Goal: Answer question/provide support: Answer question/provide support

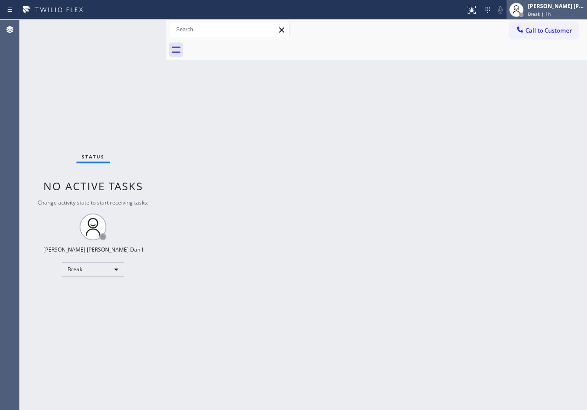
click at [547, 9] on div "[PERSON_NAME] [PERSON_NAME] Dahil" at bounding box center [556, 6] width 56 height 8
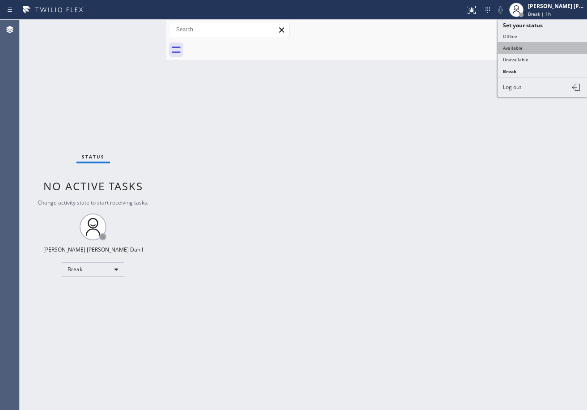
click at [526, 50] on button "Available" at bounding box center [542, 48] width 89 height 12
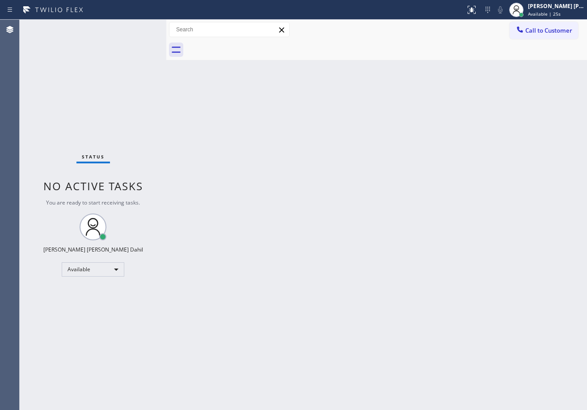
click at [371, 57] on div at bounding box center [386, 50] width 401 height 20
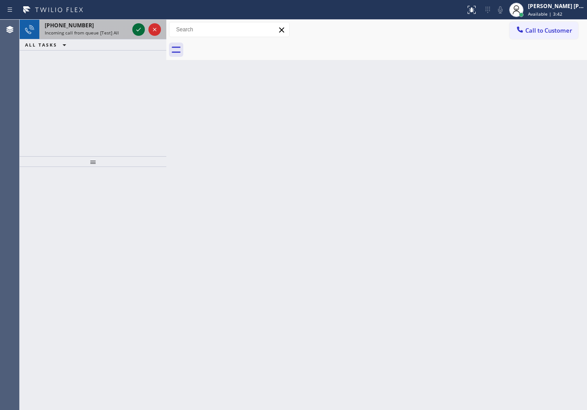
click at [135, 26] on icon at bounding box center [138, 29] width 11 height 11
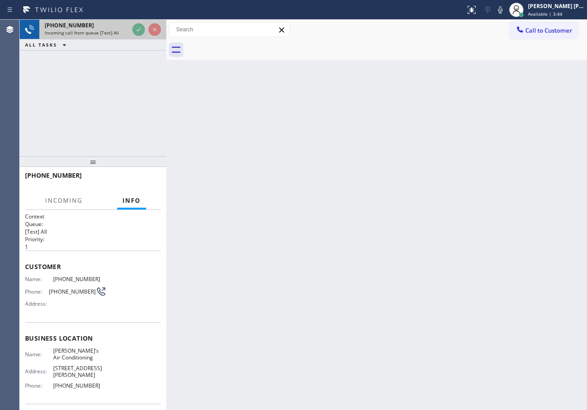
click at [135, 26] on icon at bounding box center [138, 29] width 11 height 11
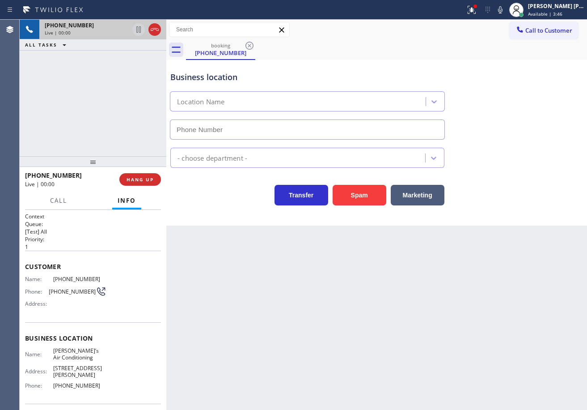
click at [129, 26] on div "[PHONE_NUMBER]" at bounding box center [87, 25] width 84 height 8
drag, startPoint x: 135, startPoint y: 26, endPoint x: 267, endPoint y: 8, distance: 132.7
click at [147, 24] on div "[PHONE_NUMBER] Live | 00:00" at bounding box center [93, 30] width 147 height 20
type input "[PHONE_NUMBER]"
drag, startPoint x: 267, startPoint y: 8, endPoint x: 139, endPoint y: 150, distance: 190.9
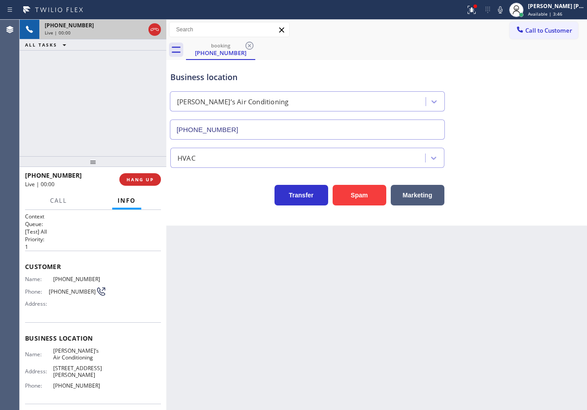
click at [387, 7] on div at bounding box center [233, 10] width 458 height 14
click at [63, 75] on div "[PHONE_NUMBER] Live | 00:00 ALL TASKS ALL TASKS ACTIVE TASKS TASKS IN WRAP UP" at bounding box center [93, 88] width 147 height 136
click at [124, 117] on div "[PHONE_NUMBER] Live | 00:00 ALL TASKS ALL TASKS ACTIVE TASKS TASKS IN WRAP UP" at bounding box center [93, 88] width 147 height 136
click at [185, 113] on div "[PHONE_NUMBER] Live | 00:00 ALL TASKS ALL TASKS ACTIVE TASKS TASKS IN WRAP UP […" at bounding box center [304, 215] width 568 height 390
click at [161, 64] on div "[PHONE_NUMBER] Live | 00:00 ALL TASKS ALL TASKS ACTIVE TASKS TASKS IN WRAP UP" at bounding box center [93, 88] width 147 height 136
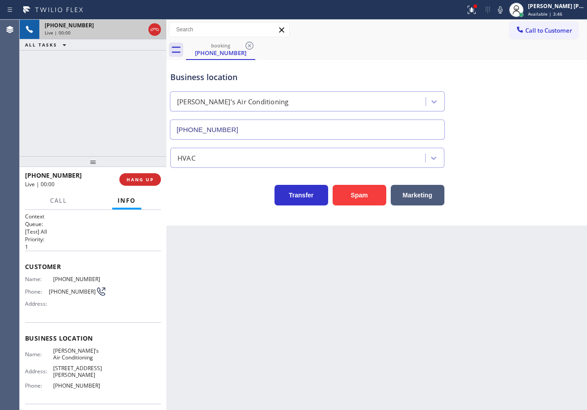
click at [135, 27] on div "[PHONE_NUMBER]" at bounding box center [95, 25] width 100 height 8
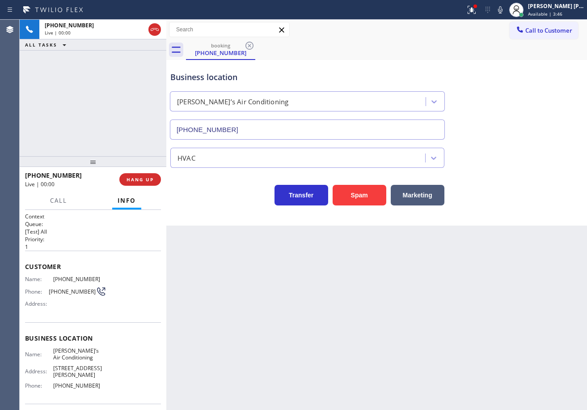
click at [97, 25] on div "[PHONE_NUMBER]" at bounding box center [95, 25] width 100 height 8
click at [110, 22] on div "[PHONE_NUMBER]" at bounding box center [95, 25] width 100 height 8
click at [113, 17] on div "Status report Issue detected This issue could affect your workflow. Please cont…" at bounding box center [293, 205] width 587 height 410
click at [135, 25] on div "[PHONE_NUMBER]" at bounding box center [95, 25] width 100 height 8
click at [137, 26] on div "[PHONE_NUMBER]" at bounding box center [95, 25] width 100 height 8
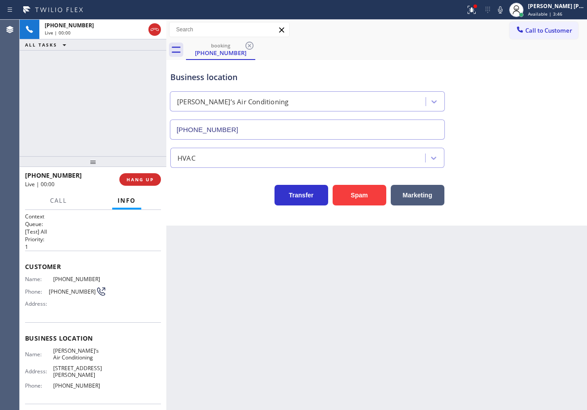
click at [149, 48] on div "ALL TASKS ALL TASKS ACTIVE TASKS TASKS IN WRAP UP" at bounding box center [93, 44] width 147 height 11
click at [157, 48] on div "[PHONE_NUMBER] Live | 00:00 ALL TASKS ALL TASKS ACTIVE TASKS TASKS IN WRAP UP" at bounding box center [93, 35] width 147 height 31
click at [173, 54] on div "[PHONE_NUMBER] Live | 00:00 ALL TASKS ALL TASKS ACTIVE TASKS TASKS IN WRAP UP […" at bounding box center [304, 215] width 568 height 390
click at [193, 85] on div "Business location [PERSON_NAME]’s Air Conditioning [PHONE_NUMBER]" at bounding box center [308, 100] width 278 height 77
click at [159, 52] on div "[PHONE_NUMBER] Live | 00:01 ALL TASKS ALL TASKS ACTIVE TASKS TASKS IN WRAP UP" at bounding box center [93, 88] width 147 height 136
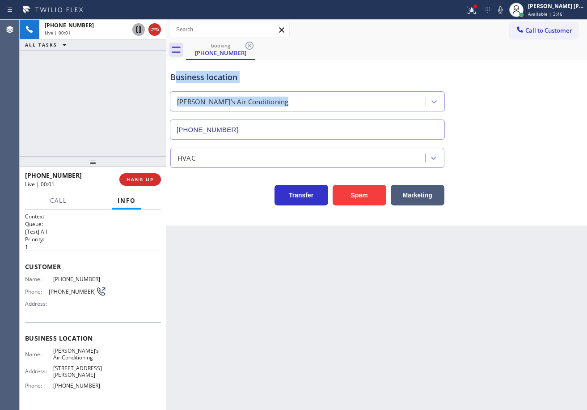
click at [143, 28] on icon at bounding box center [138, 29] width 11 height 11
click at [135, 26] on icon at bounding box center [138, 29] width 11 height 11
click at [136, 25] on icon at bounding box center [138, 29] width 11 height 11
drag, startPoint x: 140, startPoint y: 25, endPoint x: 146, endPoint y: 34, distance: 10.2
click at [143, 25] on icon at bounding box center [138, 29] width 11 height 11
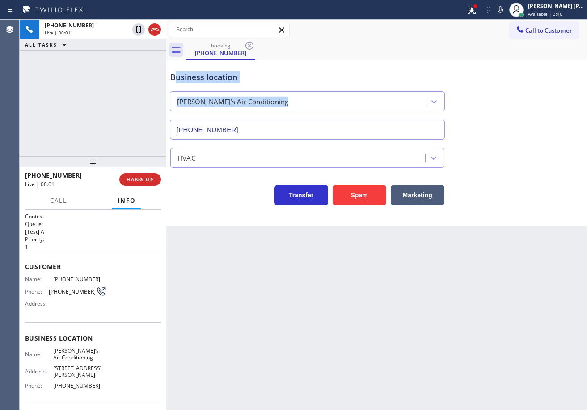
click at [146, 30] on div at bounding box center [147, 30] width 32 height 20
click at [150, 38] on div at bounding box center [147, 30] width 32 height 20
drag, startPoint x: 146, startPoint y: 34, endPoint x: 135, endPoint y: 26, distance: 13.2
click at [159, 39] on div "[PHONE_NUMBER] Live | 00:01" at bounding box center [93, 30] width 147 height 20
click at [144, 30] on div at bounding box center [138, 29] width 13 height 11
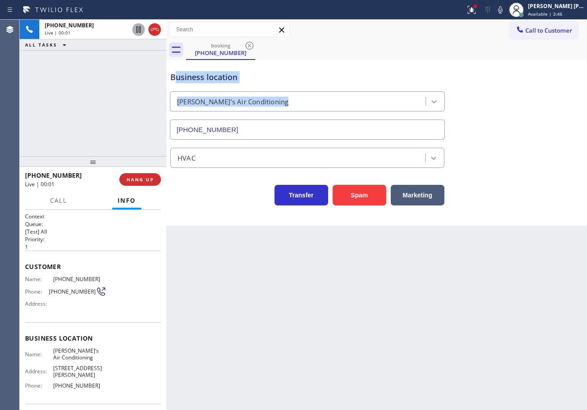
click at [136, 26] on icon at bounding box center [138, 29] width 11 height 11
drag, startPoint x: 135, startPoint y: 26, endPoint x: 103, endPoint y: 109, distance: 88.6
click at [257, 313] on div "Back to Dashboard Change Sender ID Customers Technicians Select a contact Outbo…" at bounding box center [376, 215] width 421 height 390
click at [460, 331] on div "Back to Dashboard Change Sender ID Customers Technicians Select a contact Outbo…" at bounding box center [376, 215] width 421 height 390
click at [79, 119] on div "[PHONE_NUMBER] Live | 00:22 ALL TASKS ALL TASKS ACTIVE TASKS TASKS IN WRAP UP" at bounding box center [93, 88] width 147 height 136
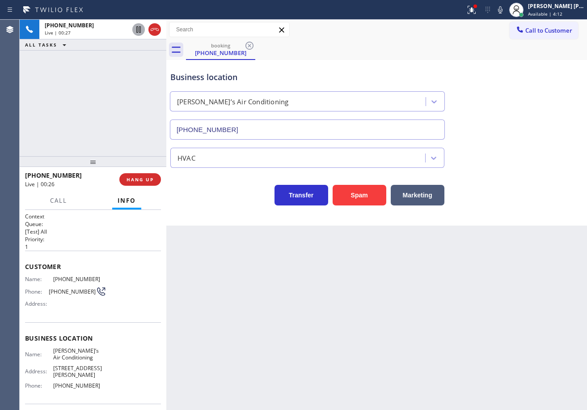
click at [290, 292] on div "Back to Dashboard Change Sender ID Customers Technicians Select a contact Outbo…" at bounding box center [376, 215] width 421 height 390
click at [433, 191] on button "Marketing" at bounding box center [418, 195] width 54 height 21
drag, startPoint x: 433, startPoint y: 191, endPoint x: 440, endPoint y: 169, distance: 23.8
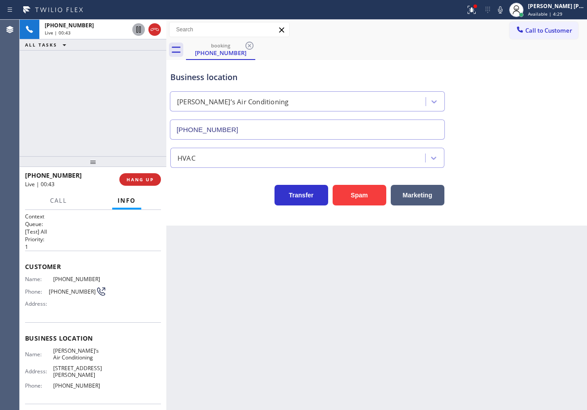
click at [435, 191] on button "Marketing" at bounding box center [418, 195] width 54 height 21
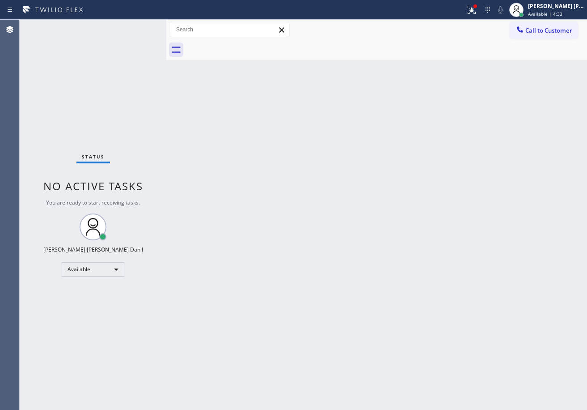
click at [477, 14] on icon at bounding box center [471, 9] width 11 height 11
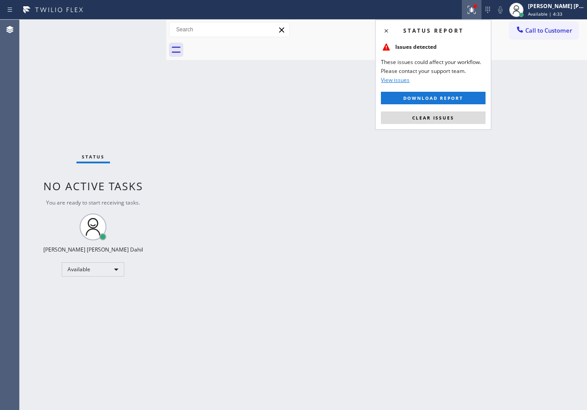
click at [454, 122] on button "Clear issues" at bounding box center [433, 117] width 105 height 13
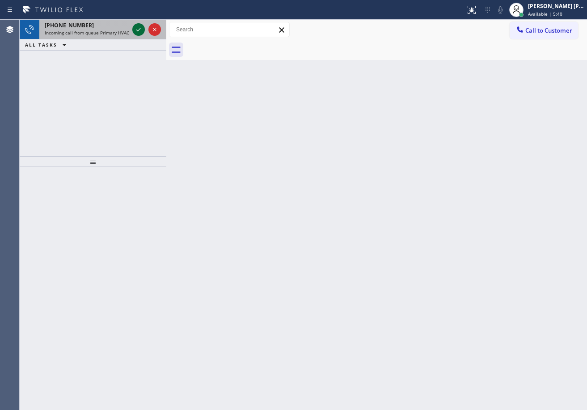
click at [135, 25] on icon at bounding box center [138, 29] width 11 height 11
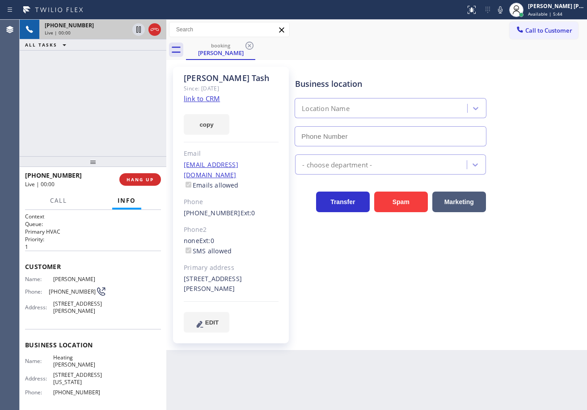
type input "[PHONE_NUMBER]"
click at [209, 98] on link "link to CRM" at bounding box center [202, 98] width 36 height 9
click at [145, 110] on div "[PHONE_NUMBER] Live | 01:00 ALL TASKS ALL TASKS ACTIVE TASKS TASKS IN WRAP UP" at bounding box center [93, 88] width 147 height 136
click at [137, 131] on div "[PHONE_NUMBER] Live | 01:00 ALL TASKS ALL TASKS ACTIVE TASKS TASKS IN WRAP UP" at bounding box center [93, 88] width 147 height 136
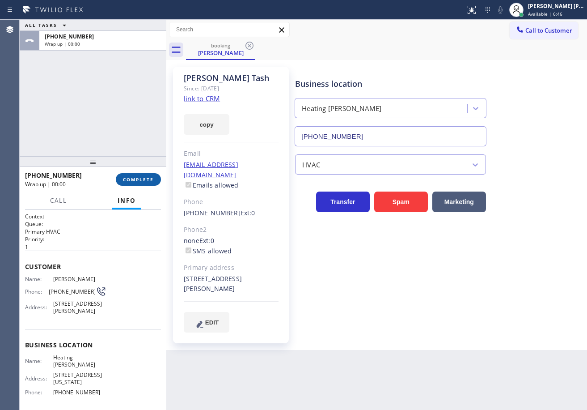
click at [141, 178] on span "COMPLETE" at bounding box center [138, 179] width 31 height 6
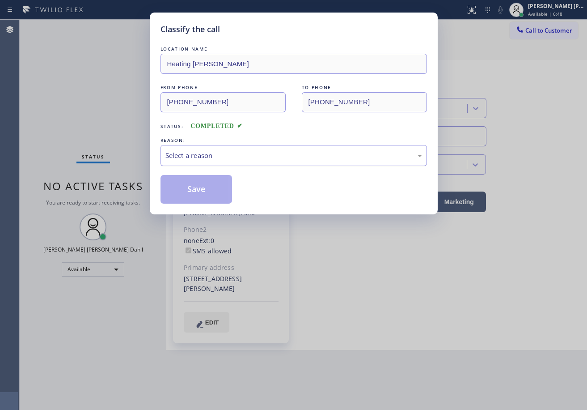
click at [173, 152] on div "Select a reason" at bounding box center [293, 155] width 257 height 10
drag, startPoint x: 201, startPoint y: 156, endPoint x: 203, endPoint y: 161, distance: 5.6
click at [202, 158] on div "Tech, Unknown/didnt ring" at bounding box center [293, 155] width 257 height 10
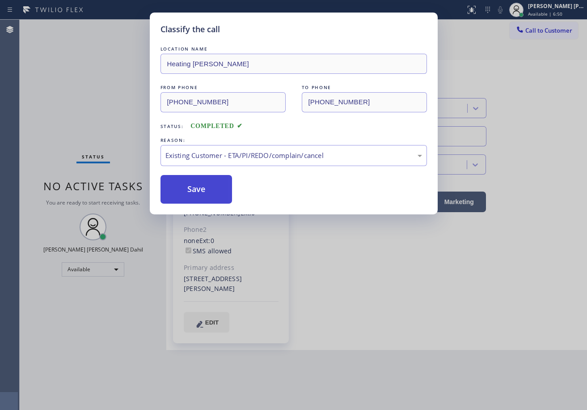
click at [204, 189] on button "Save" at bounding box center [197, 189] width 72 height 29
drag, startPoint x: 204, startPoint y: 189, endPoint x: 262, endPoint y: 195, distance: 57.9
click at [216, 189] on button "Save" at bounding box center [197, 189] width 72 height 29
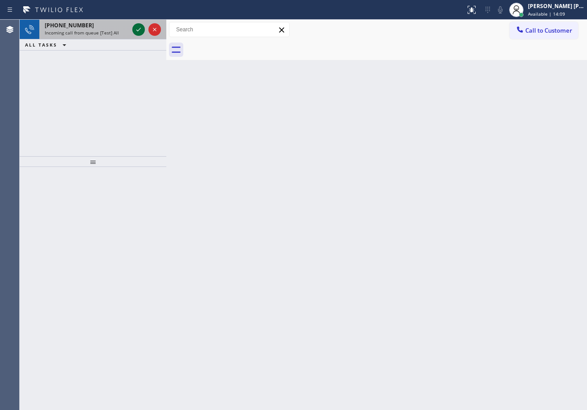
click at [135, 26] on icon at bounding box center [138, 29] width 11 height 11
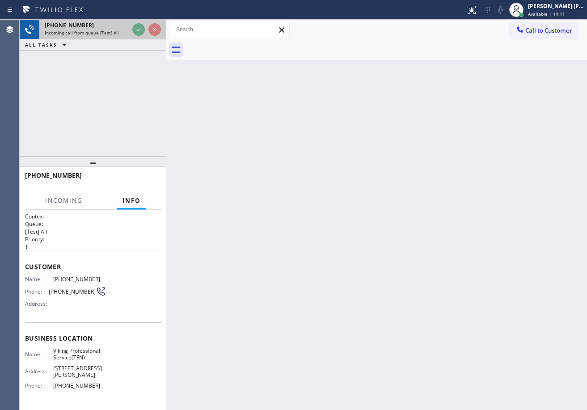
click at [135, 26] on icon at bounding box center [138, 29] width 11 height 11
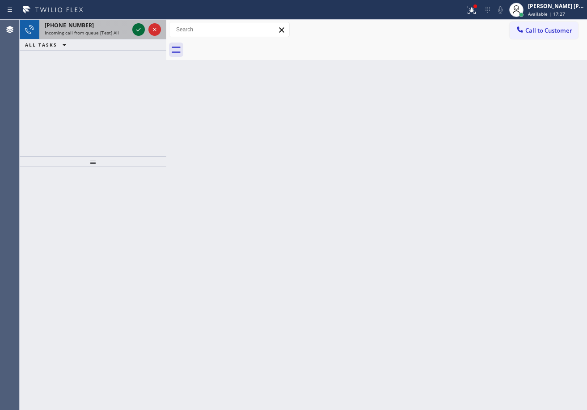
click at [135, 26] on icon at bounding box center [138, 29] width 11 height 11
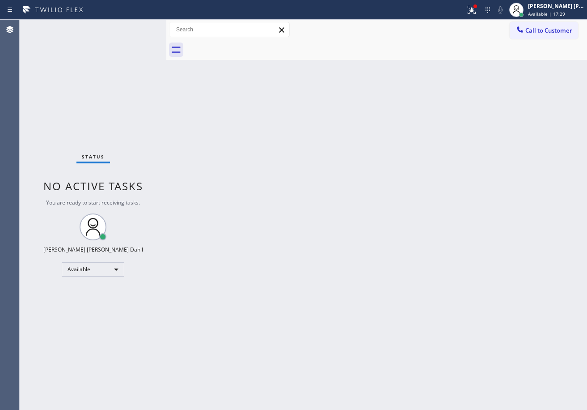
click at [135, 26] on div "Status No active tasks You are ready to start receiving tasks. [PERSON_NAME] [P…" at bounding box center [93, 215] width 147 height 390
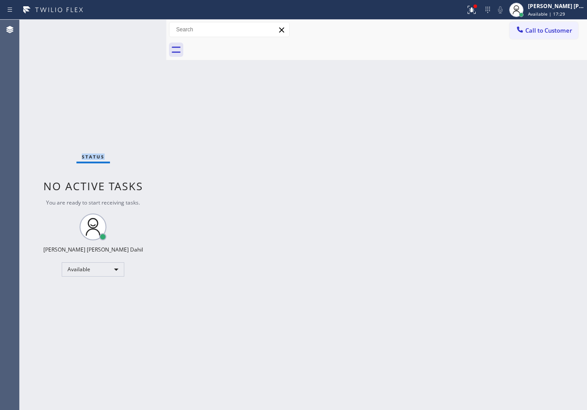
click at [135, 26] on div "Status No active tasks You are ready to start receiving tasks. [PERSON_NAME] [P…" at bounding box center [93, 215] width 147 height 390
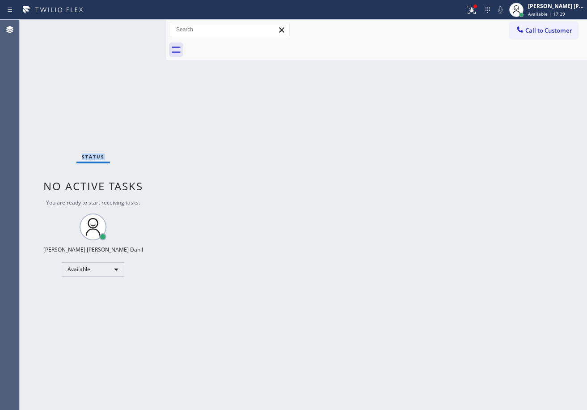
click at [135, 26] on div "Status No active tasks You are ready to start receiving tasks. [PERSON_NAME] [P…" at bounding box center [93, 215] width 147 height 390
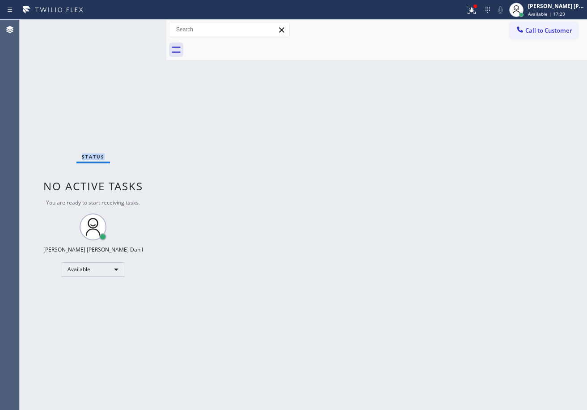
click at [135, 26] on div "Status No active tasks You are ready to start receiving tasks. [PERSON_NAME] [P…" at bounding box center [93, 215] width 147 height 390
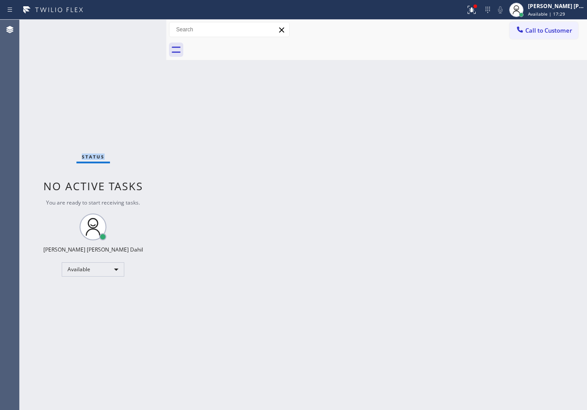
click at [135, 26] on div "Status No active tasks You are ready to start receiving tasks. [PERSON_NAME] [P…" at bounding box center [93, 215] width 147 height 390
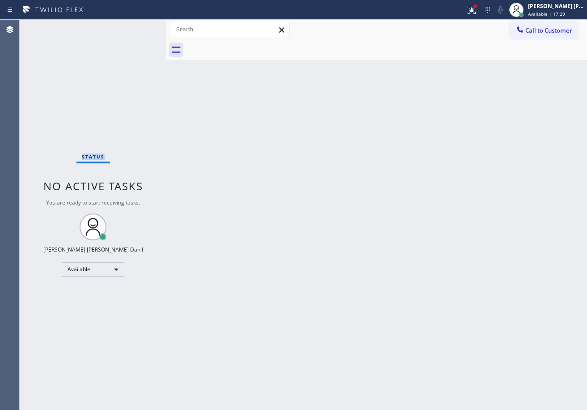
click at [135, 26] on div "Status No active tasks You are ready to start receiving tasks. [PERSON_NAME] [P…" at bounding box center [93, 215] width 147 height 390
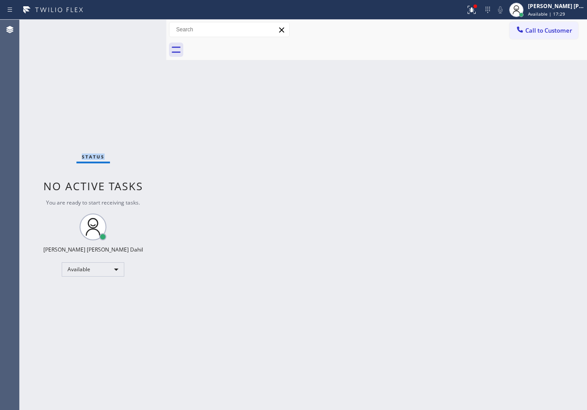
click at [135, 26] on div "Status No active tasks You are ready to start receiving tasks. [PERSON_NAME] [P…" at bounding box center [93, 215] width 147 height 390
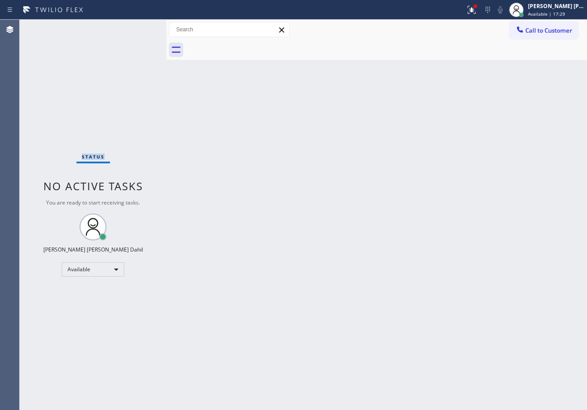
click at [135, 26] on div "Status No active tasks You are ready to start receiving tasks. [PERSON_NAME] [P…" at bounding box center [93, 215] width 147 height 390
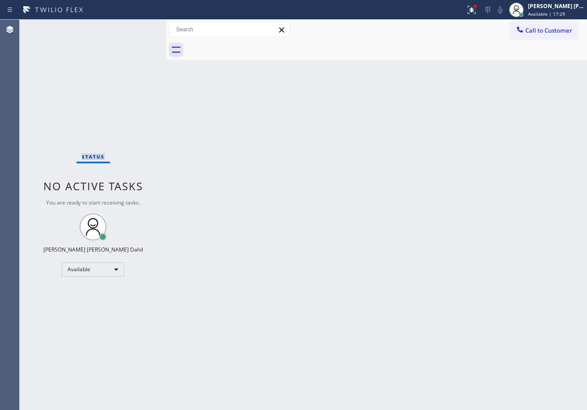
click at [135, 26] on div "Status No active tasks You are ready to start receiving tasks. [PERSON_NAME] [P…" at bounding box center [93, 215] width 147 height 390
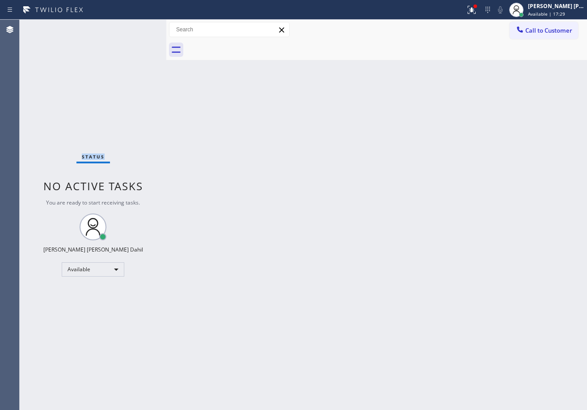
click at [135, 26] on div "Status No active tasks You are ready to start receiving tasks. [PERSON_NAME] [P…" at bounding box center [93, 215] width 147 height 390
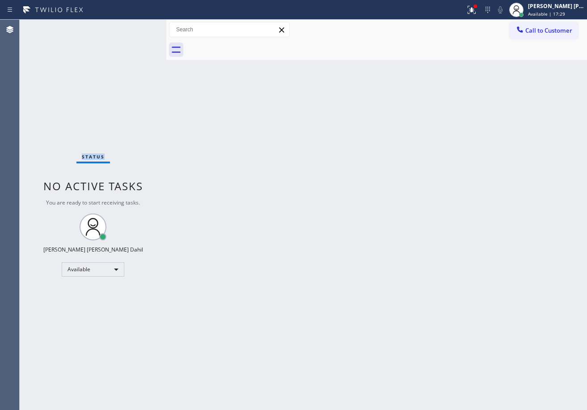
click at [135, 26] on div "Status No active tasks You are ready to start receiving tasks. [PERSON_NAME] [P…" at bounding box center [93, 215] width 147 height 390
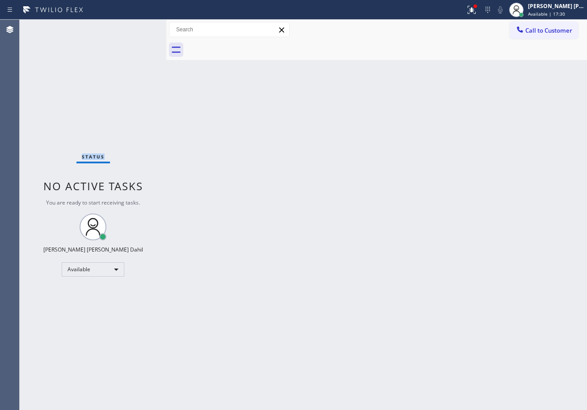
click at [135, 26] on div "Status No active tasks You are ready to start receiving tasks. [PERSON_NAME] [P…" at bounding box center [93, 215] width 147 height 390
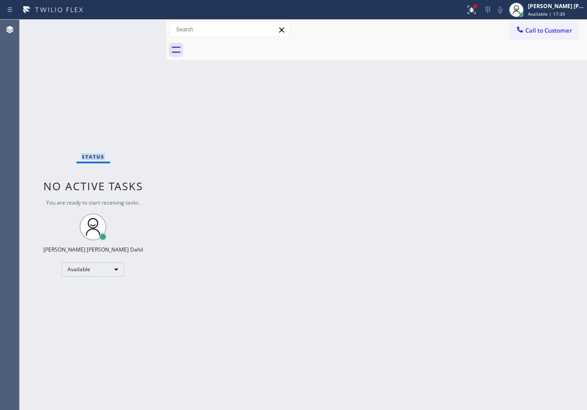
click at [135, 26] on div "Status No active tasks You are ready to start receiving tasks. [PERSON_NAME] [P…" at bounding box center [93, 215] width 147 height 390
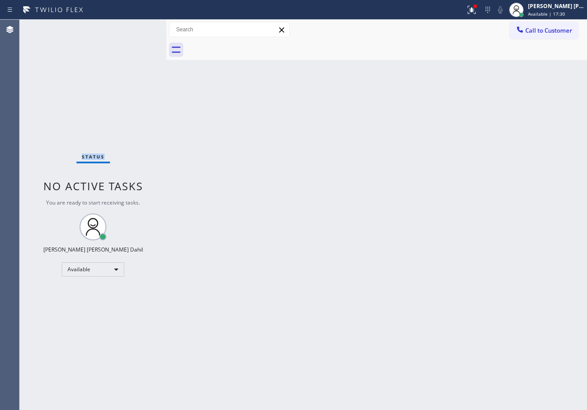
click at [135, 26] on div "Status No active tasks You are ready to start receiving tasks. [PERSON_NAME] [P…" at bounding box center [93, 215] width 147 height 390
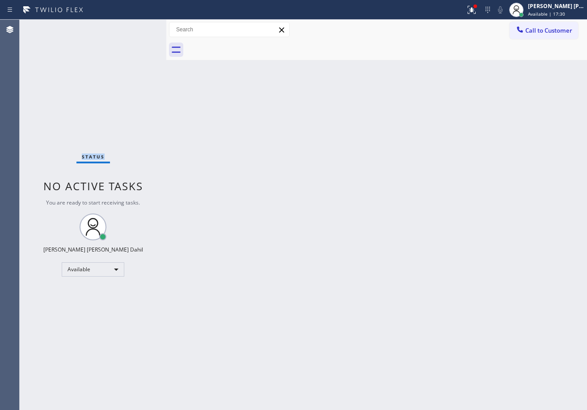
click at [135, 26] on div "Status No active tasks You are ready to start receiving tasks. [PERSON_NAME] [P…" at bounding box center [93, 215] width 147 height 390
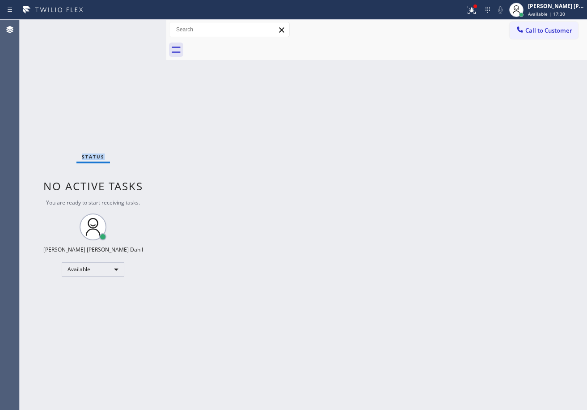
click at [135, 26] on div "Status No active tasks You are ready to start receiving tasks. [PERSON_NAME] [P…" at bounding box center [93, 215] width 147 height 390
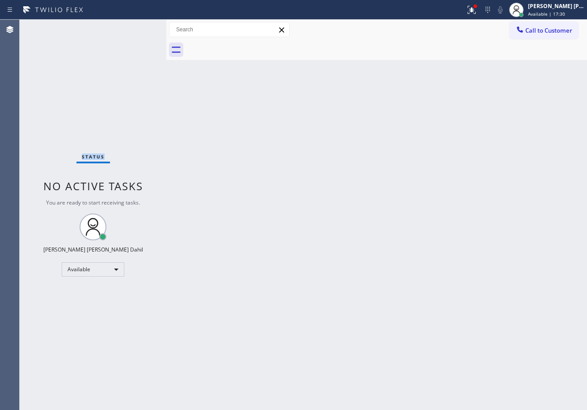
click at [135, 26] on div "Status No active tasks You are ready to start receiving tasks. [PERSON_NAME] [P…" at bounding box center [93, 215] width 147 height 390
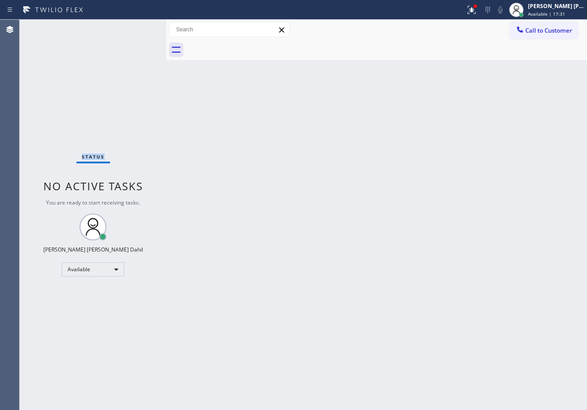
click at [135, 26] on div "Status No active tasks You are ready to start receiving tasks. [PERSON_NAME] [P…" at bounding box center [93, 215] width 147 height 390
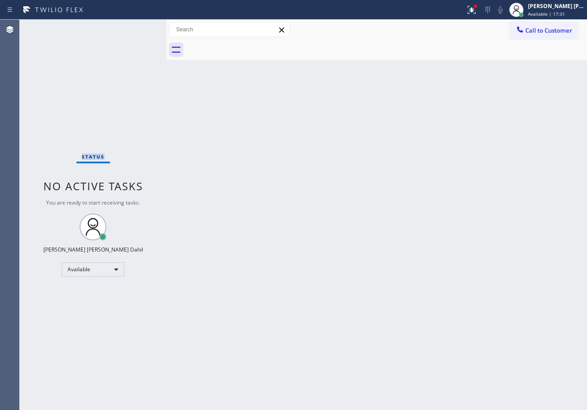
click at [135, 26] on div "Status No active tasks You are ready to start receiving tasks. [PERSON_NAME] [P…" at bounding box center [93, 215] width 147 height 390
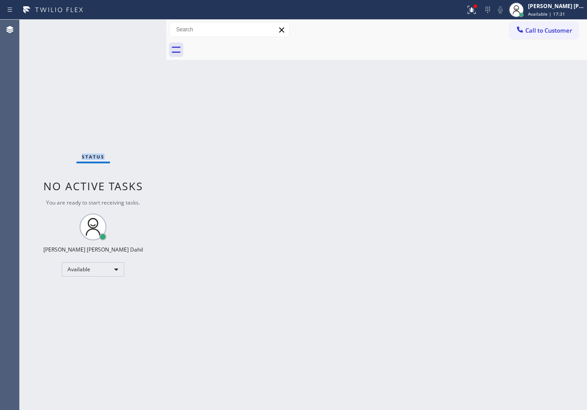
click at [135, 26] on div "Status No active tasks You are ready to start receiving tasks. [PERSON_NAME] [P…" at bounding box center [93, 215] width 147 height 390
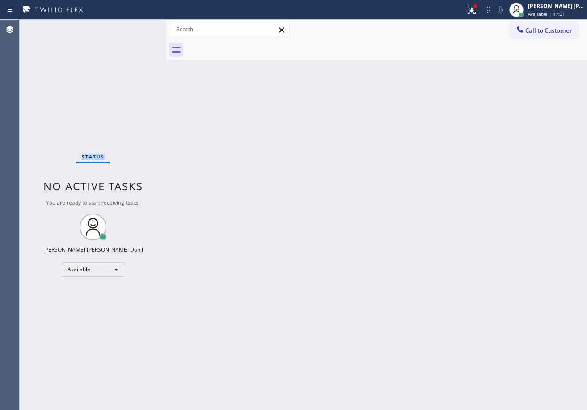
click at [135, 26] on div "Status No active tasks You are ready to start receiving tasks. [PERSON_NAME] [P…" at bounding box center [93, 215] width 147 height 390
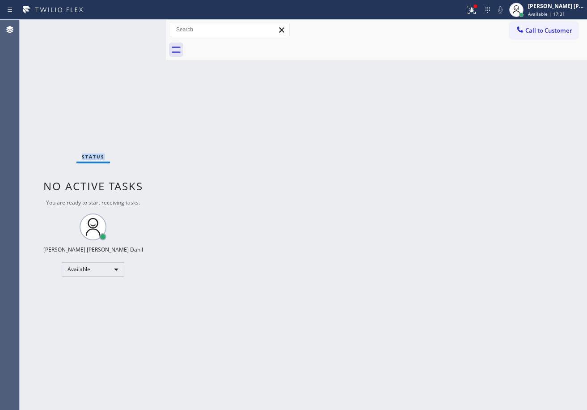
click at [135, 26] on div "Status No active tasks You are ready to start receiving tasks. [PERSON_NAME] [P…" at bounding box center [93, 215] width 147 height 390
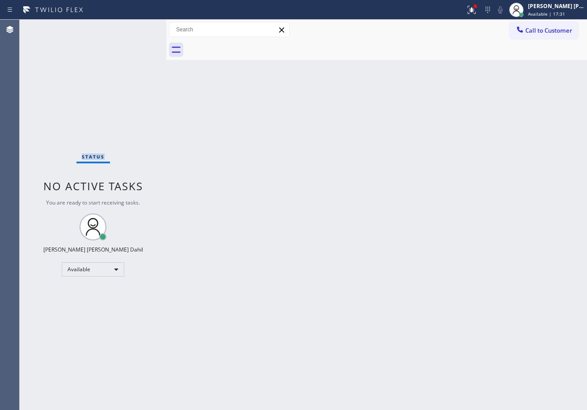
click at [135, 26] on div "Status No active tasks You are ready to start receiving tasks. [PERSON_NAME] [P…" at bounding box center [93, 215] width 147 height 390
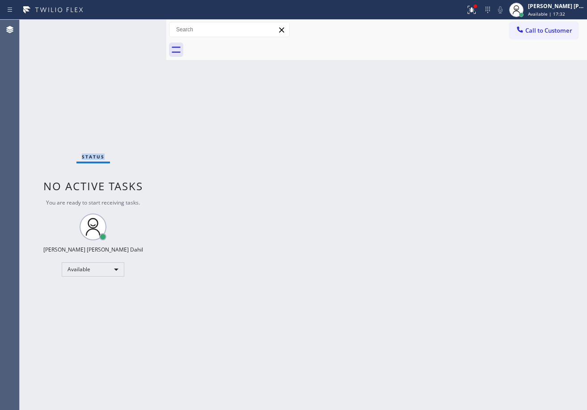
click at [135, 26] on div "Status No active tasks You are ready to start receiving tasks. [PERSON_NAME] [P…" at bounding box center [93, 215] width 147 height 390
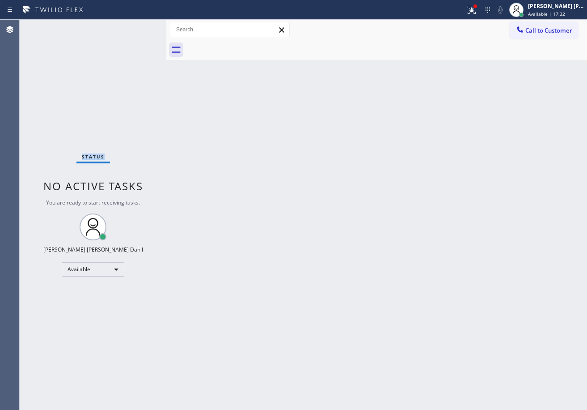
click at [135, 26] on div "Status No active tasks You are ready to start receiving tasks. [PERSON_NAME] [P…" at bounding box center [93, 215] width 147 height 390
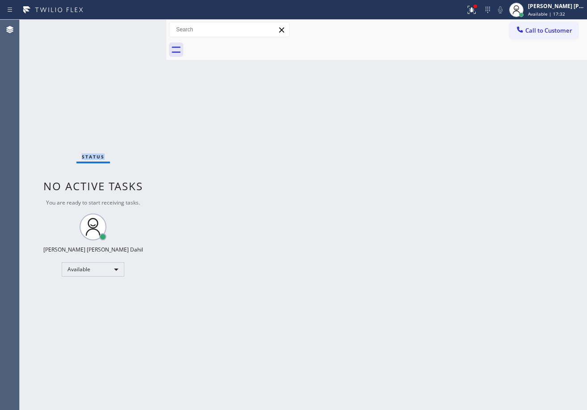
click at [135, 26] on div "Status No active tasks You are ready to start receiving tasks. [PERSON_NAME] [P…" at bounding box center [93, 215] width 147 height 390
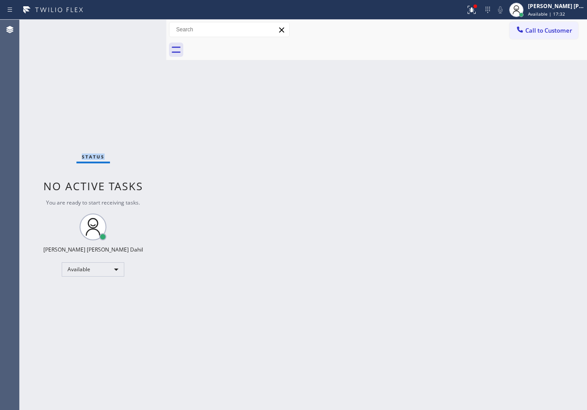
click at [135, 26] on div "Status No active tasks You are ready to start receiving tasks. [PERSON_NAME] [P…" at bounding box center [93, 215] width 147 height 390
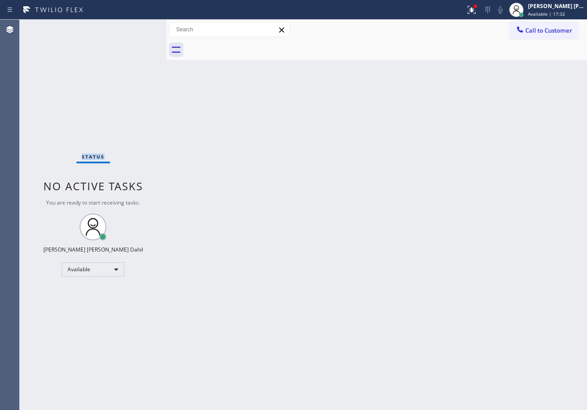
click at [135, 26] on div "Status No active tasks You are ready to start receiving tasks. [PERSON_NAME] [P…" at bounding box center [93, 215] width 147 height 390
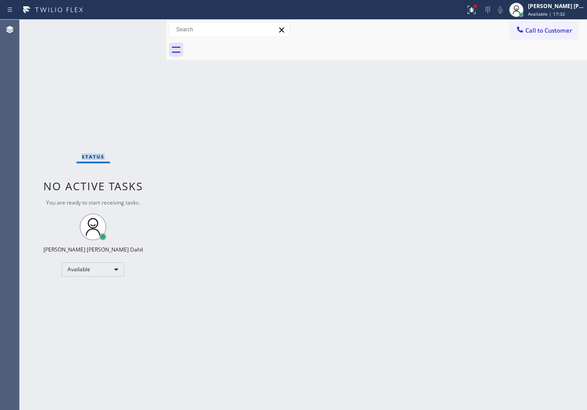
click at [135, 26] on div "Status No active tasks You are ready to start receiving tasks. [PERSON_NAME] [P…" at bounding box center [93, 215] width 147 height 390
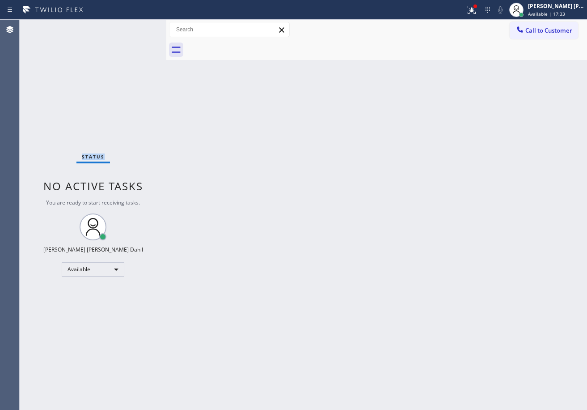
click at [135, 26] on div "Status No active tasks You are ready to start receiving tasks. [PERSON_NAME] [P…" at bounding box center [93, 215] width 147 height 390
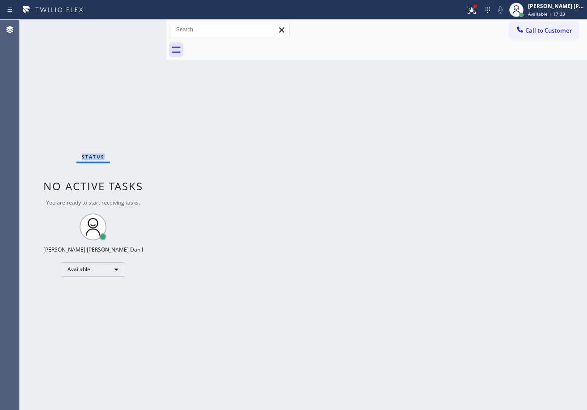
click at [135, 26] on div "Status No active tasks You are ready to start receiving tasks. [PERSON_NAME] [P…" at bounding box center [93, 215] width 147 height 390
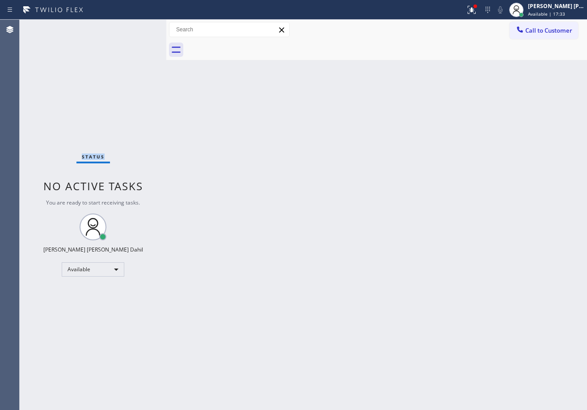
click at [135, 26] on div "Status No active tasks You are ready to start receiving tasks. [PERSON_NAME] [P…" at bounding box center [93, 215] width 147 height 390
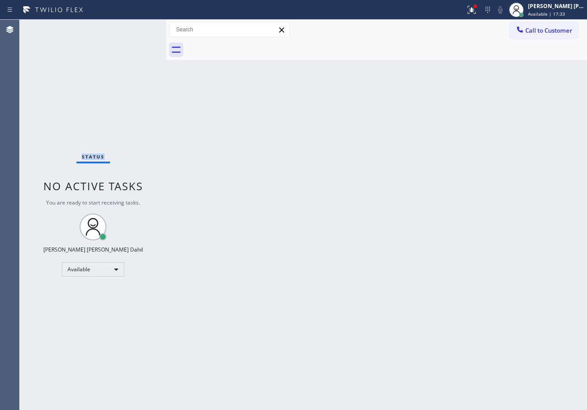
click at [135, 26] on div "Status No active tasks You are ready to start receiving tasks. [PERSON_NAME] [P…" at bounding box center [93, 215] width 147 height 390
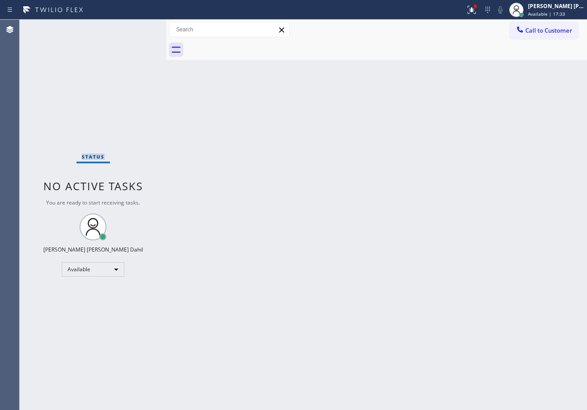
click at [135, 26] on div "Status No active tasks You are ready to start receiving tasks. [PERSON_NAME] [P…" at bounding box center [93, 215] width 147 height 390
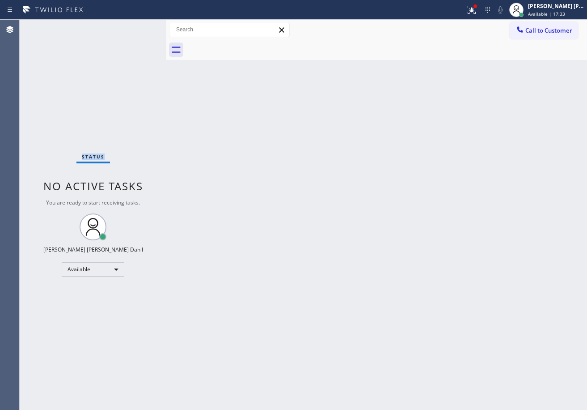
click at [135, 26] on div "Status No active tasks You are ready to start receiving tasks. [PERSON_NAME] [P…" at bounding box center [93, 215] width 147 height 390
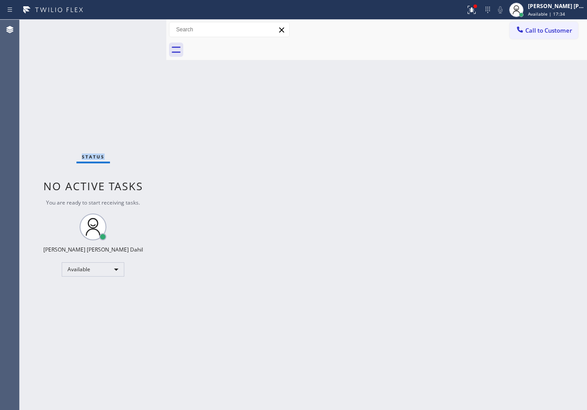
click at [135, 26] on div "Status No active tasks You are ready to start receiving tasks. [PERSON_NAME] [P…" at bounding box center [93, 215] width 147 height 390
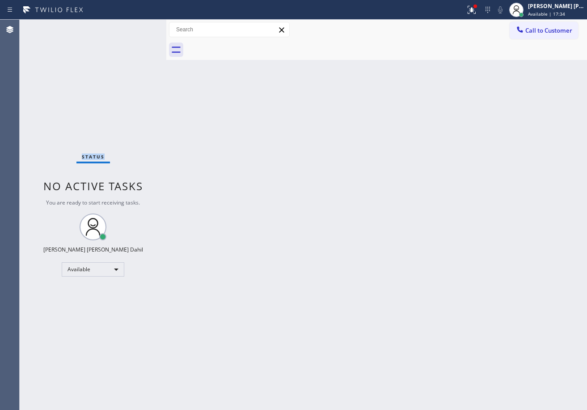
click at [135, 26] on div "Status No active tasks You are ready to start receiving tasks. [PERSON_NAME] [P…" at bounding box center [93, 215] width 147 height 390
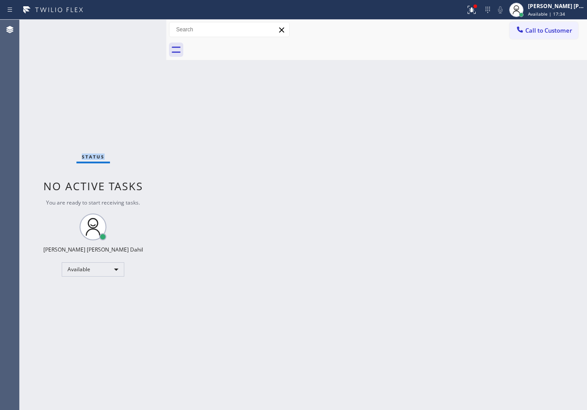
click at [135, 26] on div "Status No active tasks You are ready to start receiving tasks. [PERSON_NAME] [P…" at bounding box center [93, 215] width 147 height 390
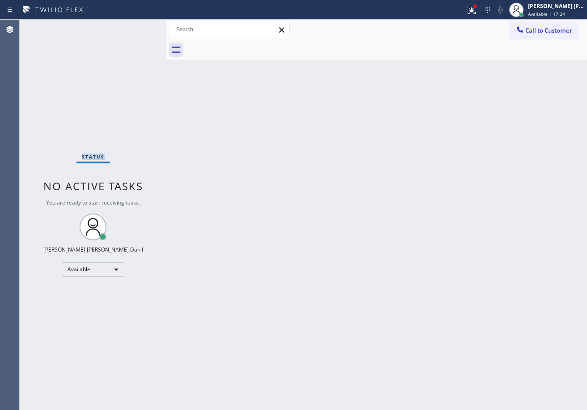
click at [135, 26] on div "Status No active tasks You are ready to start receiving tasks. [PERSON_NAME] [P…" at bounding box center [93, 215] width 147 height 390
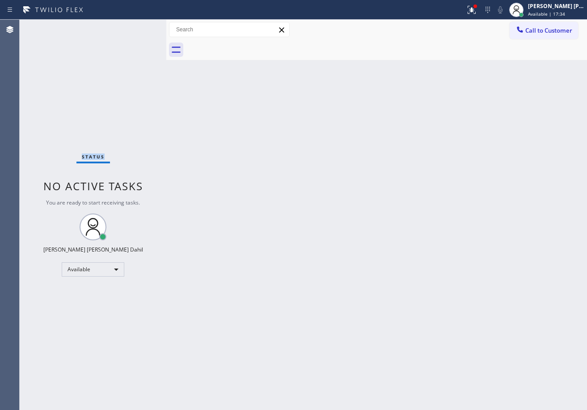
click at [135, 26] on div "Status No active tasks You are ready to start receiving tasks. [PERSON_NAME] [P…" at bounding box center [93, 215] width 147 height 390
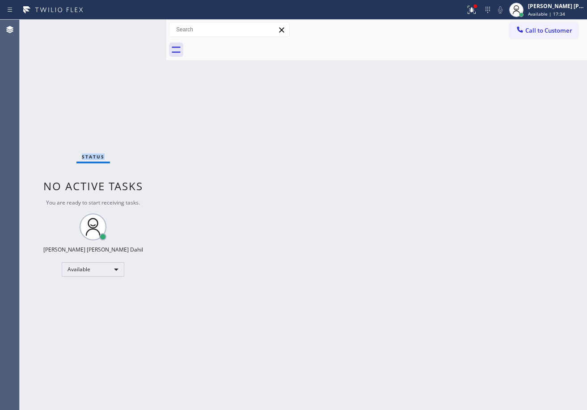
click at [135, 26] on div "Status No active tasks You are ready to start receiving tasks. [PERSON_NAME] [P…" at bounding box center [93, 215] width 147 height 390
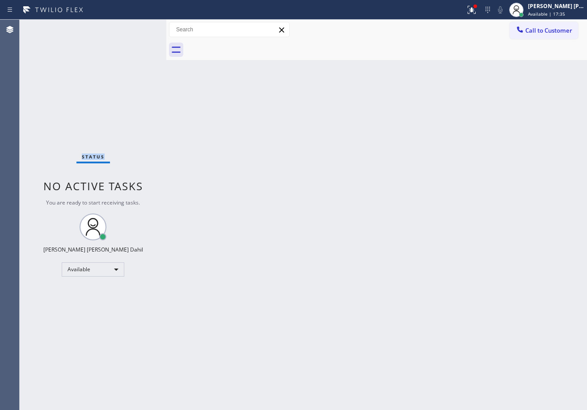
click at [135, 26] on div "Status No active tasks You are ready to start receiving tasks. [PERSON_NAME] [P…" at bounding box center [93, 215] width 147 height 390
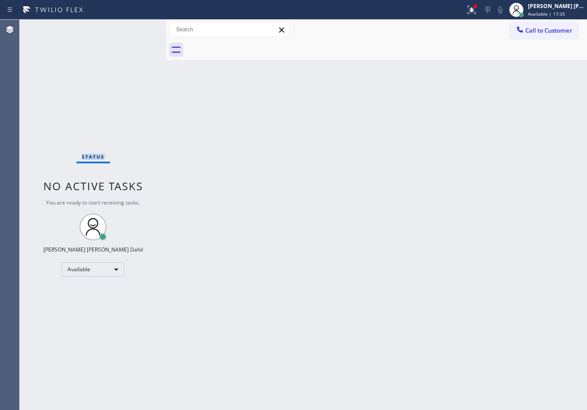
click at [135, 26] on div "Status No active tasks You are ready to start receiving tasks. [PERSON_NAME] [P…" at bounding box center [93, 215] width 147 height 390
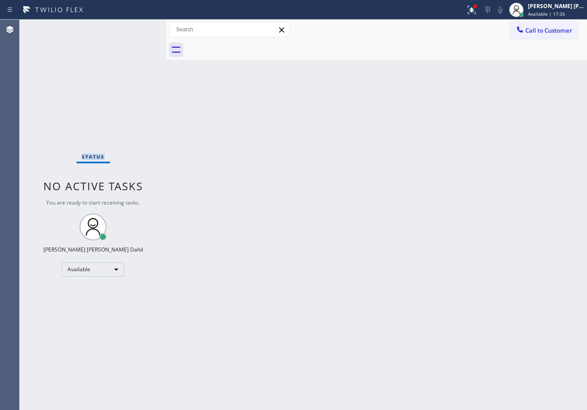
click at [135, 26] on div "Status No active tasks You are ready to start receiving tasks. [PERSON_NAME] [P…" at bounding box center [93, 215] width 147 height 390
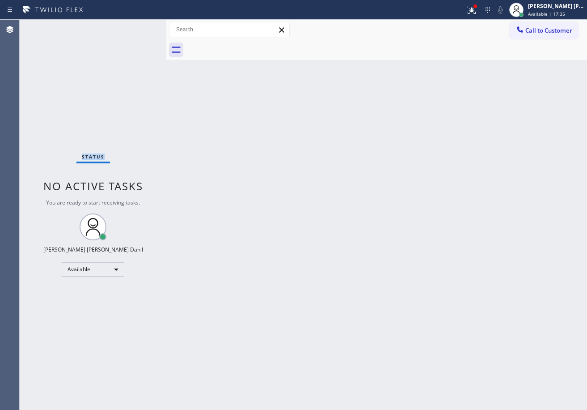
click at [135, 26] on div "Status No active tasks You are ready to start receiving tasks. [PERSON_NAME] [P…" at bounding box center [93, 215] width 147 height 390
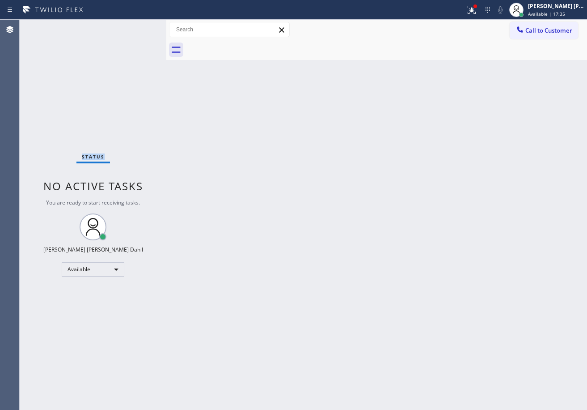
click at [135, 26] on div "Status No active tasks You are ready to start receiving tasks. [PERSON_NAME] [P…" at bounding box center [93, 215] width 147 height 390
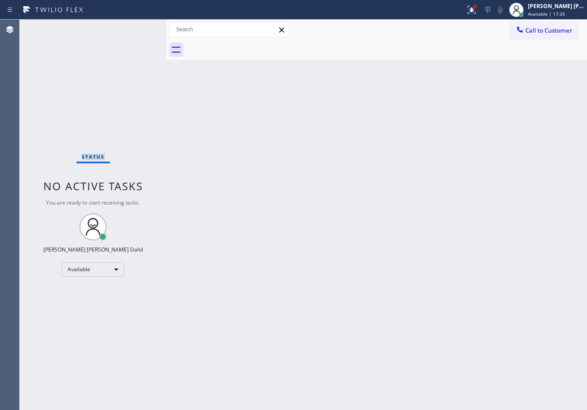
click at [135, 26] on div "Status No active tasks You are ready to start receiving tasks. [PERSON_NAME] [P…" at bounding box center [93, 215] width 147 height 390
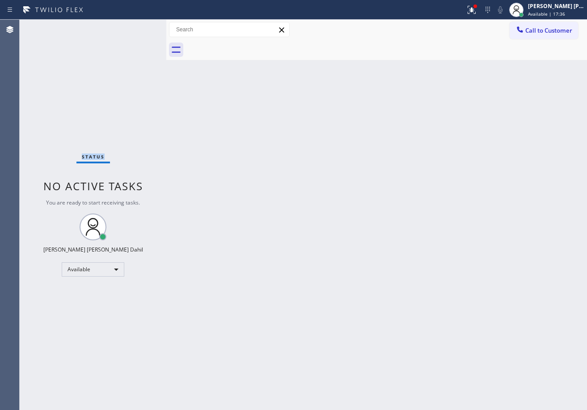
click at [135, 26] on div "Status No active tasks You are ready to start receiving tasks. [PERSON_NAME] [P…" at bounding box center [93, 215] width 147 height 390
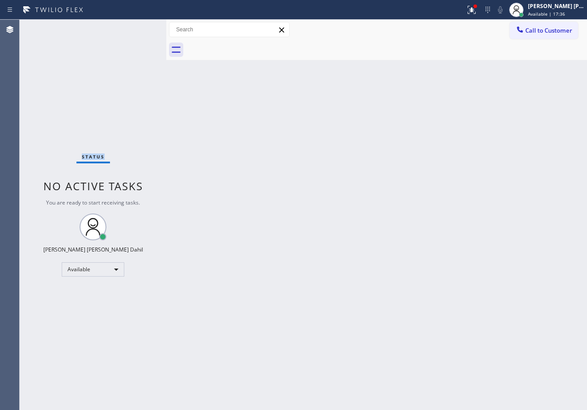
click at [135, 26] on div "Status No active tasks You are ready to start receiving tasks. [PERSON_NAME] [P…" at bounding box center [93, 215] width 147 height 390
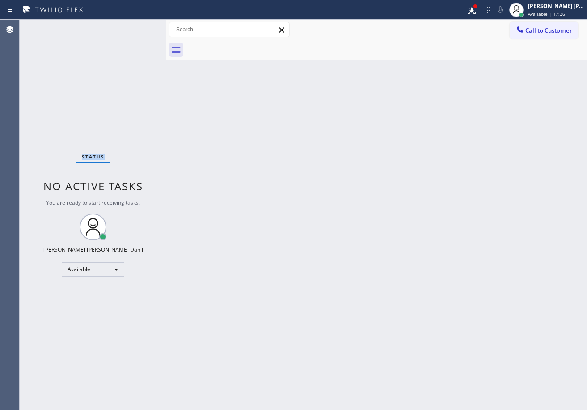
click at [135, 26] on div "Status No active tasks You are ready to start receiving tasks. [PERSON_NAME] [P…" at bounding box center [93, 215] width 147 height 390
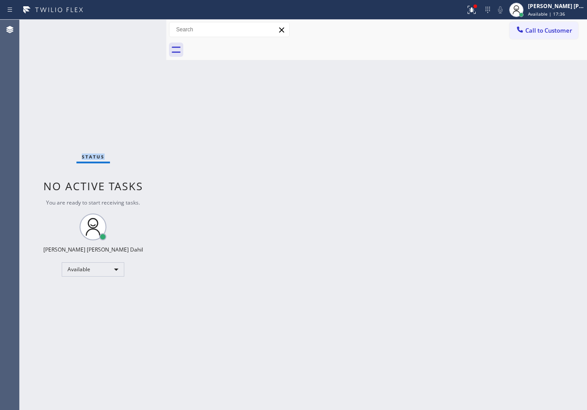
click at [135, 26] on div "Status No active tasks You are ready to start receiving tasks. [PERSON_NAME] [P…" at bounding box center [93, 215] width 147 height 390
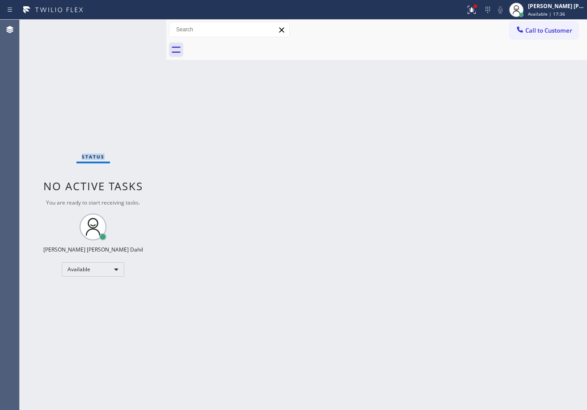
click at [135, 26] on div "Status No active tasks You are ready to start receiving tasks. [PERSON_NAME] [P…" at bounding box center [93, 215] width 147 height 390
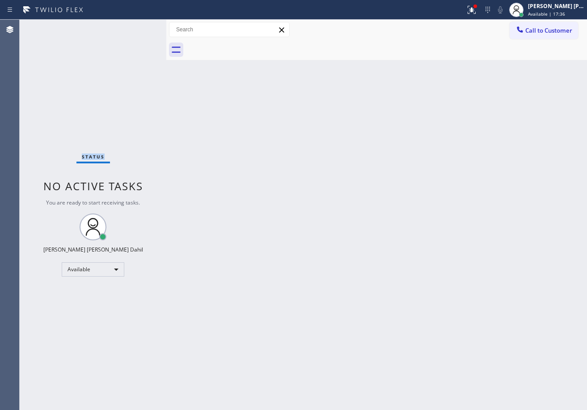
click at [135, 26] on div "Status No active tasks You are ready to start receiving tasks. [PERSON_NAME] [P…" at bounding box center [93, 215] width 147 height 390
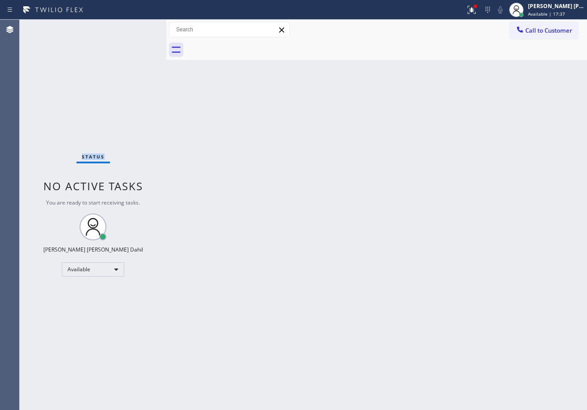
click at [135, 26] on div "Status No active tasks You are ready to start receiving tasks. [PERSON_NAME] [P…" at bounding box center [93, 215] width 147 height 390
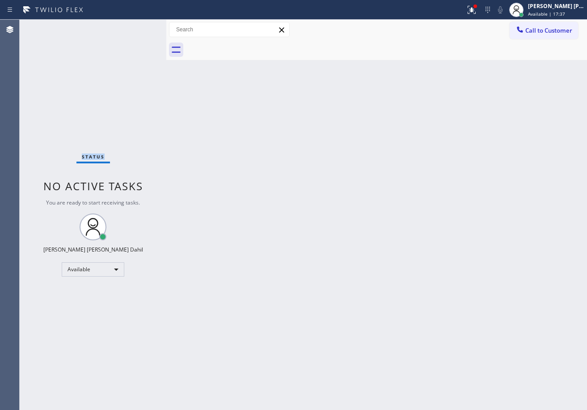
click at [135, 26] on div "Status No active tasks You are ready to start receiving tasks. [PERSON_NAME] [P…" at bounding box center [93, 215] width 147 height 390
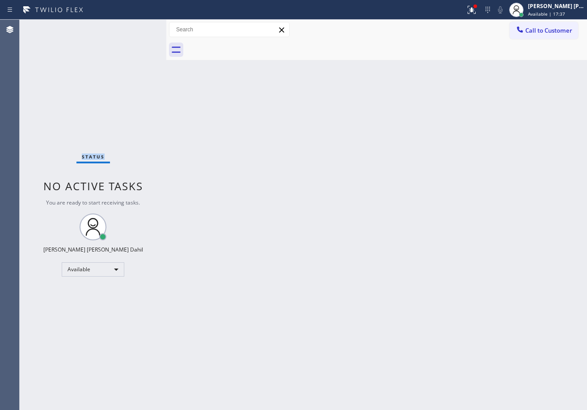
click at [135, 26] on div "Status No active tasks You are ready to start receiving tasks. [PERSON_NAME] [P…" at bounding box center [93, 215] width 147 height 390
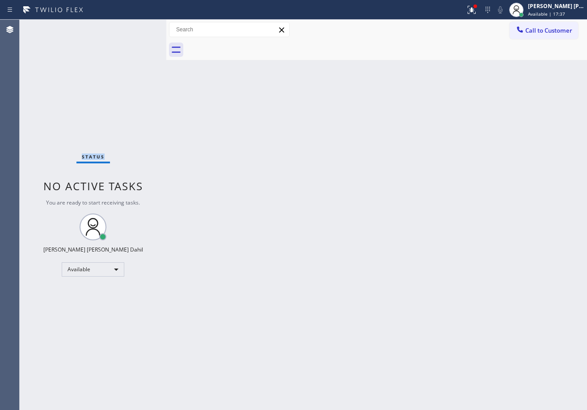
click at [135, 26] on div "Status No active tasks You are ready to start receiving tasks. [PERSON_NAME] [P…" at bounding box center [93, 215] width 147 height 390
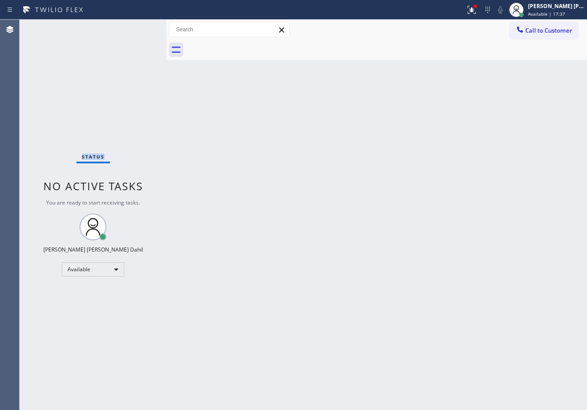
click at [135, 26] on div "Status No active tasks You are ready to start receiving tasks. [PERSON_NAME] [P…" at bounding box center [93, 215] width 147 height 390
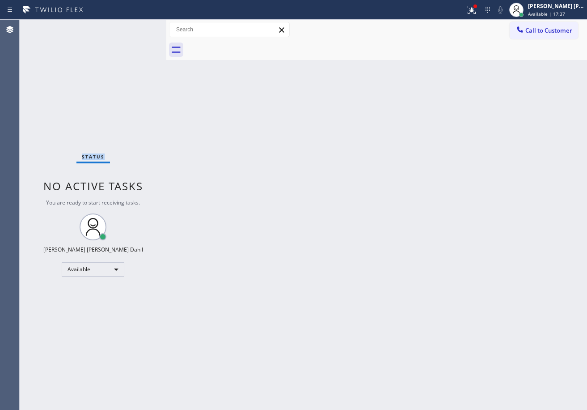
click at [135, 26] on div "Status No active tasks You are ready to start receiving tasks. [PERSON_NAME] [P…" at bounding box center [93, 215] width 147 height 390
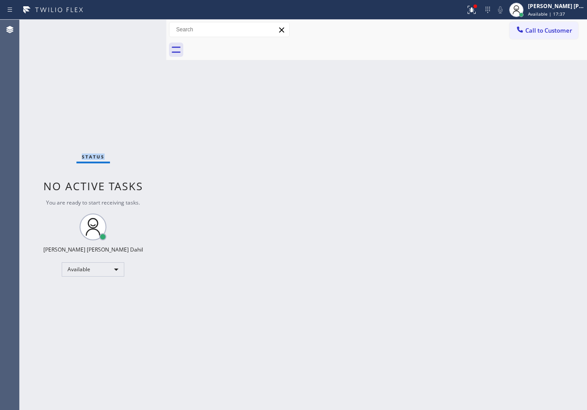
click at [135, 26] on div "Status No active tasks You are ready to start receiving tasks. [PERSON_NAME] [P…" at bounding box center [93, 215] width 147 height 390
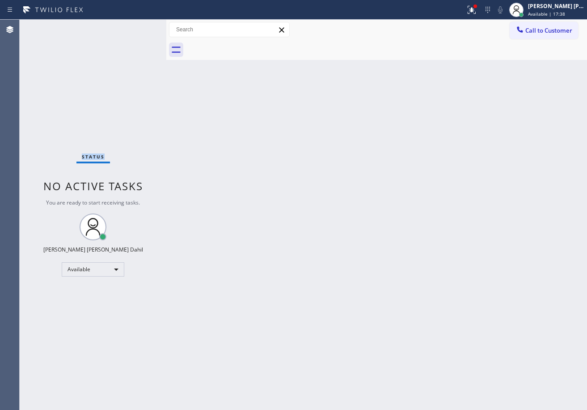
click at [135, 26] on div "Status No active tasks You are ready to start receiving tasks. [PERSON_NAME] [P…" at bounding box center [93, 215] width 147 height 390
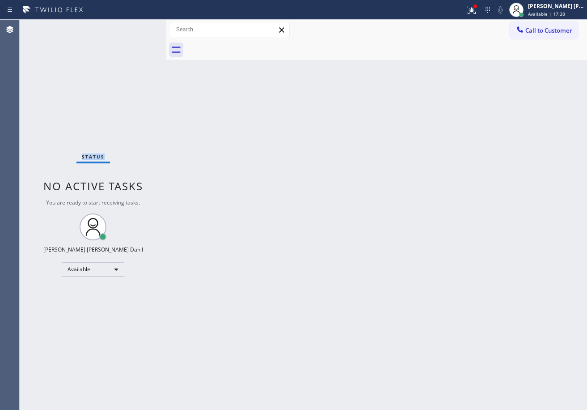
click at [135, 26] on div "Status No active tasks You are ready to start receiving tasks. [PERSON_NAME] [P…" at bounding box center [93, 215] width 147 height 390
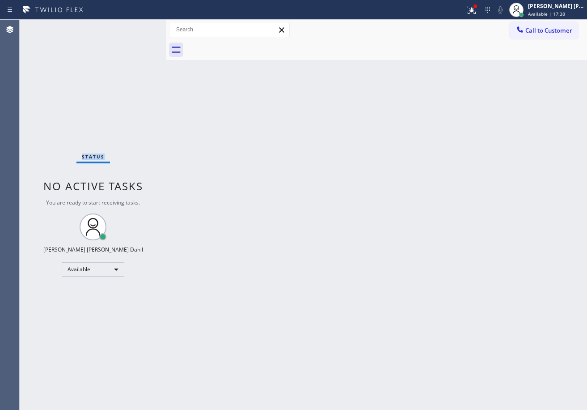
click at [135, 26] on div "Status No active tasks You are ready to start receiving tasks. [PERSON_NAME] [P…" at bounding box center [93, 215] width 147 height 390
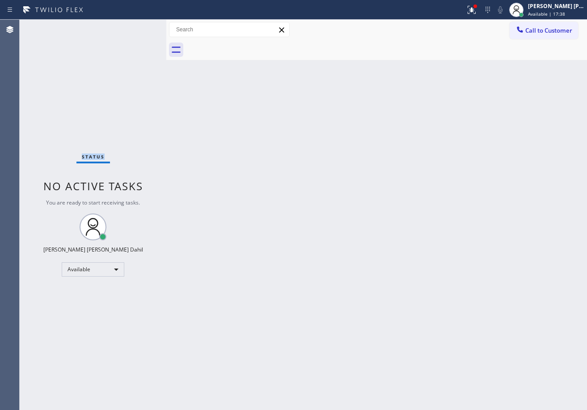
click at [135, 26] on div "Status No active tasks You are ready to start receiving tasks. [PERSON_NAME] [P…" at bounding box center [93, 215] width 147 height 390
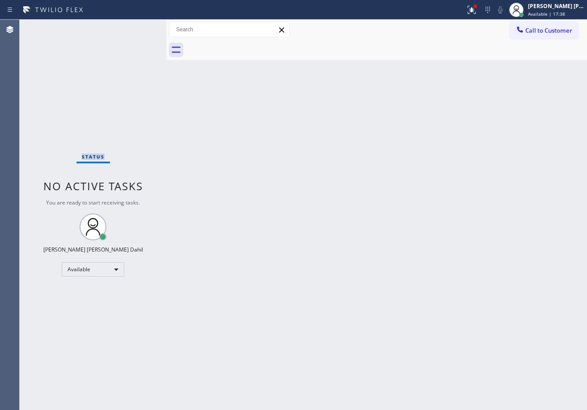
click at [135, 26] on div "Status No active tasks You are ready to start receiving tasks. [PERSON_NAME] [P…" at bounding box center [93, 215] width 147 height 390
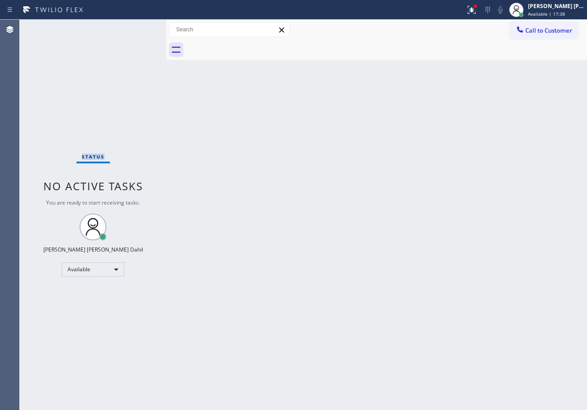
click at [135, 26] on div "Status No active tasks You are ready to start receiving tasks. [PERSON_NAME] [P…" at bounding box center [93, 215] width 147 height 390
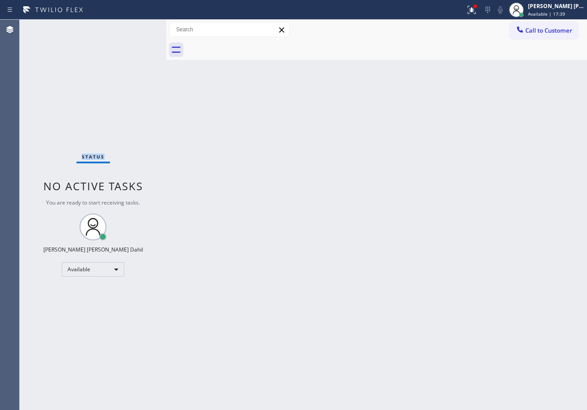
click at [135, 26] on div "Status No active tasks You are ready to start receiving tasks. [PERSON_NAME] [P…" at bounding box center [93, 215] width 147 height 390
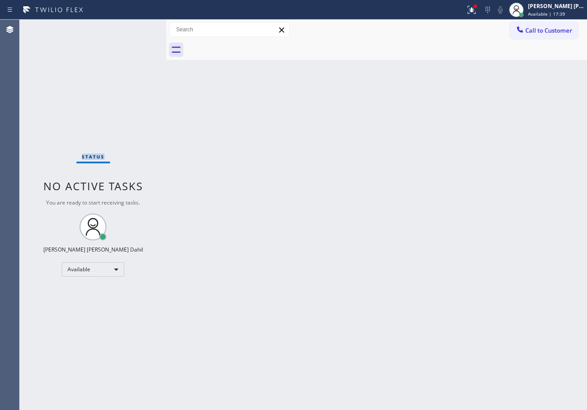
click at [135, 26] on div "Status No active tasks You are ready to start receiving tasks. [PERSON_NAME] [P…" at bounding box center [93, 215] width 147 height 390
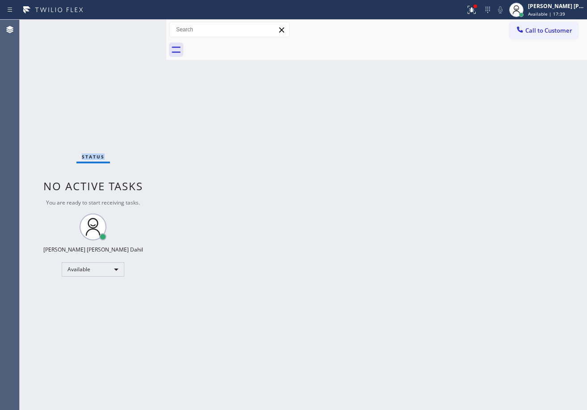
click at [135, 26] on div "Status No active tasks You are ready to start receiving tasks. [PERSON_NAME] [P…" at bounding box center [93, 215] width 147 height 390
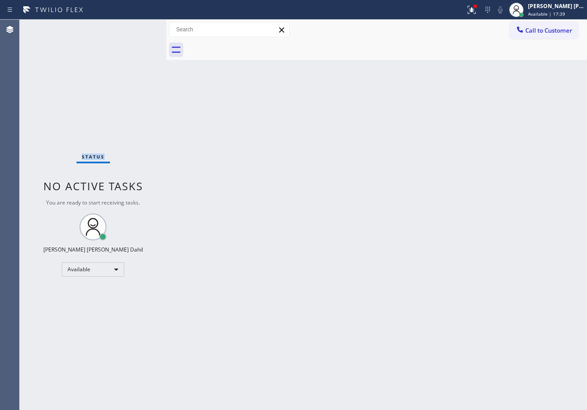
click at [135, 26] on div "Status No active tasks You are ready to start receiving tasks. [PERSON_NAME] [P…" at bounding box center [93, 215] width 147 height 390
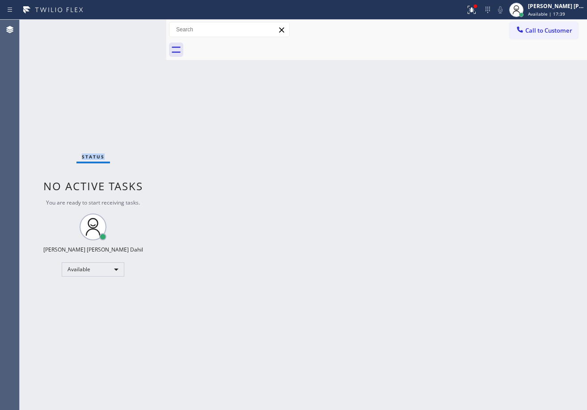
click at [135, 26] on div "Status No active tasks You are ready to start receiving tasks. [PERSON_NAME] [P…" at bounding box center [93, 215] width 147 height 390
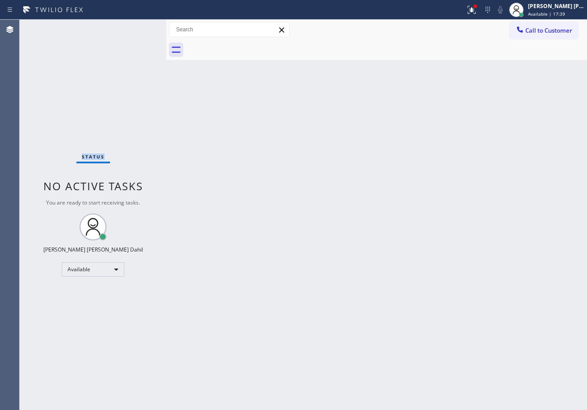
click at [135, 26] on div "Status No active tasks You are ready to start receiving tasks. [PERSON_NAME] [P…" at bounding box center [93, 215] width 147 height 390
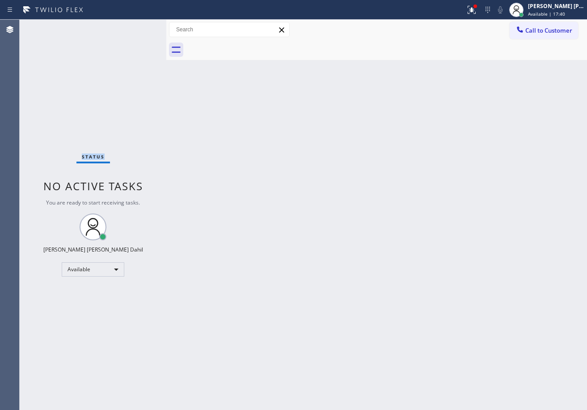
click at [135, 26] on div "Status No active tasks You are ready to start receiving tasks. [PERSON_NAME] [P…" at bounding box center [93, 215] width 147 height 390
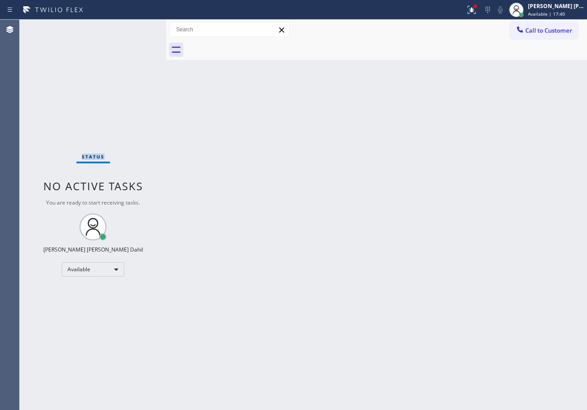
click at [135, 26] on div "Status No active tasks You are ready to start receiving tasks. [PERSON_NAME] [P…" at bounding box center [93, 215] width 147 height 390
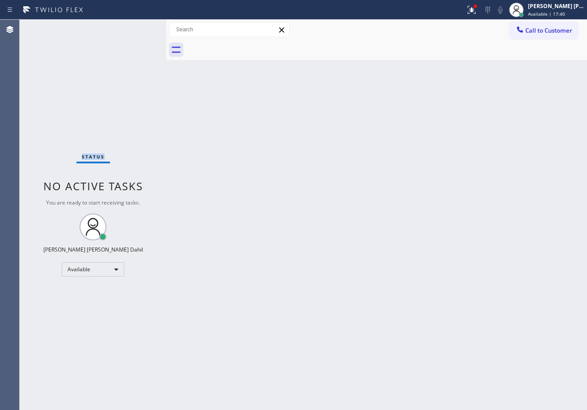
click at [135, 26] on div "Status No active tasks You are ready to start receiving tasks. [PERSON_NAME] [P…" at bounding box center [93, 215] width 147 height 390
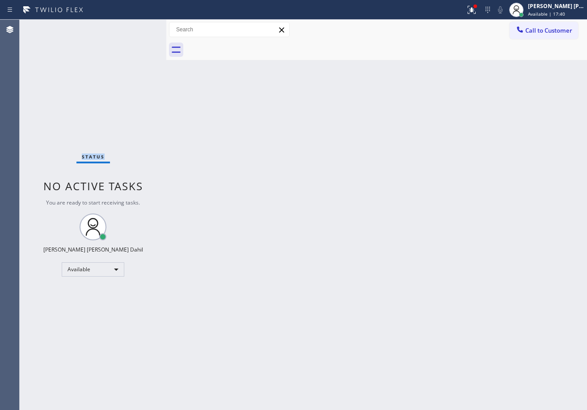
click at [135, 26] on div "Status No active tasks You are ready to start receiving tasks. [PERSON_NAME] [P…" at bounding box center [93, 215] width 147 height 390
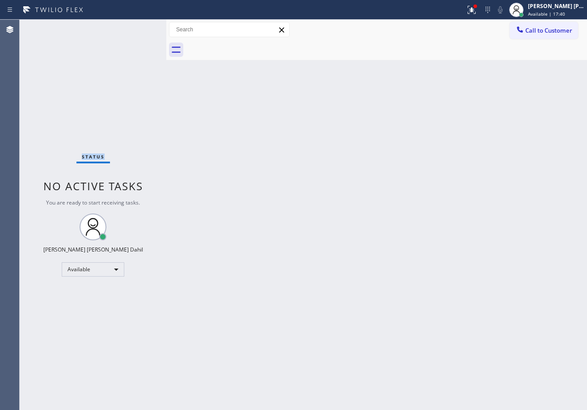
click at [135, 26] on div "Status No active tasks You are ready to start receiving tasks. [PERSON_NAME] [P…" at bounding box center [93, 215] width 147 height 390
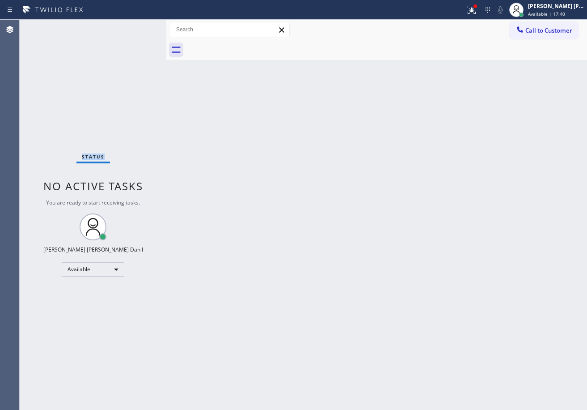
click at [135, 26] on div "Status No active tasks You are ready to start receiving tasks. [PERSON_NAME] [P…" at bounding box center [93, 215] width 147 height 390
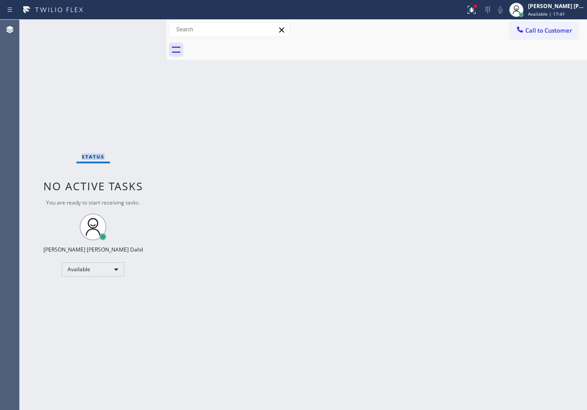
click at [135, 26] on div "Status No active tasks You are ready to start receiving tasks. [PERSON_NAME] [P…" at bounding box center [93, 215] width 147 height 390
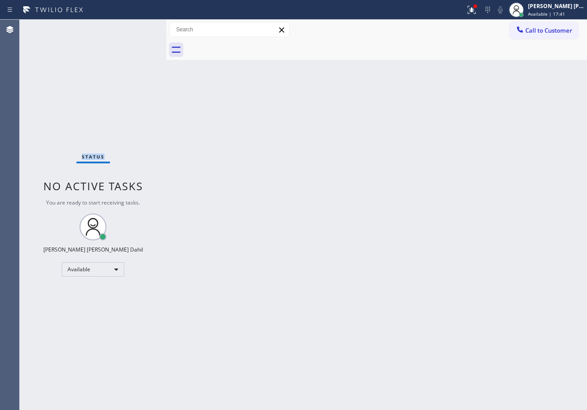
click at [135, 26] on div "Status No active tasks You are ready to start receiving tasks. [PERSON_NAME] [P…" at bounding box center [93, 215] width 147 height 390
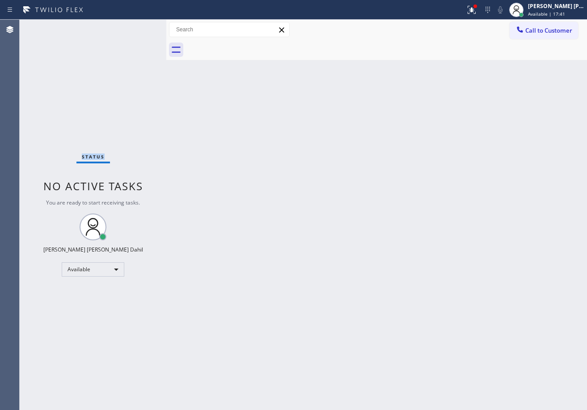
click at [135, 26] on div "Status No active tasks You are ready to start receiving tasks. [PERSON_NAME] [P…" at bounding box center [93, 215] width 147 height 390
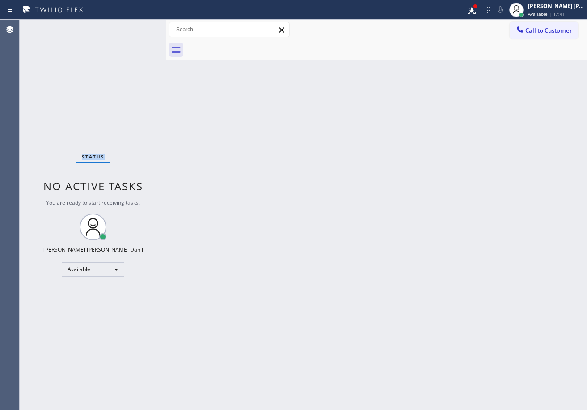
click at [135, 26] on div "Status No active tasks You are ready to start receiving tasks. [PERSON_NAME] [P…" at bounding box center [93, 215] width 147 height 390
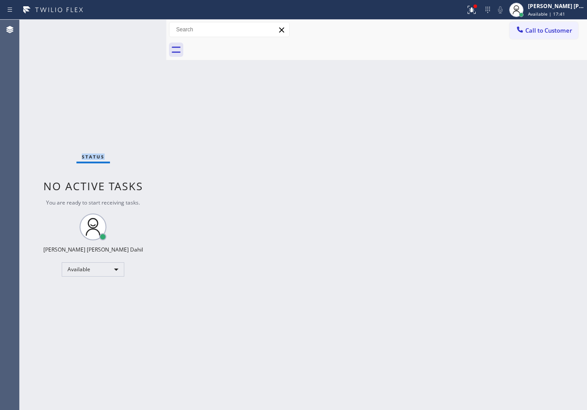
click at [135, 26] on div "Status No active tasks You are ready to start receiving tasks. [PERSON_NAME] [P…" at bounding box center [93, 215] width 147 height 390
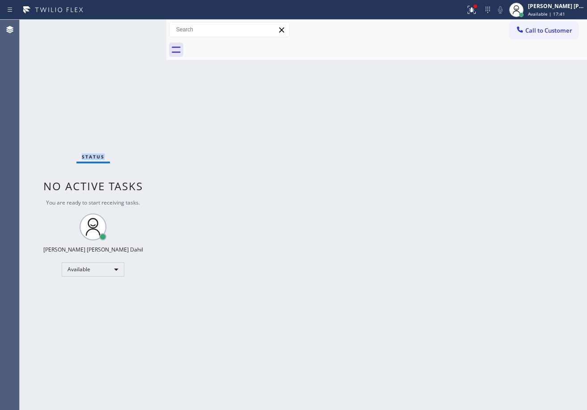
click at [135, 26] on div "Status No active tasks You are ready to start receiving tasks. [PERSON_NAME] [P…" at bounding box center [93, 215] width 147 height 390
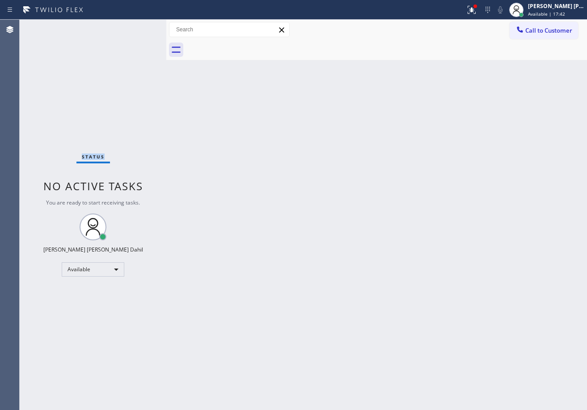
click at [135, 26] on div "Status No active tasks You are ready to start receiving tasks. [PERSON_NAME] [P…" at bounding box center [93, 215] width 147 height 390
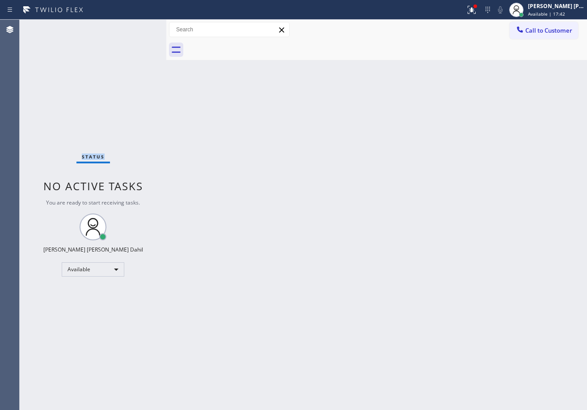
click at [135, 26] on div "Status No active tasks You are ready to start receiving tasks. [PERSON_NAME] [P…" at bounding box center [93, 215] width 147 height 390
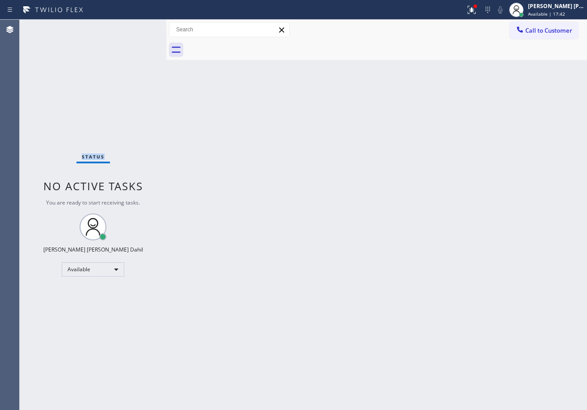
click at [135, 26] on div "Status No active tasks You are ready to start receiving tasks. [PERSON_NAME] [P…" at bounding box center [93, 215] width 147 height 390
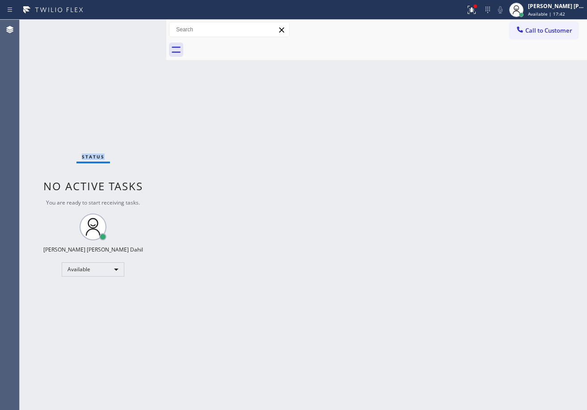
click at [135, 26] on div "Status No active tasks You are ready to start receiving tasks. [PERSON_NAME] [P…" at bounding box center [93, 215] width 147 height 390
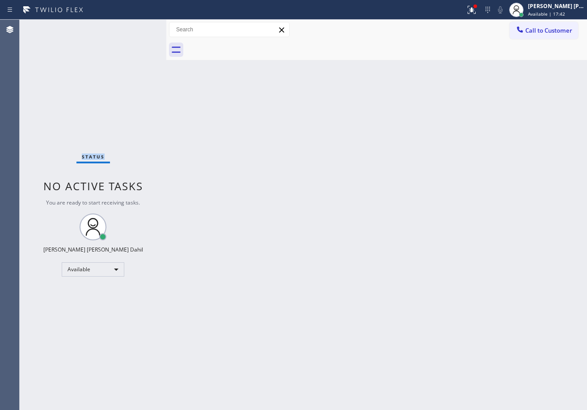
click at [135, 26] on div "Status No active tasks You are ready to start receiving tasks. [PERSON_NAME] [P…" at bounding box center [93, 215] width 147 height 390
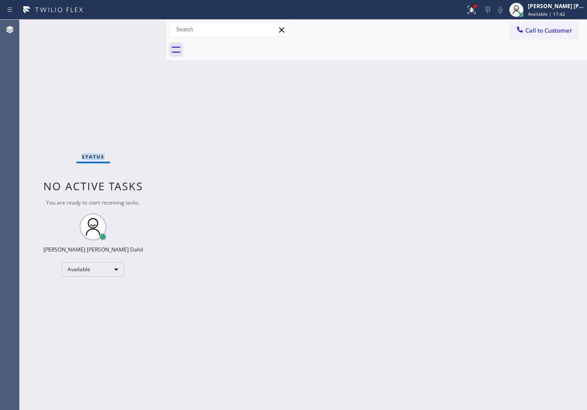
click at [135, 26] on div "Status No active tasks You are ready to start receiving tasks. [PERSON_NAME] [P…" at bounding box center [93, 215] width 147 height 390
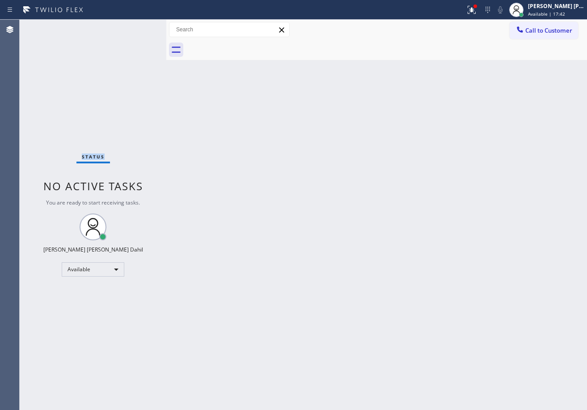
click at [135, 26] on div "Status No active tasks You are ready to start receiving tasks. [PERSON_NAME] [P…" at bounding box center [93, 215] width 147 height 390
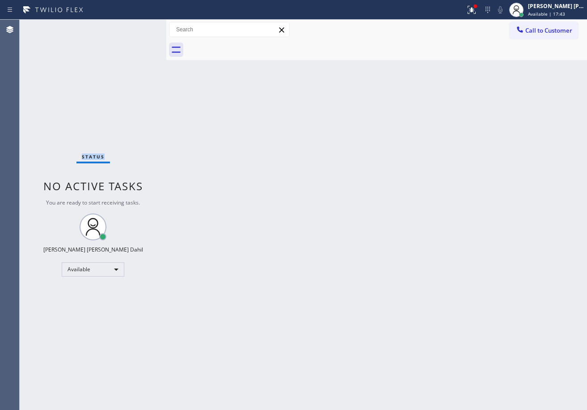
click at [135, 26] on div "Status No active tasks You are ready to start receiving tasks. [PERSON_NAME] [P…" at bounding box center [93, 215] width 147 height 390
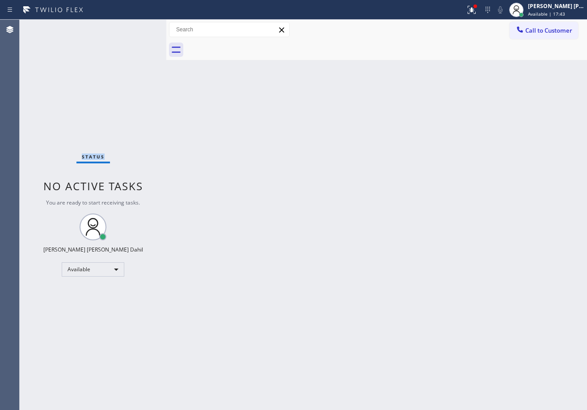
click at [135, 26] on div "Status No active tasks You are ready to start receiving tasks. [PERSON_NAME] [P…" at bounding box center [93, 215] width 147 height 390
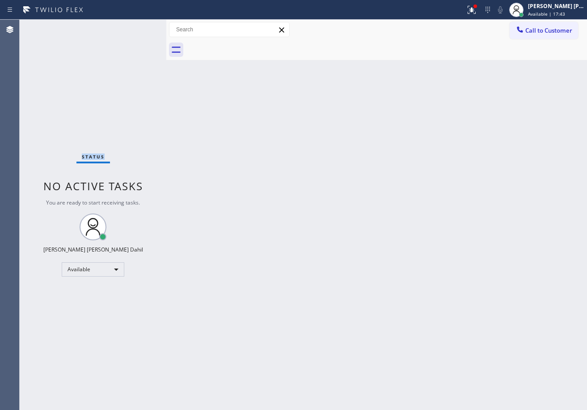
click at [135, 26] on div "Status No active tasks You are ready to start receiving tasks. [PERSON_NAME] [P…" at bounding box center [93, 215] width 147 height 390
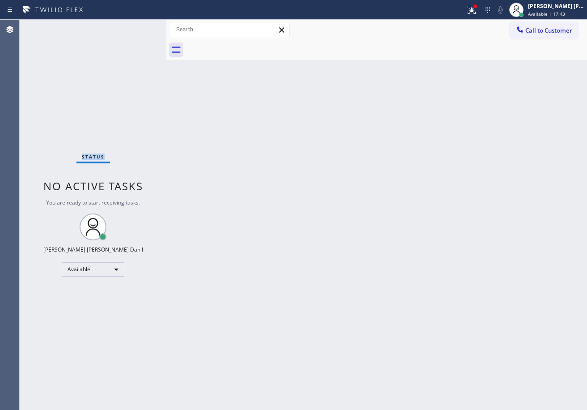
click at [135, 26] on div "Status No active tasks You are ready to start receiving tasks. [PERSON_NAME] [P…" at bounding box center [93, 215] width 147 height 390
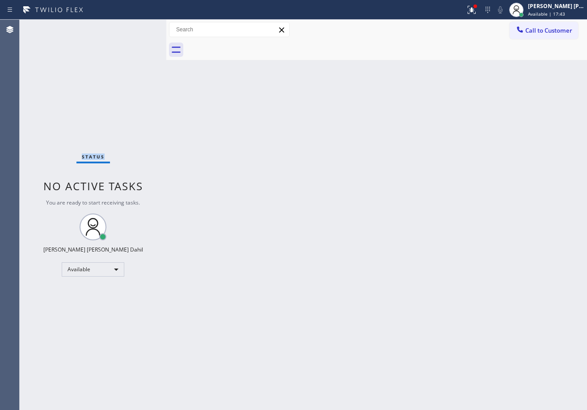
click at [135, 26] on div "Status No active tasks You are ready to start receiving tasks. [PERSON_NAME] [P…" at bounding box center [93, 215] width 147 height 390
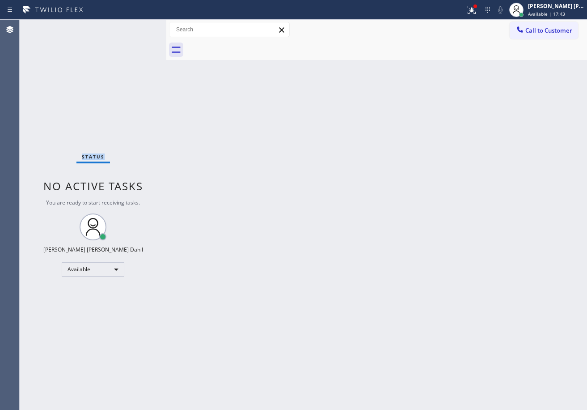
click at [135, 26] on div "Status No active tasks You are ready to start receiving tasks. [PERSON_NAME] [P…" at bounding box center [93, 215] width 147 height 390
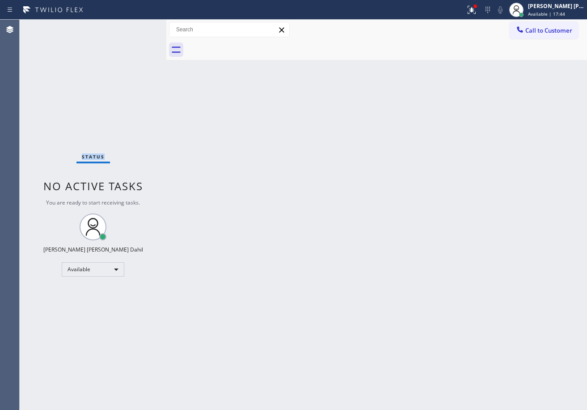
click at [135, 26] on div "Status No active tasks You are ready to start receiving tasks. [PERSON_NAME] [P…" at bounding box center [93, 215] width 147 height 390
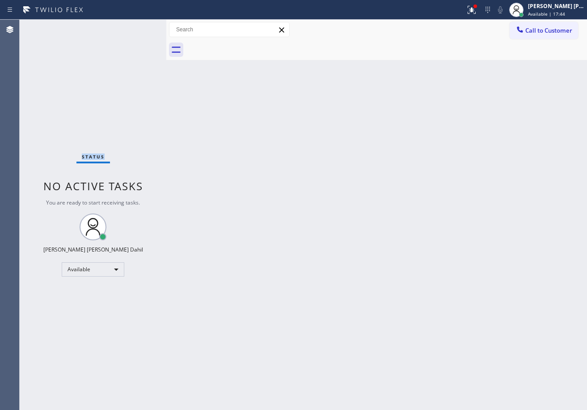
click at [135, 26] on div "Status No active tasks You are ready to start receiving tasks. [PERSON_NAME] [P…" at bounding box center [93, 215] width 147 height 390
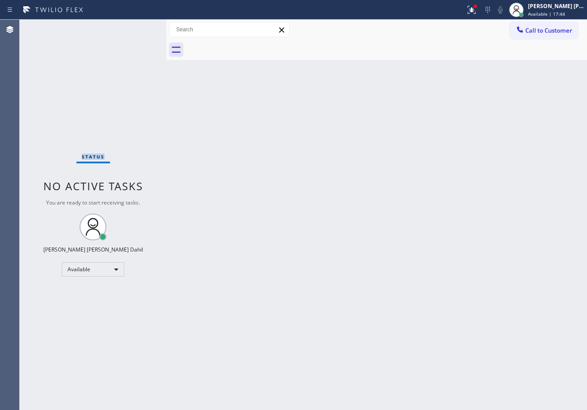
click at [135, 26] on div "Status No active tasks You are ready to start receiving tasks. [PERSON_NAME] [P…" at bounding box center [93, 215] width 147 height 390
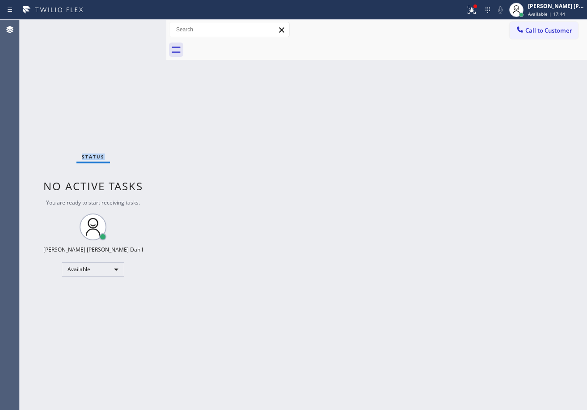
click at [135, 26] on div "Status No active tasks You are ready to start receiving tasks. [PERSON_NAME] [P…" at bounding box center [93, 215] width 147 height 390
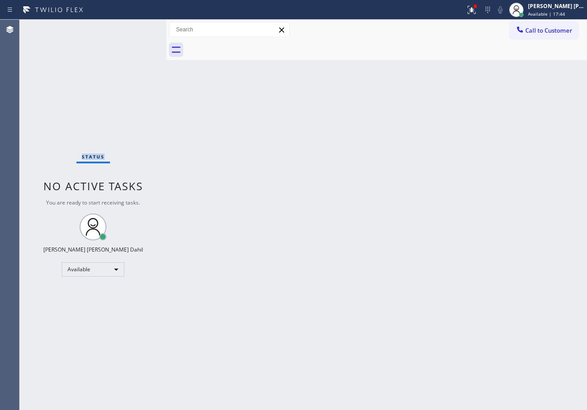
click at [135, 26] on div "Status No active tasks You are ready to start receiving tasks. [PERSON_NAME] [P…" at bounding box center [93, 215] width 147 height 390
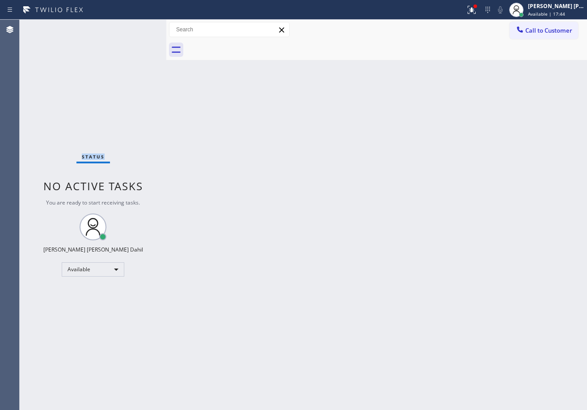
click at [135, 26] on div "Status No active tasks You are ready to start receiving tasks. [PERSON_NAME] [P…" at bounding box center [93, 215] width 147 height 390
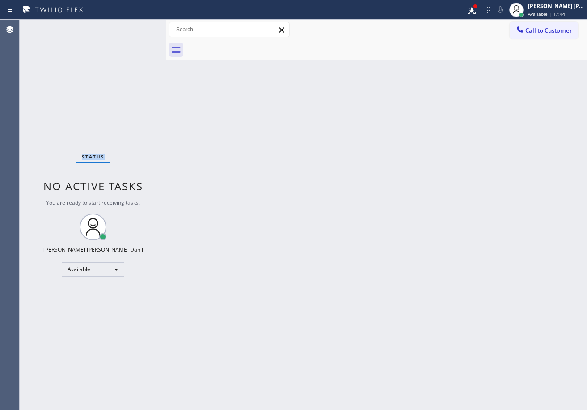
click at [135, 26] on div "Status No active tasks You are ready to start receiving tasks. [PERSON_NAME] [P…" at bounding box center [93, 215] width 147 height 390
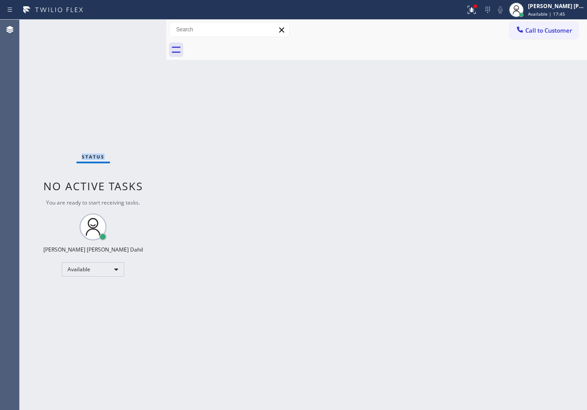
click at [135, 26] on div "Status No active tasks You are ready to start receiving tasks. [PERSON_NAME] [P…" at bounding box center [93, 215] width 147 height 390
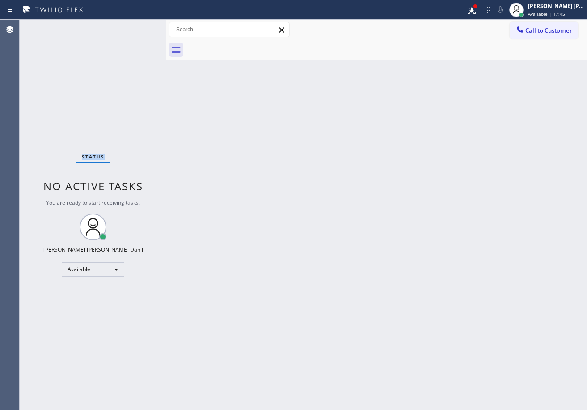
click at [135, 26] on div "Status No active tasks You are ready to start receiving tasks. [PERSON_NAME] [P…" at bounding box center [93, 215] width 147 height 390
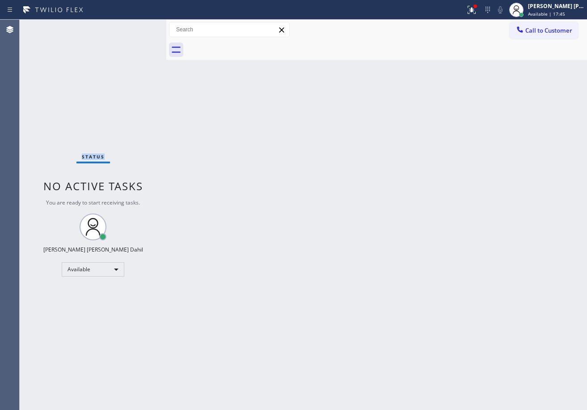
click at [135, 26] on div "Status No active tasks You are ready to start receiving tasks. [PERSON_NAME] [P…" at bounding box center [93, 215] width 147 height 390
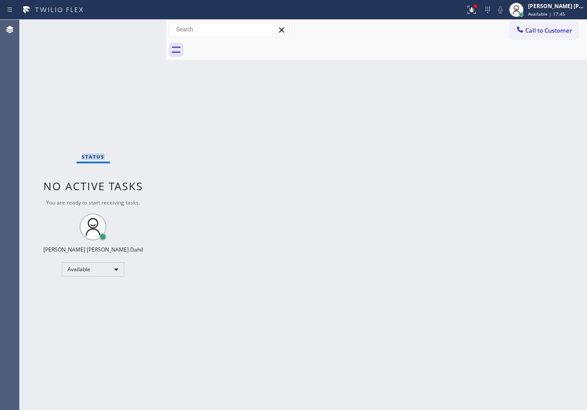
click at [135, 26] on div "Status No active tasks You are ready to start receiving tasks. [PERSON_NAME] [P…" at bounding box center [93, 215] width 147 height 390
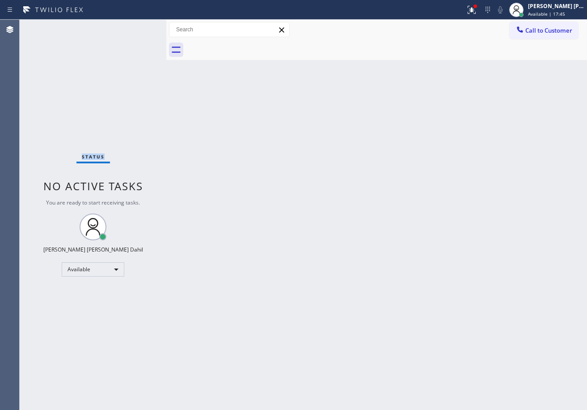
click at [135, 26] on div "Status No active tasks You are ready to start receiving tasks. [PERSON_NAME] [P…" at bounding box center [93, 215] width 147 height 390
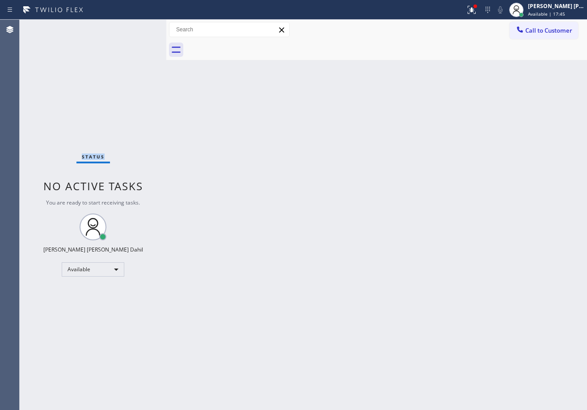
click at [135, 26] on div "Status No active tasks You are ready to start receiving tasks. [PERSON_NAME] [P…" at bounding box center [93, 215] width 147 height 390
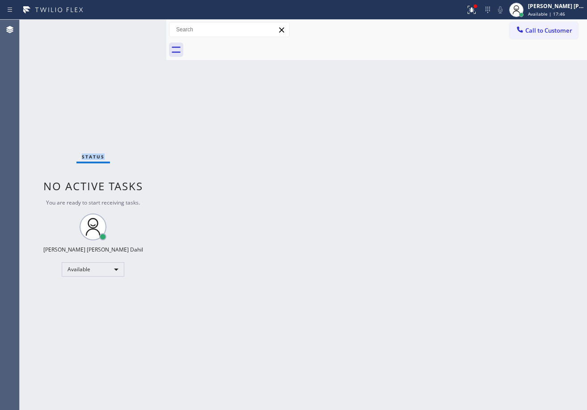
click at [135, 26] on div "Status No active tasks You are ready to start receiving tasks. [PERSON_NAME] [P…" at bounding box center [93, 215] width 147 height 390
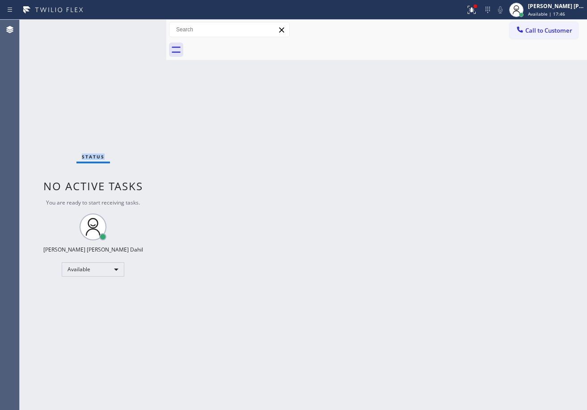
click at [135, 26] on div "Status No active tasks You are ready to start receiving tasks. [PERSON_NAME] [P…" at bounding box center [93, 215] width 147 height 390
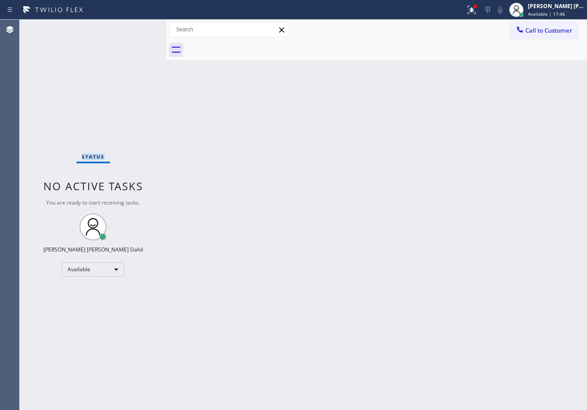
click at [135, 26] on div "Status No active tasks You are ready to start receiving tasks. [PERSON_NAME] [P…" at bounding box center [93, 215] width 147 height 390
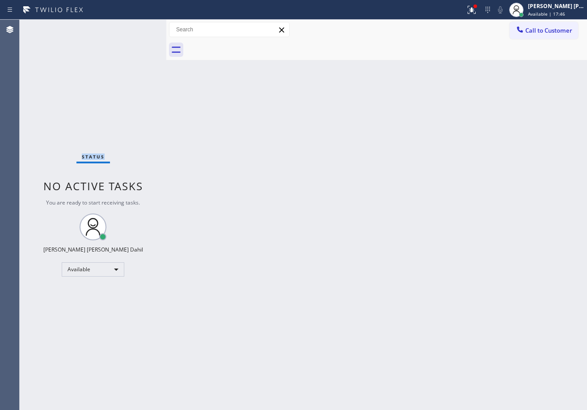
click at [135, 26] on div "Status No active tasks You are ready to start receiving tasks. [PERSON_NAME] [P…" at bounding box center [93, 215] width 147 height 390
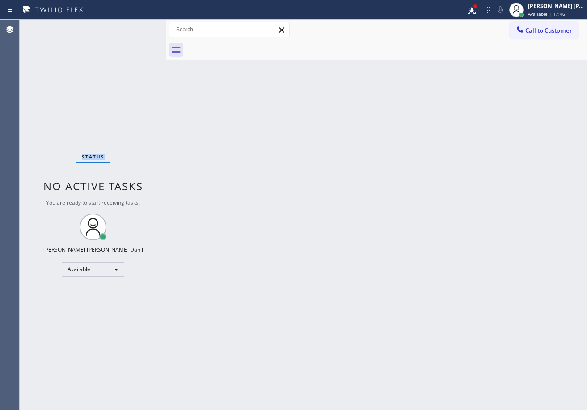
click at [135, 26] on div "Status No active tasks You are ready to start receiving tasks. [PERSON_NAME] [P…" at bounding box center [93, 215] width 147 height 390
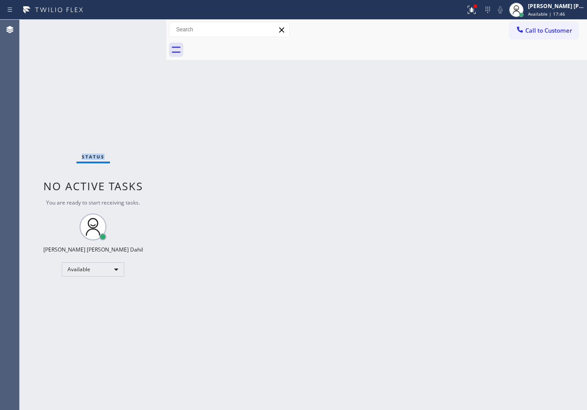
click at [135, 26] on div "Status No active tasks You are ready to start receiving tasks. [PERSON_NAME] [P…" at bounding box center [93, 215] width 147 height 390
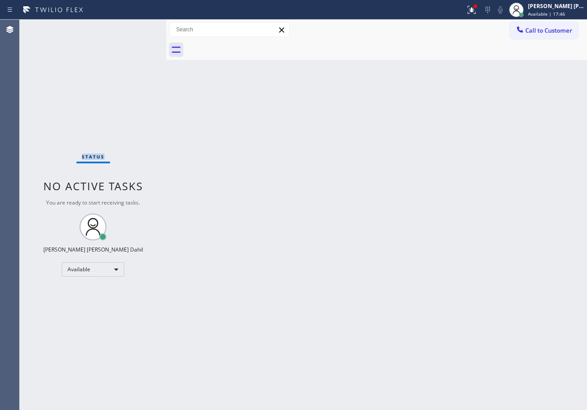
click at [135, 26] on div "Status No active tasks You are ready to start receiving tasks. [PERSON_NAME] [P…" at bounding box center [93, 215] width 147 height 390
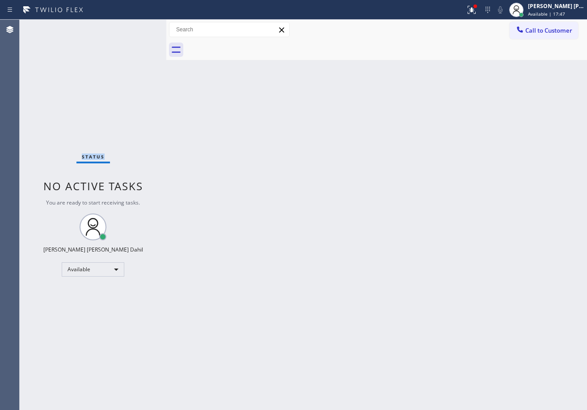
click at [135, 26] on div "Status No active tasks You are ready to start receiving tasks. [PERSON_NAME] [P…" at bounding box center [93, 215] width 147 height 390
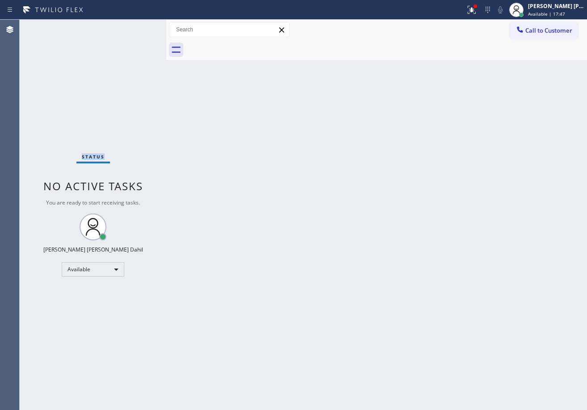
click at [135, 26] on div "Status No active tasks You are ready to start receiving tasks. [PERSON_NAME] [P…" at bounding box center [93, 215] width 147 height 390
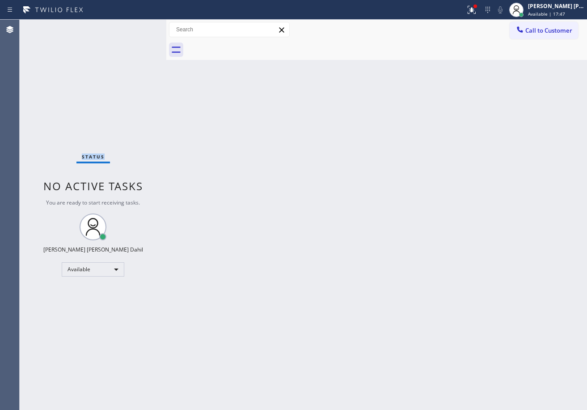
click at [135, 26] on div "Status No active tasks You are ready to start receiving tasks. [PERSON_NAME] [P…" at bounding box center [93, 215] width 147 height 390
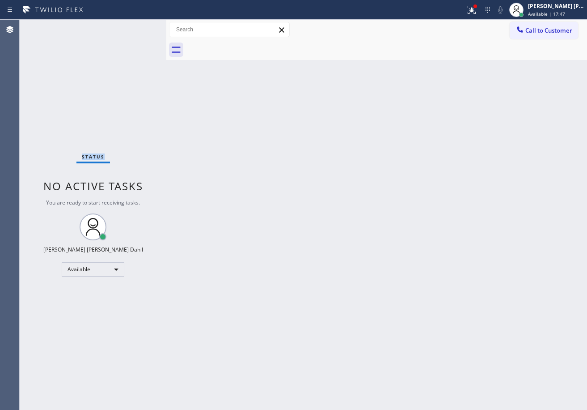
click at [135, 26] on div "Status No active tasks You are ready to start receiving tasks. [PERSON_NAME] [P…" at bounding box center [93, 215] width 147 height 390
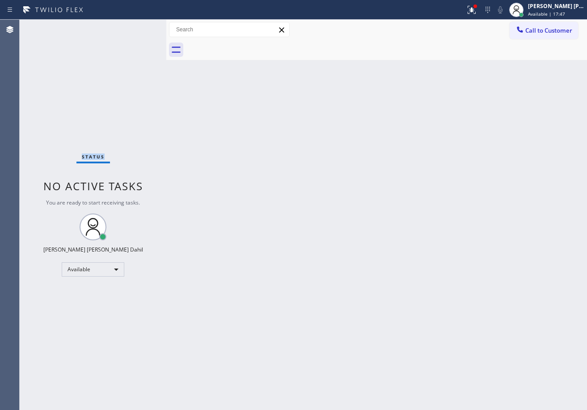
click at [135, 26] on div "Status No active tasks You are ready to start receiving tasks. [PERSON_NAME] [P…" at bounding box center [93, 215] width 147 height 390
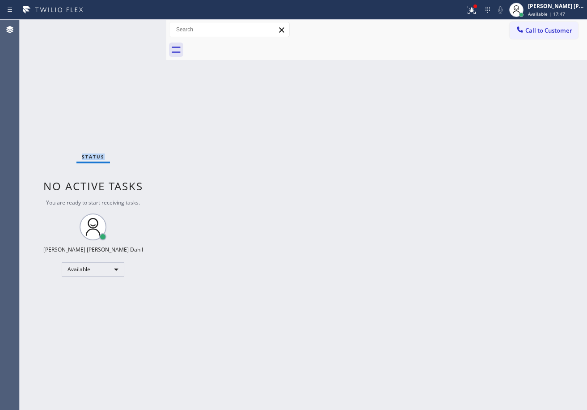
click at [135, 26] on div "Status No active tasks You are ready to start receiving tasks. [PERSON_NAME] [P…" at bounding box center [93, 215] width 147 height 390
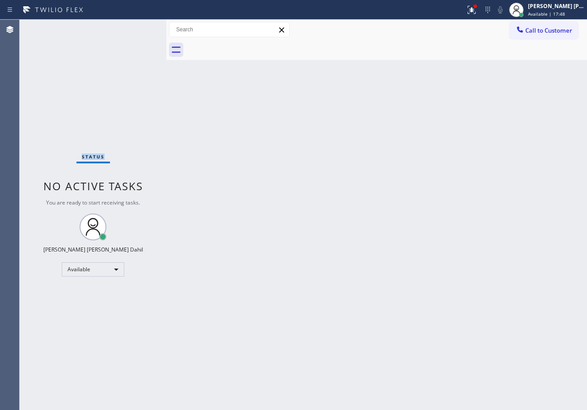
click at [135, 26] on div "Status No active tasks You are ready to start receiving tasks. [PERSON_NAME] [P…" at bounding box center [93, 215] width 147 height 390
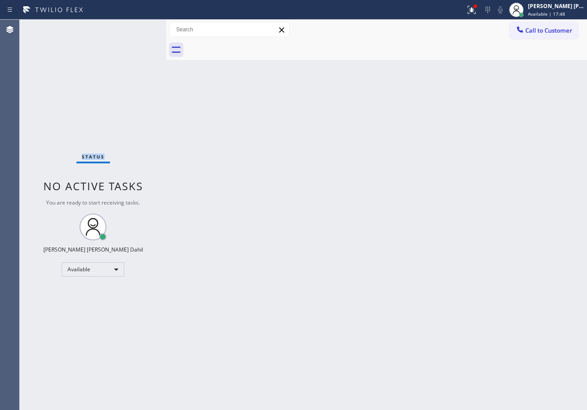
click at [135, 26] on div "Status No active tasks You are ready to start receiving tasks. [PERSON_NAME] [P…" at bounding box center [93, 215] width 147 height 390
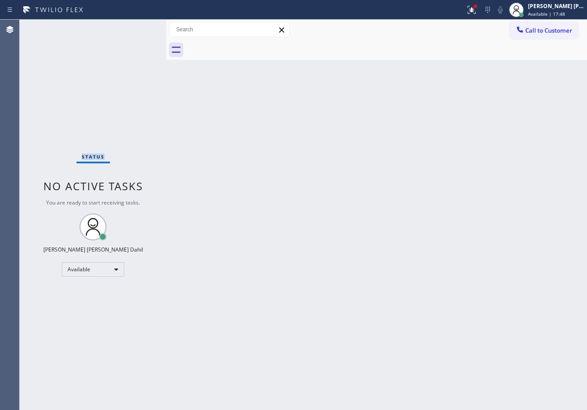
click at [135, 26] on div "Status No active tasks You are ready to start receiving tasks. [PERSON_NAME] [P…" at bounding box center [93, 215] width 147 height 390
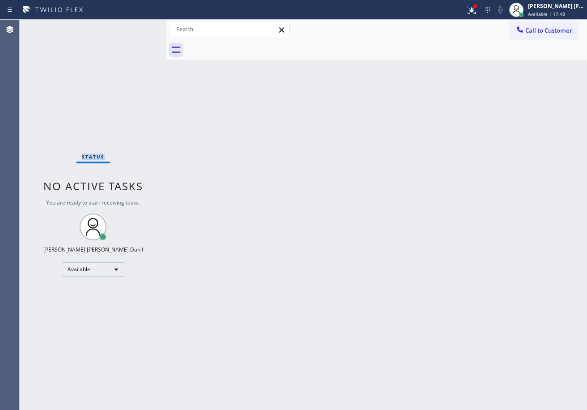
click at [135, 26] on div "Status No active tasks You are ready to start receiving tasks. [PERSON_NAME] [P…" at bounding box center [93, 215] width 147 height 390
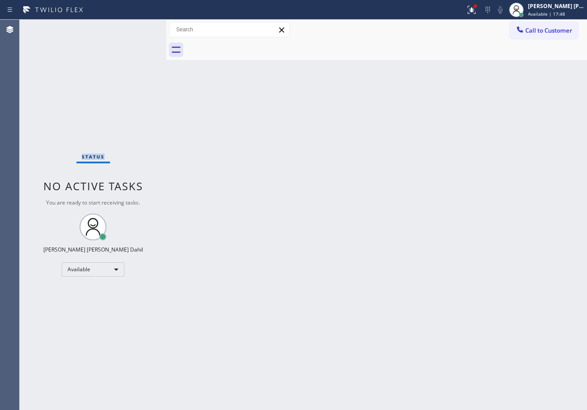
click at [135, 26] on div "Status No active tasks You are ready to start receiving tasks. [PERSON_NAME] [P…" at bounding box center [93, 215] width 147 height 390
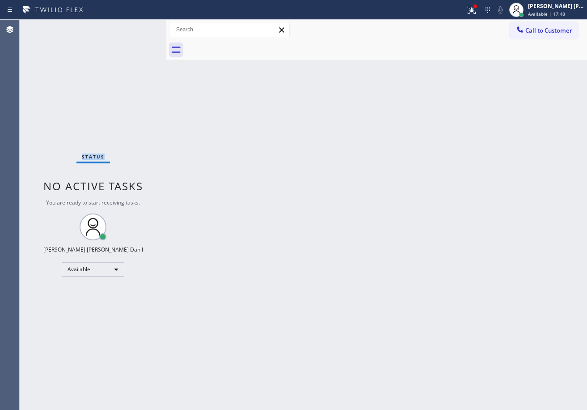
click at [135, 26] on div "Status No active tasks You are ready to start receiving tasks. [PERSON_NAME] [P…" at bounding box center [93, 215] width 147 height 390
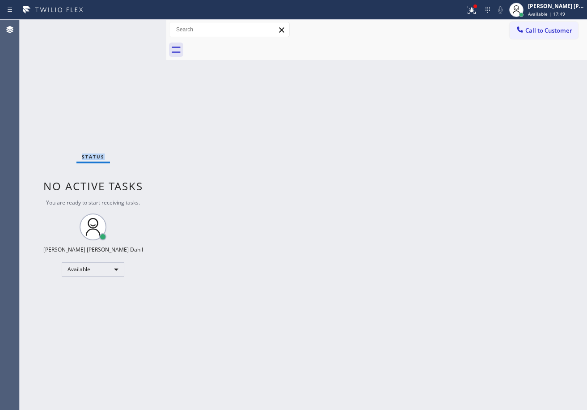
click at [135, 26] on div "Status No active tasks You are ready to start receiving tasks. [PERSON_NAME] [P…" at bounding box center [93, 215] width 147 height 390
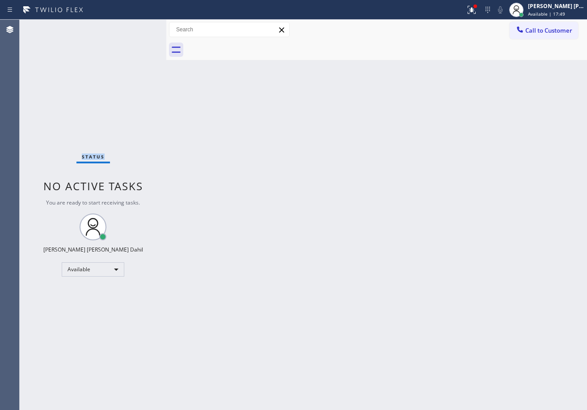
click at [135, 26] on div "Status No active tasks You are ready to start receiving tasks. [PERSON_NAME] [P…" at bounding box center [93, 215] width 147 height 390
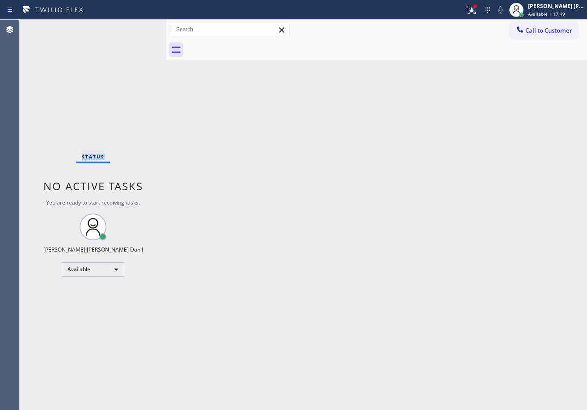
click at [135, 26] on div "Status No active tasks You are ready to start receiving tasks. [PERSON_NAME] [P…" at bounding box center [93, 215] width 147 height 390
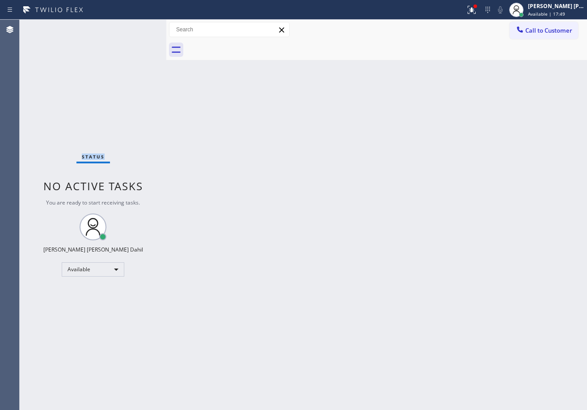
click at [135, 26] on div "Status No active tasks You are ready to start receiving tasks. [PERSON_NAME] [P…" at bounding box center [93, 215] width 147 height 390
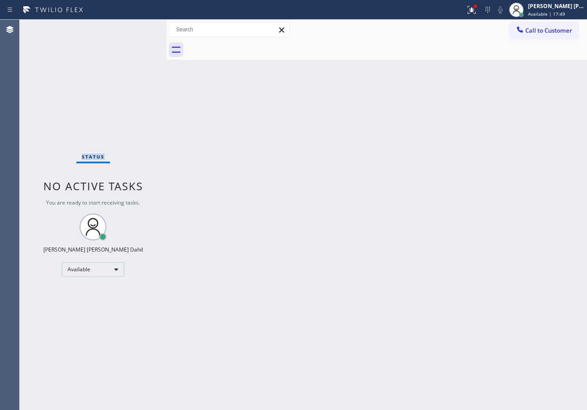
click at [135, 26] on div "Status No active tasks You are ready to start receiving tasks. [PERSON_NAME] [P…" at bounding box center [93, 215] width 147 height 390
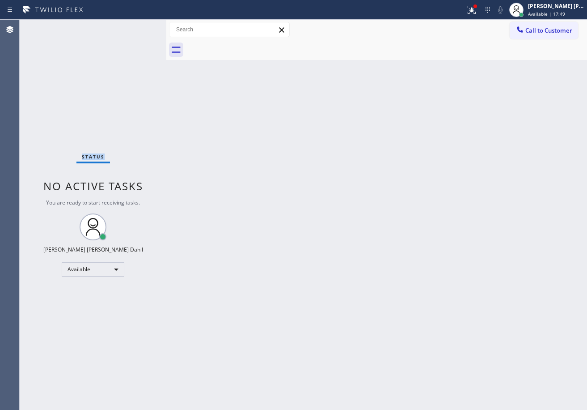
click at [135, 26] on div "Status No active tasks You are ready to start receiving tasks. [PERSON_NAME] [P…" at bounding box center [93, 215] width 147 height 390
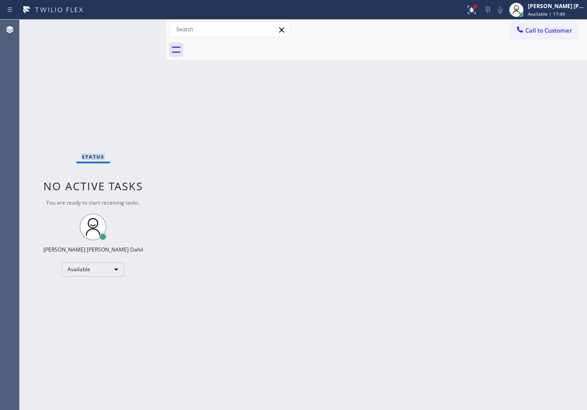
click at [135, 26] on div "Status No active tasks You are ready to start receiving tasks. [PERSON_NAME] [P…" at bounding box center [93, 215] width 147 height 390
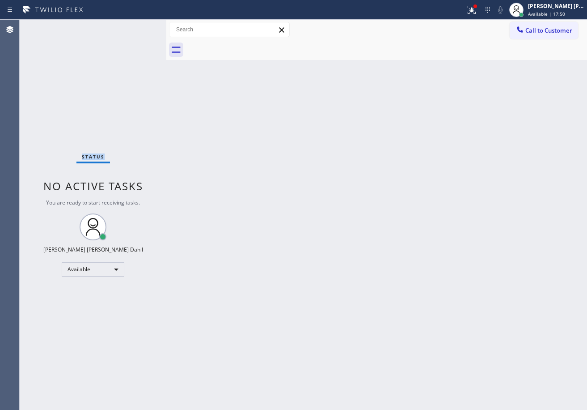
click at [135, 26] on div "Status No active tasks You are ready to start receiving tasks. [PERSON_NAME] [P…" at bounding box center [93, 215] width 147 height 390
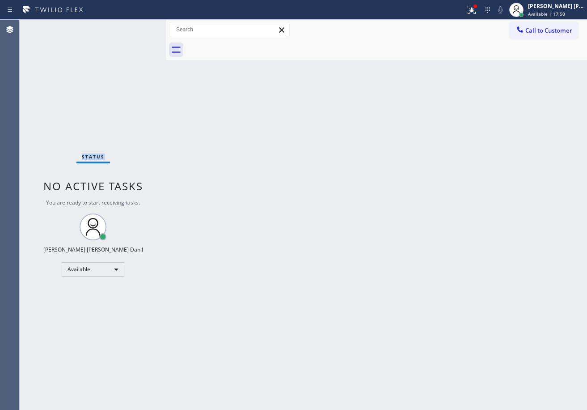
click at [135, 26] on div "Status No active tasks You are ready to start receiving tasks. [PERSON_NAME] [P…" at bounding box center [93, 215] width 147 height 390
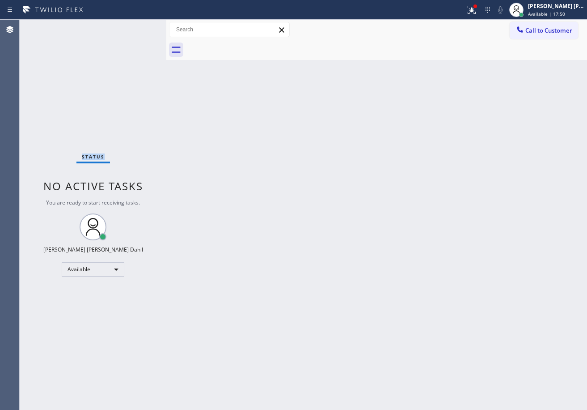
click at [135, 26] on div "Status No active tasks You are ready to start receiving tasks. [PERSON_NAME] [P…" at bounding box center [93, 215] width 147 height 390
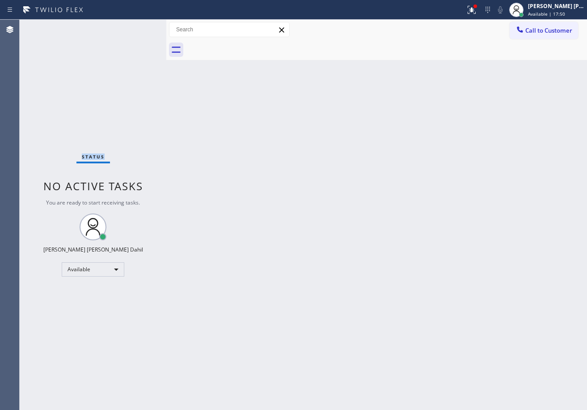
click
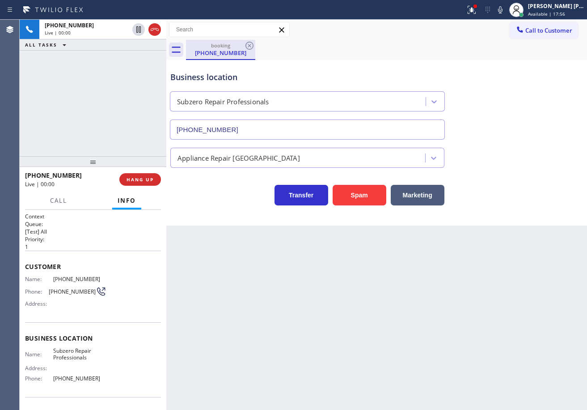
type input "[PHONE_NUMBER]"
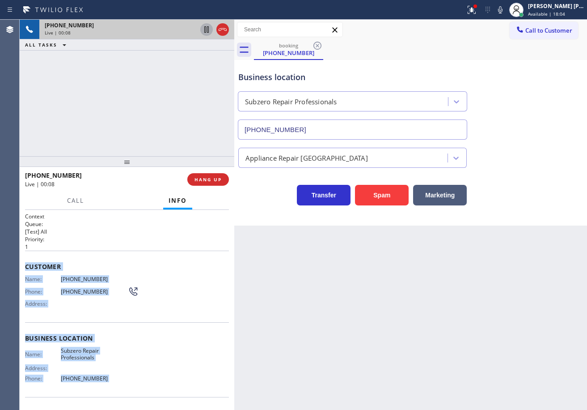
scroll to position [57, 0]
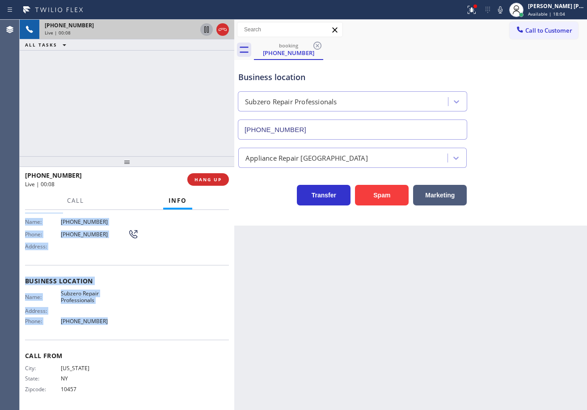
drag, startPoint x: 32, startPoint y: 267, endPoint x: 147, endPoint y: 315, distance: 124.7
copy div "Customer Name: [PHONE_NUMBER] Phone: [PHONE_NUMBER] Address: Business location …"
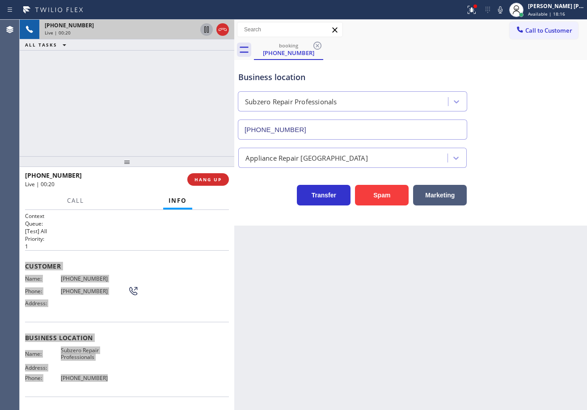
scroll to position [0, 0]
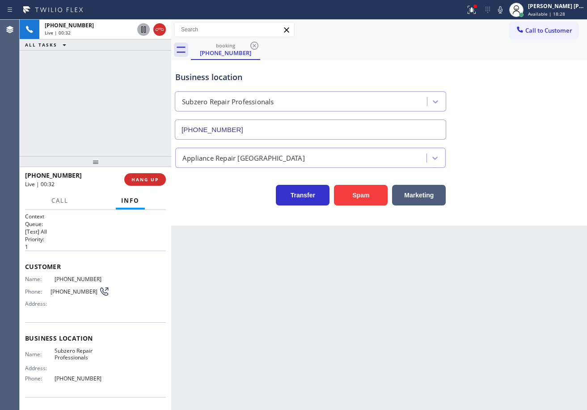
drag, startPoint x: 234, startPoint y: 32, endPoint x: 171, endPoint y: 89, distance: 85.2
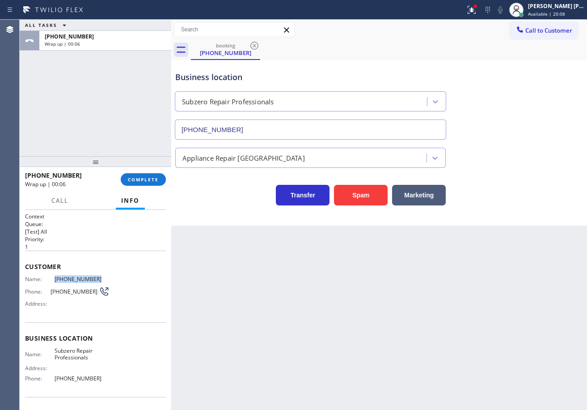
drag, startPoint x: 66, startPoint y: 276, endPoint x: 51, endPoint y: 278, distance: 14.9
copy div "[PHONE_NUMBER]"
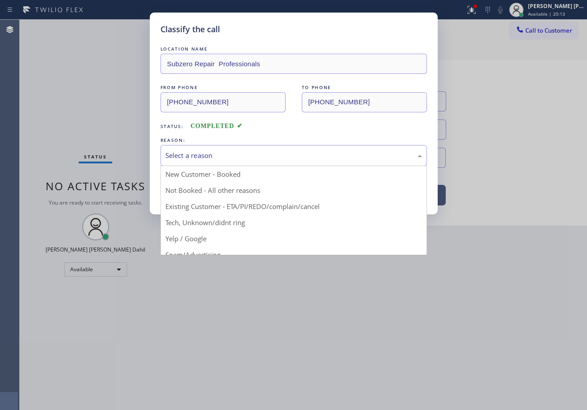
drag, startPoint x: 233, startPoint y: 160, endPoint x: 237, endPoint y: 161, distance: 4.5
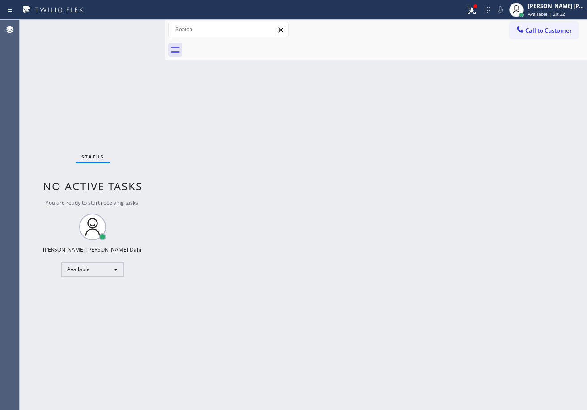
drag, startPoint x: 319, startPoint y: 153, endPoint x: 135, endPoint y: 26, distance: 223.7
drag, startPoint x: 135, startPoint y: 26, endPoint x: 161, endPoint y: 24, distance: 25.6
drag, startPoint x: 167, startPoint y: 27, endPoint x: 163, endPoint y: 34, distance: 8.4
drag, startPoint x: 135, startPoint y: 26, endPoint x: 143, endPoint y: 37, distance: 13.5
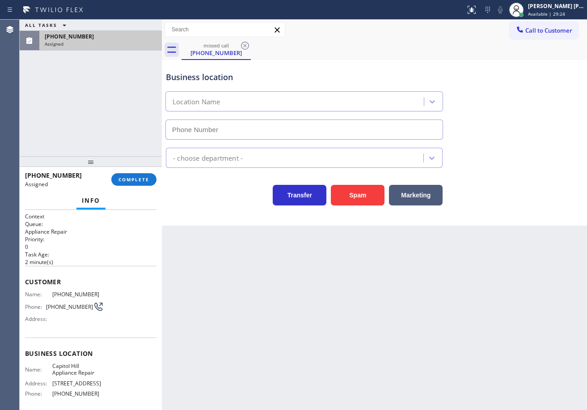
type input "[PHONE_NUMBER]"
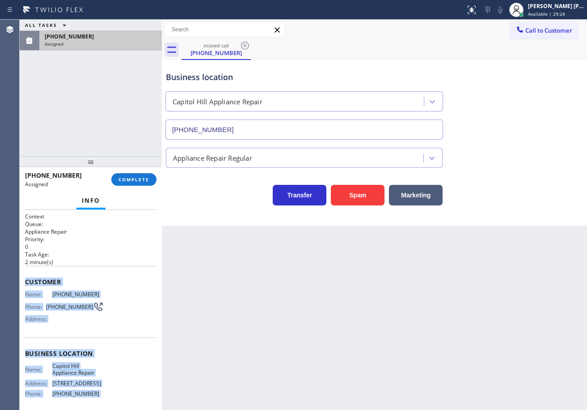
scroll to position [72, 0]
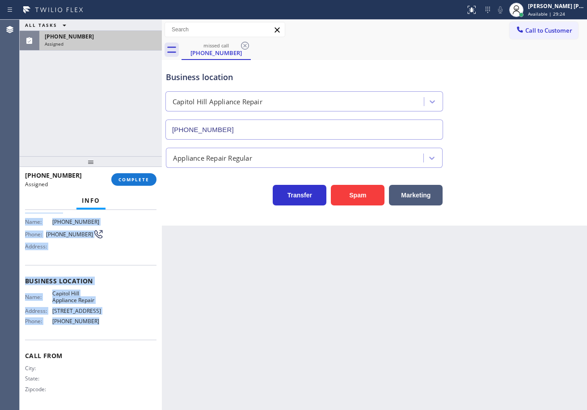
drag, startPoint x: 25, startPoint y: 280, endPoint x: 103, endPoint y: 321, distance: 88.2
copy div "Customer Name: [PHONE_NUMBER] Phone: [PHONE_NUMBER] Address: Business location …"
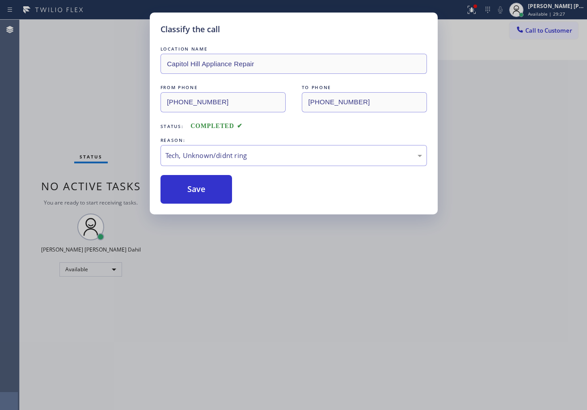
drag, startPoint x: 209, startPoint y: 187, endPoint x: 551, endPoint y: 150, distance: 343.2
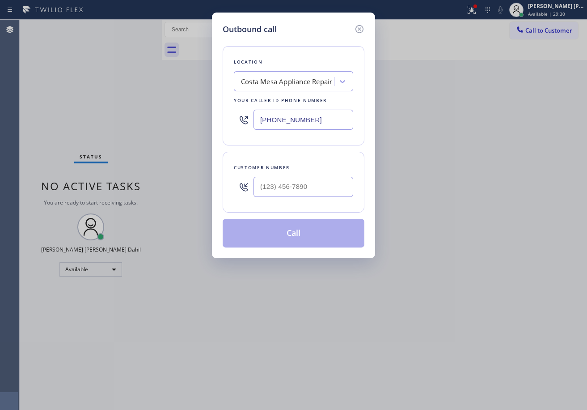
drag, startPoint x: 314, startPoint y: 197, endPoint x: 328, endPoint y: 192, distance: 15.6
paste input "415) 492-5252"
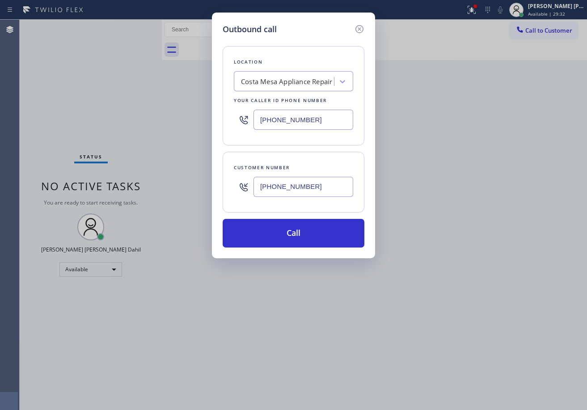
type input "[PHONE_NUMBER]"
paste input "206) 823-2152"
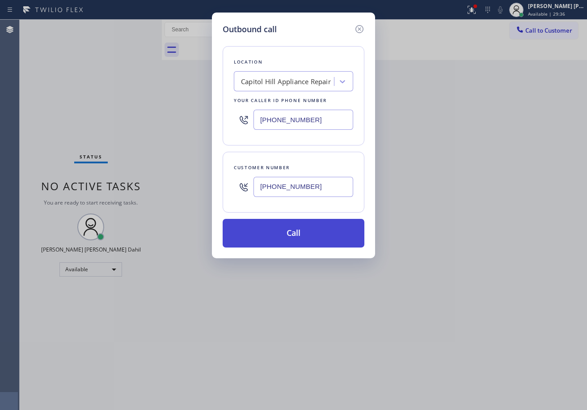
type input "[PHONE_NUMBER]"
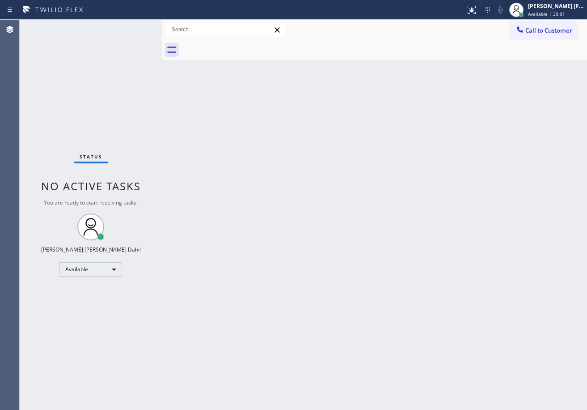
drag, startPoint x: 462, startPoint y: 237, endPoint x: 469, endPoint y: 212, distance: 25.5
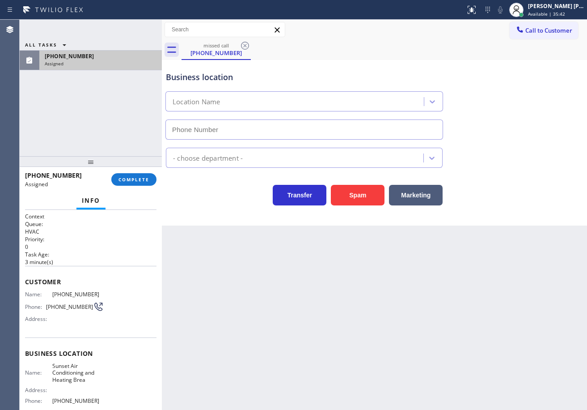
type input "[PHONE_NUMBER]"
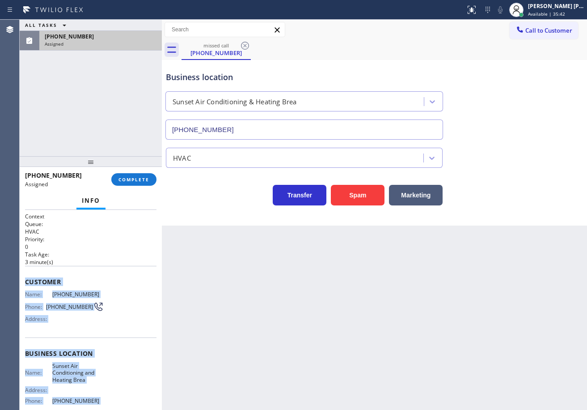
scroll to position [80, 0]
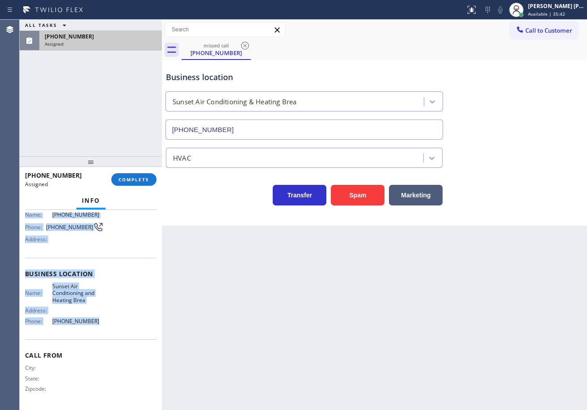
drag, startPoint x: 22, startPoint y: 279, endPoint x: 103, endPoint y: 263, distance: 82.0
copy div "Customer Name: [PHONE_NUMBER] Phone: [PHONE_NUMBER] Address: Business location …"
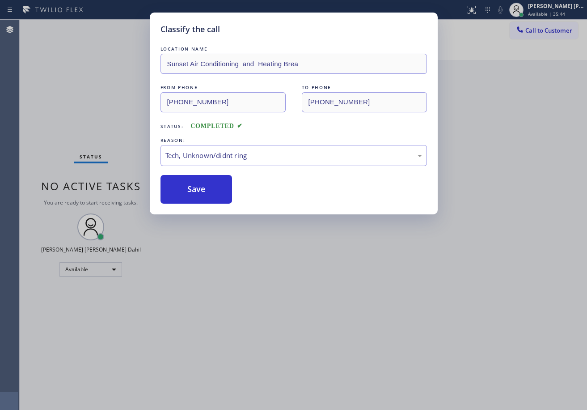
drag, startPoint x: 206, startPoint y: 191, endPoint x: 346, endPoint y: 367, distance: 225.0
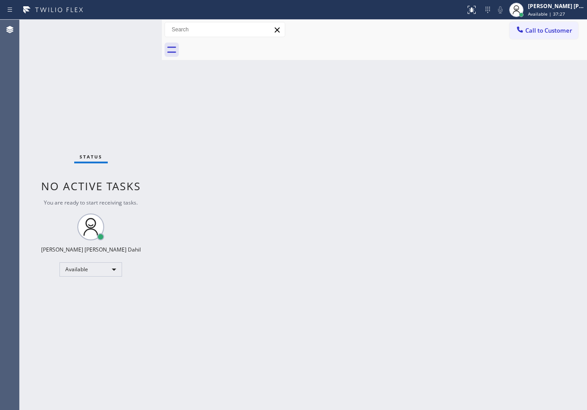
drag, startPoint x: 224, startPoint y: 110, endPoint x: 219, endPoint y: 113, distance: 5.0
drag, startPoint x: 176, startPoint y: 120, endPoint x: 172, endPoint y: 116, distance: 5.4
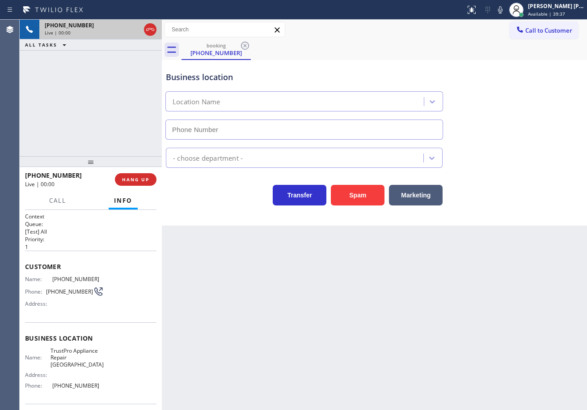
type input "[PHONE_NUMBER]"
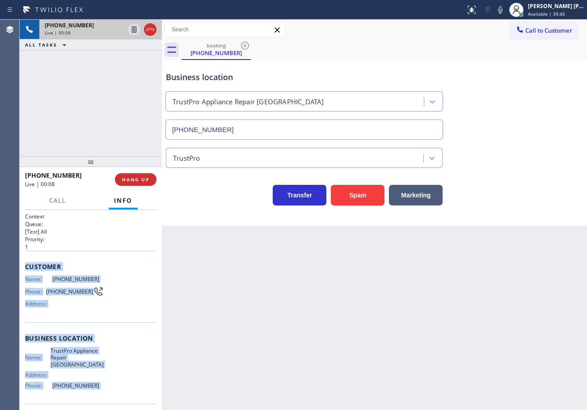
scroll to position [57, 0]
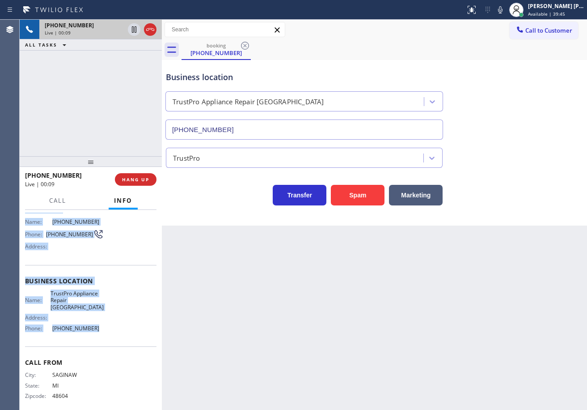
drag, startPoint x: 23, startPoint y: 262, endPoint x: 126, endPoint y: 328, distance: 122.3
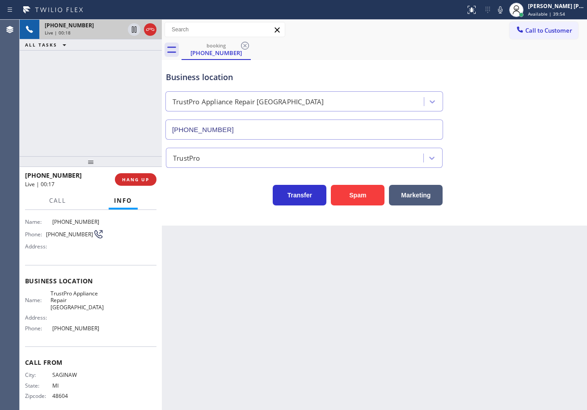
drag, startPoint x: 232, startPoint y: 325, endPoint x: 222, endPoint y: 322, distance: 10.1
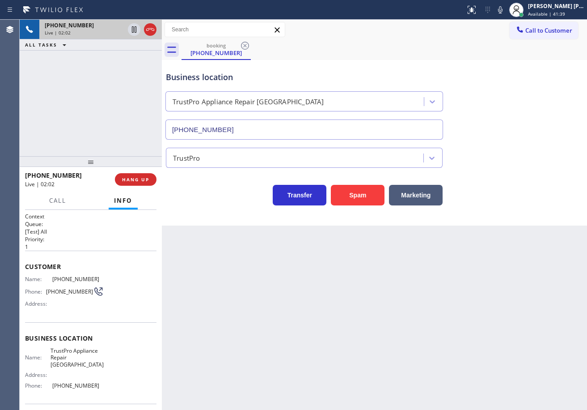
drag, startPoint x: 213, startPoint y: 316, endPoint x: 180, endPoint y: 330, distance: 35.3
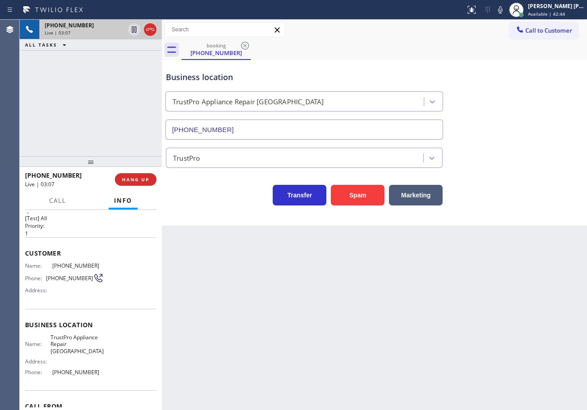
scroll to position [13, 0]
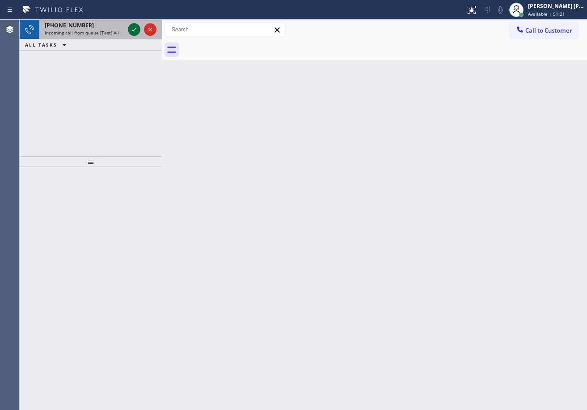
click at [135, 26] on icon at bounding box center [134, 29] width 11 height 11
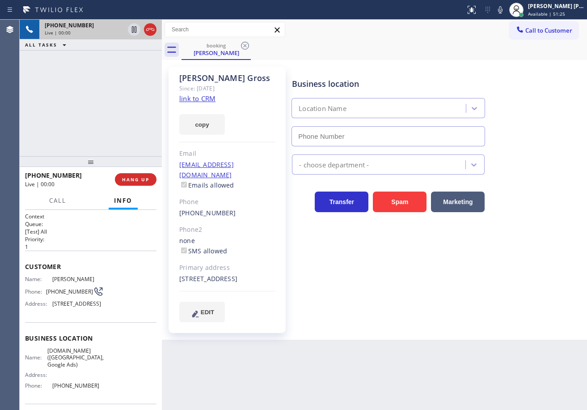
type input "[PHONE_NUMBER]"
click at [192, 101] on link "link to CRM" at bounding box center [197, 98] width 36 height 9
click at [386, 41] on div "booking [PERSON_NAME]" at bounding box center [385, 50] width 406 height 20
drag, startPoint x: 507, startPoint y: 11, endPoint x: 504, endPoint y: 15, distance: 5.7
click at [506, 11] on icon at bounding box center [500, 9] width 11 height 11
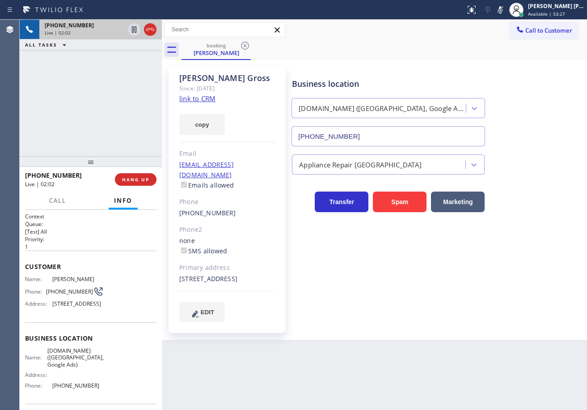
click at [478, 28] on div "Call to Customer Outbound call Location [GEOGRAPHIC_DATA] Appliance Repair Your…" at bounding box center [374, 30] width 425 height 16
click at [134, 30] on icon at bounding box center [134, 29] width 11 height 11
click at [132, 27] on icon at bounding box center [134, 29] width 6 height 6
drag, startPoint x: 510, startPoint y: 11, endPoint x: 500, endPoint y: 21, distance: 13.3
click at [506, 11] on icon at bounding box center [500, 9] width 11 height 11
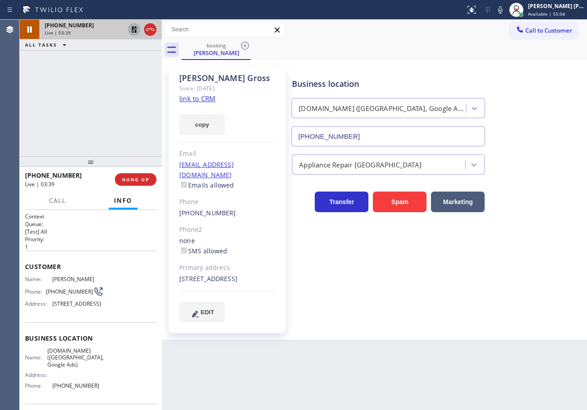
click at [491, 31] on div "Call to Customer Outbound call Location [GEOGRAPHIC_DATA] Appliance Repair Your…" at bounding box center [374, 30] width 425 height 16
click at [503, 12] on icon at bounding box center [500, 9] width 4 height 7
click at [506, 9] on icon at bounding box center [500, 9] width 11 height 11
click at [500, 53] on div "booking [PERSON_NAME]" at bounding box center [385, 50] width 406 height 20
drag, startPoint x: 129, startPoint y: 63, endPoint x: 148, endPoint y: 42, distance: 28.2
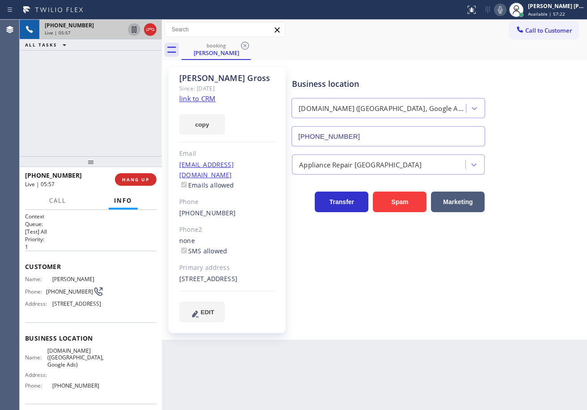
click at [129, 63] on div "[PHONE_NUMBER] Live | 05:57 ALL TASKS ALL TASKS ACTIVE TASKS TASKS IN WRAP UP" at bounding box center [91, 88] width 142 height 136
drag, startPoint x: 58, startPoint y: 291, endPoint x: 85, endPoint y: 294, distance: 27.9
click at [85, 294] on div "Phone: [PHONE_NUMBER]" at bounding box center [64, 291] width 79 height 11
copy div "[PHONE_NUMBER]"
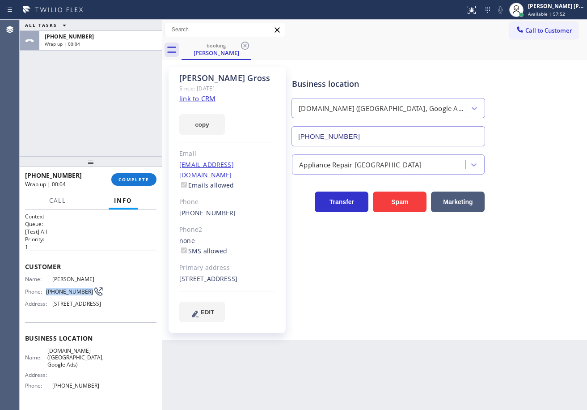
drag, startPoint x: 34, startPoint y: 82, endPoint x: 213, endPoint y: 108, distance: 180.8
click at [42, 83] on div "ALL TASKS ALL TASKS ACTIVE TASKS TASKS IN WRAP UP [PHONE_NUMBER] Wrap up | 00:04" at bounding box center [91, 88] width 142 height 136
click at [206, 101] on link "link to CRM" at bounding box center [197, 98] width 36 height 9
drag, startPoint x: 82, startPoint y: 122, endPoint x: 132, endPoint y: 170, distance: 69.6
click at [82, 122] on div "ALL TASKS ALL TASKS ACTIVE TASKS TASKS IN WRAP UP [PHONE_NUMBER] Wrap up | 00:15" at bounding box center [91, 88] width 142 height 136
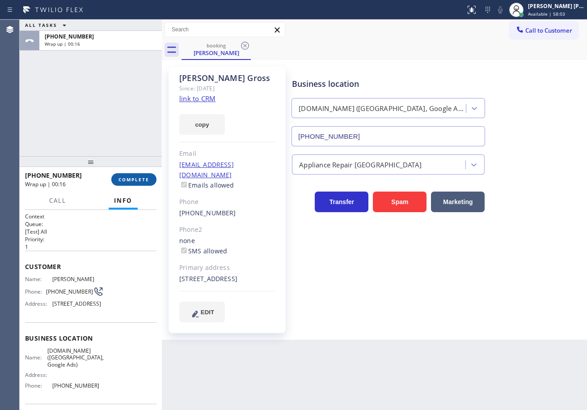
click at [134, 178] on span "COMPLETE" at bounding box center [134, 179] width 31 height 6
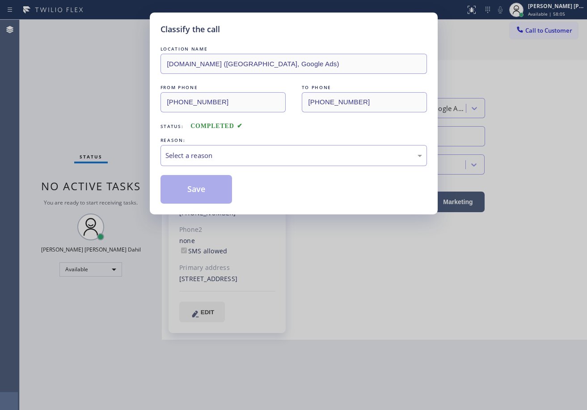
click at [195, 161] on div "Select a reason" at bounding box center [294, 155] width 267 height 21
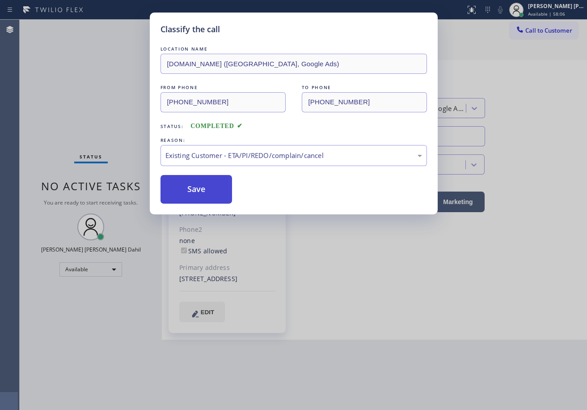
click at [196, 195] on button "Save" at bounding box center [197, 189] width 72 height 29
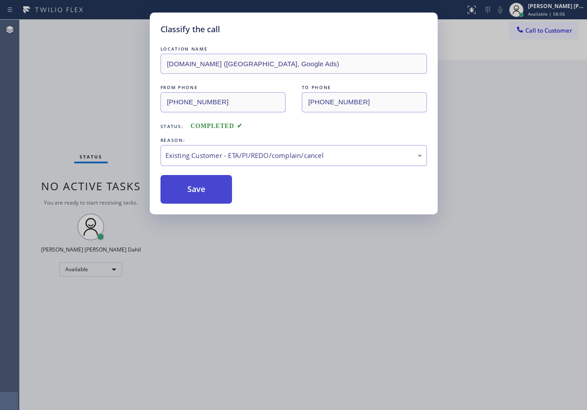
click at [196, 195] on button "Save" at bounding box center [197, 189] width 72 height 29
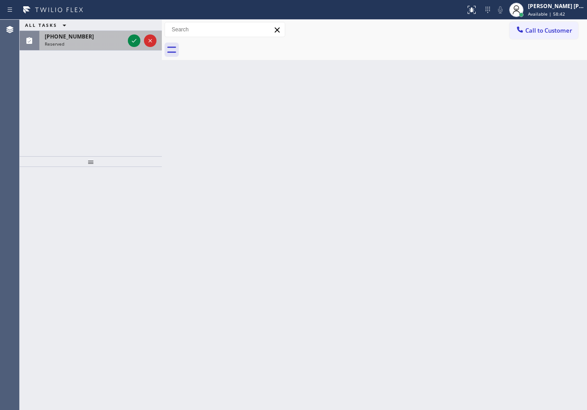
click at [81, 45] on div "Reserved" at bounding box center [85, 44] width 80 height 6
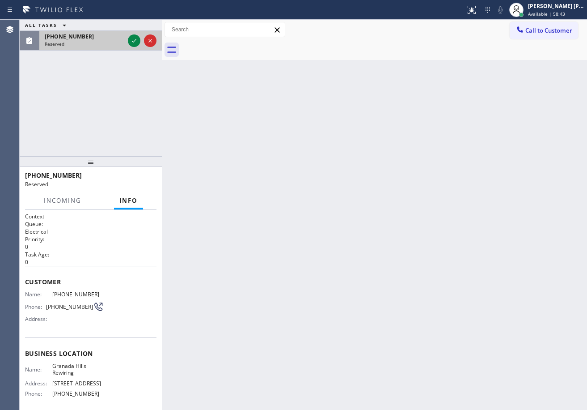
click at [81, 45] on div "Reserved" at bounding box center [85, 44] width 80 height 6
click at [129, 44] on icon at bounding box center [134, 40] width 11 height 11
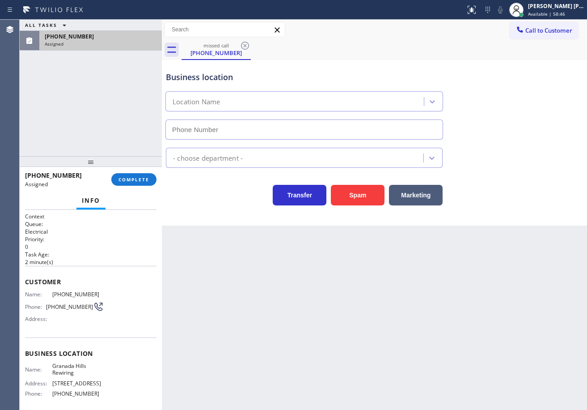
type input "[PHONE_NUMBER]"
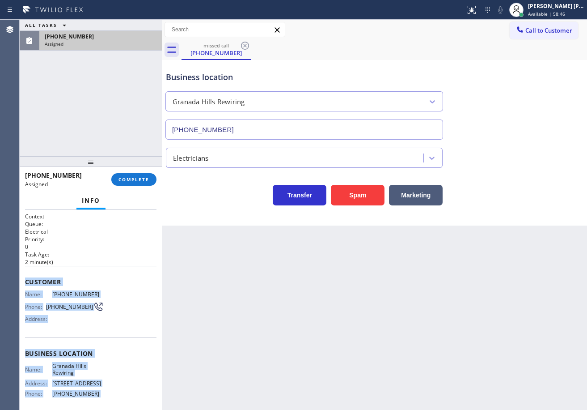
scroll to position [80, 0]
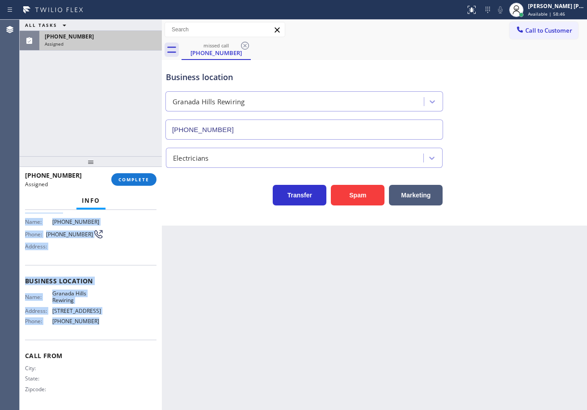
drag, startPoint x: 24, startPoint y: 277, endPoint x: 116, endPoint y: 321, distance: 101.6
click at [116, 326] on div "Context Queue: Electrical Priority: 0 Task Age: [DEMOGRAPHIC_DATA] minute(s) Cu…" at bounding box center [91, 310] width 142 height 200
copy div "Customer Name: [PHONE_NUMBER] Phone: [PHONE_NUMBER] Address: Business location …"
click at [129, 181] on span "COMPLETE" at bounding box center [134, 179] width 31 height 6
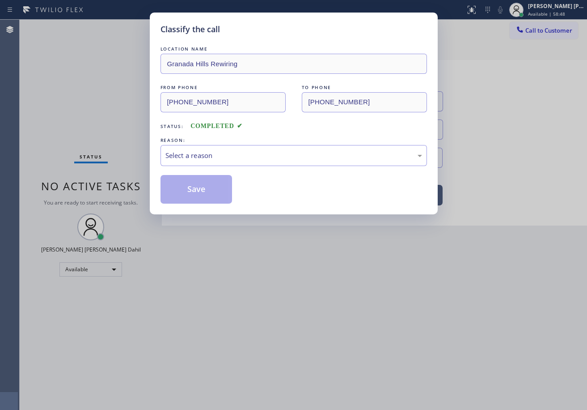
click at [186, 152] on div "Select a reason" at bounding box center [293, 155] width 257 height 10
click at [195, 182] on button "Save" at bounding box center [197, 189] width 72 height 29
click at [206, 181] on button "Save" at bounding box center [197, 189] width 72 height 29
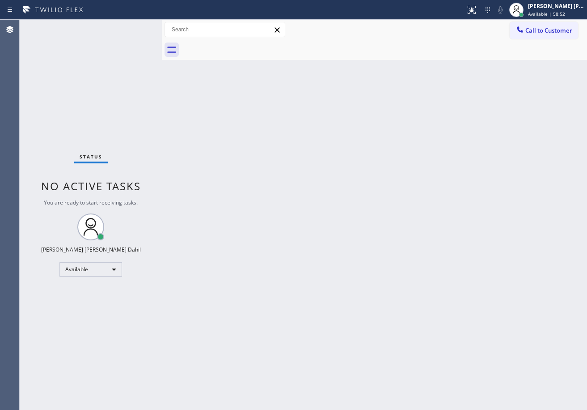
drag, startPoint x: 545, startPoint y: 31, endPoint x: 511, endPoint y: 94, distance: 71.8
click at [545, 31] on span "Call to Customer" at bounding box center [548, 30] width 47 height 8
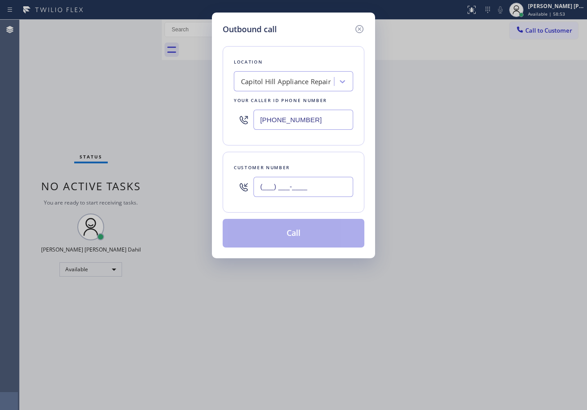
click at [322, 187] on input "(___) ___-____" at bounding box center [304, 187] width 100 height 20
paste input "714) 626-9513"
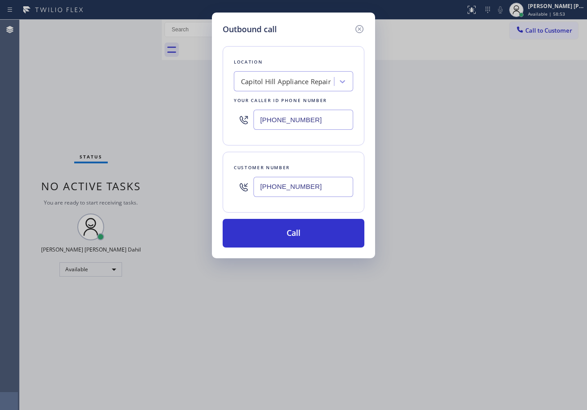
type input "[PHONE_NUMBER]"
click at [310, 122] on input "[PHONE_NUMBER]" at bounding box center [304, 120] width 100 height 20
paste input "747) 239-7623"
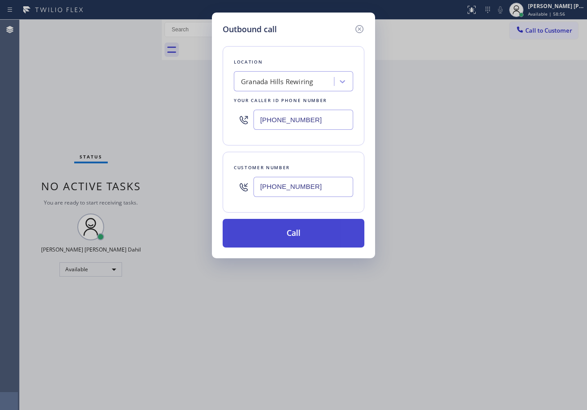
type input "[PHONE_NUMBER]"
click at [336, 230] on button "Call" at bounding box center [294, 233] width 142 height 29
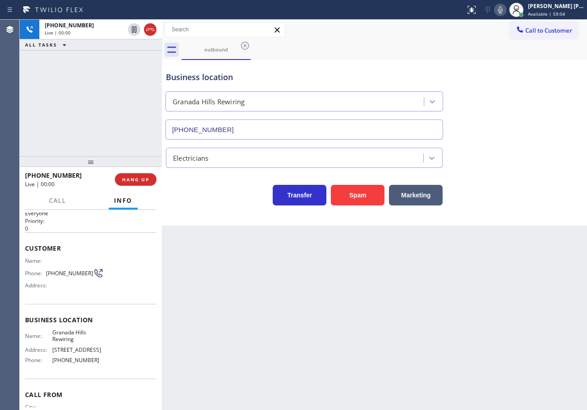
type input "[PHONE_NUMBER]"
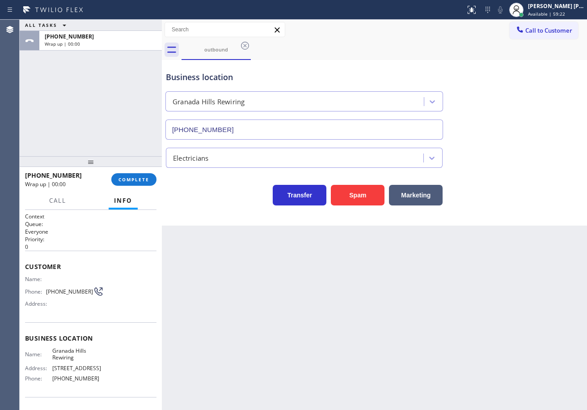
click at [135, 187] on div "[PHONE_NUMBER] Wrap up | 00:00 COMPLETE" at bounding box center [90, 179] width 131 height 23
click at [138, 178] on span "COMPLETE" at bounding box center [134, 179] width 31 height 6
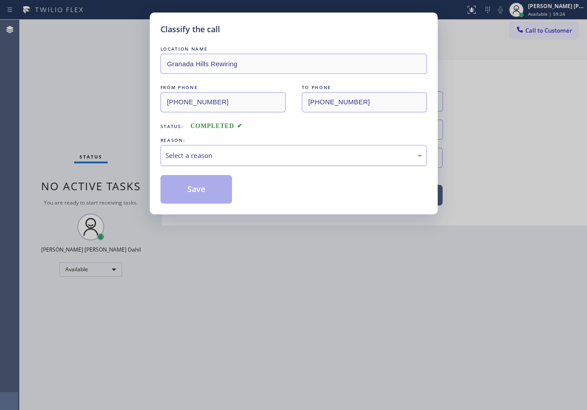
click at [215, 158] on div "Select a reason" at bounding box center [293, 155] width 257 height 10
click at [204, 189] on button "Save" at bounding box center [197, 189] width 72 height 29
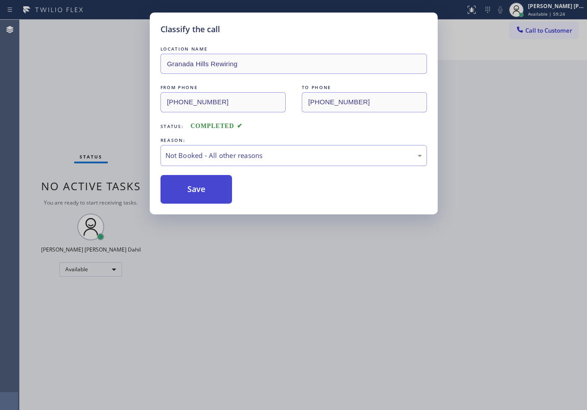
click at [205, 189] on button "Save" at bounding box center [197, 189] width 72 height 29
drag, startPoint x: 353, startPoint y: 378, endPoint x: 391, endPoint y: 407, distance: 47.9
click at [356, 379] on div "Classify the call LOCATION NAME [GEOGRAPHIC_DATA] Rewiring FROM PHONE [PHONE_NU…" at bounding box center [293, 205] width 587 height 410
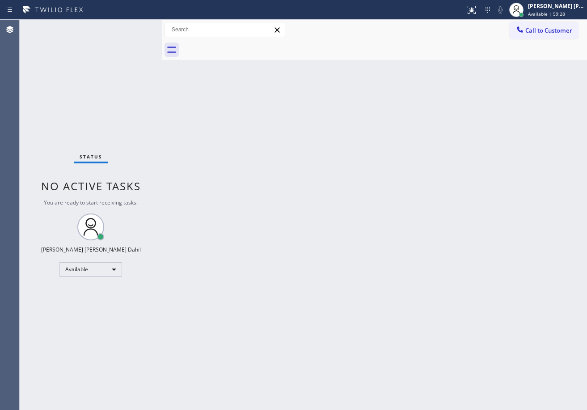
drag, startPoint x: 120, startPoint y: 30, endPoint x: 127, endPoint y: 30, distance: 6.7
click at [121, 30] on div "Status No active tasks You are ready to start receiving tasks. [PERSON_NAME] [P…" at bounding box center [91, 215] width 142 height 390
click at [136, 25] on div "Status No active tasks You are ready to start receiving tasks. [PERSON_NAME] [P…" at bounding box center [91, 215] width 142 height 390
click at [122, 33] on div "Status No active tasks You are ready to start receiving tasks. [PERSON_NAME] [P…" at bounding box center [91, 215] width 142 height 390
click at [127, 29] on div "Status No active tasks You are ready to start receiving tasks. [PERSON_NAME] [P…" at bounding box center [91, 215] width 142 height 390
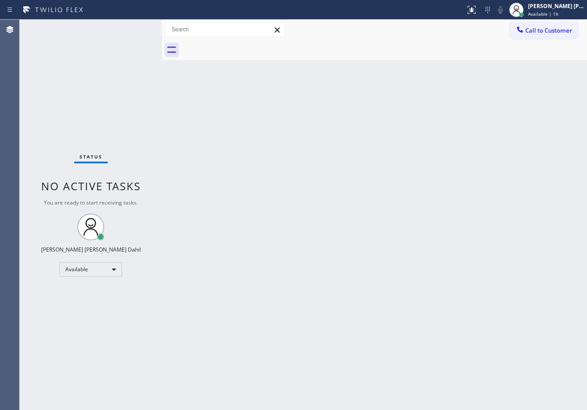
click at [130, 28] on div "Status No active tasks You are ready to start receiving tasks. [PERSON_NAME] [P…" at bounding box center [91, 215] width 142 height 390
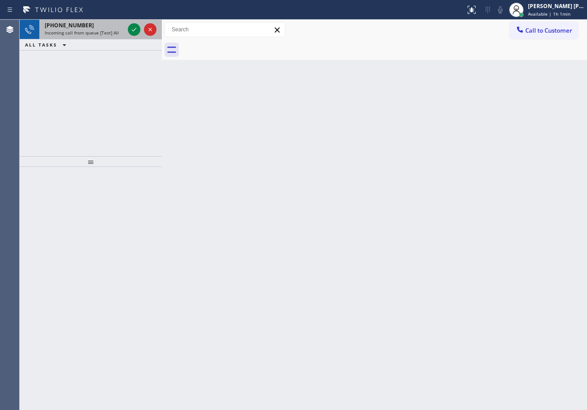
click at [108, 30] on div "[PHONE_NUMBER] Incoming call from queue [Test] All" at bounding box center [82, 30] width 87 height 20
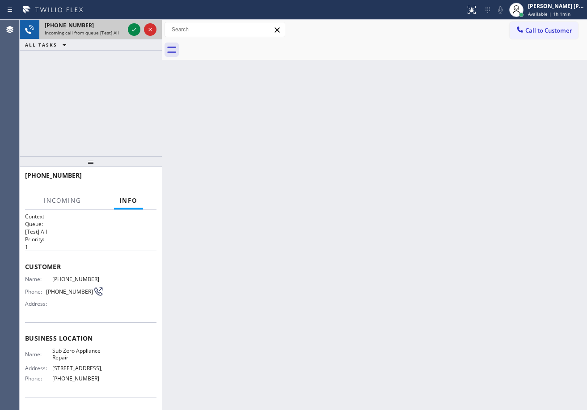
click at [108, 30] on span "Incoming call from queue [Test] All" at bounding box center [82, 33] width 74 height 6
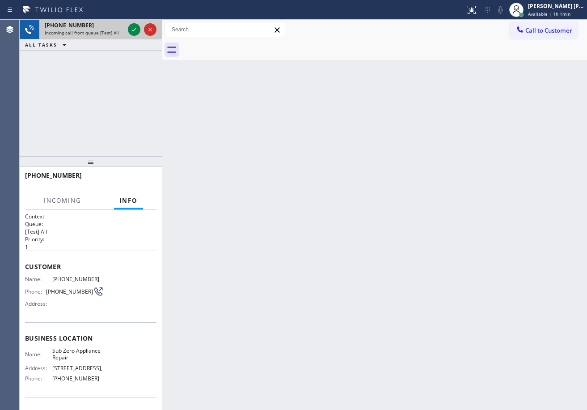
click at [108, 30] on span "Incoming call from queue [Test] All" at bounding box center [82, 33] width 74 height 6
click at [134, 30] on icon at bounding box center [134, 29] width 11 height 11
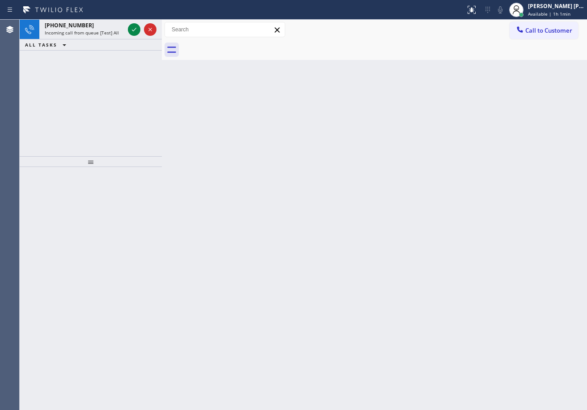
click at [135, 30] on icon at bounding box center [134, 29] width 11 height 11
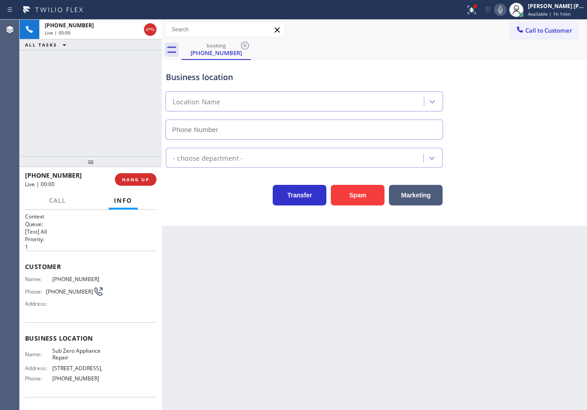
type input "[PHONE_NUMBER]"
drag, startPoint x: 275, startPoint y: 303, endPoint x: 133, endPoint y: 302, distance: 141.8
click at [264, 302] on div "Back to Dashboard Change Sender ID Customers Technicians Select a contact Outbo…" at bounding box center [374, 215] width 425 height 390
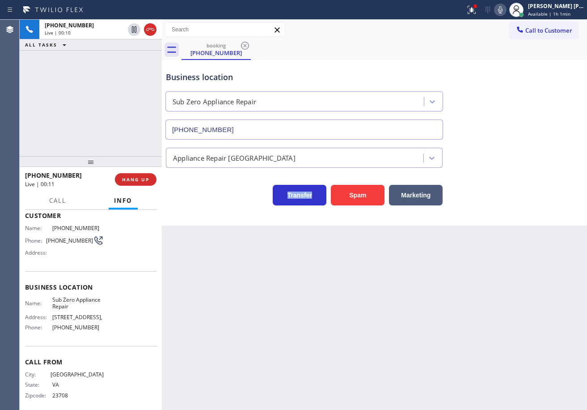
scroll to position [64, 0]
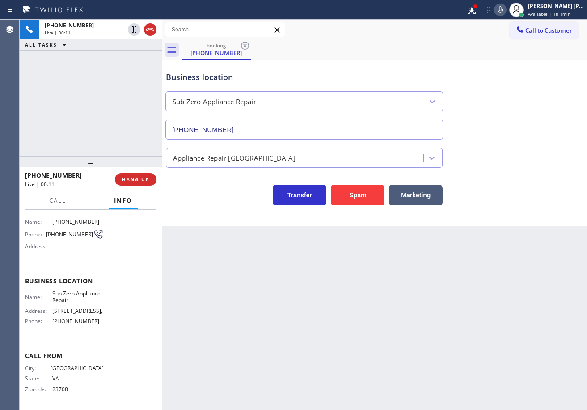
drag, startPoint x: 245, startPoint y: 327, endPoint x: 217, endPoint y: 329, distance: 27.8
click at [245, 327] on div "Back to Dashboard Change Sender ID Customers Technicians Select a contact Outbo…" at bounding box center [374, 215] width 425 height 390
drag, startPoint x: 110, startPoint y: 325, endPoint x: 51, endPoint y: 327, distance: 60.0
click at [51, 327] on div "Name: Sub Zero Appliance Repair Address: [STREET_ADDRESS], Phone: [PHONE_NUMBER]" at bounding box center [90, 309] width 131 height 38
copy div "[PHONE_NUMBER]"
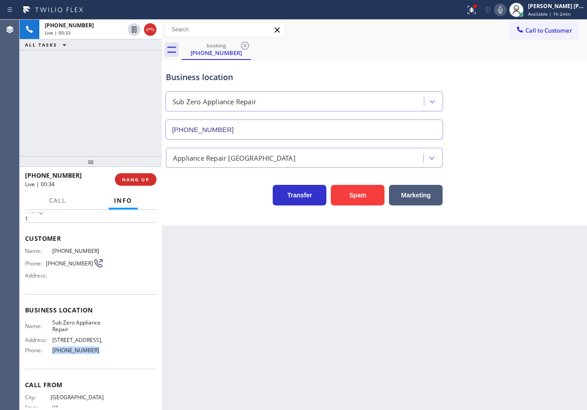
scroll to position [0, 0]
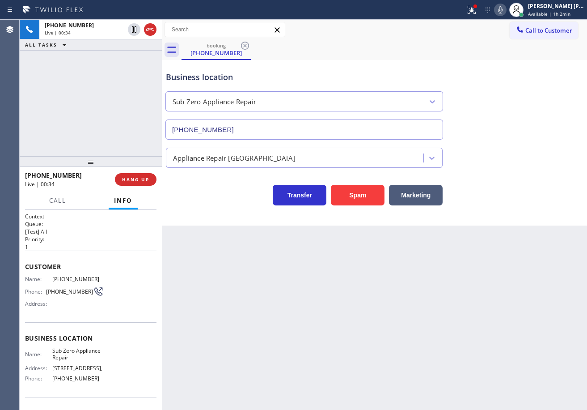
drag, startPoint x: 224, startPoint y: 298, endPoint x: 61, endPoint y: 284, distance: 163.4
click at [208, 298] on div "Back to Dashboard Change Sender ID Customers Technicians Select a contact Outbo…" at bounding box center [374, 215] width 425 height 390
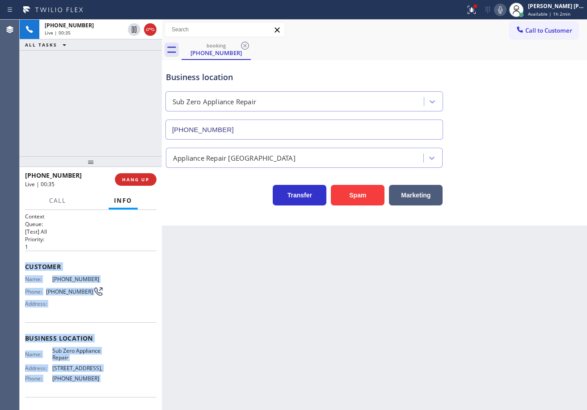
scroll to position [64, 0]
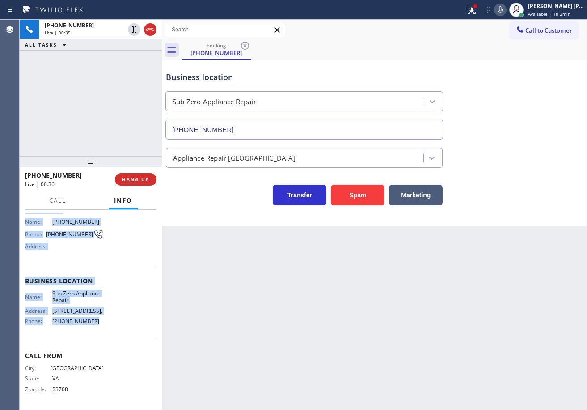
drag, startPoint x: 27, startPoint y: 263, endPoint x: 262, endPoint y: 288, distance: 236.6
click at [97, 331] on div "Context Queue: [Test] All Priority: 1 Customer Name: [PHONE_NUMBER] Phone: [PHO…" at bounding box center [90, 281] width 131 height 252
copy div "Customer Name: [PHONE_NUMBER] Phone: [PHONE_NUMBER] Address: Business location …"
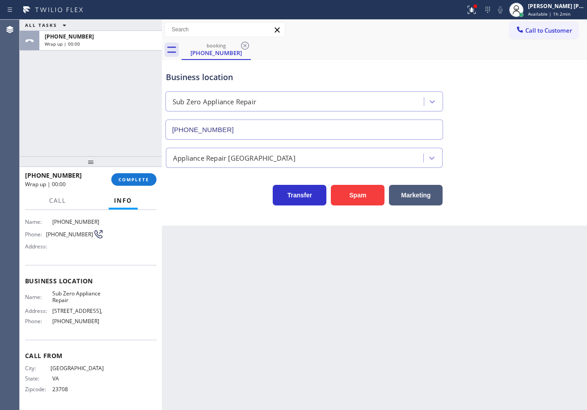
click at [144, 117] on div "ALL TASKS ALL TASKS ACTIVE TASKS TASKS IN WRAP UP [PHONE_NUMBER] Wrap up | 00:00" at bounding box center [91, 88] width 142 height 136
drag, startPoint x: 139, startPoint y: 119, endPoint x: 134, endPoint y: 128, distance: 10.4
click at [137, 120] on div "ALL TASKS ALL TASKS ACTIVE TASKS TASKS IN WRAP UP [PHONE_NUMBER] Wrap up | 00:00" at bounding box center [91, 88] width 142 height 136
click at [145, 178] on span "COMPLETE" at bounding box center [134, 179] width 31 height 6
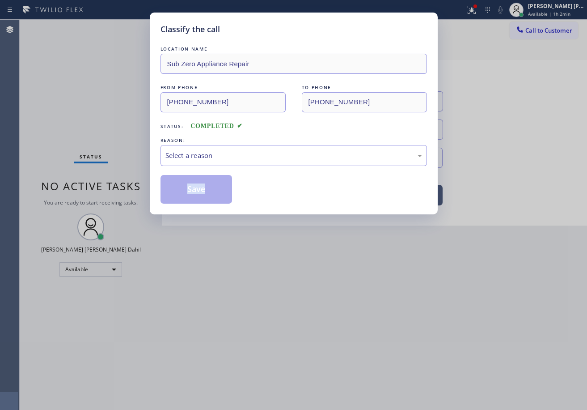
click at [145, 178] on div "Classify the call LOCATION NAME Sub Zero Appliance Repair FROM PHONE [PHONE_NUM…" at bounding box center [293, 205] width 587 height 410
click at [193, 164] on div "Select a reason" at bounding box center [294, 155] width 267 height 21
click at [195, 184] on button "Save" at bounding box center [197, 189] width 72 height 29
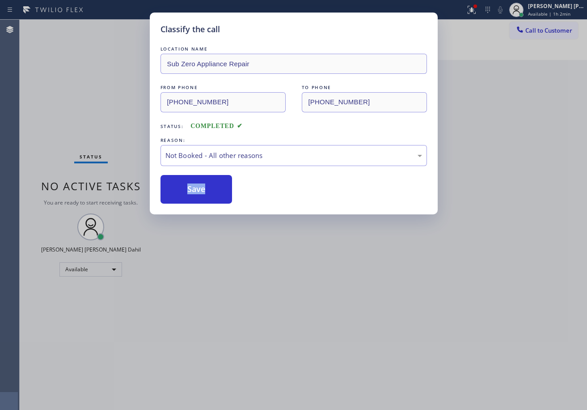
click at [475, 8] on icon at bounding box center [471, 8] width 5 height 3
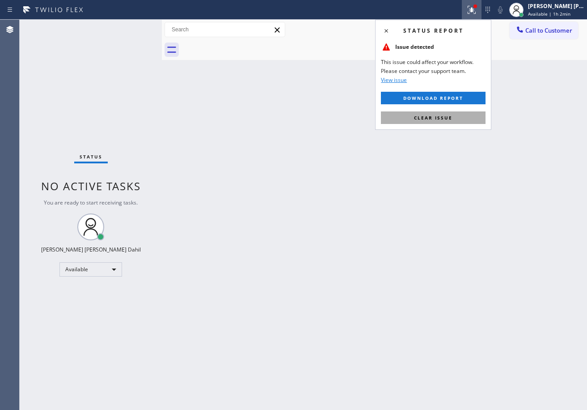
click at [438, 113] on button "Clear issue" at bounding box center [433, 117] width 105 height 13
click at [471, 171] on div "Back to Dashboard Change Sender ID Customers Technicians Select a contact Outbo…" at bounding box center [374, 215] width 425 height 390
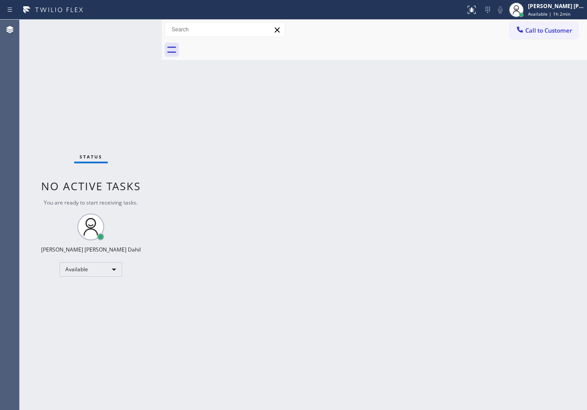
click at [543, 339] on div "Back to Dashboard Change Sender ID Customers Technicians Select a contact Outbo…" at bounding box center [374, 215] width 425 height 390
drag, startPoint x: 114, startPoint y: 41, endPoint x: 144, endPoint y: 2, distance: 48.2
click at [114, 41] on div "Status No active tasks You are ready to start receiving tasks. [PERSON_NAME] [P…" at bounding box center [91, 215] width 142 height 390
click at [318, 251] on div "Back to Dashboard Change Sender ID Customers Technicians Select a contact Outbo…" at bounding box center [374, 215] width 425 height 390
click at [377, 54] on div at bounding box center [385, 50] width 406 height 20
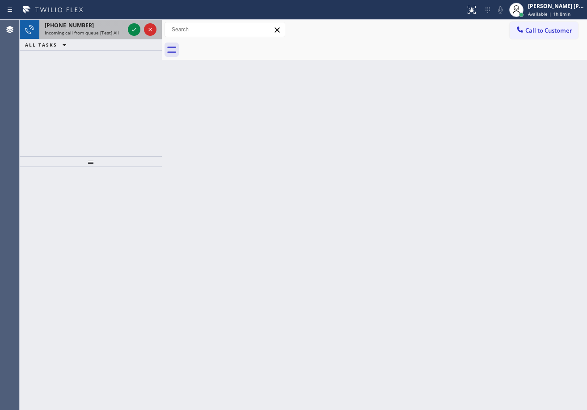
click at [115, 30] on span "Incoming call from queue [Test] All" at bounding box center [82, 33] width 74 height 6
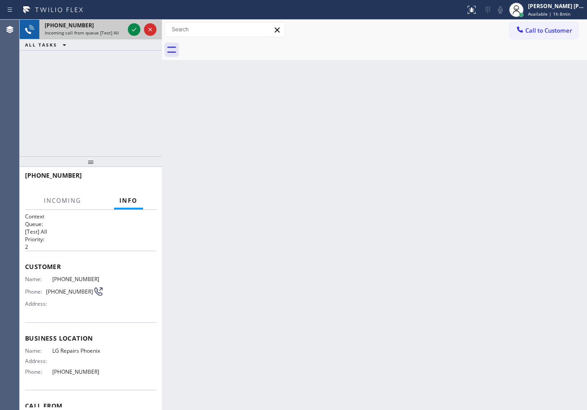
click at [115, 30] on span "Incoming call from queue [Test] All" at bounding box center [82, 33] width 74 height 6
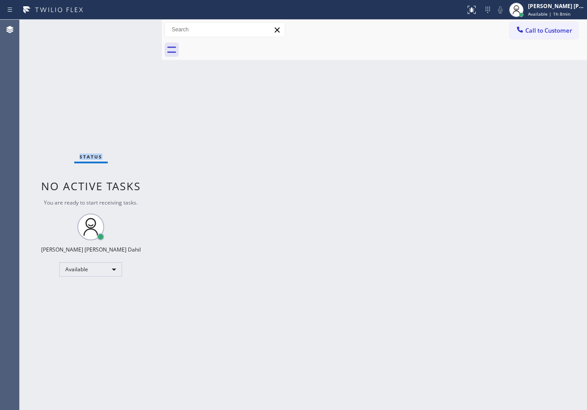
click at [114, 30] on div "Status No active tasks You are ready to start receiving tasks. [PERSON_NAME] [P…" at bounding box center [91, 215] width 142 height 390
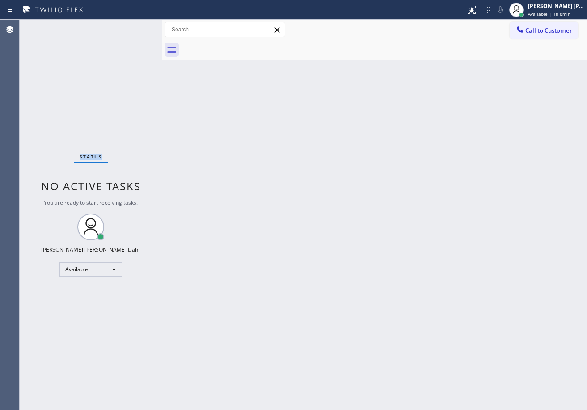
click at [113, 29] on div "Status No active tasks You are ready to start receiving tasks. [PERSON_NAME] [P…" at bounding box center [91, 215] width 142 height 390
drag, startPoint x: 344, startPoint y: 198, endPoint x: 335, endPoint y: 186, distance: 14.4
click at [342, 192] on div "Back to Dashboard Change Sender ID Customers Technicians Select a contact Outbo…" at bounding box center [374, 215] width 425 height 390
drag, startPoint x: 199, startPoint y: 131, endPoint x: 208, endPoint y: 117, distance: 16.4
click at [199, 126] on div "Back to Dashboard Change Sender ID Customers Technicians Select a contact Outbo…" at bounding box center [374, 215] width 425 height 390
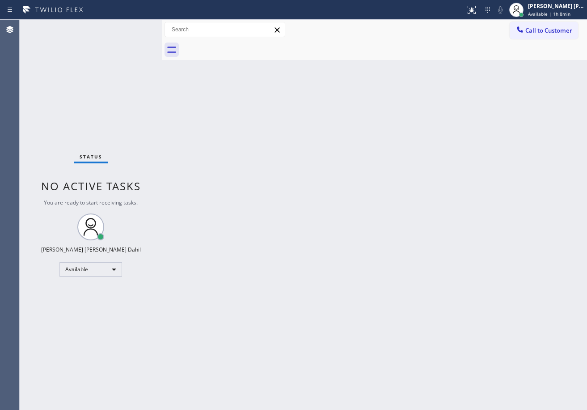
click at [135, 26] on div "Status No active tasks You are ready to start receiving tasks. [PERSON_NAME] [P…" at bounding box center [91, 215] width 142 height 390
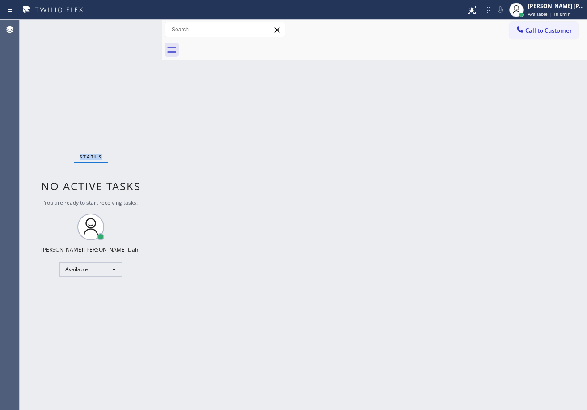
click at [135, 26] on div "Status No active tasks You are ready to start receiving tasks. [PERSON_NAME] [P…" at bounding box center [91, 215] width 142 height 390
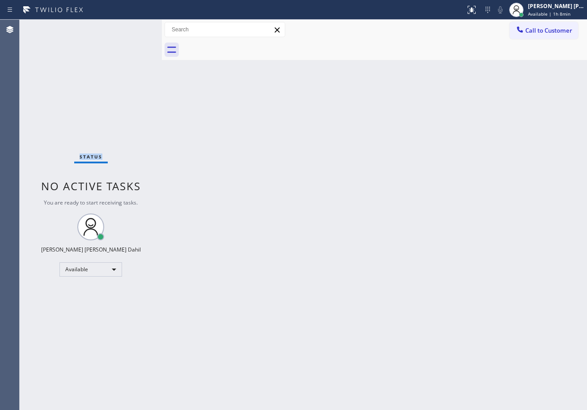
click at [135, 26] on div "Status No active tasks You are ready to start receiving tasks. [PERSON_NAME] [P…" at bounding box center [91, 215] width 142 height 390
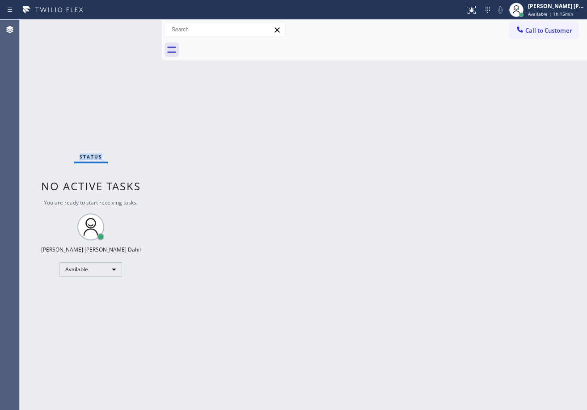
click at [209, 80] on div "Back to Dashboard Change Sender ID Customers Technicians Select a contact Outbo…" at bounding box center [374, 215] width 425 height 390
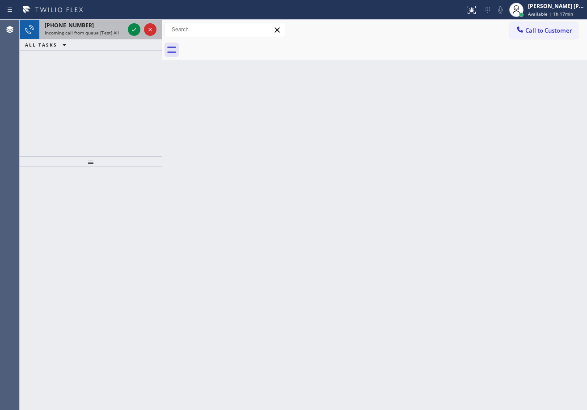
click at [77, 30] on span "Incoming call from queue [Test] All" at bounding box center [82, 33] width 74 height 6
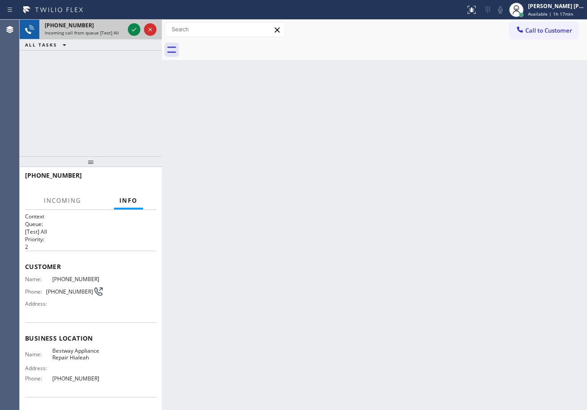
click at [78, 30] on span "Incoming call from queue [Test] All" at bounding box center [82, 33] width 74 height 6
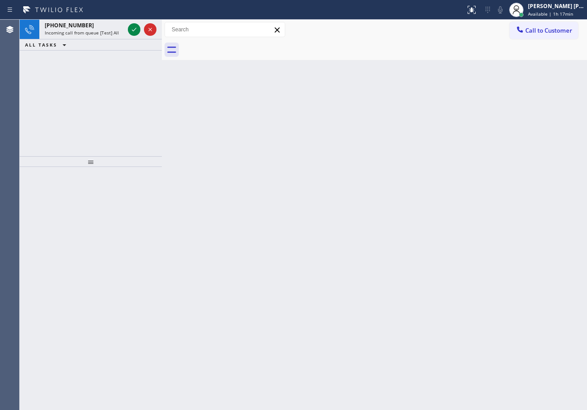
click at [77, 30] on span "Incoming call from queue [Test] All" at bounding box center [82, 33] width 74 height 6
click at [76, 30] on span "Incoming call from queue [Test] All" at bounding box center [82, 33] width 74 height 6
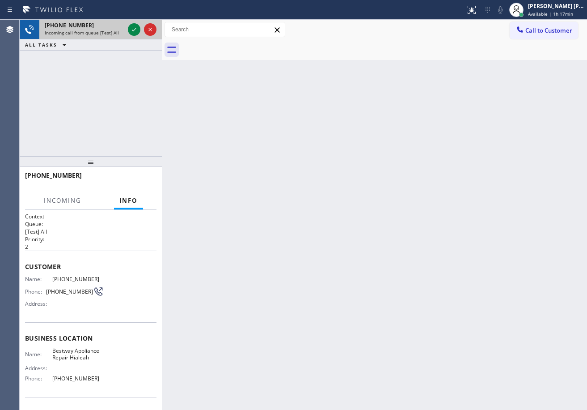
click at [76, 30] on span "Incoming call from queue [Test] All" at bounding box center [82, 33] width 74 height 6
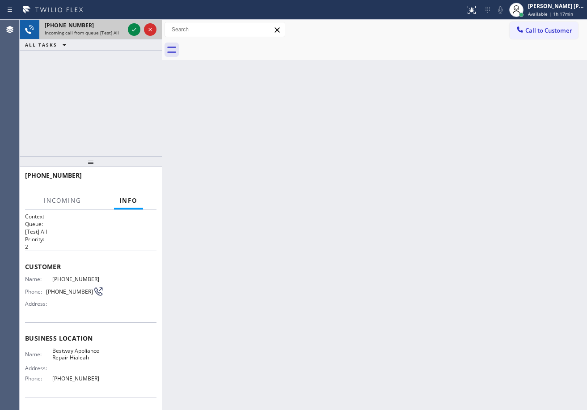
click at [76, 30] on span "Incoming call from queue [Test] All" at bounding box center [82, 33] width 74 height 6
click at [75, 30] on span "Incoming call from queue [Test] All" at bounding box center [82, 33] width 74 height 6
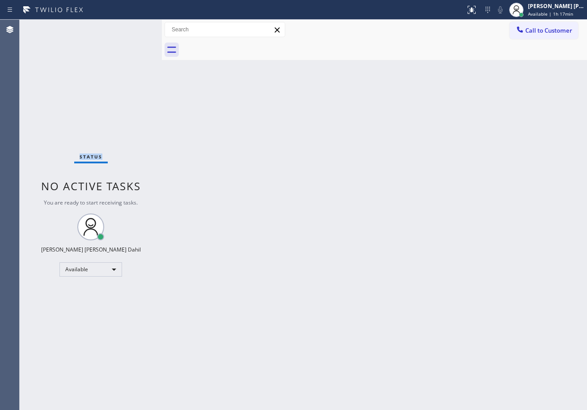
click at [74, 28] on div "Status No active tasks You are ready to start receiving tasks. [PERSON_NAME] [P…" at bounding box center [91, 215] width 142 height 390
click at [74, 26] on div "Status No active tasks You are ready to start receiving tasks. [PERSON_NAME] [P…" at bounding box center [91, 215] width 142 height 390
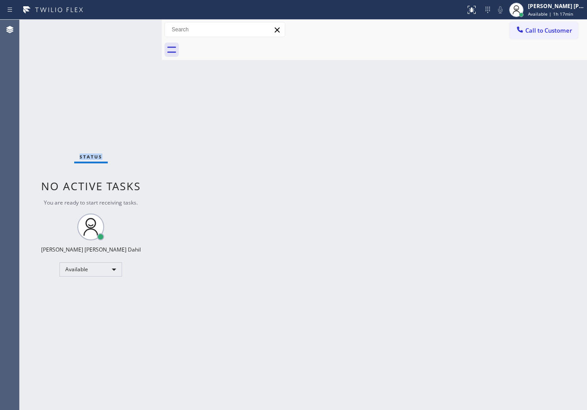
drag, startPoint x: 74, startPoint y: 26, endPoint x: 81, endPoint y: 36, distance: 12.4
click at [76, 27] on div "Status No active tasks You are ready to start receiving tasks. [PERSON_NAME] [P…" at bounding box center [91, 215] width 142 height 390
drag, startPoint x: 358, startPoint y: 262, endPoint x: 355, endPoint y: 256, distance: 6.6
click at [355, 258] on div "Back to Dashboard Change Sender ID Customers Technicians Select a contact Outbo…" at bounding box center [374, 215] width 425 height 390
click at [305, 243] on div "Back to Dashboard Change Sender ID Customers Technicians Select a contact Outbo…" at bounding box center [374, 215] width 425 height 390
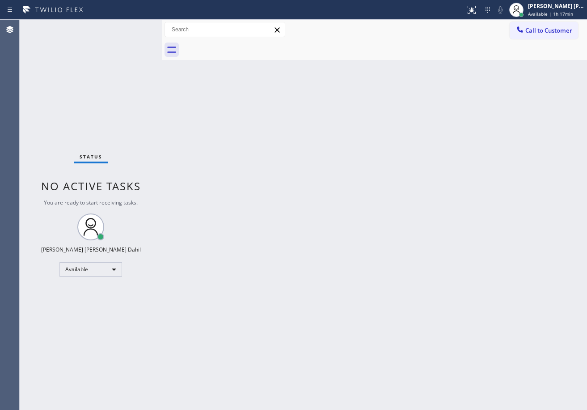
click at [299, 159] on div "Back to Dashboard Change Sender ID Customers Technicians Select a contact Outbo…" at bounding box center [374, 215] width 425 height 390
drag, startPoint x: 120, startPoint y: 30, endPoint x: 126, endPoint y: 26, distance: 7.4
click at [121, 29] on div "Status No active tasks You are ready to start receiving tasks. [PERSON_NAME] [P…" at bounding box center [91, 215] width 142 height 390
click at [121, 27] on div "Status No active tasks You are ready to start receiving tasks. [PERSON_NAME] [P…" at bounding box center [91, 215] width 142 height 390
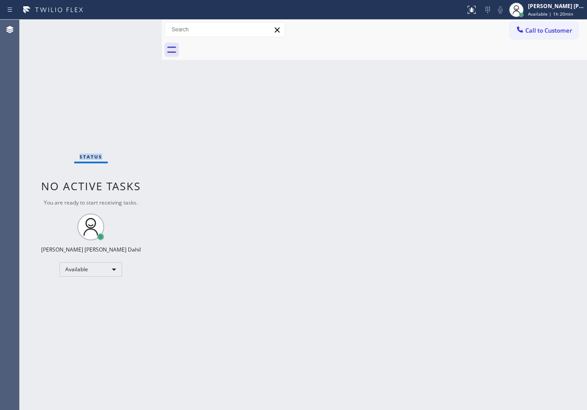
click at [122, 27] on div "Status No active tasks You are ready to start receiving tasks. [PERSON_NAME] [P…" at bounding box center [91, 215] width 142 height 390
click at [122, 29] on div "Status No active tasks You are ready to start receiving tasks. [PERSON_NAME] [P…" at bounding box center [91, 215] width 142 height 390
click at [238, 214] on div "Back to Dashboard Change Sender ID Customers Technicians Select a contact Outbo…" at bounding box center [374, 215] width 425 height 390
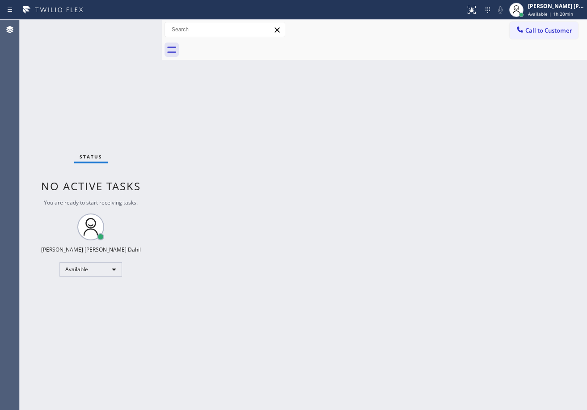
click at [117, 55] on div "Status No active tasks You are ready to start receiving tasks. [PERSON_NAME] [P…" at bounding box center [91, 215] width 142 height 390
click at [117, 54] on div "Status No active tasks You are ready to start receiving tasks. [PERSON_NAME] [P…" at bounding box center [91, 215] width 142 height 390
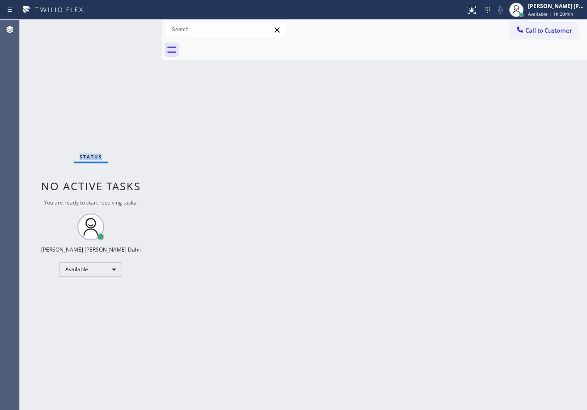
click at [117, 54] on div "Status No active tasks You are ready to start receiving tasks. [PERSON_NAME] [P…" at bounding box center [91, 215] width 142 height 390
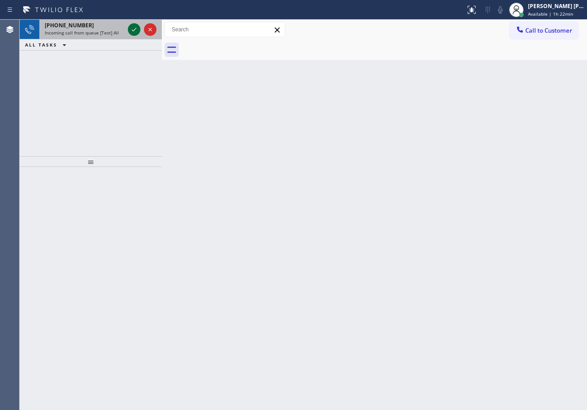
click at [135, 26] on icon at bounding box center [134, 29] width 11 height 11
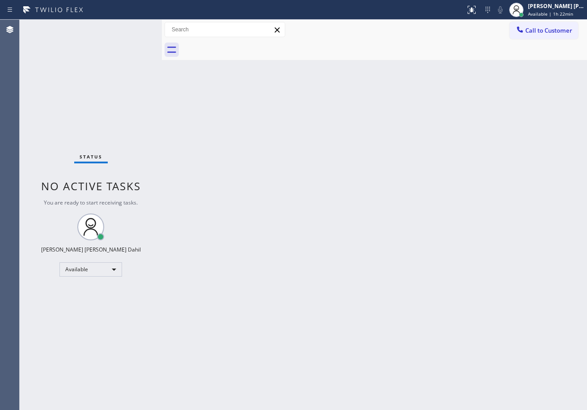
click at [135, 26] on div "Status No active tasks You are ready to start receiving tasks. [PERSON_NAME] [P…" at bounding box center [91, 215] width 142 height 390
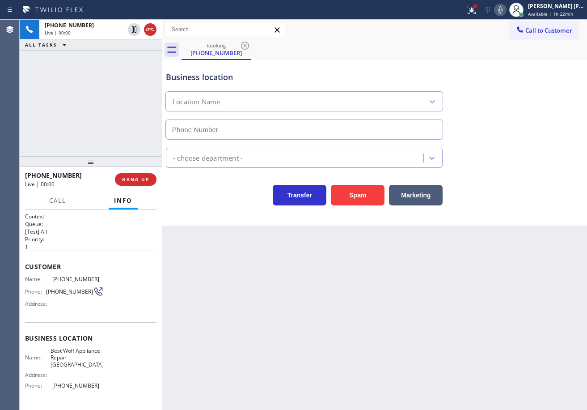
type input "[PHONE_NUMBER]"
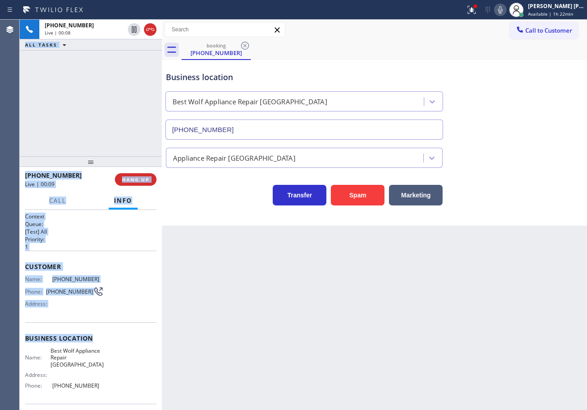
drag, startPoint x: 19, startPoint y: 261, endPoint x: 138, endPoint y: 335, distance: 140.2
click at [99, 333] on div "Agent Desktop Classify the call LOCATION NAME [GEOGRAPHIC_DATA] Viking Applianc…" at bounding box center [293, 215] width 587 height 390
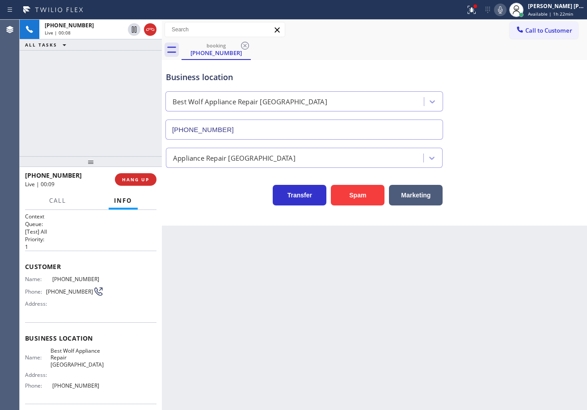
click at [276, 327] on div "Back to Dashboard Change Sender ID Customers Technicians Select a contact Outbo…" at bounding box center [374, 215] width 425 height 390
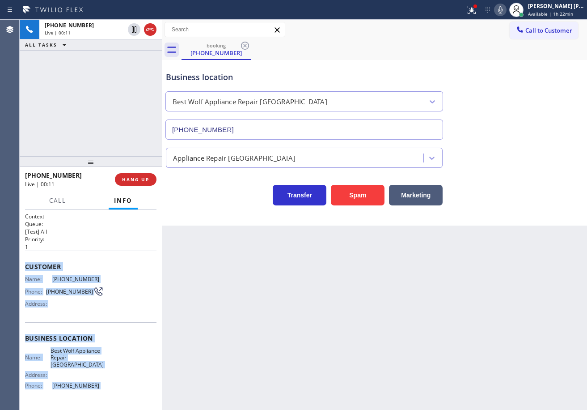
scroll to position [64, 0]
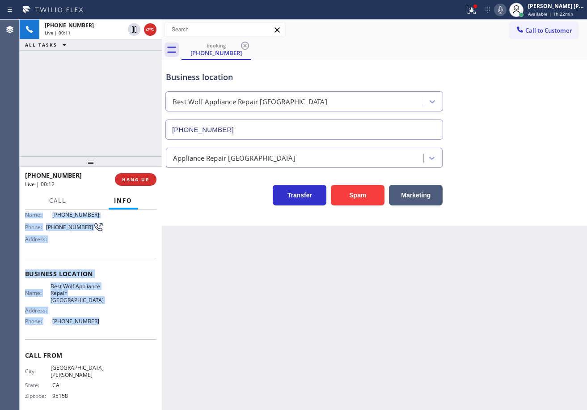
drag, startPoint x: 24, startPoint y: 265, endPoint x: 105, endPoint y: 327, distance: 101.7
click at [105, 327] on div "Context Queue: [Test] All Priority: 1 Customer Name: [PHONE_NUMBER] Phone: [PHO…" at bounding box center [91, 310] width 142 height 200
copy div "Customer Name: [PHONE_NUMBER] Phone: [PHONE_NUMBER] Address: Business location …"
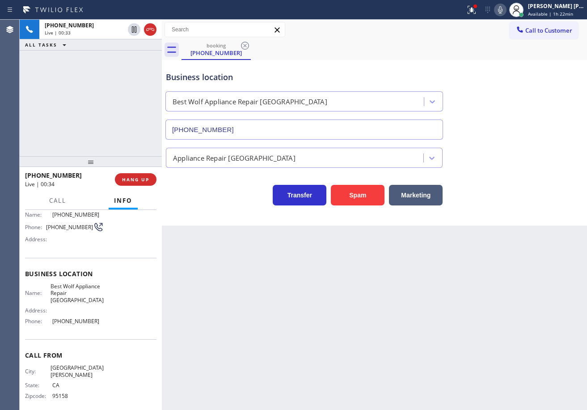
drag, startPoint x: 282, startPoint y: 338, endPoint x: 288, endPoint y: 338, distance: 5.4
click at [284, 338] on div "Back to Dashboard Change Sender ID Customers Technicians Select a contact Outbo…" at bounding box center [374, 215] width 425 height 390
click at [70, 322] on span "[PHONE_NUMBER]" at bounding box center [77, 321] width 51 height 7
drag, startPoint x: 70, startPoint y: 322, endPoint x: 75, endPoint y: 322, distance: 4.9
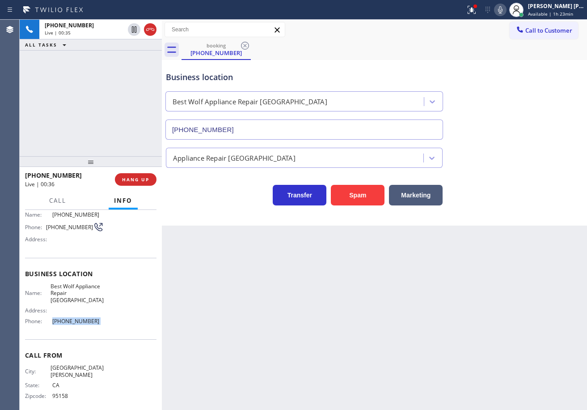
click at [70, 322] on span "[PHONE_NUMBER]" at bounding box center [77, 321] width 51 height 7
copy span "[PHONE_NUMBER]"
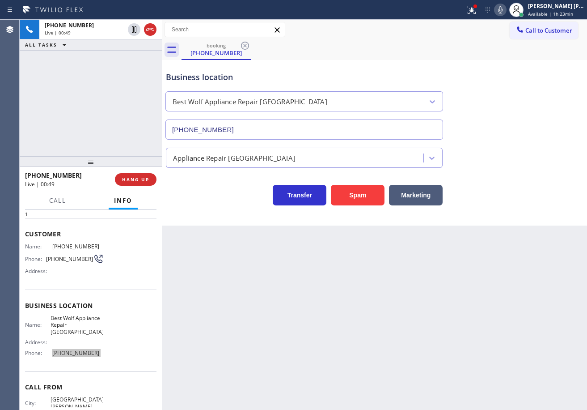
scroll to position [0, 0]
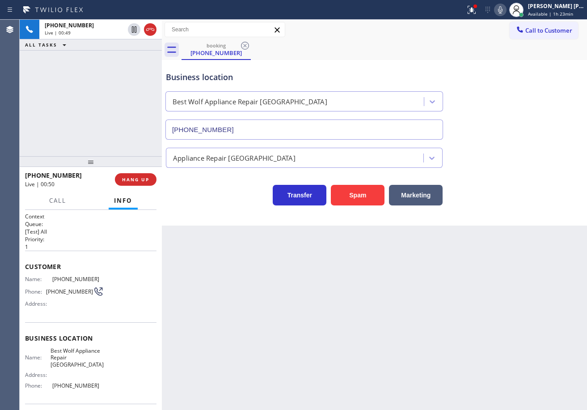
click at [312, 330] on div "Back to Dashboard Change Sender ID Customers Technicians Select a contact Outbo…" at bounding box center [374, 215] width 425 height 390
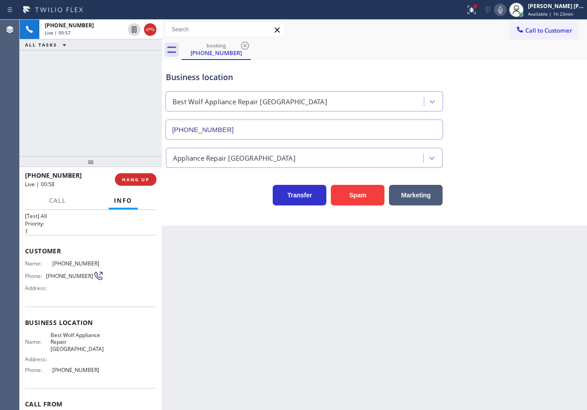
scroll to position [64, 0]
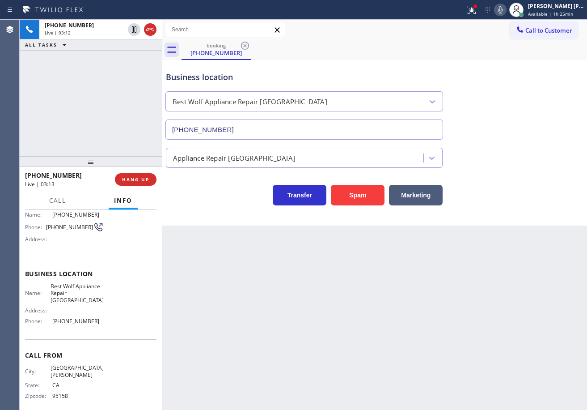
drag, startPoint x: 127, startPoint y: 86, endPoint x: 136, endPoint y: 47, distance: 39.9
click at [127, 85] on div "[PHONE_NUMBER] Live | 03:12 ALL TASKS ALL TASKS ACTIVE TASKS TASKS IN WRAP UP" at bounding box center [91, 88] width 142 height 136
drag, startPoint x: 133, startPoint y: 30, endPoint x: 130, endPoint y: 40, distance: 10.3
click at [133, 30] on icon at bounding box center [134, 29] width 11 height 11
click at [126, 65] on div "[PHONE_NUMBER] Live | 03:14 ALL TASKS ALL TASKS ACTIVE TASKS TASKS IN WRAP UP" at bounding box center [91, 88] width 142 height 136
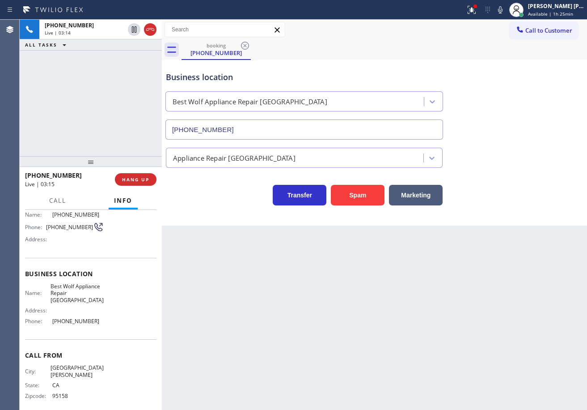
drag, startPoint x: 509, startPoint y: 11, endPoint x: 538, endPoint y: 83, distance: 77.5
click at [506, 13] on icon at bounding box center [500, 9] width 11 height 11
click at [543, 97] on div "Business location Best Wolf Appliance Repair [GEOGRAPHIC_DATA] [PHONE_NUMBER]" at bounding box center [374, 99] width 421 height 81
drag, startPoint x: 134, startPoint y: 27, endPoint x: 246, endPoint y: 40, distance: 113.4
click at [136, 27] on icon at bounding box center [134, 29] width 6 height 6
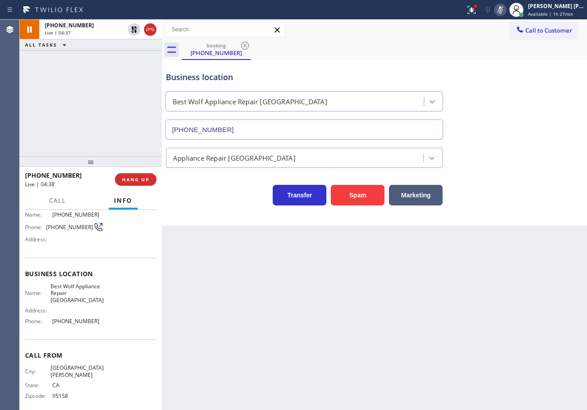
click at [506, 11] on icon at bounding box center [500, 9] width 11 height 11
click at [527, 106] on div "Business location Best Wolf Appliance Repair [GEOGRAPHIC_DATA] [PHONE_NUMBER]" at bounding box center [374, 99] width 421 height 81
click at [51, 196] on span "Call" at bounding box center [57, 200] width 17 height 8
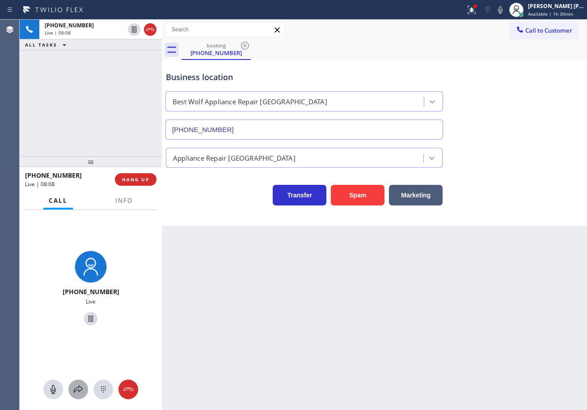
click at [68, 386] on div at bounding box center [78, 389] width 20 height 11
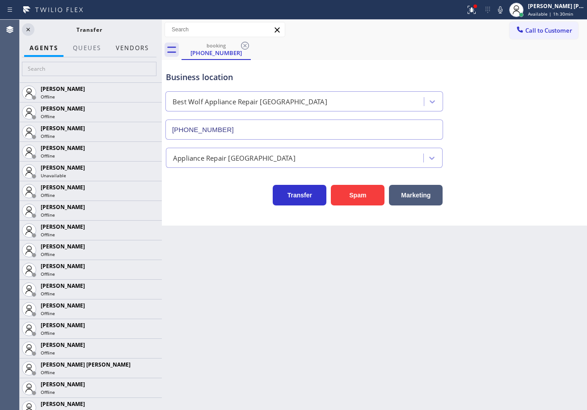
click at [127, 49] on button "Vendors" at bounding box center [132, 47] width 44 height 17
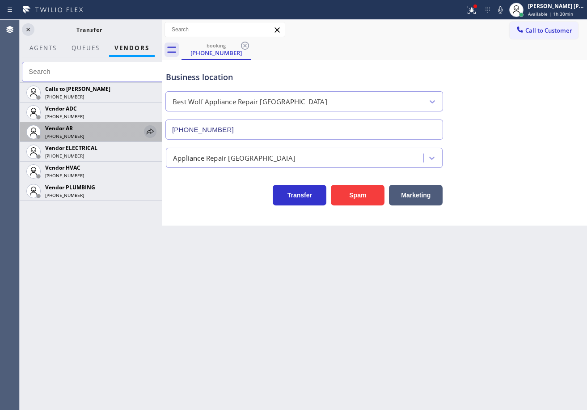
click at [153, 130] on icon at bounding box center [150, 131] width 7 height 6
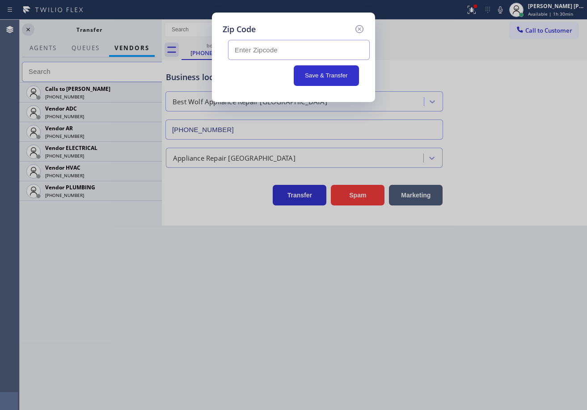
drag, startPoint x: 301, startPoint y: 58, endPoint x: 365, endPoint y: 82, distance: 68.9
click at [303, 57] on input "text" at bounding box center [299, 50] width 142 height 20
type input "92252"
click at [335, 77] on button "Save & Transfer" at bounding box center [327, 75] width 66 height 21
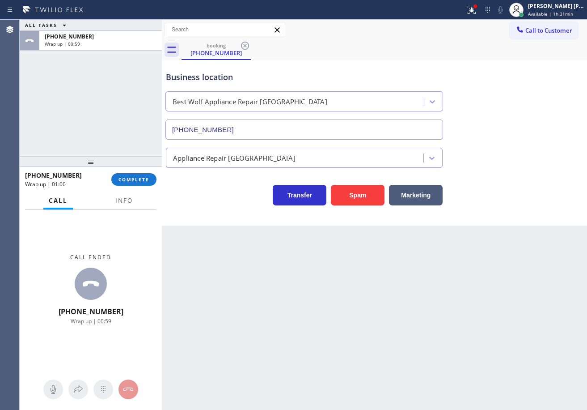
drag, startPoint x: 146, startPoint y: 161, endPoint x: 146, endPoint y: 167, distance: 5.8
click at [146, 164] on div at bounding box center [91, 161] width 142 height 11
click at [144, 175] on div "[PHONE_NUMBER] Wrap up | 01:00 COMPLETE" at bounding box center [90, 181] width 131 height 23
click at [144, 178] on button "COMPLETE" at bounding box center [133, 181] width 45 height 13
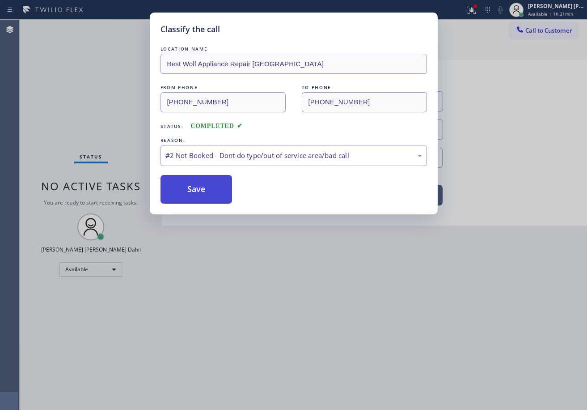
click at [200, 186] on button "Save" at bounding box center [197, 189] width 72 height 29
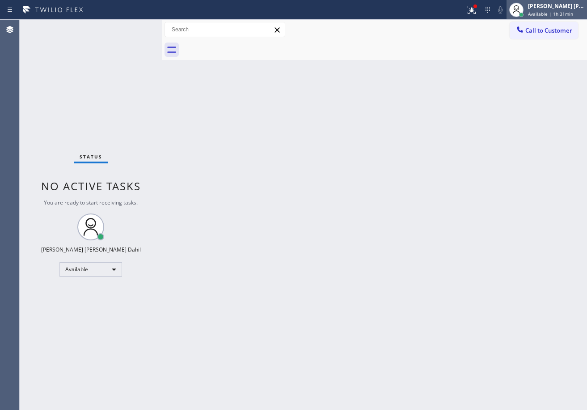
click at [545, 13] on span "Available | 1h 31min" at bounding box center [550, 14] width 45 height 6
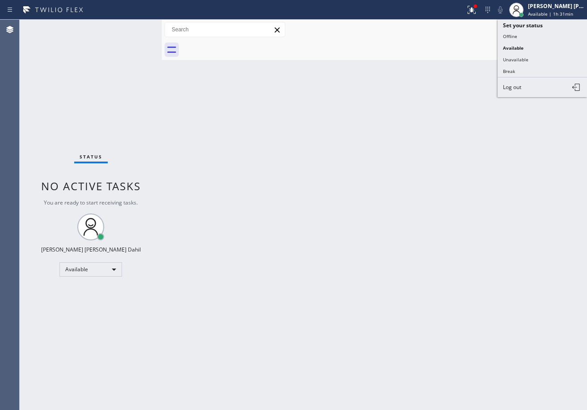
click at [535, 68] on button "Break" at bounding box center [542, 71] width 89 height 12
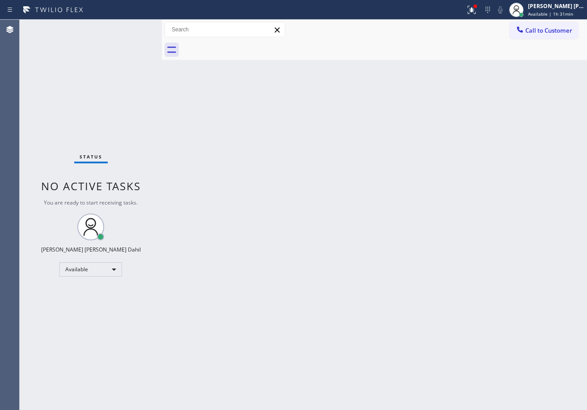
click at [533, 71] on div "Back to Dashboard Change Sender ID Customers Technicians Select a contact Outbo…" at bounding box center [374, 215] width 425 height 390
click at [551, 13] on span "Break | 1:49" at bounding box center [541, 14] width 27 height 6
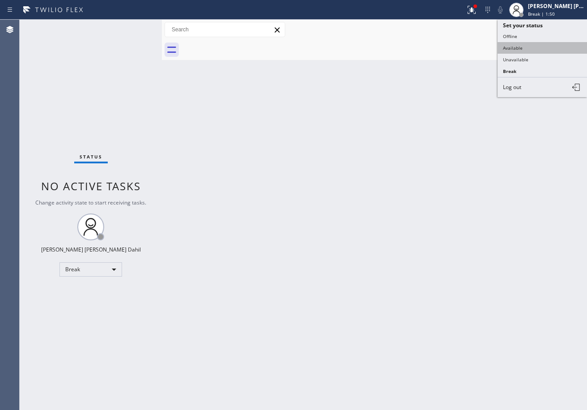
click at [524, 51] on button "Available" at bounding box center [542, 48] width 89 height 12
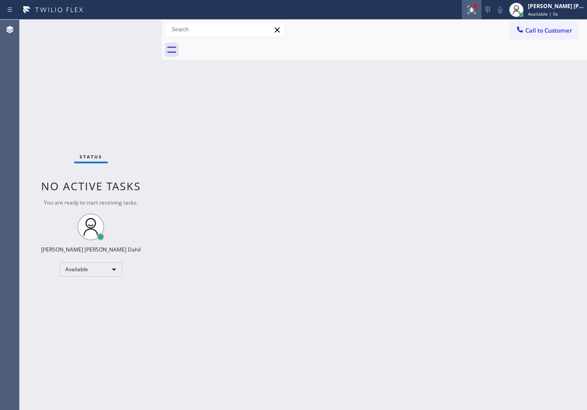
click at [477, 10] on icon at bounding box center [471, 9] width 11 height 11
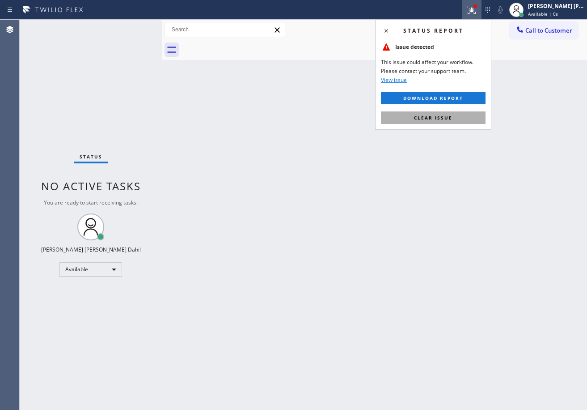
click at [446, 120] on span "Clear issue" at bounding box center [433, 117] width 38 height 6
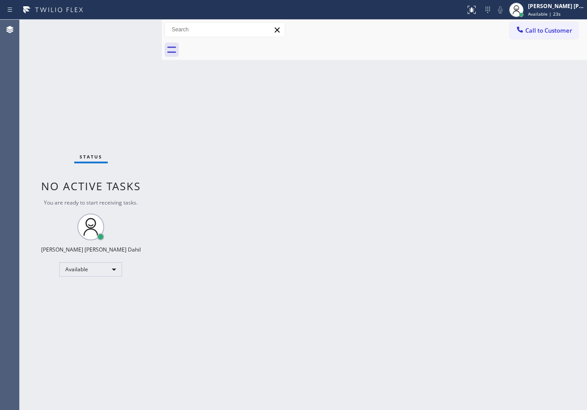
click at [436, 185] on div "Back to Dashboard Change Sender ID Customers Technicians Select a contact Outbo…" at bounding box center [374, 215] width 425 height 390
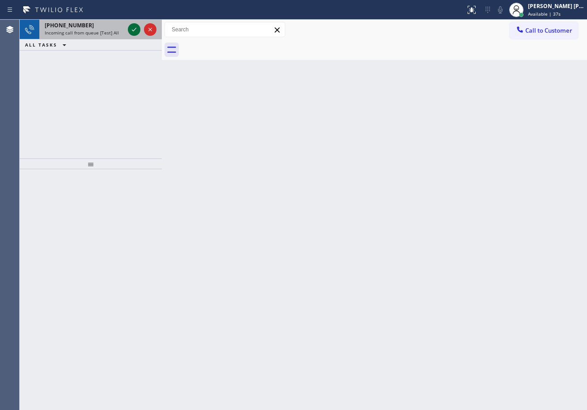
click at [135, 26] on icon at bounding box center [134, 29] width 11 height 11
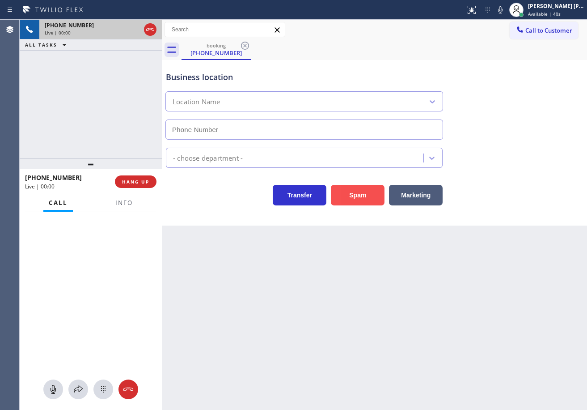
type input "[PHONE_NUMBER]"
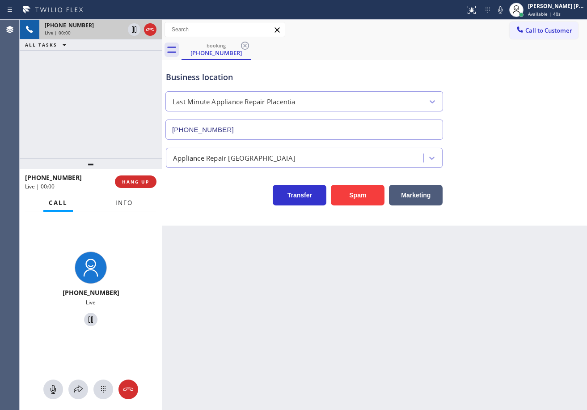
click at [110, 207] on button "Info" at bounding box center [124, 202] width 28 height 17
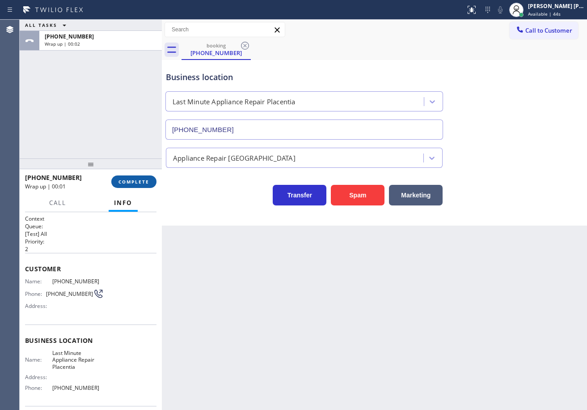
click at [136, 181] on span "COMPLETE" at bounding box center [134, 181] width 31 height 6
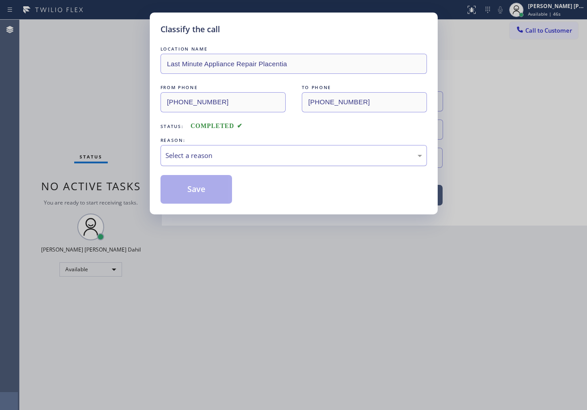
click at [205, 159] on div "Select a reason" at bounding box center [293, 155] width 257 height 10
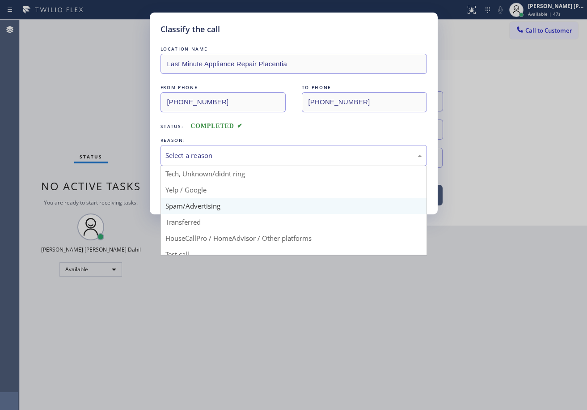
scroll to position [56, 0]
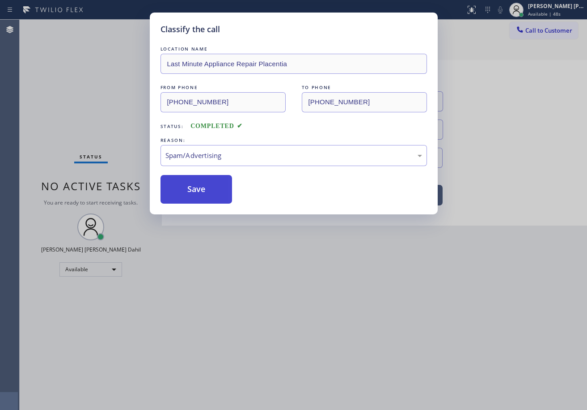
click at [199, 186] on button "Save" at bounding box center [197, 189] width 72 height 29
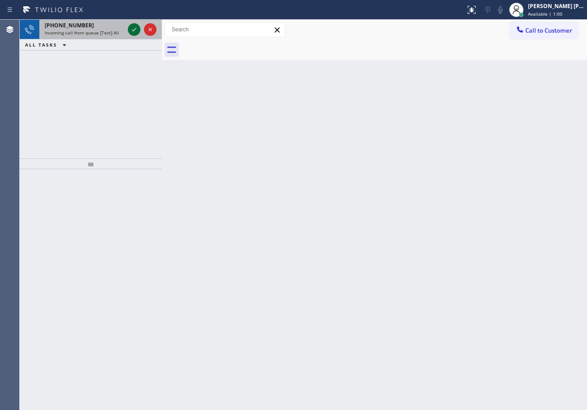
click at [135, 26] on icon at bounding box center [134, 29] width 11 height 11
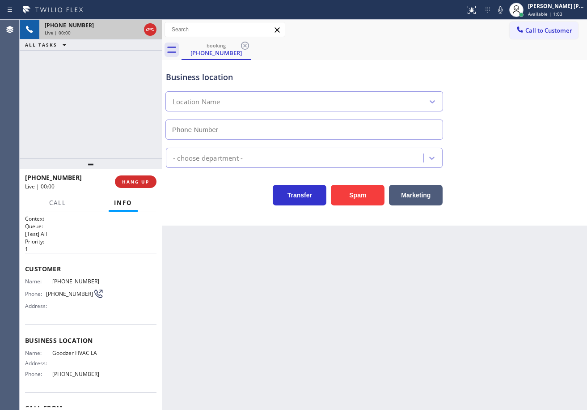
type input "[PHONE_NUMBER]"
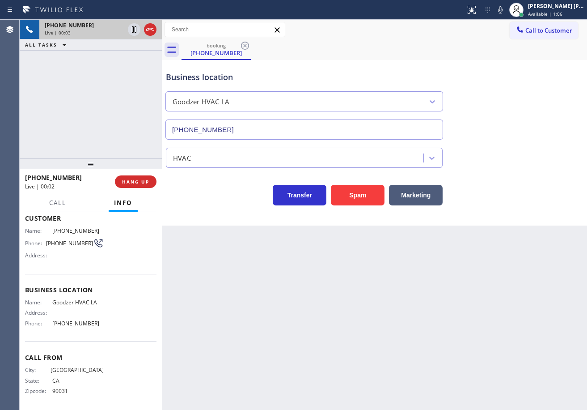
scroll to position [53, 0]
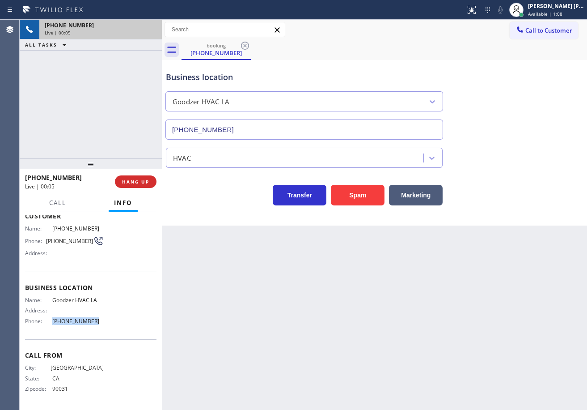
drag, startPoint x: 102, startPoint y: 323, endPoint x: 51, endPoint y: 323, distance: 51.0
click at [51, 323] on div "Name: Goodzer HVAC LA Address: Phone: [PHONE_NUMBER]" at bounding box center [90, 312] width 131 height 31
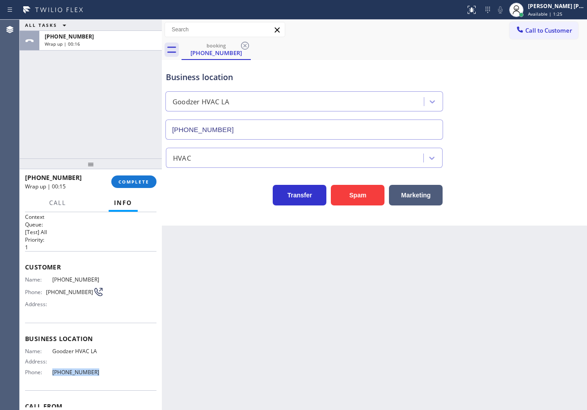
scroll to position [0, 0]
click at [98, 173] on div "[PHONE_NUMBER]" at bounding box center [65, 177] width 80 height 8
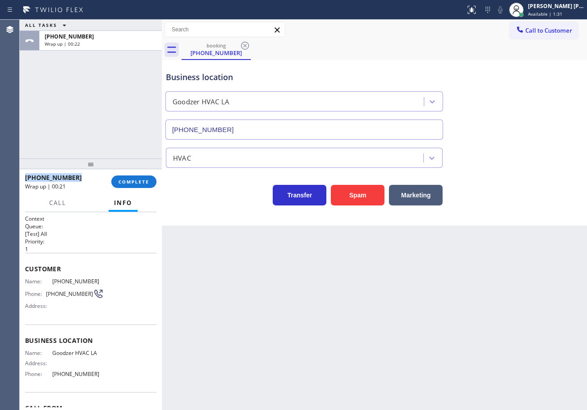
click at [98, 173] on div "[PHONE_NUMBER]" at bounding box center [65, 177] width 80 height 8
click at [120, 182] on span "COMPLETE" at bounding box center [134, 181] width 31 height 6
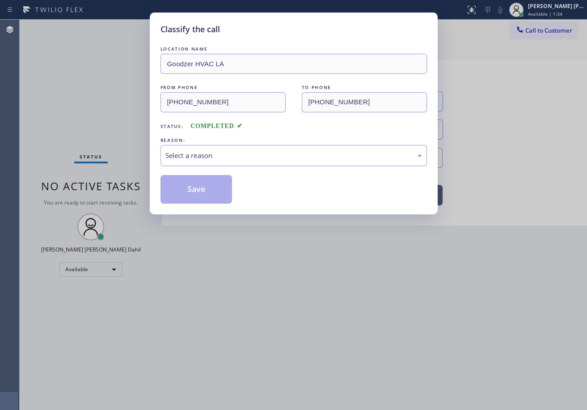
click at [191, 150] on div "Select a reason" at bounding box center [293, 155] width 257 height 10
click at [201, 193] on button "Save" at bounding box center [197, 189] width 72 height 29
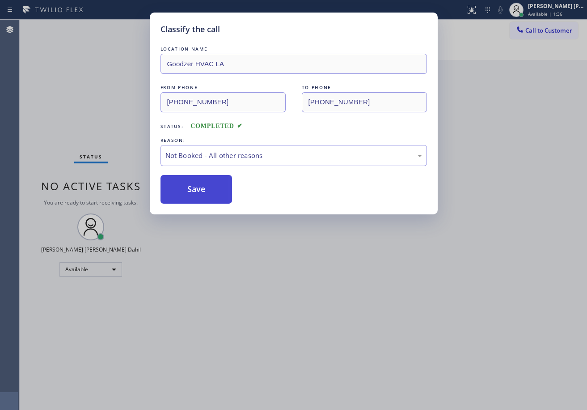
click at [201, 193] on button "Save" at bounding box center [197, 189] width 72 height 29
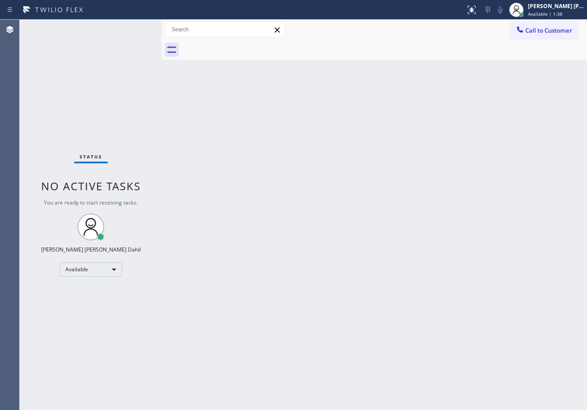
click at [279, 82] on div "Back to Dashboard Change Sender ID Customers Technicians Select a contact Outbo…" at bounding box center [374, 215] width 425 height 390
click at [459, 280] on div "Back to Dashboard Change Sender ID Customers Technicians Select a contact Outbo…" at bounding box center [374, 215] width 425 height 390
click at [133, 27] on div "Status No active tasks You are ready to start receiving tasks. [PERSON_NAME] [P…" at bounding box center [91, 215] width 142 height 390
drag, startPoint x: 231, startPoint y: 148, endPoint x: 371, endPoint y: 286, distance: 196.7
click at [231, 148] on div "Back to Dashboard Change Sender ID Customers Technicians Select a contact Outbo…" at bounding box center [374, 215] width 425 height 390
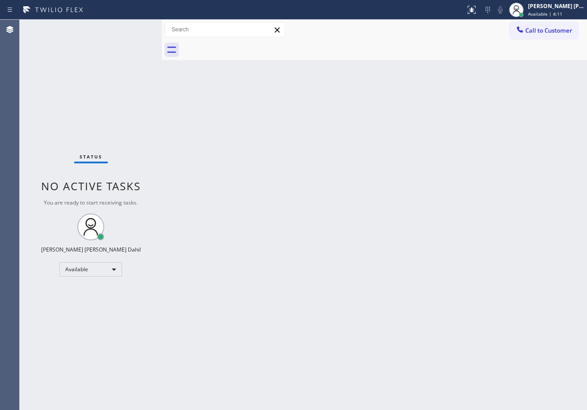
click at [128, 52] on div "Status No active tasks You are ready to start receiving tasks. [PERSON_NAME] [P…" at bounding box center [91, 215] width 142 height 390
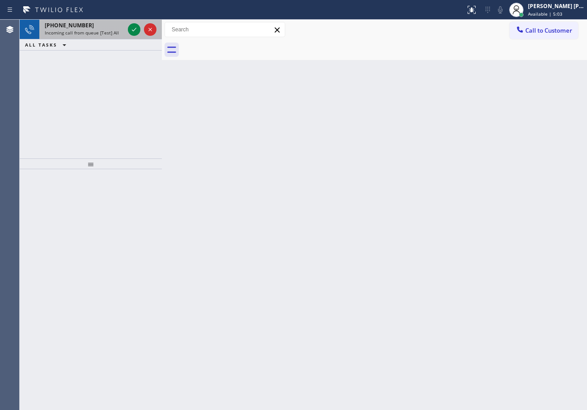
click at [117, 34] on span "Incoming call from queue [Test] All" at bounding box center [82, 33] width 74 height 6
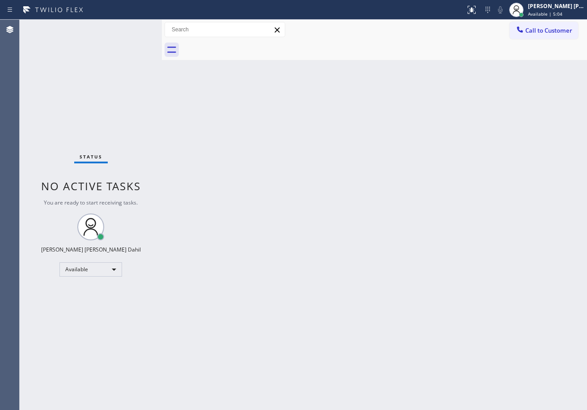
click at [116, 33] on div "Status No active tasks You are ready to start receiving tasks. [PERSON_NAME] [P…" at bounding box center [91, 215] width 142 height 390
click at [119, 41] on div "Status No active tasks You are ready to start receiving tasks. [PERSON_NAME] [P…" at bounding box center [91, 215] width 142 height 390
click at [133, 33] on div "Status No active tasks You are ready to start receiving tasks. [PERSON_NAME] [P…" at bounding box center [91, 215] width 142 height 390
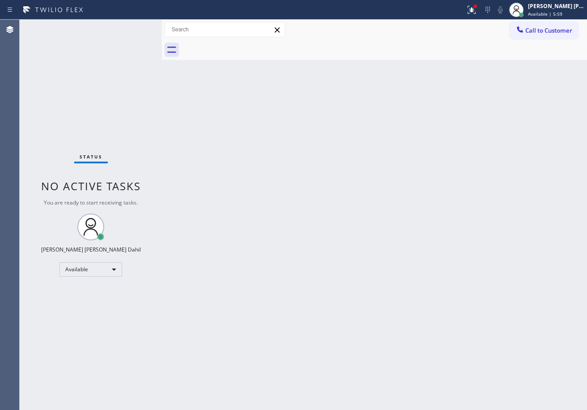
click at [137, 29] on div "Status No active tasks You are ready to start receiving tasks. [PERSON_NAME] [P…" at bounding box center [91, 215] width 142 height 390
click at [135, 27] on div "Status No active tasks You are ready to start receiving tasks. [PERSON_NAME] [P…" at bounding box center [91, 215] width 142 height 390
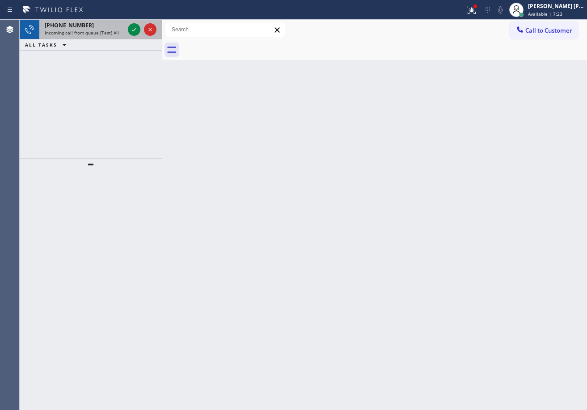
click at [114, 30] on span "Incoming call from queue [Test] All" at bounding box center [82, 33] width 74 height 6
click at [114, 31] on span "Incoming call from queue [Test] All" at bounding box center [82, 33] width 74 height 6
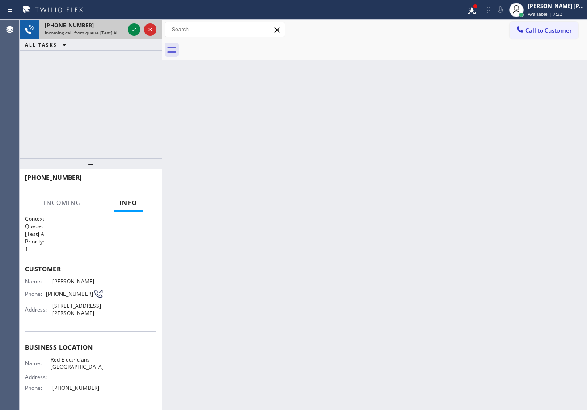
click at [114, 31] on span "Incoming call from queue [Test] All" at bounding box center [82, 33] width 74 height 6
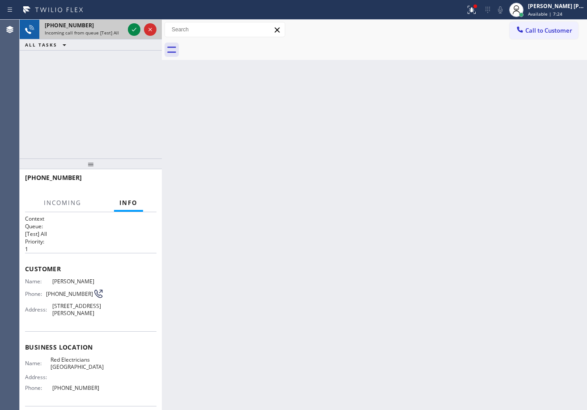
click at [114, 31] on span "Incoming call from queue [Test] All" at bounding box center [82, 33] width 74 height 6
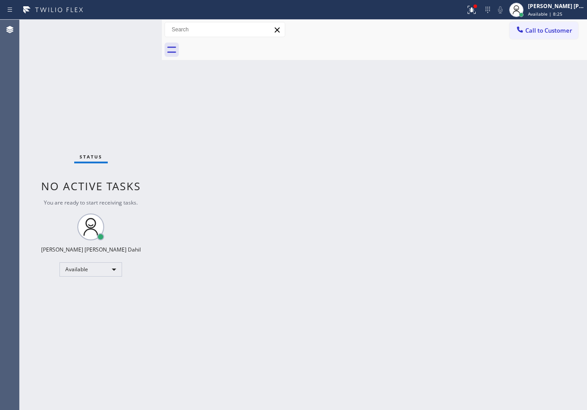
click at [132, 50] on div "Status No active tasks You are ready to start receiving tasks. [PERSON_NAME] [P…" at bounding box center [91, 215] width 142 height 390
click at [116, 28] on div "Status No active tasks You are ready to start receiving tasks. [PERSON_NAME] [P…" at bounding box center [91, 215] width 142 height 390
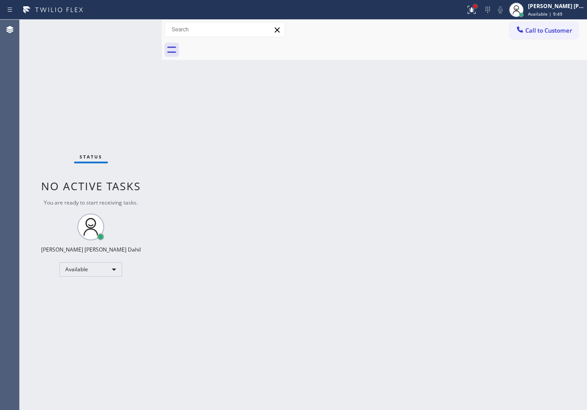
click at [478, 8] on div at bounding box center [475, 6] width 5 height 5
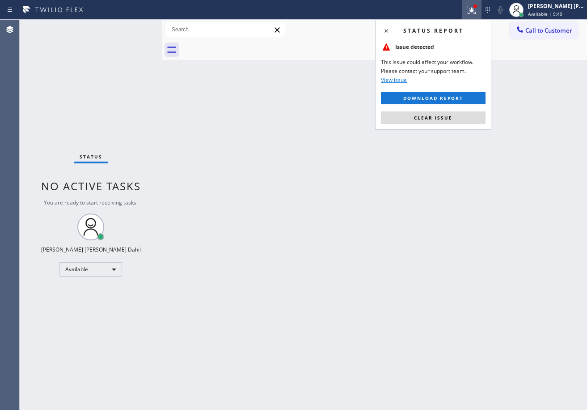
click at [464, 117] on button "Clear issue" at bounding box center [433, 117] width 105 height 13
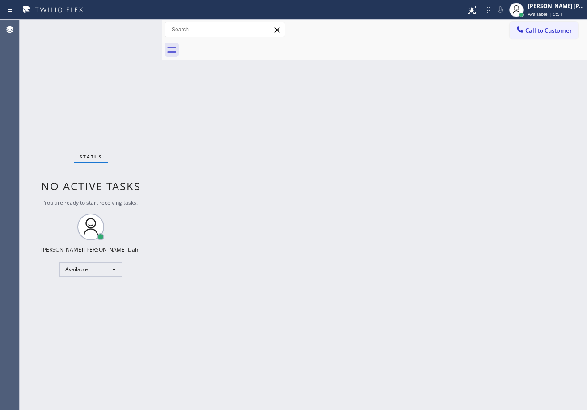
click at [343, 47] on div at bounding box center [385, 50] width 406 height 20
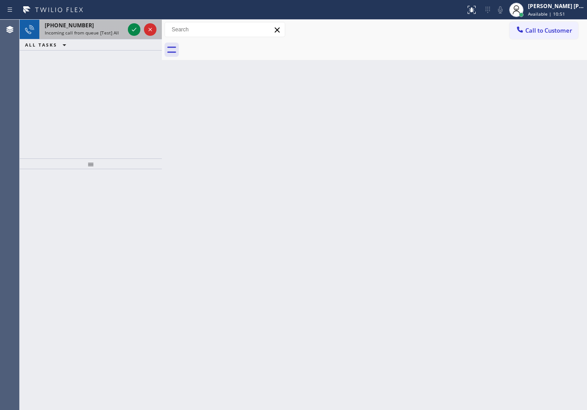
click at [110, 25] on div "[PHONE_NUMBER]" at bounding box center [85, 25] width 80 height 8
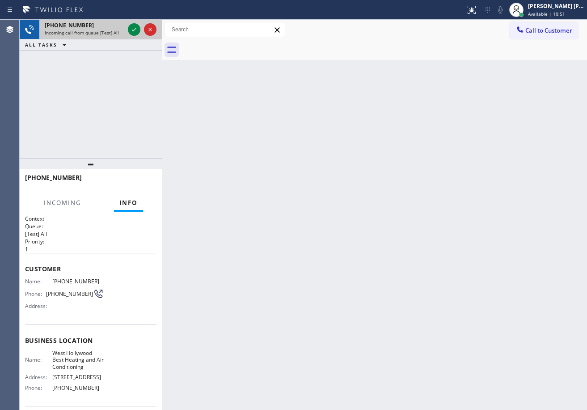
click at [110, 25] on div "[PHONE_NUMBER]" at bounding box center [85, 25] width 80 height 8
click at [132, 30] on icon at bounding box center [134, 29] width 11 height 11
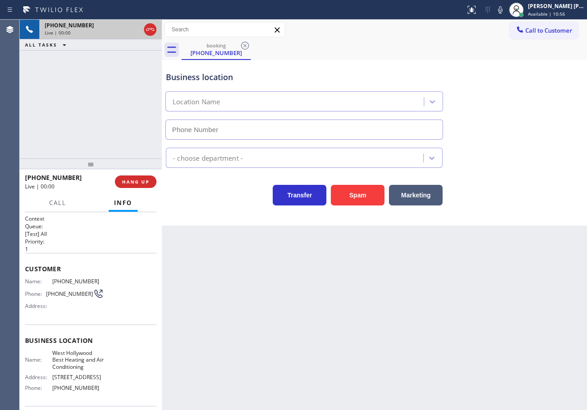
type input "[PHONE_NUMBER]"
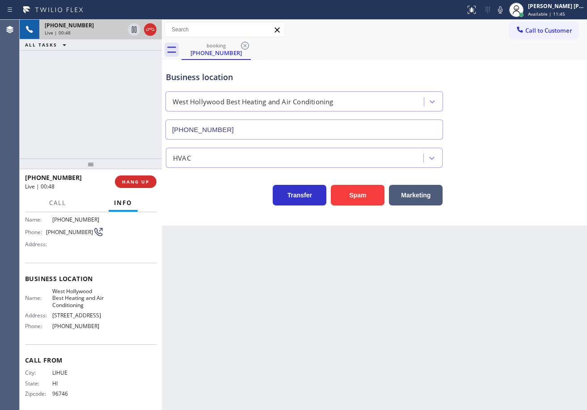
scroll to position [67, 0]
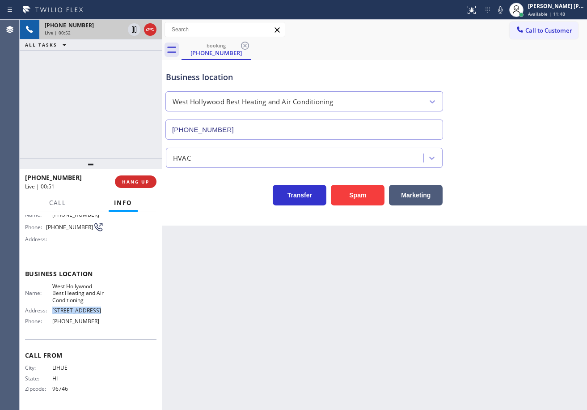
drag, startPoint x: 102, startPoint y: 306, endPoint x: 51, endPoint y: 312, distance: 51.8
click at [51, 312] on div "Name: [GEOGRAPHIC_DATA] Best Heating and Air Conditioning Address: [STREET_ADDR…" at bounding box center [90, 305] width 131 height 45
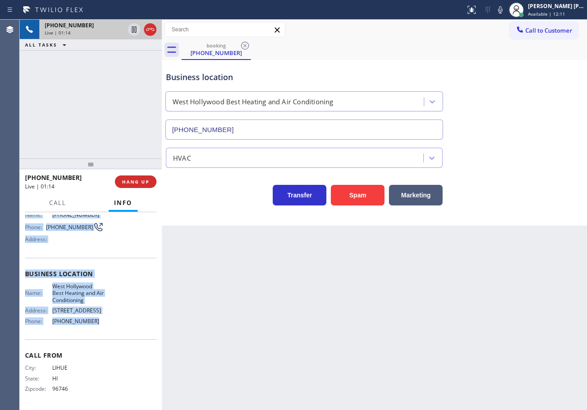
drag, startPoint x: 25, startPoint y: 264, endPoint x: 449, endPoint y: 233, distance: 425.1
click at [99, 328] on div "Context Queue: [Test] All Priority: 1 Customer Name: [PHONE_NUMBER] Phone: [PHO…" at bounding box center [90, 277] width 131 height 259
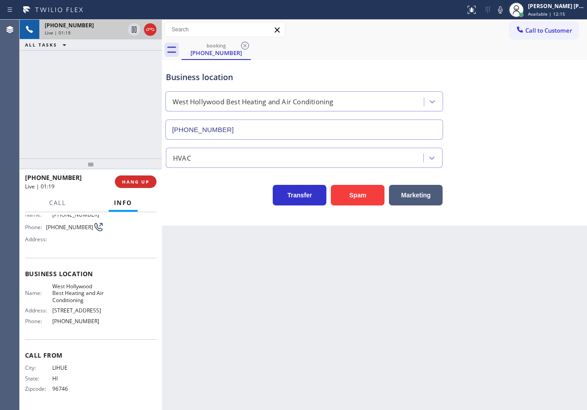
click at [431, 308] on div "Back to Dashboard Change Sender ID Customers Technicians Select a contact Outbo…" at bounding box center [374, 215] width 425 height 390
click at [102, 127] on div "[PHONE_NUMBER] Live | 01:20 ALL TASKS ALL TASKS ACTIVE TASKS TASKS IN WRAP UP" at bounding box center [91, 89] width 142 height 139
click at [102, 127] on div "[PHONE_NUMBER] Live | 01:21 ALL TASKS ALL TASKS ACTIVE TASKS TASKS IN WRAP UP" at bounding box center [91, 89] width 142 height 139
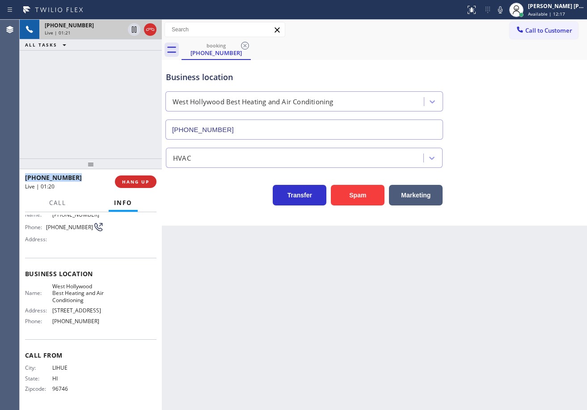
click at [102, 127] on div "[PHONE_NUMBER] Live | 01:21 ALL TASKS ALL TASKS ACTIVE TASKS TASKS IN WRAP UP" at bounding box center [91, 89] width 142 height 139
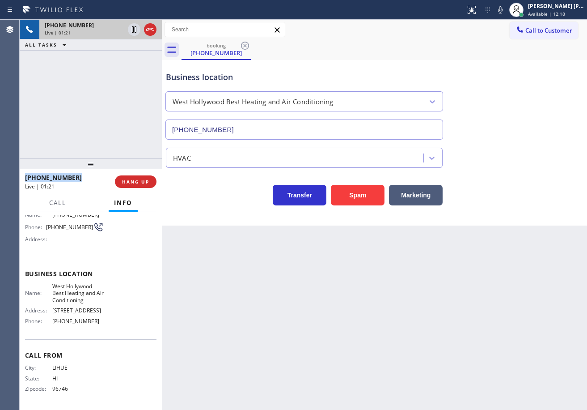
click at [102, 127] on div "[PHONE_NUMBER] Live | 01:21 ALL TASKS ALL TASKS ACTIVE TASKS TASKS IN WRAP UP" at bounding box center [91, 89] width 142 height 139
click at [102, 127] on div "[PHONE_NUMBER] Live | 01:22 ALL TASKS ALL TASKS ACTIVE TASKS TASKS IN WRAP UP" at bounding box center [91, 89] width 142 height 139
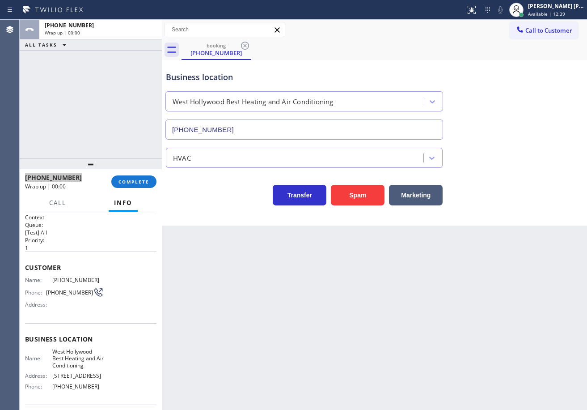
scroll to position [0, 0]
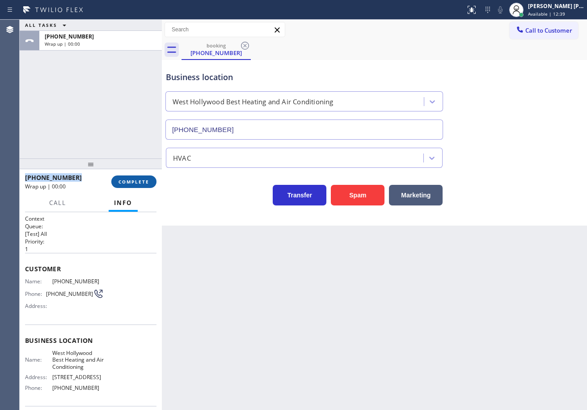
click at [143, 179] on span "COMPLETE" at bounding box center [134, 181] width 31 height 6
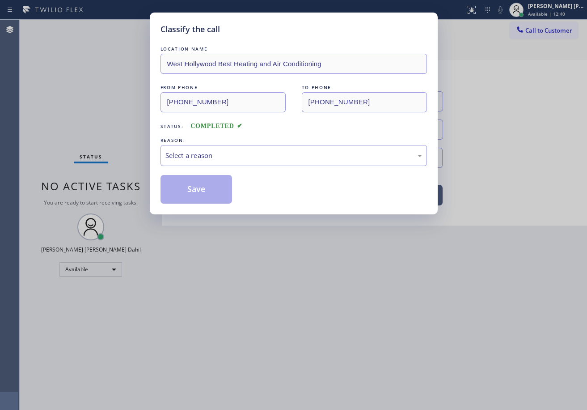
click at [206, 154] on div "Select a reason" at bounding box center [293, 155] width 257 height 10
click at [191, 189] on button "Save" at bounding box center [197, 189] width 72 height 29
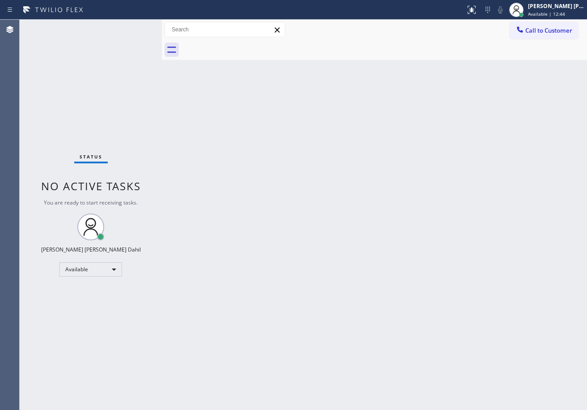
click at [393, 161] on div "Back to Dashboard Change Sender ID Customers Technicians Select a contact Outbo…" at bounding box center [374, 215] width 425 height 390
click at [130, 47] on div "Status No active tasks You are ready to start receiving tasks. [PERSON_NAME] [P…" at bounding box center [91, 215] width 142 height 390
drag, startPoint x: 399, startPoint y: 301, endPoint x: 500, endPoint y: 377, distance: 126.1
click at [404, 302] on div "Back to Dashboard Change Sender ID Customers Technicians Select a contact Outbo…" at bounding box center [374, 215] width 425 height 390
drag, startPoint x: 247, startPoint y: 236, endPoint x: 262, endPoint y: 245, distance: 17.0
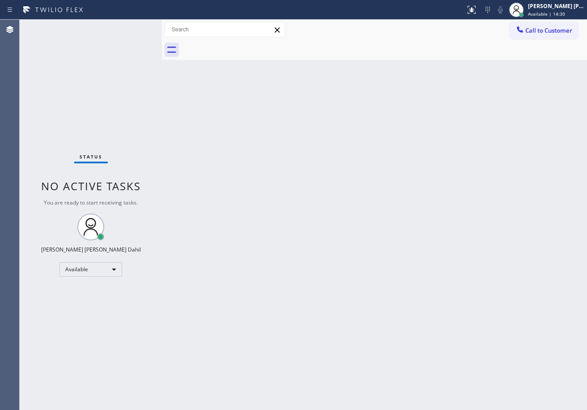
click at [249, 236] on div "Back to Dashboard Change Sender ID Customers Technicians Select a contact Outbo…" at bounding box center [374, 215] width 425 height 390
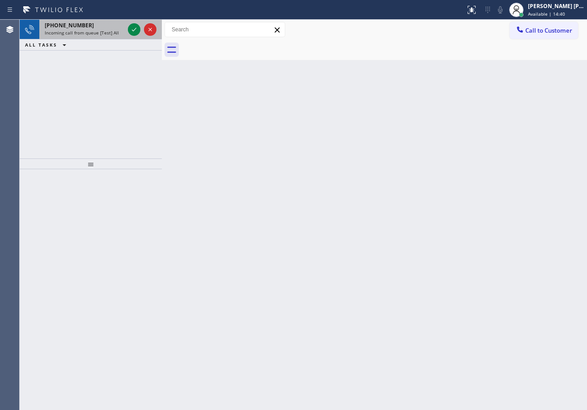
click at [109, 31] on span "Incoming call from queue [Test] All" at bounding box center [82, 33] width 74 height 6
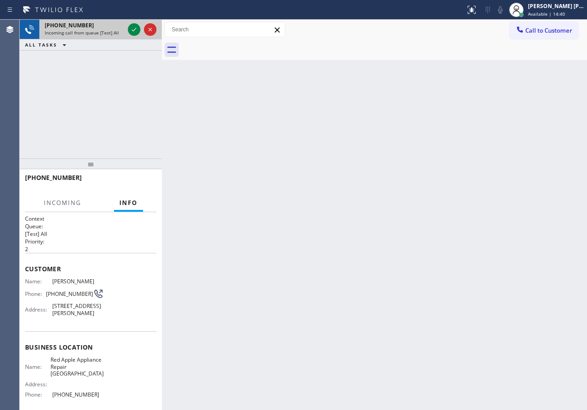
click at [109, 31] on span "Incoming call from queue [Test] All" at bounding box center [82, 33] width 74 height 6
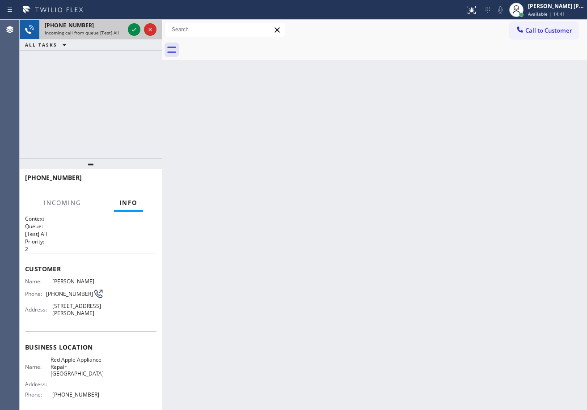
click at [109, 31] on span "Incoming call from queue [Test] All" at bounding box center [82, 33] width 74 height 6
click at [135, 26] on icon at bounding box center [134, 29] width 11 height 11
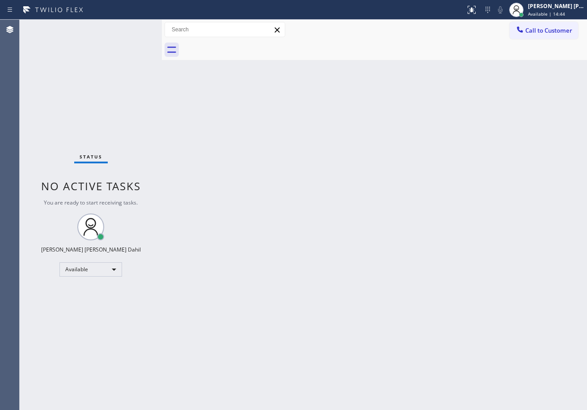
click at [135, 26] on div "Status No active tasks You are ready to start receiving tasks. [PERSON_NAME] [P…" at bounding box center [91, 215] width 142 height 390
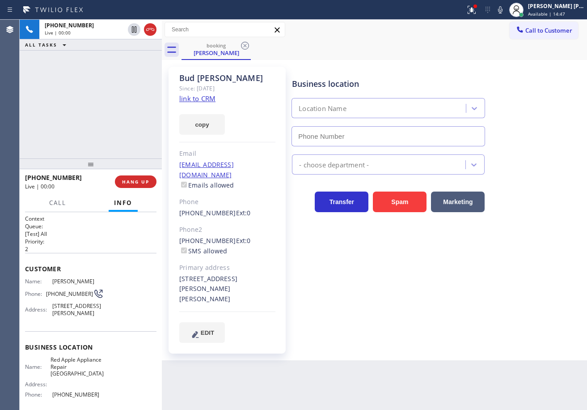
type input "[PHONE_NUMBER]"
click at [188, 99] on link "link to CRM" at bounding box center [197, 98] width 36 height 9
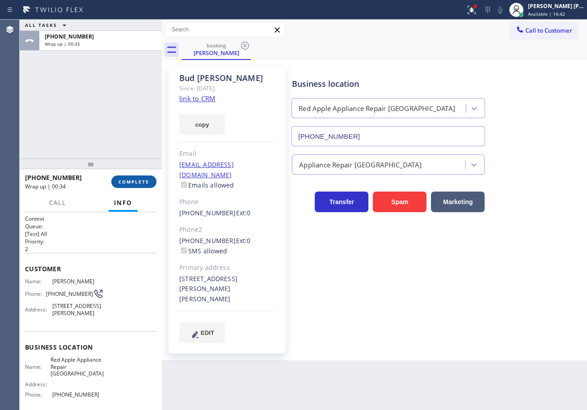
click at [141, 185] on span "COMPLETE" at bounding box center [134, 181] width 31 height 6
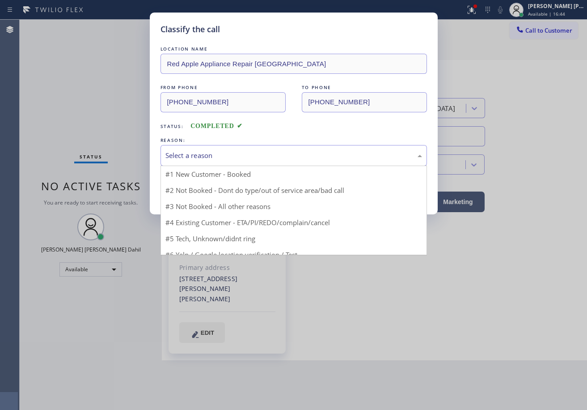
click at [229, 155] on div "Select a reason" at bounding box center [293, 155] width 257 height 10
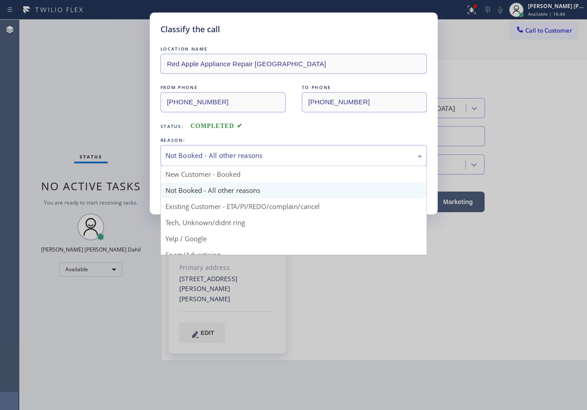
drag, startPoint x: 237, startPoint y: 155, endPoint x: 235, endPoint y: 165, distance: 10.0
click at [236, 157] on div "Not Booked - All other reasons" at bounding box center [293, 155] width 257 height 10
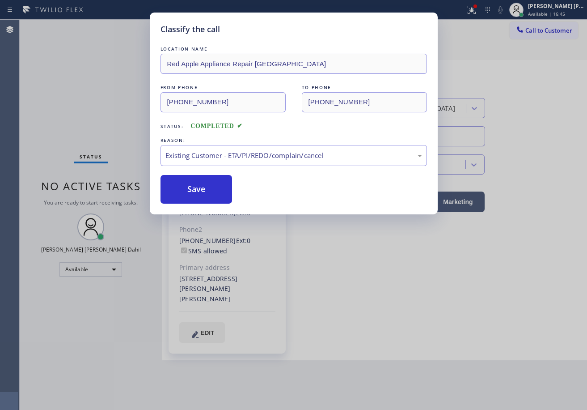
drag, startPoint x: 212, startPoint y: 202, endPoint x: 200, endPoint y: 187, distance: 18.2
click at [200, 187] on button "Save" at bounding box center [197, 189] width 72 height 29
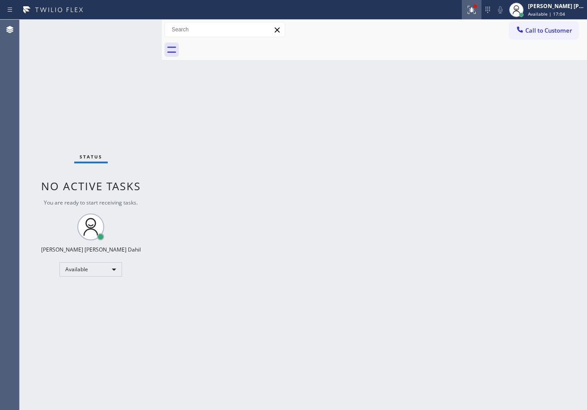
click at [475, 8] on icon at bounding box center [471, 8] width 5 height 3
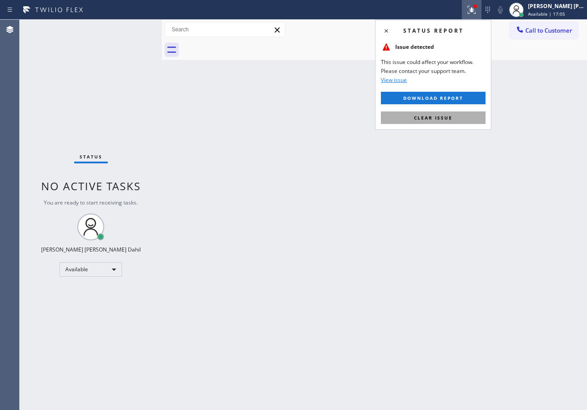
click at [424, 117] on span "Clear issue" at bounding box center [433, 117] width 38 height 6
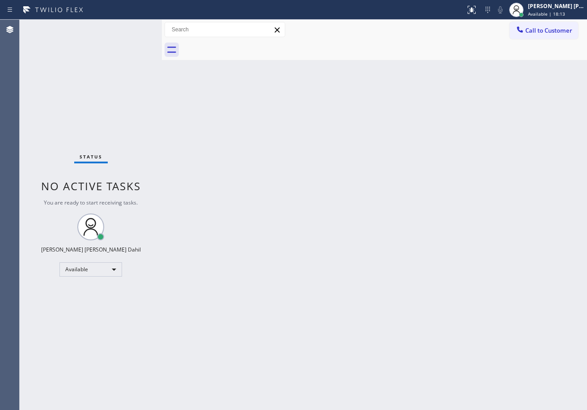
click at [395, 167] on div "Back to Dashboard Change Sender ID Customers Technicians Select a contact Outbo…" at bounding box center [374, 215] width 425 height 390
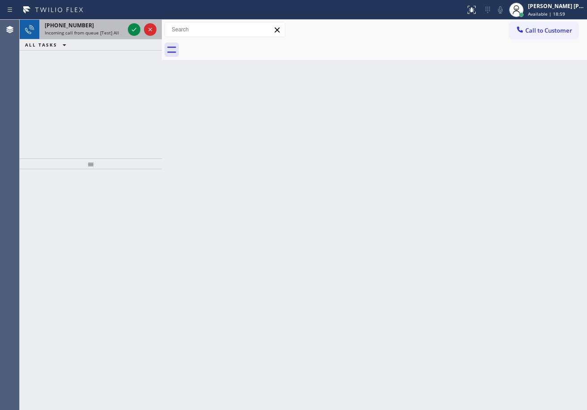
click at [102, 32] on span "Incoming call from queue [Test] All" at bounding box center [82, 33] width 74 height 6
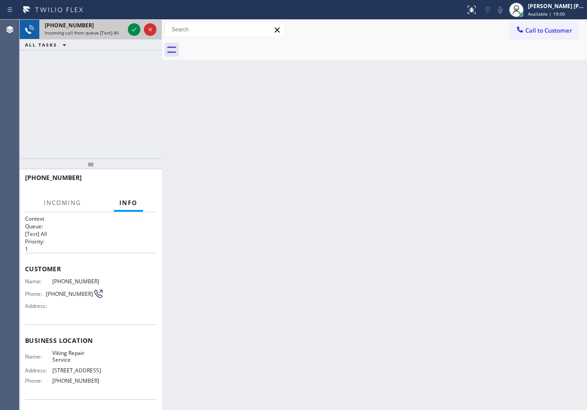
click at [102, 32] on span "Incoming call from queue [Test] All" at bounding box center [82, 33] width 74 height 6
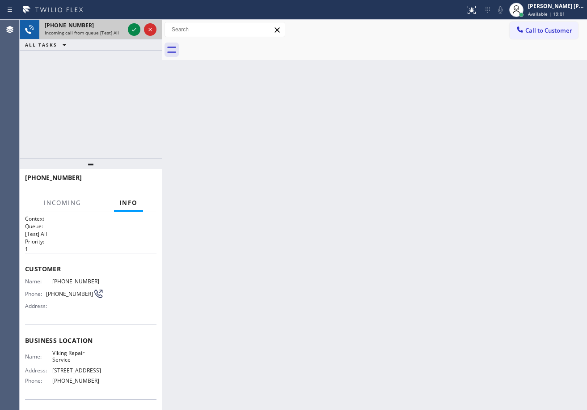
click at [102, 32] on span "Incoming call from queue [Test] All" at bounding box center [82, 33] width 74 height 6
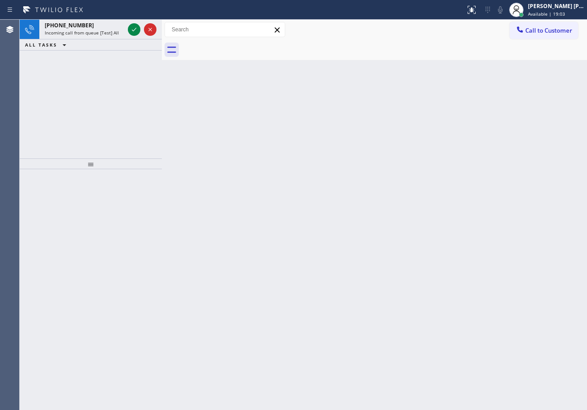
click at [102, 32] on span "Incoming call from queue [Test] All" at bounding box center [82, 33] width 74 height 6
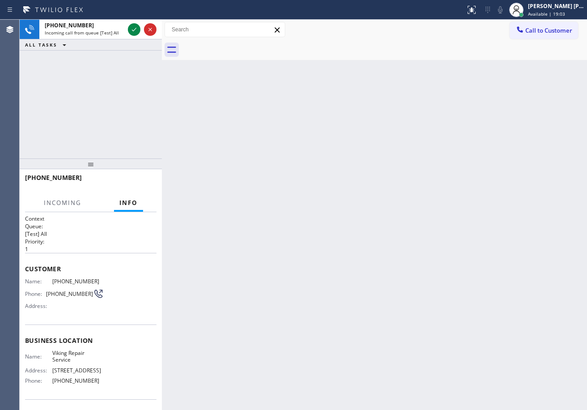
click at [102, 32] on span "Incoming call from queue [Test] All" at bounding box center [82, 33] width 74 height 6
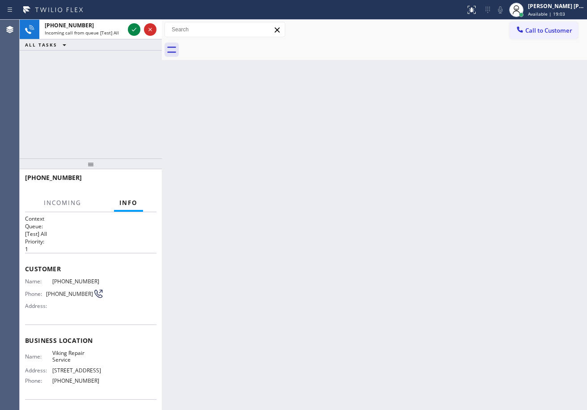
click at [102, 32] on span "Incoming call from queue [Test] All" at bounding box center [82, 33] width 74 height 6
click at [135, 26] on icon at bounding box center [134, 29] width 11 height 11
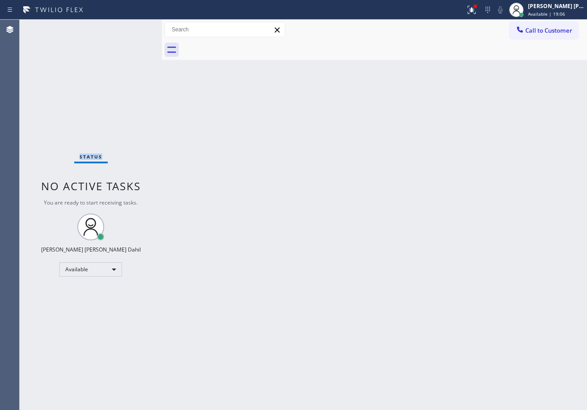
click at [135, 26] on div "Status No active tasks You are ready to start receiving tasks. [PERSON_NAME] [P…" at bounding box center [91, 215] width 142 height 390
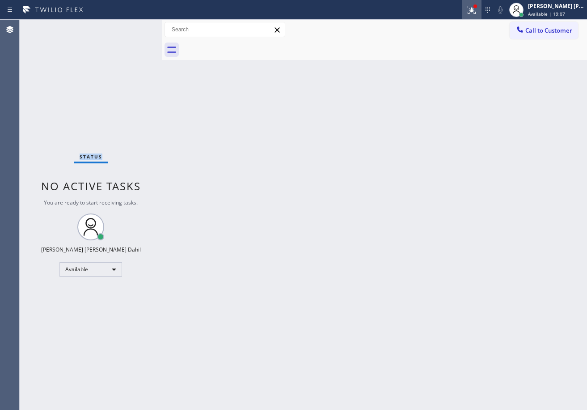
click at [473, 9] on icon at bounding box center [470, 9] width 5 height 6
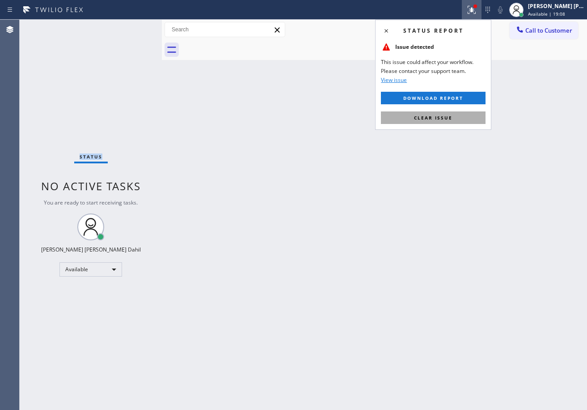
click at [448, 115] on span "Clear issue" at bounding box center [433, 117] width 38 height 6
click at [448, 115] on div "Back to Dashboard Change Sender ID Customers Technicians Select a contact Outbo…" at bounding box center [374, 215] width 425 height 390
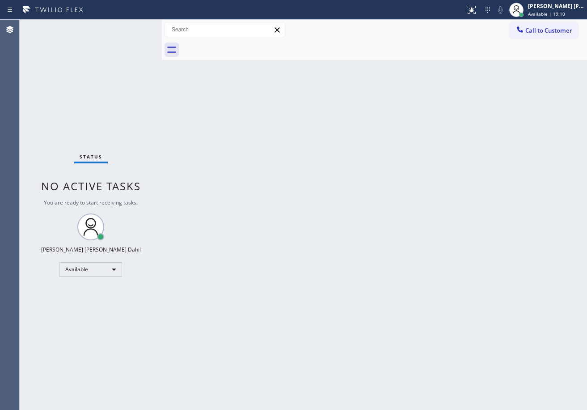
click at [218, 116] on div "Back to Dashboard Change Sender ID Customers Technicians Select a contact Outbo…" at bounding box center [374, 215] width 425 height 390
click at [114, 51] on div "Status No active tasks You are ready to start receiving tasks. [PERSON_NAME] [P…" at bounding box center [91, 215] width 142 height 390
click at [449, 284] on div "Back to Dashboard Change Sender ID Customers Technicians Select a contact Outbo…" at bounding box center [374, 215] width 425 height 390
click at [432, 238] on div "Back to Dashboard Change Sender ID Customers Technicians Select a contact Outbo…" at bounding box center [374, 215] width 425 height 390
click at [432, 237] on div "Back to Dashboard Change Sender ID Customers Technicians Select a contact Outbo…" at bounding box center [374, 215] width 425 height 390
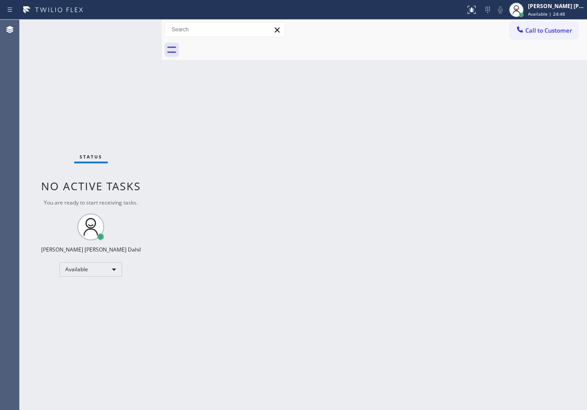
click at [432, 237] on div "Back to Dashboard Change Sender ID Customers Technicians Select a contact Outbo…" at bounding box center [374, 215] width 425 height 390
click at [494, 294] on div "Back to Dashboard Change Sender ID Customers Technicians Select a contact Outbo…" at bounding box center [374, 215] width 425 height 390
drag, startPoint x: 409, startPoint y: 183, endPoint x: 446, endPoint y: 202, distance: 41.2
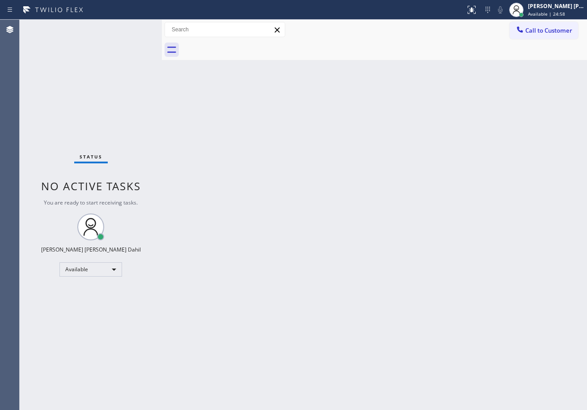
click at [409, 183] on div "Back to Dashboard Change Sender ID Customers Technicians Select a contact Outbo…" at bounding box center [374, 215] width 425 height 390
click at [245, 156] on div "Back to Dashboard Change Sender ID Customers Technicians Select a contact Outbo…" at bounding box center [374, 215] width 425 height 390
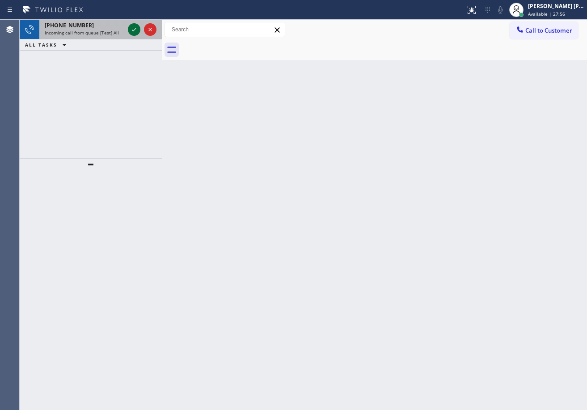
click at [135, 26] on icon at bounding box center [134, 29] width 11 height 11
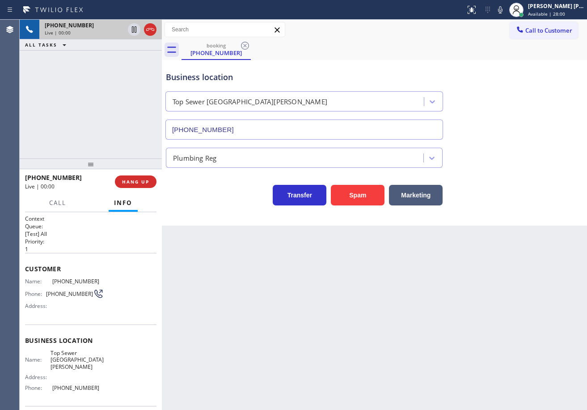
type input "[PHONE_NUMBER]"
click at [214, 310] on div "Back to Dashboard Change Sender ID Customers Technicians Select a contact Outbo…" at bounding box center [374, 215] width 425 height 390
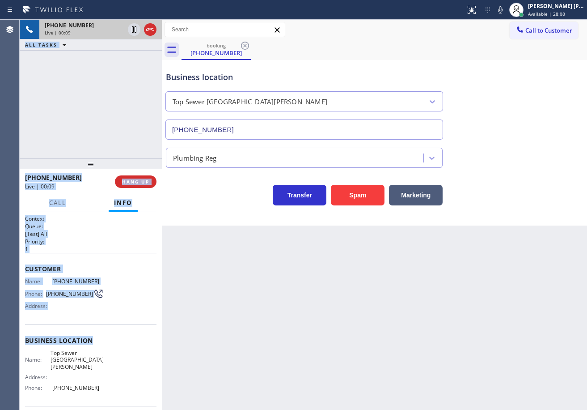
drag, startPoint x: 19, startPoint y: 265, endPoint x: 208, endPoint y: 346, distance: 205.9
click at [97, 329] on div "Agent Desktop Classify the call LOCATION NAME [GEOGRAPHIC_DATA] Viking Applianc…" at bounding box center [293, 215] width 587 height 390
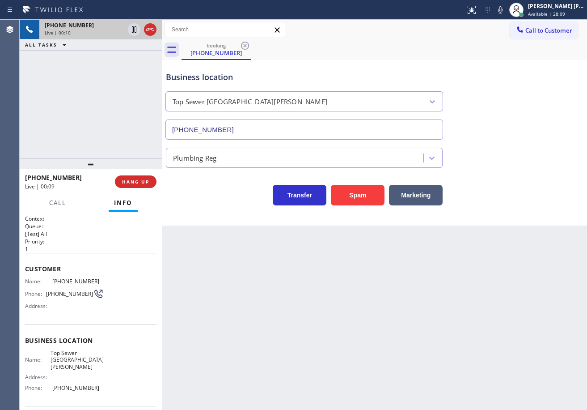
drag, startPoint x: 279, startPoint y: 333, endPoint x: 109, endPoint y: 309, distance: 171.2
click at [275, 334] on div "Back to Dashboard Change Sender ID Customers Technicians Select a contact Outbo…" at bounding box center [374, 215] width 425 height 390
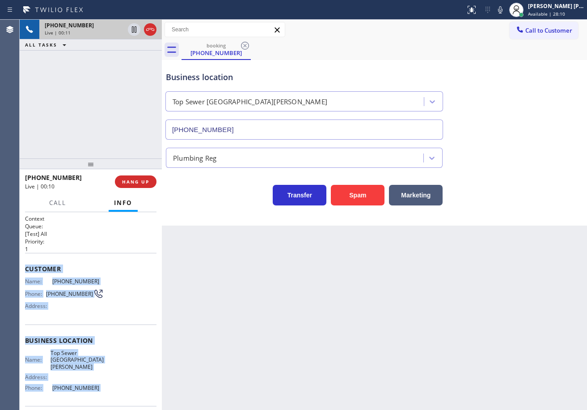
scroll to position [59, 0]
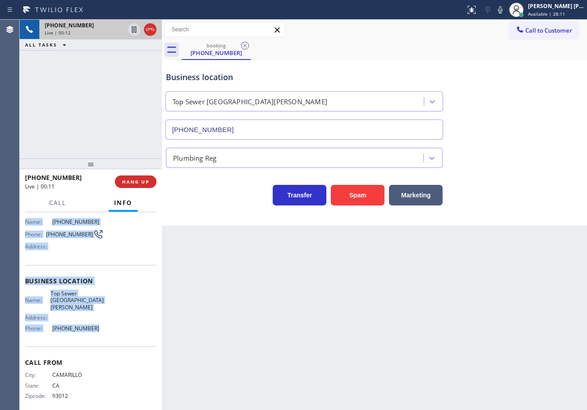
drag, startPoint x: 25, startPoint y: 267, endPoint x: 139, endPoint y: 319, distance: 125.7
click at [104, 323] on div "Context Queue: [Test] All Priority: 1 Customer Name: [PHONE_NUMBER] Phone: [PHO…" at bounding box center [91, 311] width 142 height 198
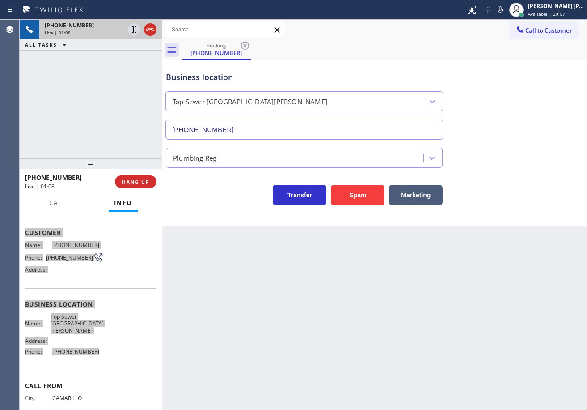
scroll to position [0, 0]
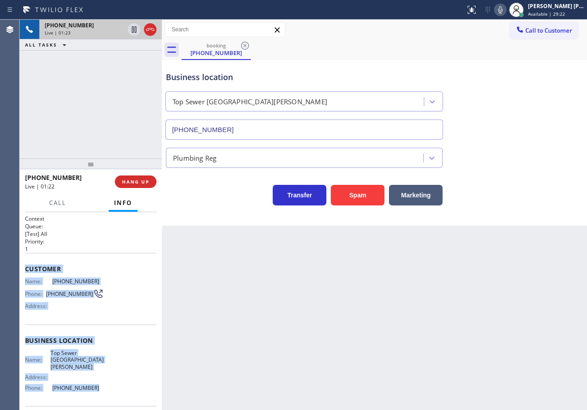
click at [506, 12] on icon at bounding box center [500, 9] width 11 height 11
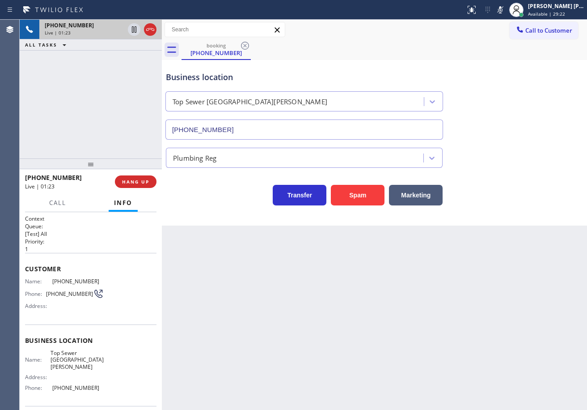
click at [519, 110] on div "Business location Top Sewer [GEOGRAPHIC_DATA][PERSON_NAME] [PHONE_NUMBER]" at bounding box center [374, 99] width 421 height 81
click at [506, 11] on icon at bounding box center [500, 9] width 11 height 11
click at [506, 10] on icon at bounding box center [500, 9] width 11 height 11
drag, startPoint x: 511, startPoint y: 10, endPoint x: 525, endPoint y: 142, distance: 132.7
click at [503, 10] on icon at bounding box center [500, 9] width 4 height 7
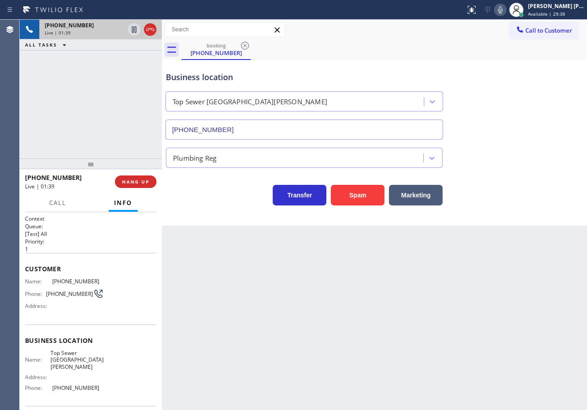
click at [530, 201] on div "Transfer Spam Marketing" at bounding box center [374, 191] width 421 height 29
drag, startPoint x: 509, startPoint y: 11, endPoint x: 518, endPoint y: 66, distance: 55.3
click at [509, 16] on div "Status report No issues detected If you experience an issue, please download th…" at bounding box center [524, 10] width 125 height 20
click at [520, 68] on div "Business location Top Sewer [GEOGRAPHIC_DATA][PERSON_NAME] [PHONE_NUMBER]" at bounding box center [374, 99] width 421 height 81
click at [506, 13] on icon at bounding box center [500, 9] width 11 height 11
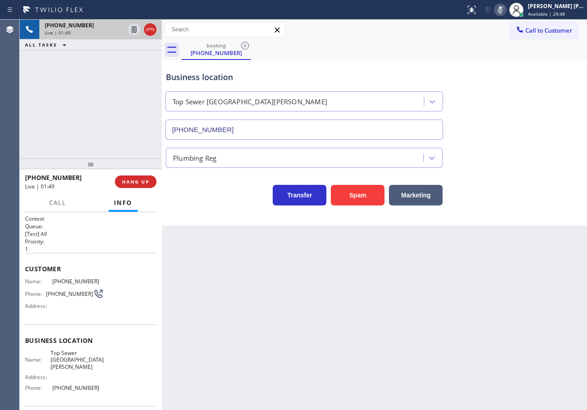
click at [511, 187] on div "Transfer Spam Marketing" at bounding box center [374, 191] width 421 height 29
click at [132, 31] on icon at bounding box center [134, 29] width 4 height 6
drag, startPoint x: 132, startPoint y: 31, endPoint x: 123, endPoint y: 39, distance: 12.4
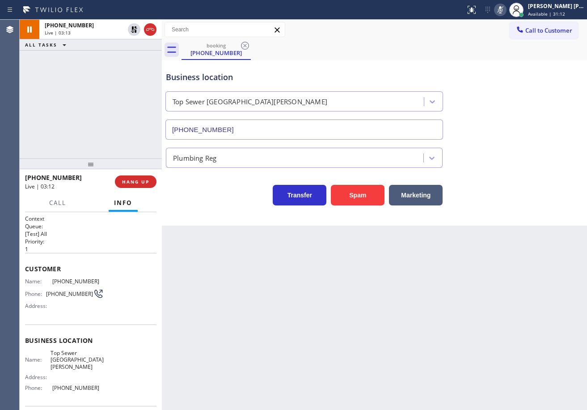
click at [132, 31] on icon at bounding box center [134, 29] width 11 height 11
click at [122, 41] on div "ALL TASKS ALL TASKS ACTIVE TASKS TASKS IN WRAP UP" at bounding box center [91, 44] width 142 height 11
drag, startPoint x: 510, startPoint y: 11, endPoint x: 512, endPoint y: 62, distance: 51.5
click at [506, 14] on icon at bounding box center [500, 9] width 11 height 11
click at [520, 89] on div "Business location Top Sewer [GEOGRAPHIC_DATA][PERSON_NAME] [PHONE_NUMBER]" at bounding box center [374, 99] width 421 height 81
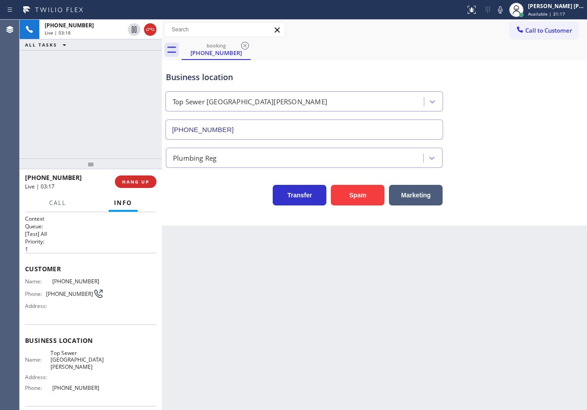
click at [106, 69] on div "[PHONE_NUMBER] Live | 03:18 ALL TASKS ALL TASKS ACTIVE TASKS TASKS IN WRAP UP" at bounding box center [91, 89] width 142 height 139
click at [371, 306] on div "Back to Dashboard Change Sender ID Customers Technicians Select a contact Outbo…" at bounding box center [374, 215] width 425 height 390
click at [370, 307] on div "Back to Dashboard Change Sender ID Customers Technicians Select a contact Outbo…" at bounding box center [374, 215] width 425 height 390
click at [371, 305] on div "Back to Dashboard Change Sender ID Customers Technicians Select a contact Outbo…" at bounding box center [374, 215] width 425 height 390
drag, startPoint x: 367, startPoint y: 303, endPoint x: 179, endPoint y: 286, distance: 188.2
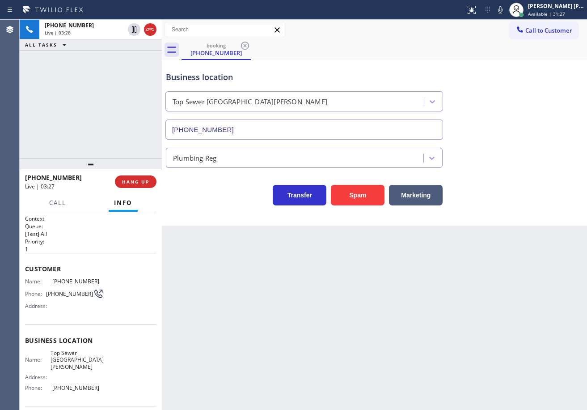
click at [346, 304] on div "Back to Dashboard Change Sender ID Customers Technicians Select a contact Outbo…" at bounding box center [374, 215] width 425 height 390
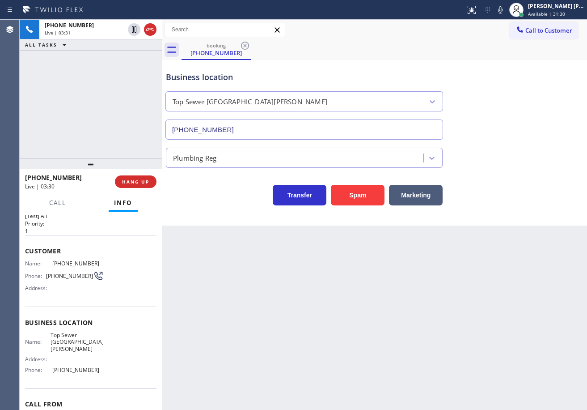
scroll to position [15, 0]
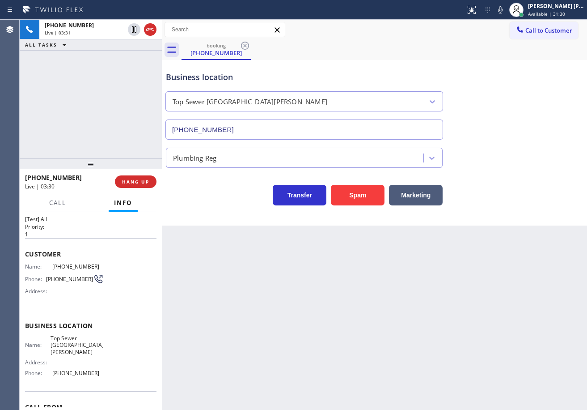
click at [121, 126] on div "[PHONE_NUMBER] Live | 03:31 ALL TASKS ALL TASKS ACTIVE TASKS TASKS IN WRAP UP" at bounding box center [91, 89] width 142 height 139
click at [121, 126] on div "[PHONE_NUMBER] Live | 03:32 ALL TASKS ALL TASKS ACTIVE TASKS TASKS IN WRAP UP" at bounding box center [91, 89] width 142 height 139
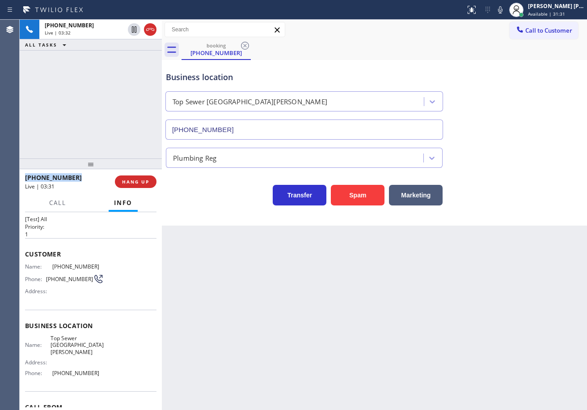
click at [121, 126] on div "[PHONE_NUMBER] Live | 03:32 ALL TASKS ALL TASKS ACTIVE TASKS TASKS IN WRAP UP" at bounding box center [91, 89] width 142 height 139
click at [121, 126] on div "[PHONE_NUMBER] Live | 03:33 ALL TASKS ALL TASKS ACTIVE TASKS TASKS IN WRAP UP" at bounding box center [91, 89] width 142 height 139
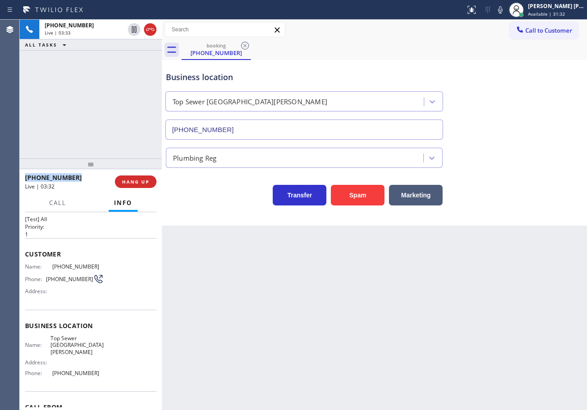
click at [121, 126] on div "[PHONE_NUMBER] Live | 03:33 ALL TASKS ALL TASKS ACTIVE TASKS TASKS IN WRAP UP" at bounding box center [91, 89] width 142 height 139
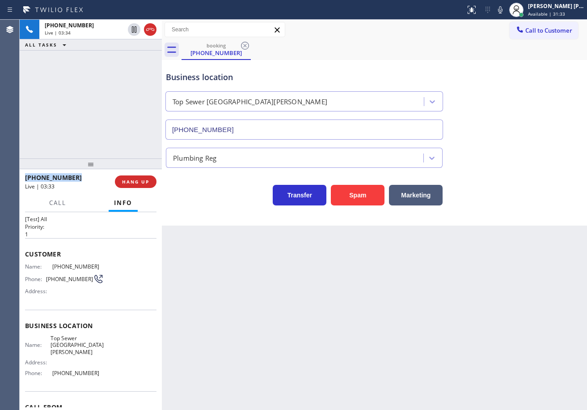
click at [121, 126] on div "[PHONE_NUMBER] Live | 03:34 ALL TASKS ALL TASKS ACTIVE TASKS TASKS IN WRAP UP" at bounding box center [91, 89] width 142 height 139
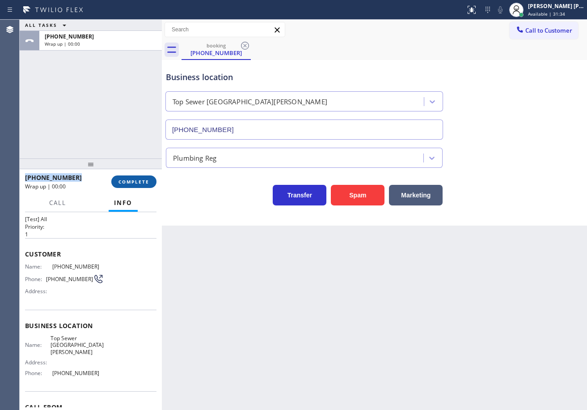
click at [128, 179] on span "COMPLETE" at bounding box center [134, 181] width 31 height 6
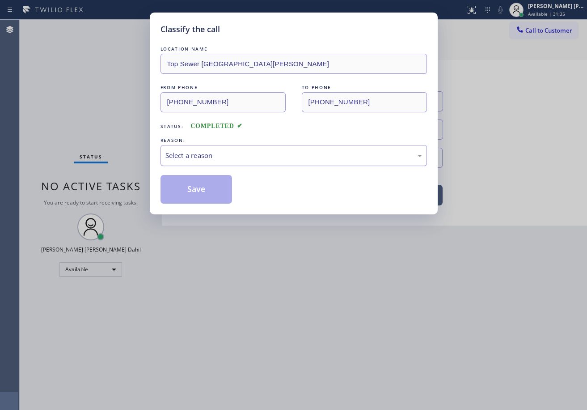
click at [201, 148] on div "Select a reason" at bounding box center [294, 155] width 267 height 21
click at [202, 191] on button "Save" at bounding box center [197, 189] width 72 height 29
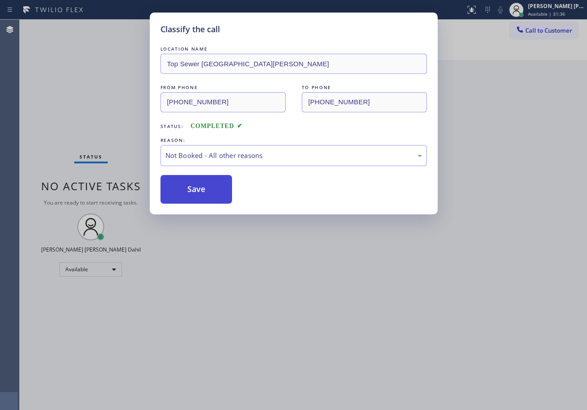
click at [202, 191] on button "Save" at bounding box center [197, 189] width 72 height 29
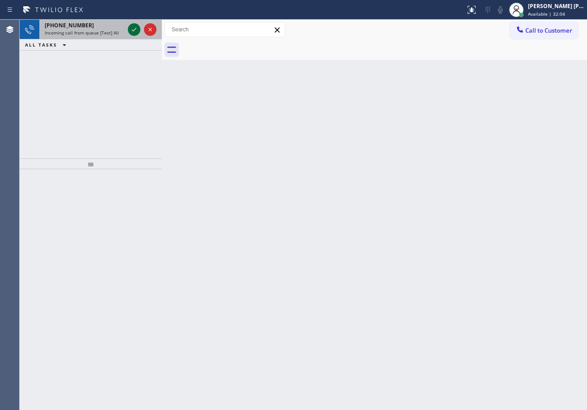
click at [135, 26] on icon at bounding box center [134, 29] width 11 height 11
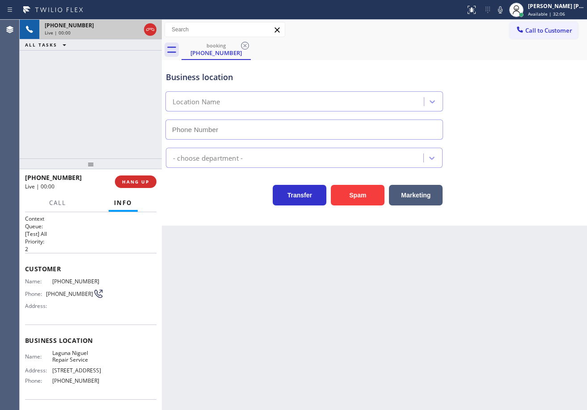
type input "[PHONE_NUMBER]"
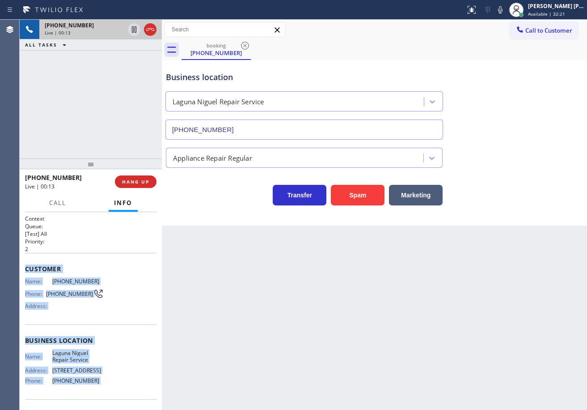
scroll to position [67, 0]
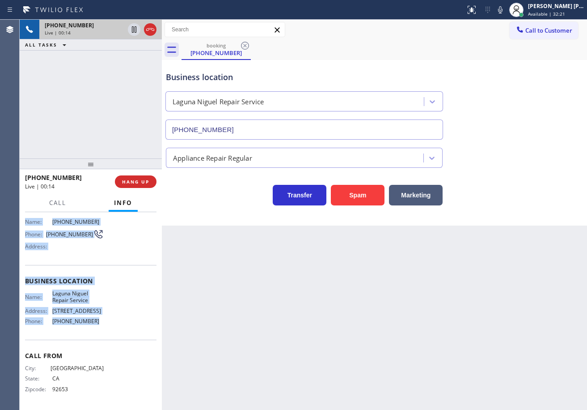
drag, startPoint x: 25, startPoint y: 265, endPoint x: 105, endPoint y: 319, distance: 97.0
click at [105, 319] on div "Context Queue: [Test] All Priority: 2 Customer Name: [PHONE_NUMBER] Phone: [PHO…" at bounding box center [91, 311] width 142 height 198
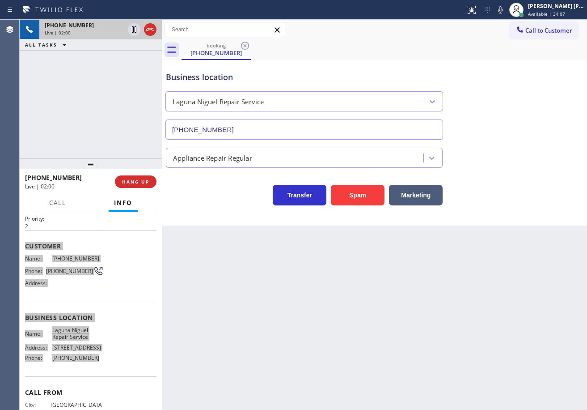
scroll to position [22, 0]
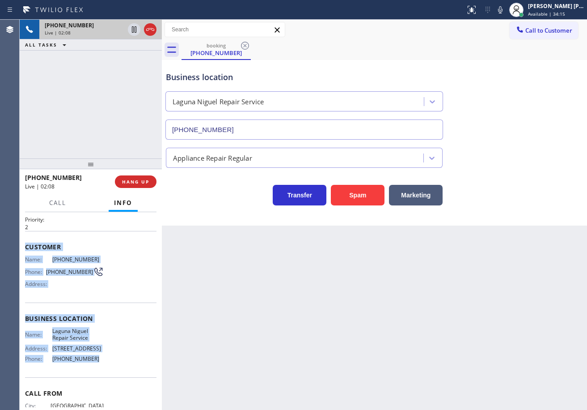
click at [507, 154] on div "Appliance Repair Regular" at bounding box center [374, 156] width 421 height 24
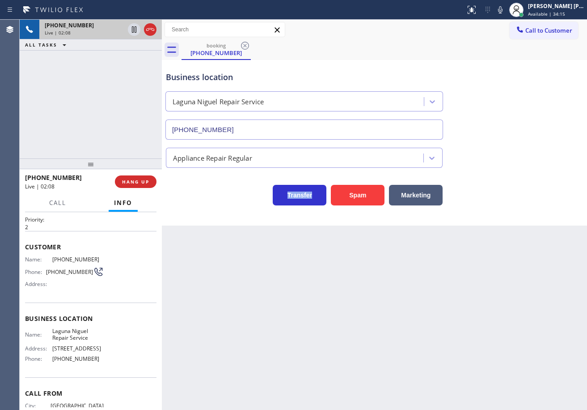
click at [507, 154] on div "Appliance Repair Regular" at bounding box center [374, 156] width 421 height 24
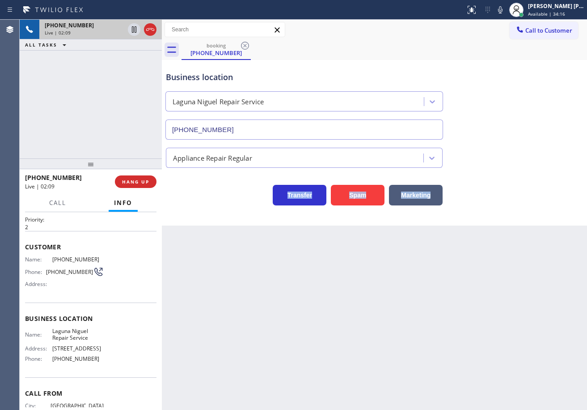
click at [507, 154] on div "Appliance Repair Regular" at bounding box center [374, 156] width 421 height 24
click at [506, 11] on icon at bounding box center [500, 9] width 11 height 11
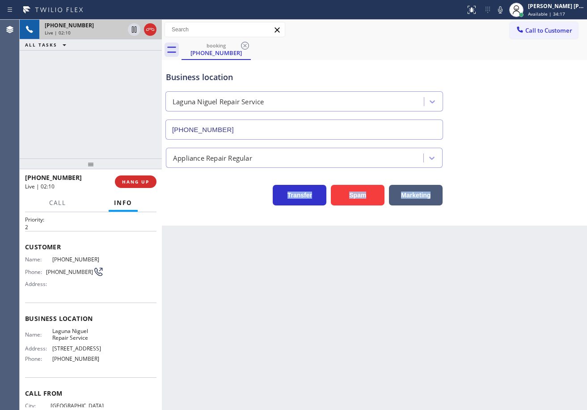
click at [534, 73] on div "Business location [GEOGRAPHIC_DATA] Repair Service [PHONE_NUMBER]" at bounding box center [374, 99] width 421 height 81
click at [136, 32] on icon at bounding box center [134, 29] width 11 height 11
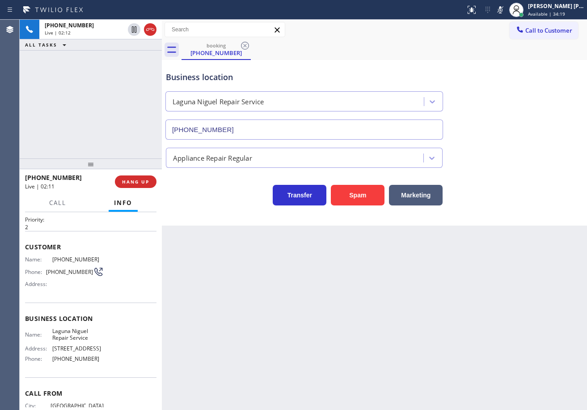
drag, startPoint x: 132, startPoint y: 59, endPoint x: 145, endPoint y: 65, distance: 14.6
click at [136, 61] on div "[PHONE_NUMBER] Live | 02:12 ALL TASKS ALL TASKS ACTIVE TASKS TASKS IN WRAP UP" at bounding box center [91, 89] width 142 height 139
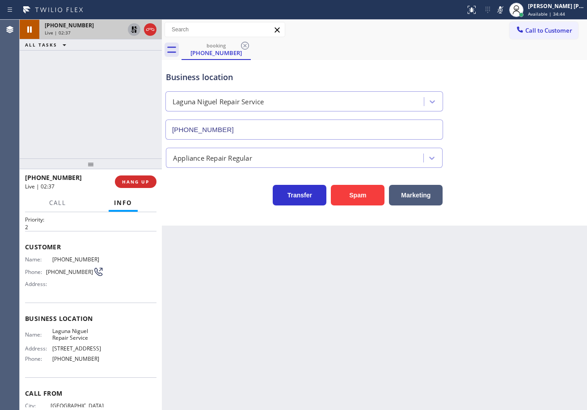
click at [133, 29] on icon at bounding box center [134, 29] width 6 height 6
click at [506, 13] on icon at bounding box center [500, 9] width 11 height 11
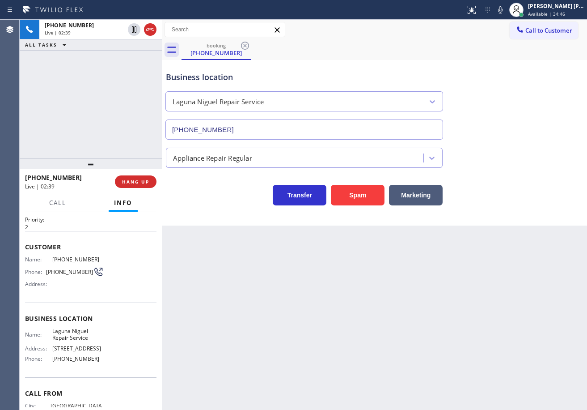
click at [516, 90] on div "Business location [GEOGRAPHIC_DATA] Repair Service [PHONE_NUMBER]" at bounding box center [374, 99] width 421 height 81
click at [506, 11] on icon at bounding box center [500, 9] width 11 height 11
click at [503, 11] on icon at bounding box center [500, 9] width 4 height 7
click at [528, 163] on div "Appliance Repair Regular" at bounding box center [374, 156] width 421 height 24
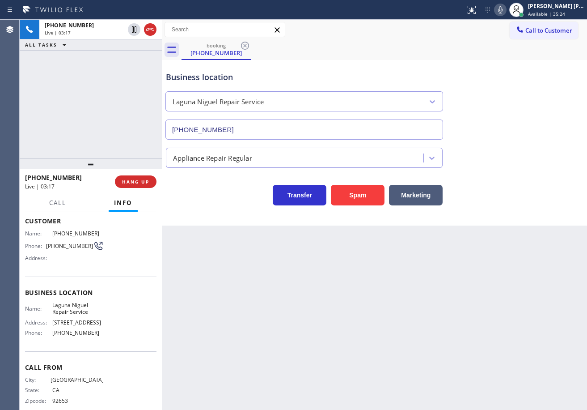
scroll to position [0, 0]
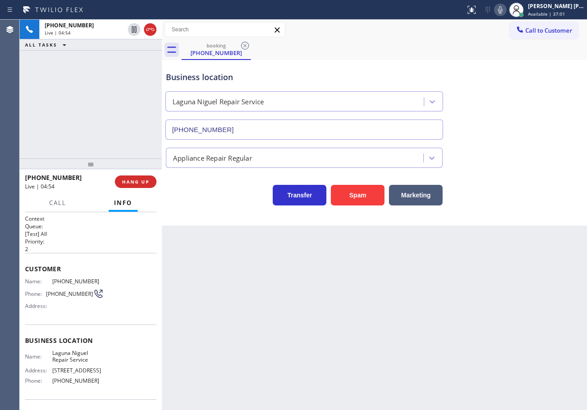
click at [503, 12] on icon at bounding box center [500, 9] width 4 height 7
click at [506, 11] on icon at bounding box center [500, 9] width 11 height 11
drag, startPoint x: 530, startPoint y: 148, endPoint x: 511, endPoint y: 284, distance: 137.2
click at [527, 159] on div "Appliance Repair Regular" at bounding box center [374, 156] width 421 height 24
click at [506, 12] on icon at bounding box center [500, 9] width 11 height 11
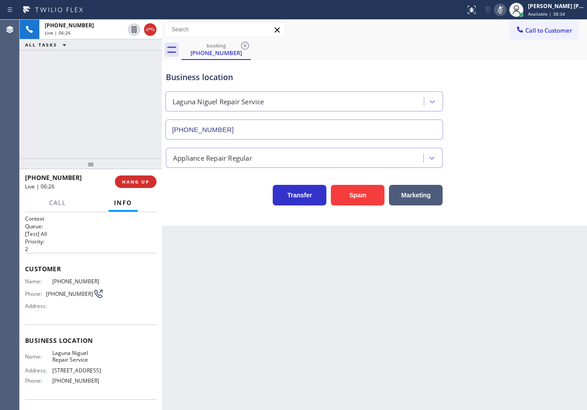
click at [506, 12] on icon at bounding box center [500, 9] width 11 height 11
drag, startPoint x: 524, startPoint y: 174, endPoint x: 496, endPoint y: 272, distance: 102.5
click at [522, 177] on div "Transfer Spam Marketing" at bounding box center [374, 187] width 421 height 38
drag, startPoint x: 371, startPoint y: 57, endPoint x: 415, endPoint y: 199, distance: 148.8
click at [373, 57] on div "booking [PHONE_NUMBER]" at bounding box center [385, 50] width 406 height 20
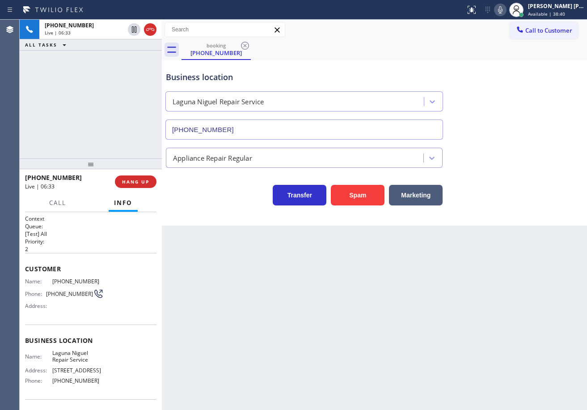
drag, startPoint x: 357, startPoint y: 67, endPoint x: 496, endPoint y: 110, distance: 145.6
click at [358, 67] on div "Business location [GEOGRAPHIC_DATA] Repair Service [PHONE_NUMBER]" at bounding box center [304, 100] width 280 height 77
drag, startPoint x: 509, startPoint y: 9, endPoint x: 512, endPoint y: 27, distance: 17.6
click at [503, 9] on icon at bounding box center [500, 9] width 4 height 7
click at [515, 72] on div "Business location [GEOGRAPHIC_DATA] Repair Service [PHONE_NUMBER]" at bounding box center [374, 99] width 421 height 81
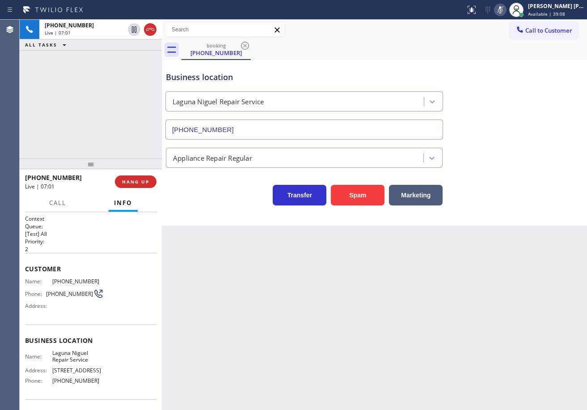
click at [504, 10] on rect at bounding box center [500, 9] width 6 height 6
click at [415, 325] on div "Back to Dashboard Change Sender ID Customers Technicians Select a contact Outbo…" at bounding box center [374, 215] width 425 height 390
drag, startPoint x: 415, startPoint y: 323, endPoint x: 410, endPoint y: 321, distance: 5.4
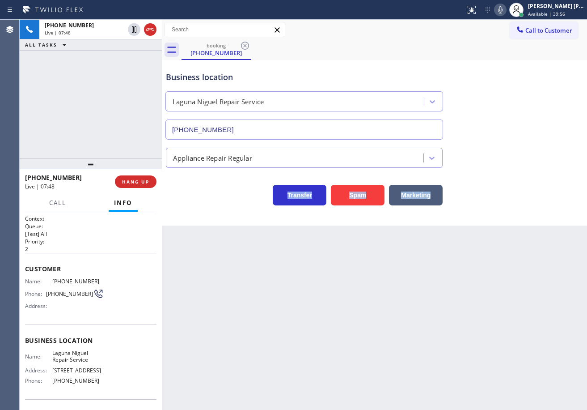
click at [415, 323] on div "Back to Dashboard Change Sender ID Customers Technicians Select a contact Outbo…" at bounding box center [374, 215] width 425 height 390
click at [410, 321] on div "Back to Dashboard Change Sender ID Customers Technicians Select a contact Outbo…" at bounding box center [374, 215] width 425 height 390
click at [409, 319] on div "Back to Dashboard Change Sender ID Customers Technicians Select a contact Outbo…" at bounding box center [374, 215] width 425 height 390
click at [407, 319] on div "Back to Dashboard Change Sender ID Customers Technicians Select a contact Outbo…" at bounding box center [374, 215] width 425 height 390
click at [406, 317] on div "Back to Dashboard Change Sender ID Customers Technicians Select a contact Outbo…" at bounding box center [374, 215] width 425 height 390
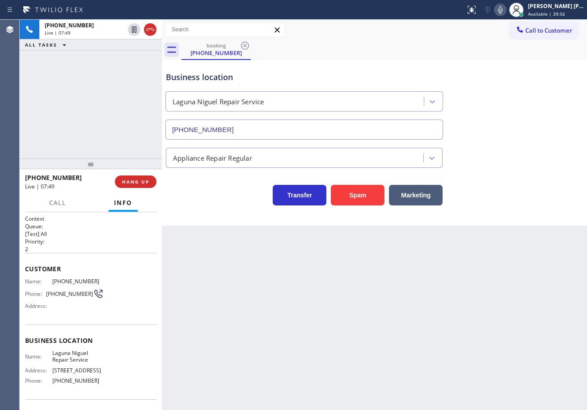
click at [398, 317] on div "Back to Dashboard Change Sender ID Customers Technicians Select a contact Outbo…" at bounding box center [374, 215] width 425 height 390
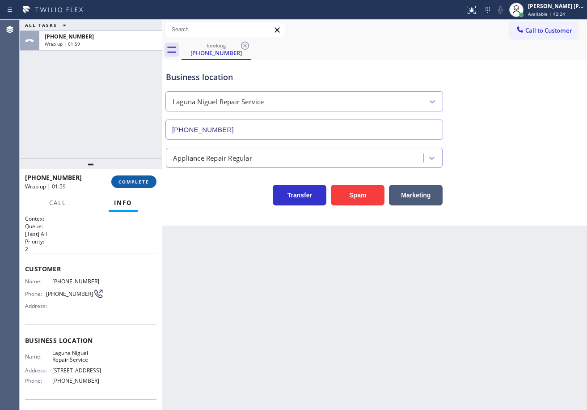
click at [142, 184] on span "COMPLETE" at bounding box center [134, 181] width 31 height 6
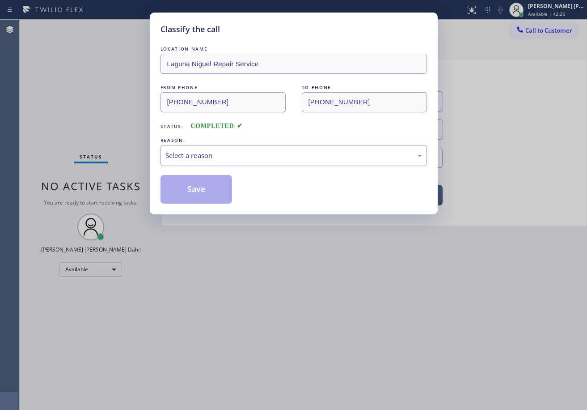
drag, startPoint x: 186, startPoint y: 162, endPoint x: 191, endPoint y: 163, distance: 4.9
click at [186, 162] on div "Select a reason" at bounding box center [294, 155] width 267 height 21
click at [195, 185] on button "Save" at bounding box center [197, 189] width 72 height 29
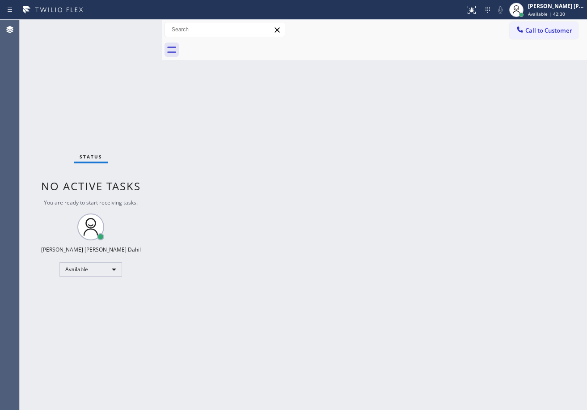
click at [402, 185] on div "Back to Dashboard Change Sender ID Customers Technicians Select a contact Outbo…" at bounding box center [374, 215] width 425 height 390
click at [552, 4] on div "[PERSON_NAME] [PERSON_NAME] Dahil" at bounding box center [556, 6] width 56 height 8
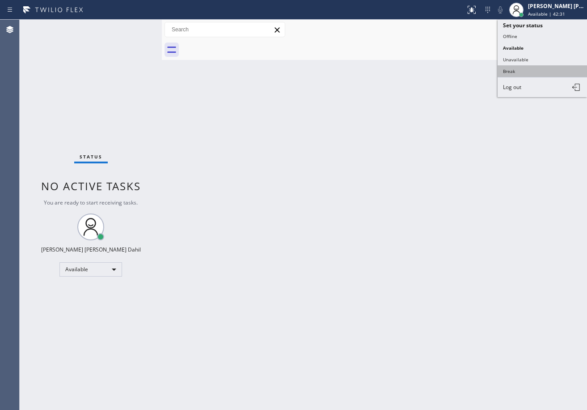
click at [510, 71] on button "Break" at bounding box center [542, 71] width 89 height 12
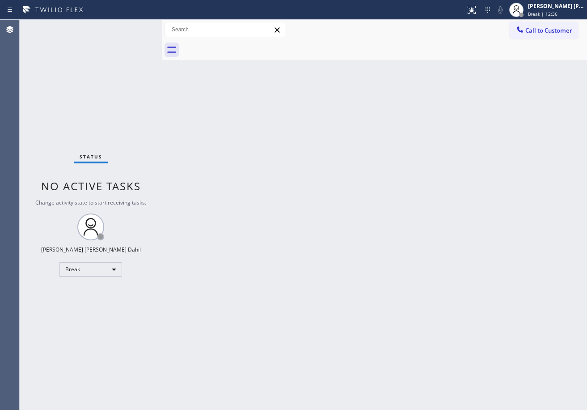
click at [426, 47] on div at bounding box center [385, 50] width 406 height 20
drag, startPoint x: 542, startPoint y: 6, endPoint x: 539, endPoint y: 13, distance: 7.2
click at [541, 7] on div "[PERSON_NAME] [PERSON_NAME] Dahil" at bounding box center [556, 6] width 56 height 8
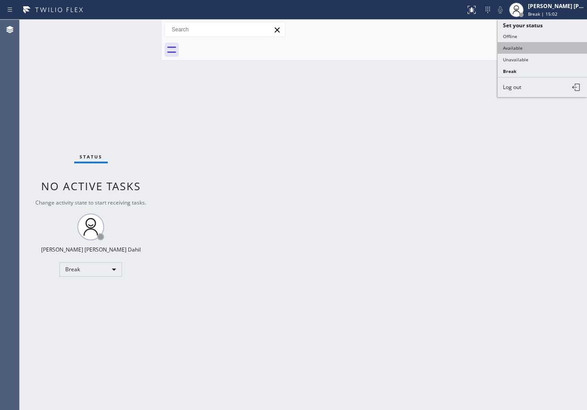
click at [513, 45] on button "Available" at bounding box center [542, 48] width 89 height 12
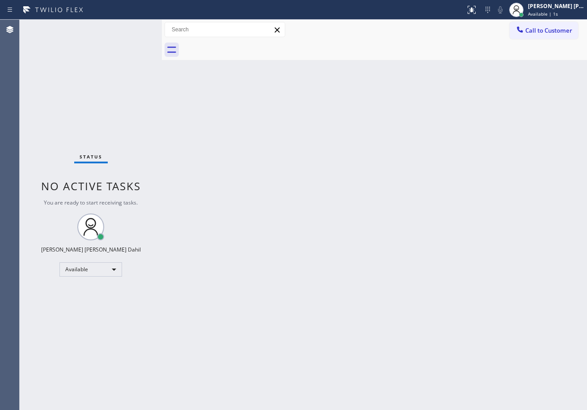
drag, startPoint x: 455, startPoint y: 321, endPoint x: 473, endPoint y: 344, distance: 29.3
click at [455, 321] on div "Back to Dashboard Change Sender ID Customers Technicians Select a contact Outbo…" at bounding box center [374, 215] width 425 height 390
click at [214, 207] on div "Back to Dashboard Change Sender ID Customers Technicians Select a contact Outbo…" at bounding box center [374, 215] width 425 height 390
click at [147, 49] on div "Status No active tasks You are ready to start receiving tasks. [PERSON_NAME] [P…" at bounding box center [91, 215] width 142 height 390
click at [133, 31] on div "Status No active tasks You are ready to start receiving tasks. [PERSON_NAME] [P…" at bounding box center [91, 215] width 142 height 390
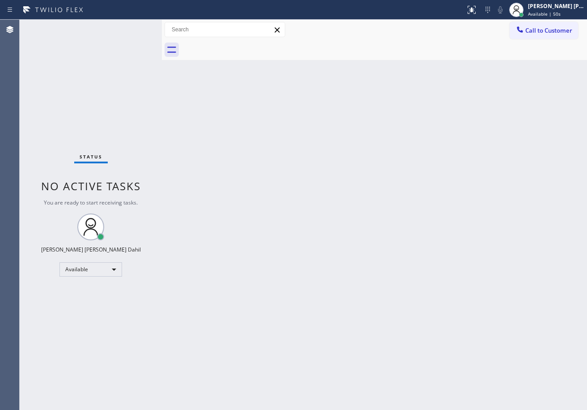
click at [133, 29] on div "Status No active tasks You are ready to start receiving tasks. [PERSON_NAME] [P…" at bounding box center [91, 215] width 142 height 390
click at [135, 26] on div "Status No active tasks You are ready to start receiving tasks. [PERSON_NAME] [P…" at bounding box center [91, 215] width 142 height 390
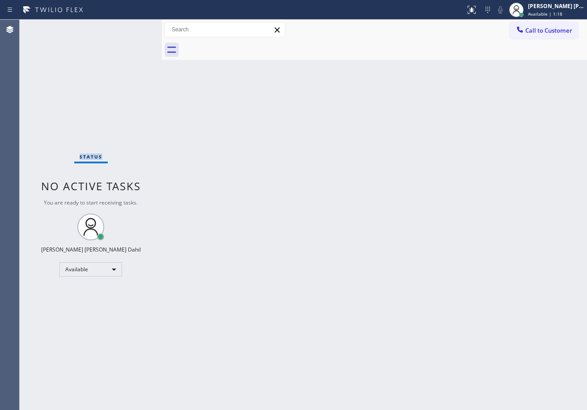
click at [135, 26] on div "Status No active tasks You are ready to start receiving tasks. [PERSON_NAME] [P…" at bounding box center [91, 215] width 142 height 390
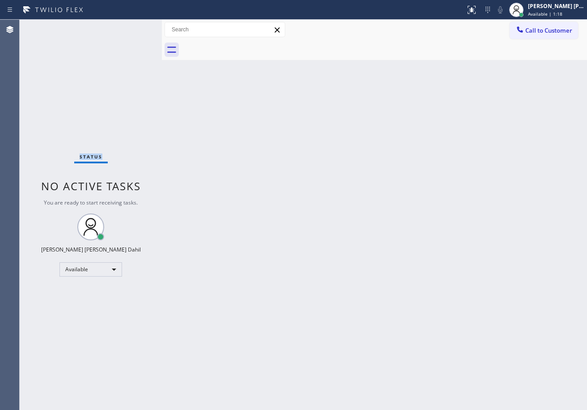
click at [135, 26] on div "Status No active tasks You are ready to start receiving tasks. [PERSON_NAME] [P…" at bounding box center [91, 215] width 142 height 390
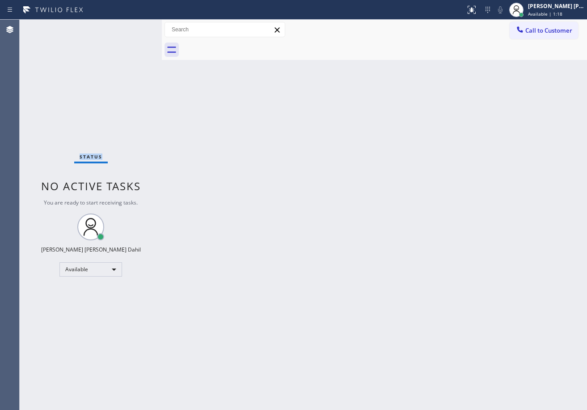
click at [135, 26] on div "Status No active tasks You are ready to start receiving tasks. [PERSON_NAME] [P…" at bounding box center [91, 215] width 142 height 390
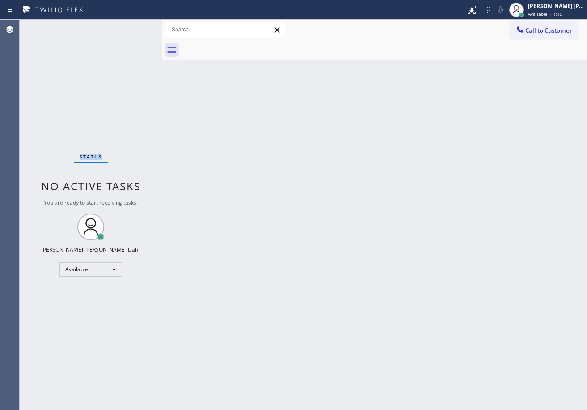
click at [135, 26] on div "Status No active tasks You are ready to start receiving tasks. [PERSON_NAME] [P…" at bounding box center [91, 215] width 142 height 390
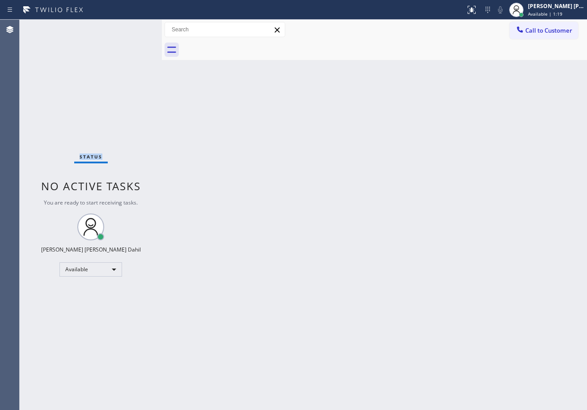
click at [135, 26] on div "Status No active tasks You are ready to start receiving tasks. [PERSON_NAME] [P…" at bounding box center [91, 215] width 142 height 390
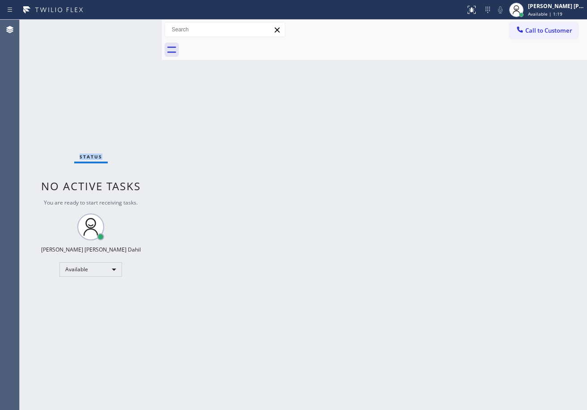
click at [135, 26] on div "Status No active tasks You are ready to start receiving tasks. [PERSON_NAME] [P…" at bounding box center [91, 215] width 142 height 390
click at [178, 28] on input "text" at bounding box center [225, 29] width 120 height 14
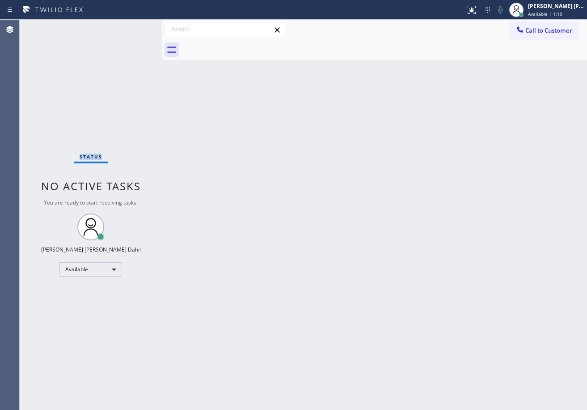
click at [135, 29] on div "Status No active tasks You are ready to start receiving tasks. [PERSON_NAME] [P…" at bounding box center [91, 215] width 142 height 390
click at [126, 48] on div "Status No active tasks You are ready to start receiving tasks. [PERSON_NAME] [P…" at bounding box center [91, 215] width 142 height 390
click at [129, 49] on div "Status No active tasks You are ready to start receiving tasks. [PERSON_NAME] [P…" at bounding box center [91, 215] width 142 height 390
click at [134, 36] on div "Status No active tasks You are ready to start receiving tasks. [PERSON_NAME] [P…" at bounding box center [91, 215] width 142 height 390
click at [136, 33] on div "Status No active tasks You are ready to start receiving tasks. [PERSON_NAME] [P…" at bounding box center [91, 215] width 142 height 390
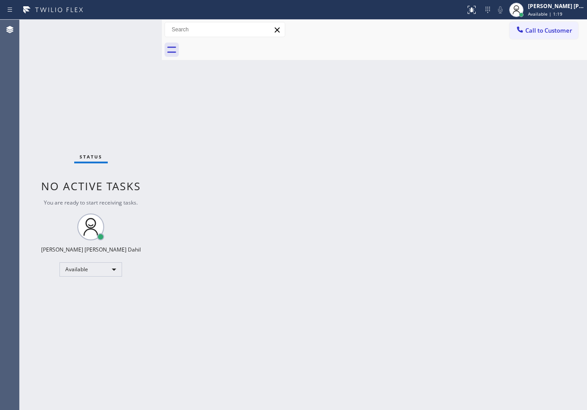
click at [136, 30] on div "Status No active tasks You are ready to start receiving tasks. [PERSON_NAME] [P…" at bounding box center [91, 215] width 142 height 390
click at [136, 29] on div "Status No active tasks You are ready to start receiving tasks. [PERSON_NAME] [P…" at bounding box center [91, 215] width 142 height 390
click at [138, 29] on div "Status No active tasks You are ready to start receiving tasks. [PERSON_NAME] [P…" at bounding box center [91, 215] width 142 height 390
click at [138, 27] on div "Status No active tasks You are ready to start receiving tasks. [PERSON_NAME] [P…" at bounding box center [91, 215] width 142 height 390
click at [136, 27] on div "Status No active tasks You are ready to start receiving tasks. [PERSON_NAME] [P…" at bounding box center [91, 215] width 142 height 390
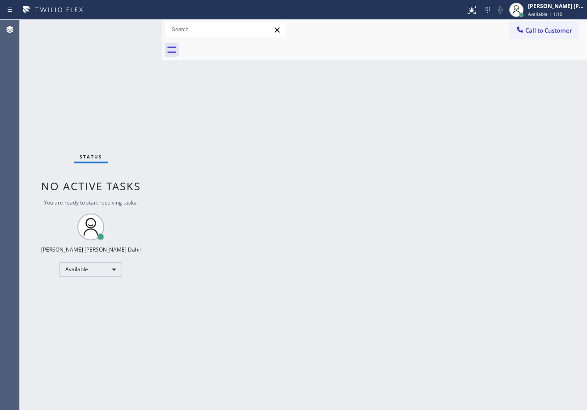
click at [135, 26] on div "Status No active tasks You are ready to start receiving tasks. [PERSON_NAME] [P…" at bounding box center [91, 215] width 142 height 390
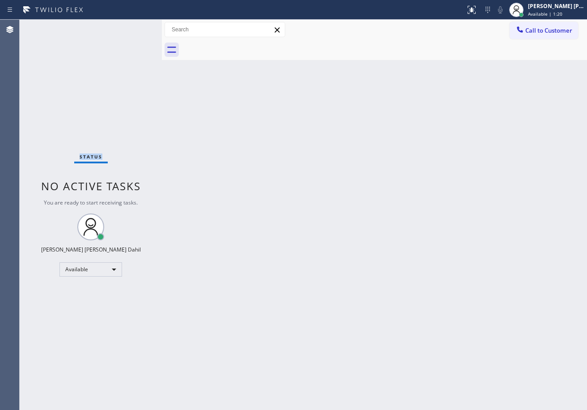
click at [135, 26] on div "Status No active tasks You are ready to start receiving tasks. [PERSON_NAME] [P…" at bounding box center [91, 215] width 142 height 390
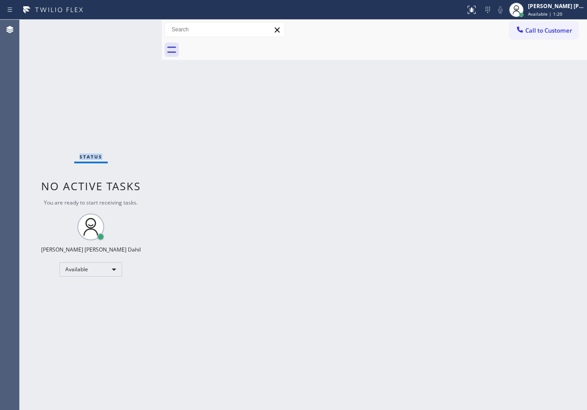
click at [135, 26] on div "Status No active tasks You are ready to start receiving tasks. [PERSON_NAME] [P…" at bounding box center [91, 215] width 142 height 390
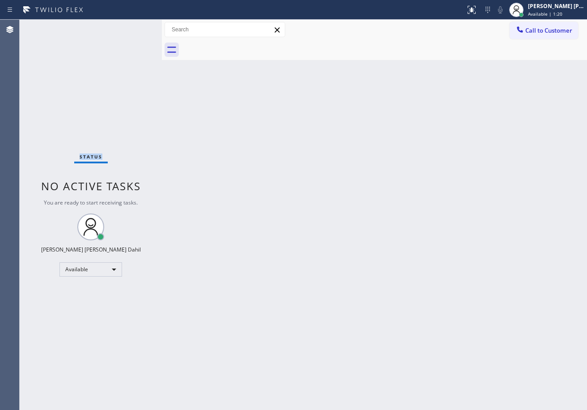
click at [135, 26] on div "Status No active tasks You are ready to start receiving tasks. [PERSON_NAME] [P…" at bounding box center [91, 215] width 142 height 390
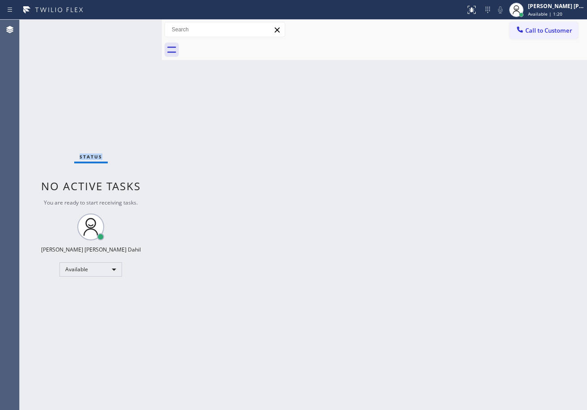
click at [135, 26] on div "Status No active tasks You are ready to start receiving tasks. [PERSON_NAME] [P…" at bounding box center [91, 215] width 142 height 390
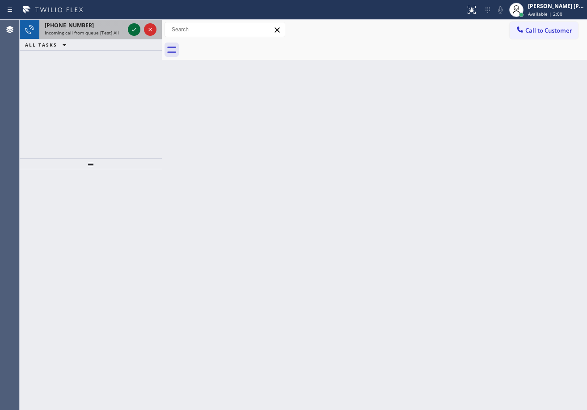
click at [135, 26] on icon at bounding box center [134, 29] width 11 height 11
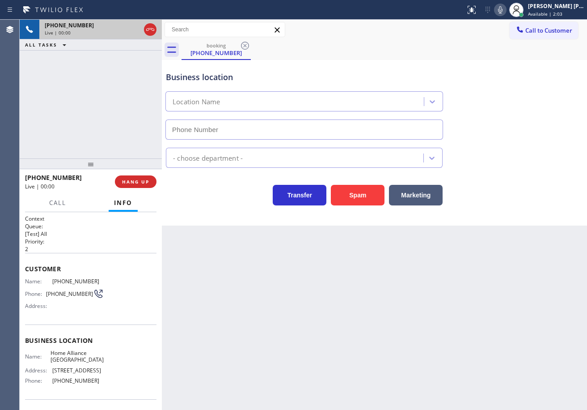
type input "[PHONE_NUMBER]"
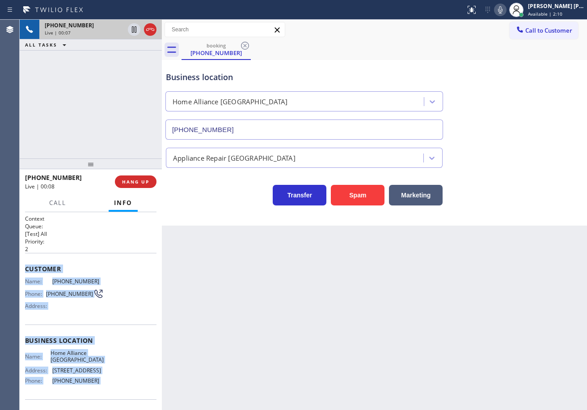
scroll to position [59, 0]
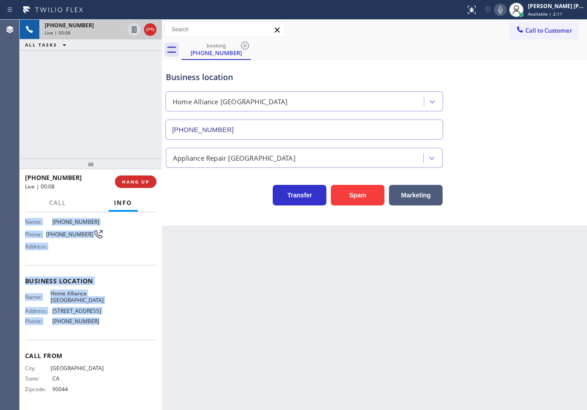
drag, startPoint x: 38, startPoint y: 276, endPoint x: 105, endPoint y: 331, distance: 85.8
click at [105, 331] on div "Context Queue: [Test] All Priority: 2 Customer Name: [PHONE_NUMBER] Phone: [PHO…" at bounding box center [91, 311] width 142 height 198
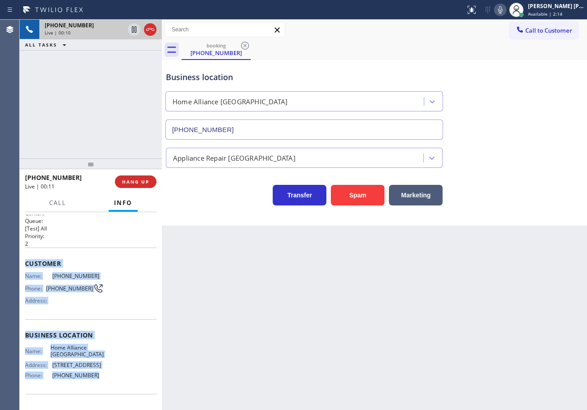
scroll to position [0, 0]
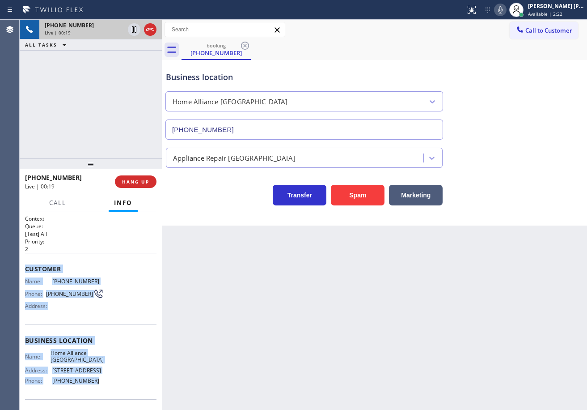
click at [496, 130] on div "Business location Home Alliance [GEOGRAPHIC_DATA] [PHONE_NUMBER]" at bounding box center [374, 99] width 421 height 81
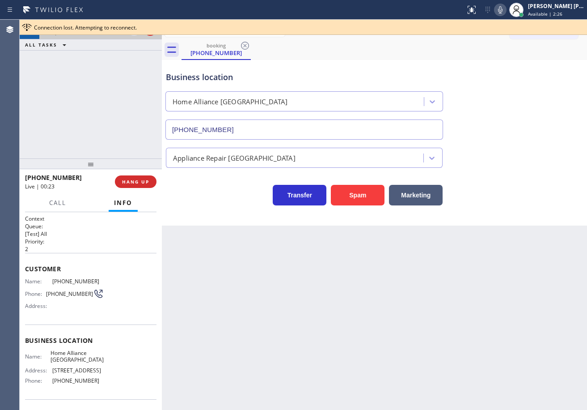
click at [487, 127] on div "Business location Home Alliance [GEOGRAPHIC_DATA] [PHONE_NUMBER]" at bounding box center [374, 99] width 421 height 81
click at [489, 132] on div "Business location Home Alliance [GEOGRAPHIC_DATA] [PHONE_NUMBER]" at bounding box center [374, 99] width 421 height 81
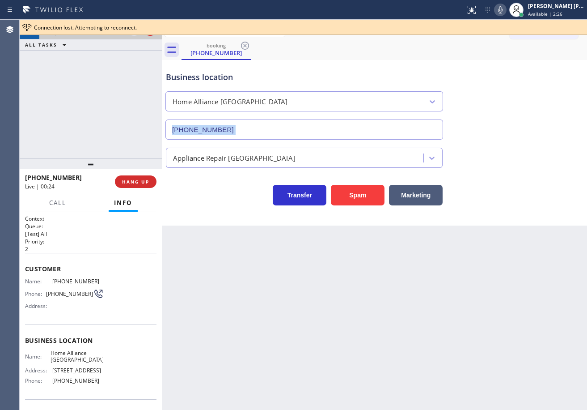
click at [491, 134] on div "Business location Home Alliance [GEOGRAPHIC_DATA] [PHONE_NUMBER]" at bounding box center [374, 99] width 421 height 81
click at [494, 137] on div "Business location Home Alliance [GEOGRAPHIC_DATA] [PHONE_NUMBER]" at bounding box center [374, 99] width 421 height 81
drag, startPoint x: 514, startPoint y: 180, endPoint x: 511, endPoint y: 208, distance: 28.4
click at [516, 190] on div "Transfer Spam Marketing" at bounding box center [374, 191] width 421 height 29
drag, startPoint x: 512, startPoint y: 229, endPoint x: 512, endPoint y: 239, distance: 9.8
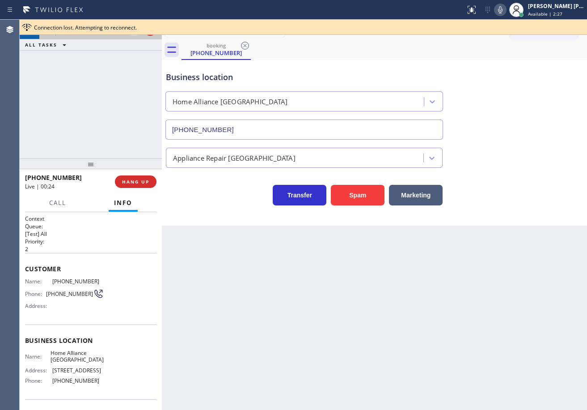
click at [512, 233] on div "Back to Dashboard Change Sender ID Customers Technicians Select a contact Outbo…" at bounding box center [374, 215] width 425 height 390
click at [480, 278] on div "Back to Dashboard Change Sender ID Customers Technicians Select a contact Outbo…" at bounding box center [374, 215] width 425 height 390
click at [452, 301] on div "Back to Dashboard Change Sender ID Customers Technicians Select a contact Outbo…" at bounding box center [374, 215] width 425 height 390
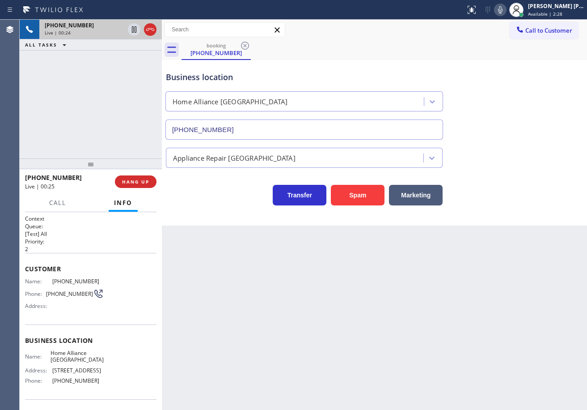
click at [452, 301] on div "Back to Dashboard Change Sender ID Customers Technicians Select a contact Outbo…" at bounding box center [374, 215] width 425 height 390
click at [451, 301] on div "Back to Dashboard Change Sender ID Customers Technicians Select a contact Outbo…" at bounding box center [374, 215] width 425 height 390
click at [503, 11] on icon at bounding box center [500, 9] width 4 height 7
click at [502, 87] on div "Business location Home Alliance [GEOGRAPHIC_DATA] [PHONE_NUMBER]" at bounding box center [374, 99] width 421 height 81
click at [506, 9] on icon at bounding box center [500, 9] width 11 height 11
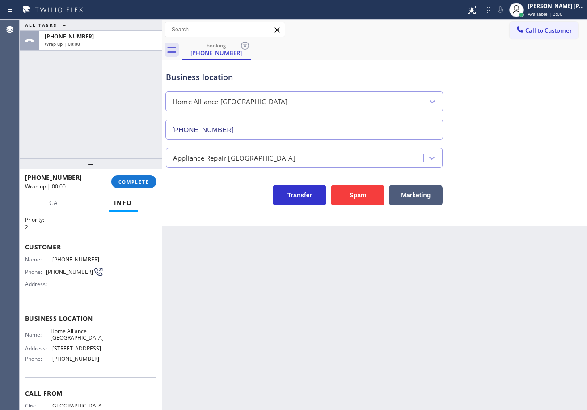
scroll to position [59, 0]
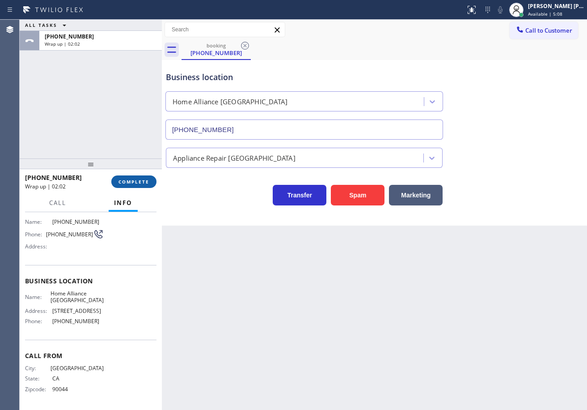
click at [133, 189] on div "[PHONE_NUMBER] Wrap up | 02:02 COMPLETE" at bounding box center [90, 181] width 131 height 23
click at [136, 181] on span "COMPLETE" at bounding box center [134, 181] width 31 height 6
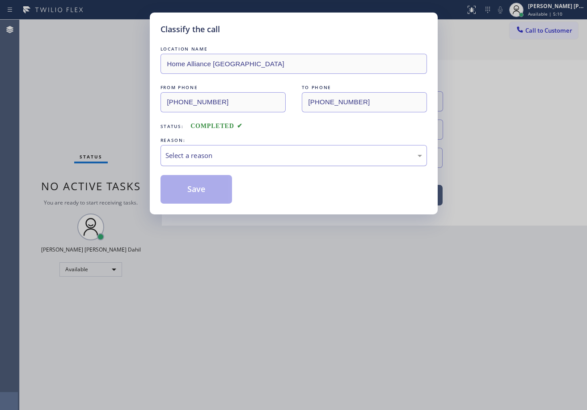
click at [207, 157] on div "Select a reason" at bounding box center [293, 155] width 257 height 10
click at [197, 194] on button "Save" at bounding box center [197, 189] width 72 height 29
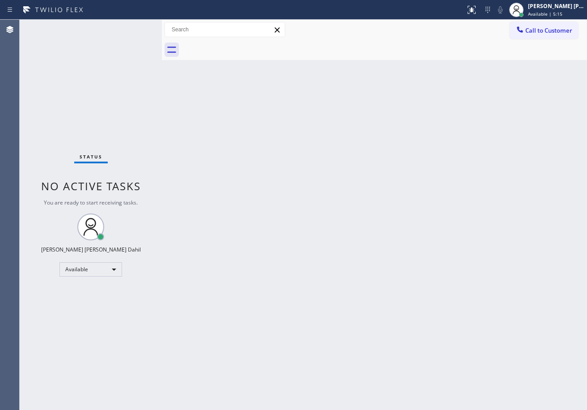
click at [274, 125] on div "Back to Dashboard Change Sender ID Customers Technicians Select a contact Outbo…" at bounding box center [374, 215] width 425 height 390
drag, startPoint x: 274, startPoint y: 125, endPoint x: 313, endPoint y: 175, distance: 63.4
click at [279, 131] on div "Back to Dashboard Change Sender ID Customers Technicians Select a contact Outbo…" at bounding box center [374, 215] width 425 height 390
click at [123, 30] on div "Status No active tasks You are ready to start receiving tasks. [PERSON_NAME] [P…" at bounding box center [91, 215] width 142 height 390
click at [131, 26] on div "Status No active tasks You are ready to start receiving tasks. [PERSON_NAME] [P…" at bounding box center [91, 215] width 142 height 390
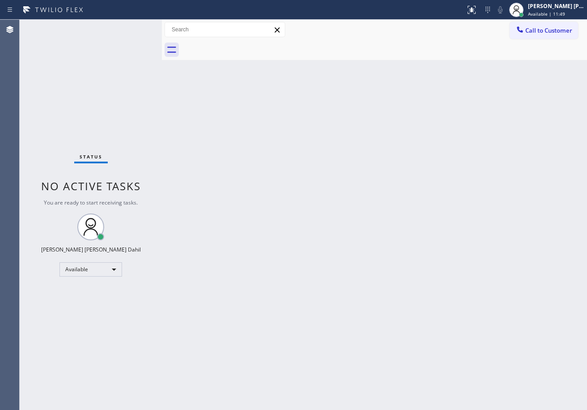
click at [322, 271] on div "Back to Dashboard Change Sender ID Customers Technicians Select a contact Outbo…" at bounding box center [374, 215] width 425 height 390
drag, startPoint x: 514, startPoint y: 385, endPoint x: 569, endPoint y: 398, distance: 56.3
click at [514, 384] on div "Back to Dashboard Change Sender ID Customers Technicians Select a contact Outbo…" at bounding box center [374, 215] width 425 height 390
click at [281, 78] on div "Back to Dashboard Change Sender ID Customers Technicians Select a contact Outbo…" at bounding box center [374, 215] width 425 height 390
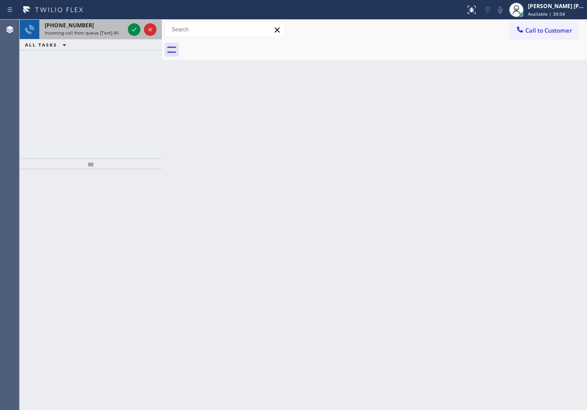
click at [97, 27] on div "[PHONE_NUMBER]" at bounding box center [85, 25] width 80 height 8
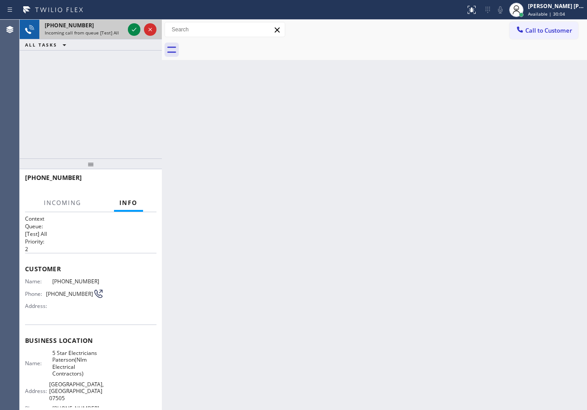
click at [97, 27] on div "[PHONE_NUMBER]" at bounding box center [85, 25] width 80 height 8
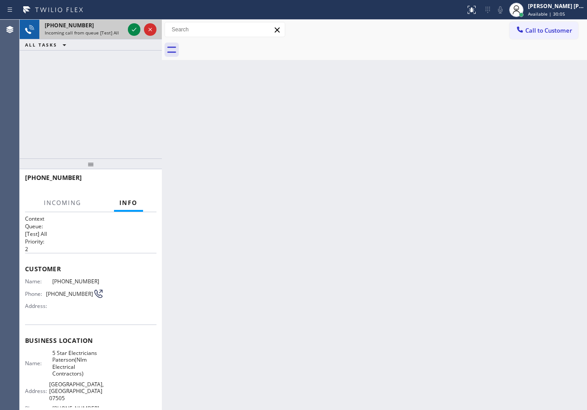
click at [97, 27] on div "[PHONE_NUMBER]" at bounding box center [85, 25] width 80 height 8
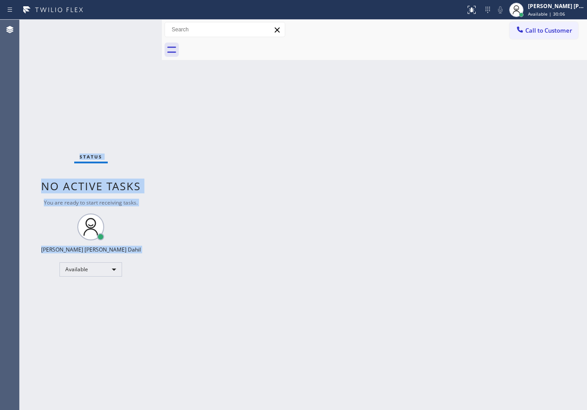
click at [135, 26] on div "Status No active tasks You are ready to start receiving tasks. [PERSON_NAME] [P…" at bounding box center [91, 215] width 142 height 390
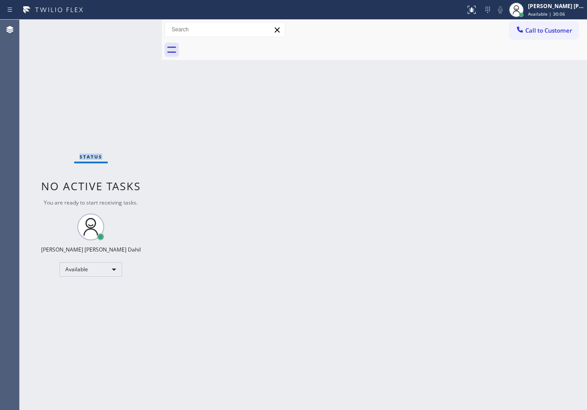
click at [135, 26] on div "Status No active tasks You are ready to start receiving tasks. [PERSON_NAME] [P…" at bounding box center [91, 215] width 142 height 390
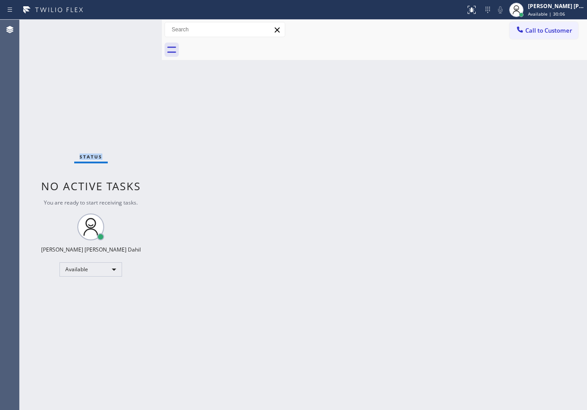
click at [135, 26] on div "Status No active tasks You are ready to start receiving tasks. [PERSON_NAME] [P…" at bounding box center [91, 215] width 142 height 390
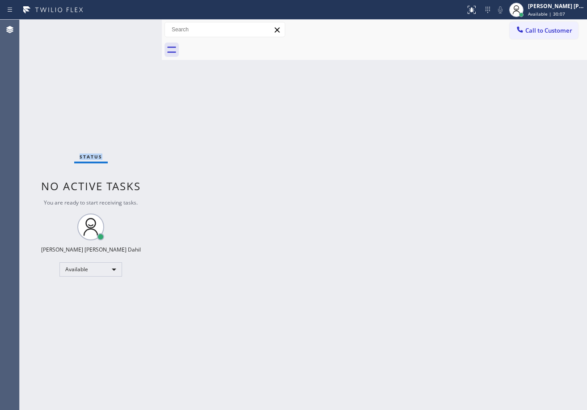
click at [135, 26] on div "Status No active tasks You are ready to start receiving tasks. [PERSON_NAME] [P…" at bounding box center [91, 215] width 142 height 390
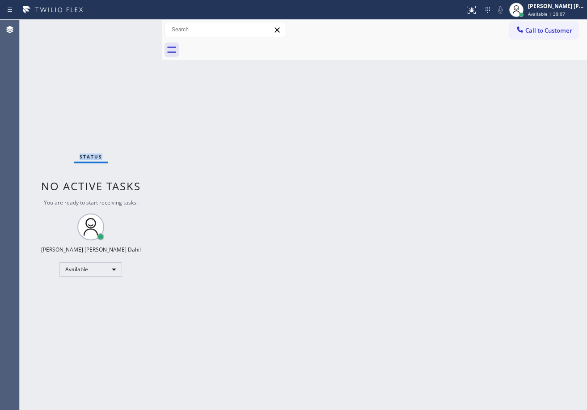
click at [135, 26] on div "Status No active tasks You are ready to start receiving tasks. [PERSON_NAME] [P…" at bounding box center [91, 215] width 142 height 390
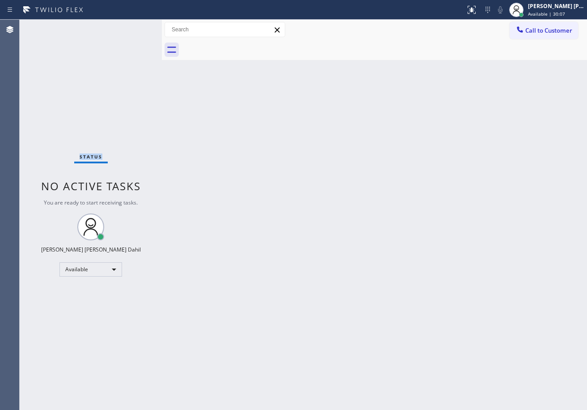
click at [135, 26] on div "Status No active tasks You are ready to start receiving tasks. [PERSON_NAME] [P…" at bounding box center [91, 215] width 142 height 390
click at [310, 273] on div "Back to Dashboard Change Sender ID Customers Technicians Select a contact Outbo…" at bounding box center [374, 215] width 425 height 390
click at [328, 276] on div "Back to Dashboard Change Sender ID Customers Technicians Select a contact Outbo…" at bounding box center [374, 215] width 425 height 390
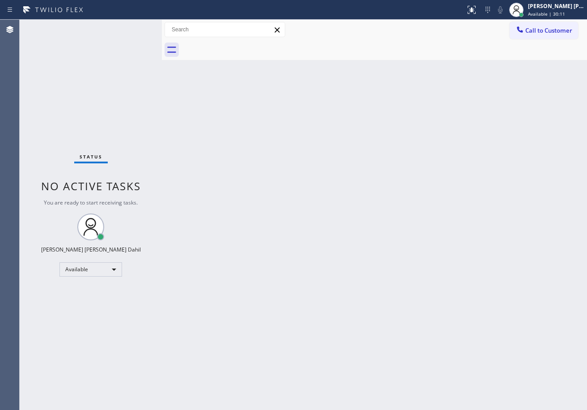
click at [328, 276] on div "Back to Dashboard Change Sender ID Customers Technicians Select a contact Outbo…" at bounding box center [374, 215] width 425 height 390
click at [135, 26] on div "Status No active tasks You are ready to start receiving tasks. [PERSON_NAME] [P…" at bounding box center [91, 215] width 142 height 390
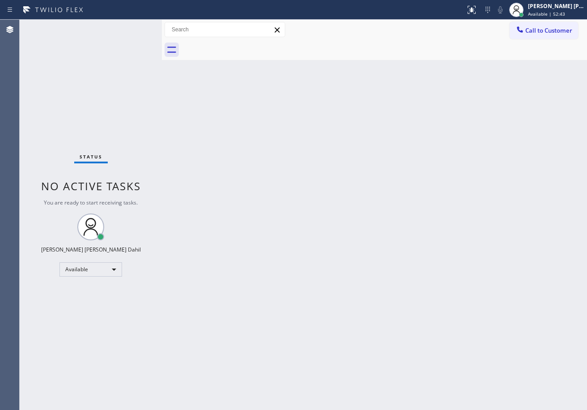
click at [135, 26] on div "Status No active tasks You are ready to start receiving tasks. [PERSON_NAME] [P…" at bounding box center [91, 215] width 142 height 390
click at [0, 93] on html "Status report No issues detected If you experience an issue, please download th…" at bounding box center [293, 205] width 587 height 410
click at [135, 26] on div "Status No active tasks You are ready to start receiving tasks. [PERSON_NAME] [P…" at bounding box center [91, 215] width 142 height 390
click at [201, 31] on input "text" at bounding box center [225, 29] width 120 height 14
click at [114, 102] on div "Status No active tasks You are ready to start receiving tasks. [PERSON_NAME] [P…" at bounding box center [91, 215] width 142 height 390
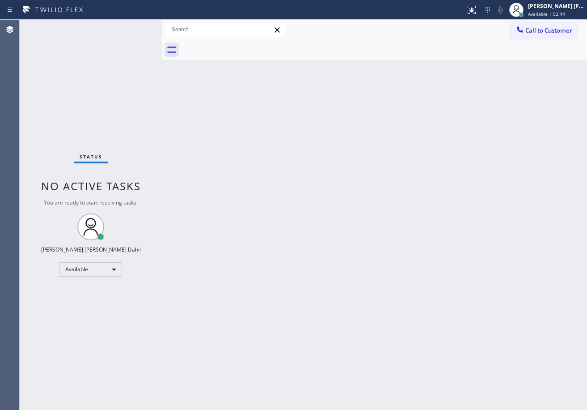
click at [147, 26] on div "Status No active tasks You are ready to start receiving tasks. [PERSON_NAME] [P…" at bounding box center [91, 215] width 142 height 390
click at [181, 0] on html "Status report No issues detected If you experience an issue, please download th…" at bounding box center [293, 205] width 587 height 410
click at [85, 4] on div at bounding box center [233, 10] width 458 height 14
click at [127, 22] on div "Status No active tasks You are ready to start receiving tasks. [PERSON_NAME] [P…" at bounding box center [91, 215] width 142 height 390
click at [157, 22] on div "Status No active tasks You are ready to start receiving tasks. [PERSON_NAME] [P…" at bounding box center [91, 215] width 142 height 390
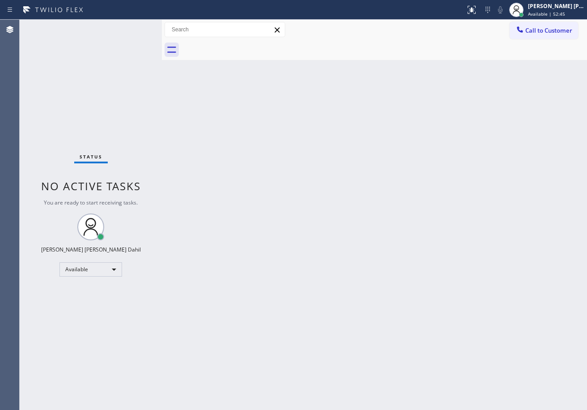
click at [158, 17] on div "Status report No issues detected If you experience an issue, please download th…" at bounding box center [293, 10] width 587 height 20
click at [90, 28] on div "Status No active tasks You are ready to start receiving tasks. [PERSON_NAME] [P…" at bounding box center [91, 215] width 142 height 390
click at [10, 82] on div "Agent Desktop Classify the call LOCATION NAME [GEOGRAPHIC_DATA] Viking Applianc…" at bounding box center [293, 215] width 587 height 390
click at [77, 89] on div "Status No active tasks You are ready to start receiving tasks. [PERSON_NAME] [P…" at bounding box center [91, 215] width 142 height 390
click at [179, 29] on div "Status No active tasks You are ready to start receiving tasks. [PERSON_NAME] [P…" at bounding box center [304, 215] width 568 height 390
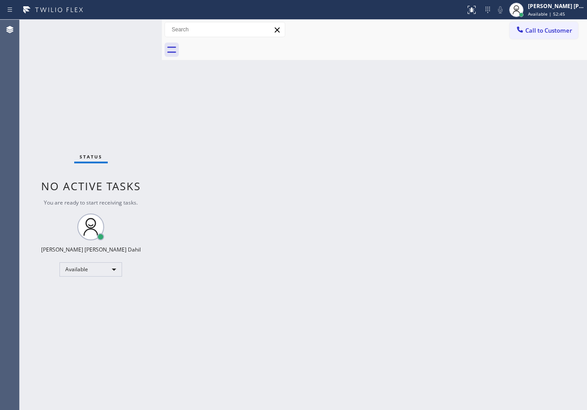
click at [250, 12] on div "Status report No issues detected If you experience an issue, please download th…" at bounding box center [293, 205] width 587 height 410
click at [174, 12] on div at bounding box center [233, 10] width 458 height 14
click at [125, 19] on div "Status report No issues detected If you experience an issue, please download th…" at bounding box center [293, 205] width 587 height 410
drag, startPoint x: 117, startPoint y: 26, endPoint x: 135, endPoint y: 26, distance: 18.3
click at [134, 27] on div "Status No active tasks You are ready to start receiving tasks. [PERSON_NAME] [P…" at bounding box center [91, 215] width 142 height 390
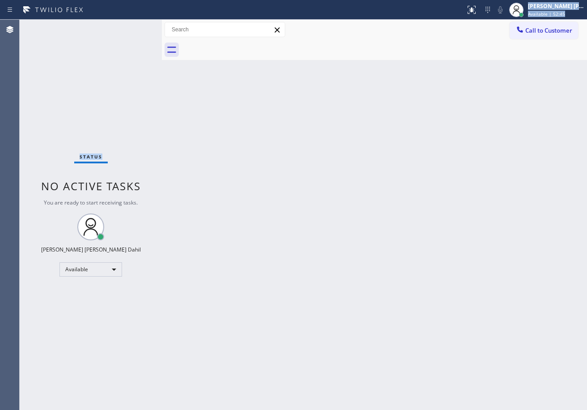
drag, startPoint x: 135, startPoint y: 26, endPoint x: 117, endPoint y: 13, distance: 22.2
click at [134, 25] on div "Status No active tasks You are ready to start receiving tasks. [PERSON_NAME] [P…" at bounding box center [91, 215] width 142 height 390
click at [117, 1] on div "Status report No issues detected If you experience an issue, please download th…" at bounding box center [293, 10] width 587 height 20
click at [106, 0] on html "Status report No issues detected If you experience an issue, please download th…" at bounding box center [293, 205] width 587 height 410
click at [198, 144] on div "Back to Dashboard Change Sender ID Customers Technicians Select a contact Outbo…" at bounding box center [374, 215] width 425 height 390
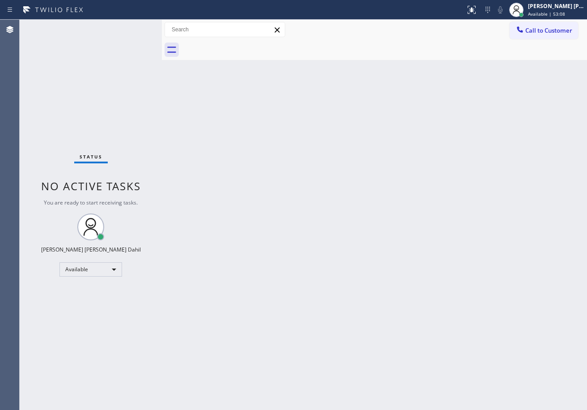
click at [447, 64] on div "Back to Dashboard Change Sender ID Customers Technicians Select a contact Outbo…" at bounding box center [374, 215] width 425 height 390
click at [449, 54] on div at bounding box center [385, 50] width 406 height 20
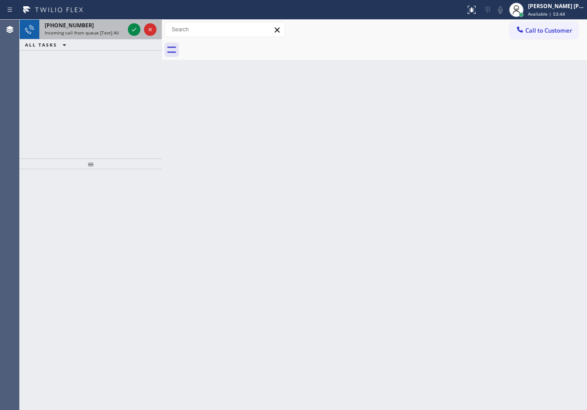
click at [95, 24] on div "[PHONE_NUMBER]" at bounding box center [85, 25] width 80 height 8
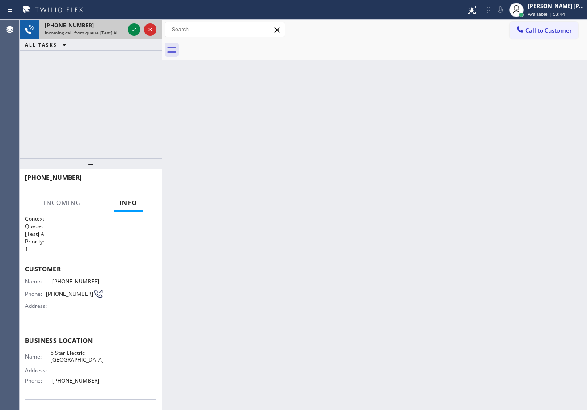
click at [95, 24] on div "[PHONE_NUMBER]" at bounding box center [85, 25] width 80 height 8
click at [134, 27] on icon at bounding box center [134, 29] width 11 height 11
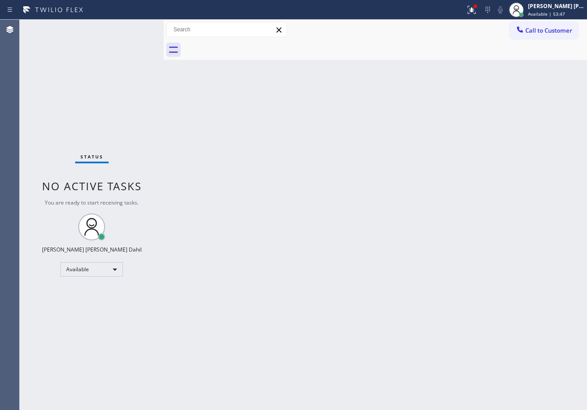
click at [164, 32] on div at bounding box center [164, 215] width 0 height 390
click at [405, 409] on html "Status report Issue detected This issue could affect your workflow. Please cont…" at bounding box center [293, 205] width 587 height 410
drag, startPoint x: 488, startPoint y: 7, endPoint x: 476, endPoint y: 49, distance: 43.9
click at [482, 7] on div at bounding box center [472, 9] width 20 height 11
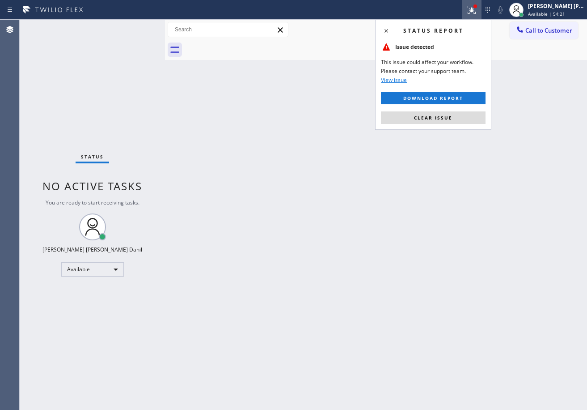
click at [449, 119] on span "Clear issue" at bounding box center [433, 117] width 38 height 6
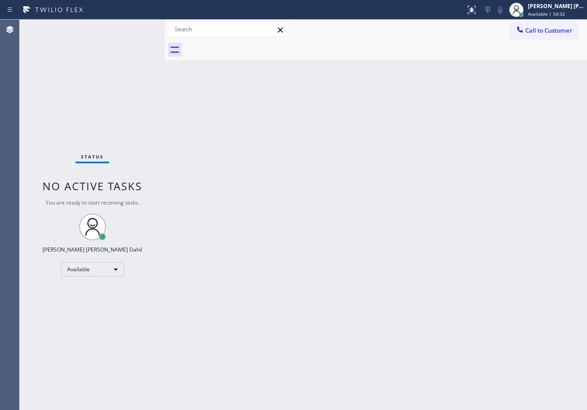
click at [329, 220] on div "Back to Dashboard Change Sender ID Customers Technicians Select a contact Outbo…" at bounding box center [376, 215] width 422 height 390
drag, startPoint x: 305, startPoint y: 196, endPoint x: 397, endPoint y: 313, distance: 149.0
click at [308, 196] on div "Back to Dashboard Change Sender ID Customers Technicians Select a contact Outbo…" at bounding box center [376, 215] width 422 height 390
click at [210, 165] on div "Back to Dashboard Change Sender ID Customers Technicians Select a contact Outbo…" at bounding box center [376, 215] width 422 height 390
click at [421, 187] on div "Back to Dashboard Change Sender ID Customers Technicians Select a contact Outbo…" at bounding box center [376, 215] width 422 height 390
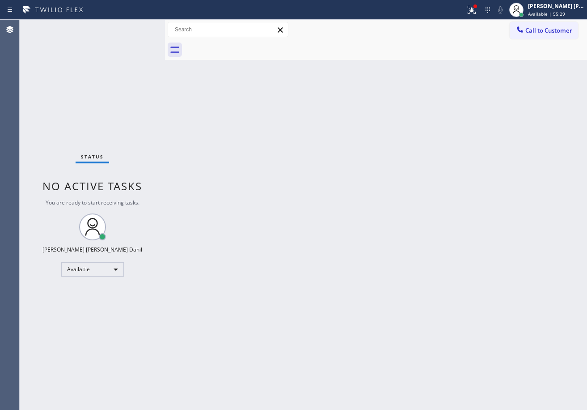
click at [331, 233] on div "Back to Dashboard Change Sender ID Customers Technicians Select a contact Outbo…" at bounding box center [376, 215] width 422 height 390
click at [332, 275] on div "Back to Dashboard Change Sender ID Customers Technicians Select a contact Outbo…" at bounding box center [376, 215] width 422 height 390
drag, startPoint x: 281, startPoint y: 201, endPoint x: 306, endPoint y: 233, distance: 40.5
click at [285, 201] on div "Back to Dashboard Change Sender ID Customers Technicians Select a contact Outbo…" at bounding box center [376, 215] width 422 height 390
click at [481, 1] on button at bounding box center [472, 10] width 20 height 20
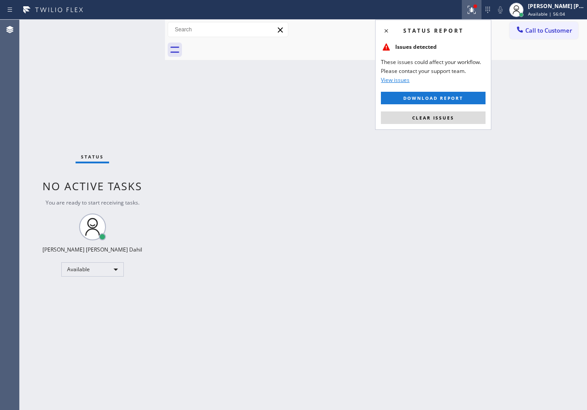
drag, startPoint x: 463, startPoint y: 121, endPoint x: 461, endPoint y: 125, distance: 4.6
click at [464, 121] on button "Clear issues" at bounding box center [433, 117] width 105 height 13
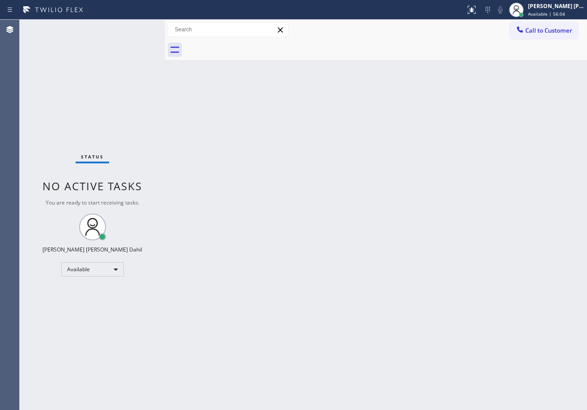
drag, startPoint x: 459, startPoint y: 131, endPoint x: 474, endPoint y: 187, distance: 57.7
click at [459, 138] on div "Back to Dashboard Change Sender ID Customers Technicians Select a contact Outbo…" at bounding box center [376, 215] width 422 height 390
click at [441, 177] on div "Back to Dashboard Change Sender ID Customers Technicians Select a contact Outbo…" at bounding box center [376, 215] width 422 height 390
drag, startPoint x: 89, startPoint y: 340, endPoint x: 131, endPoint y: 339, distance: 42.1
click at [89, 340] on div "Status No active tasks You are ready to start receiving tasks. [PERSON_NAME] [P…" at bounding box center [92, 215] width 145 height 390
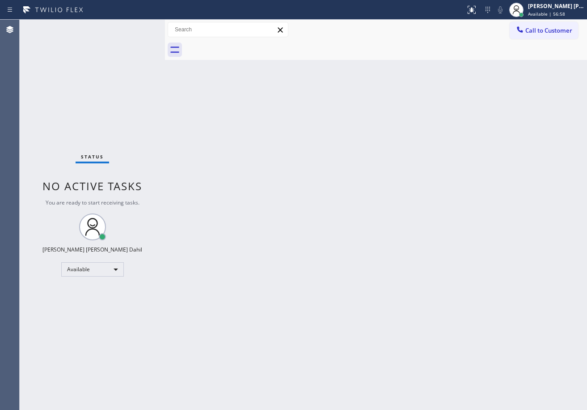
drag, startPoint x: 374, startPoint y: 268, endPoint x: 376, endPoint y: 256, distance: 12.3
click at [374, 268] on div "Back to Dashboard Change Sender ID Customers Technicians Select a contact Outbo…" at bounding box center [376, 215] width 422 height 390
click at [551, 13] on span "Available | 56:59" at bounding box center [546, 14] width 37 height 6
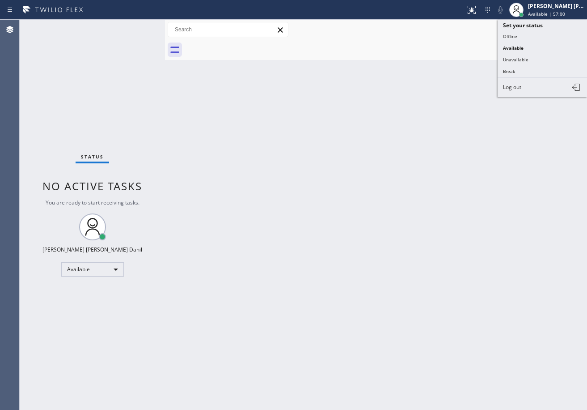
click at [448, 216] on div "Back to Dashboard Change Sender ID Customers Technicians Select a contact Outbo…" at bounding box center [376, 215] width 422 height 390
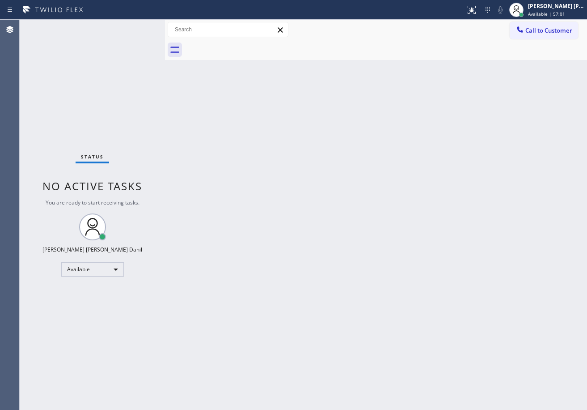
drag, startPoint x: 228, startPoint y: 211, endPoint x: 339, endPoint y: 349, distance: 177.2
click at [228, 211] on div "Back to Dashboard Change Sender ID Customers Technicians Select a contact Outbo…" at bounding box center [376, 215] width 422 height 390
drag, startPoint x: 539, startPoint y: 15, endPoint x: 539, endPoint y: 21, distance: 5.8
click at [539, 16] on span "Available | 57:16" at bounding box center [546, 14] width 37 height 6
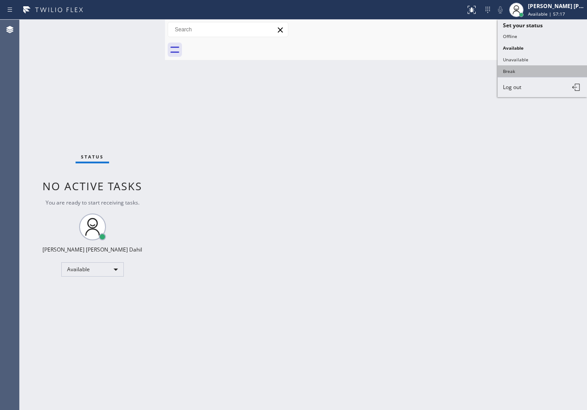
click at [532, 74] on button "Break" at bounding box center [542, 71] width 89 height 12
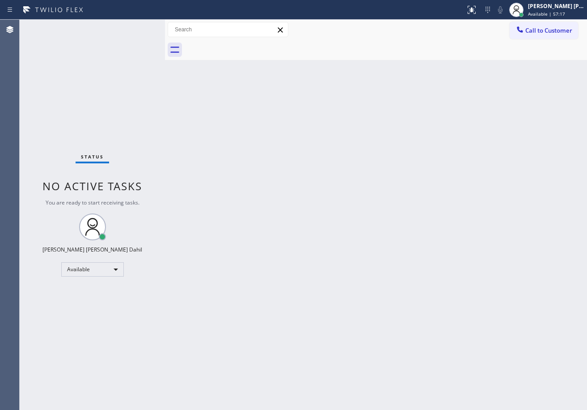
click at [532, 74] on div "Back to Dashboard Change Sender ID Customers Technicians Select a contact Outbo…" at bounding box center [376, 215] width 422 height 390
click at [555, 9] on div "[PERSON_NAME] [PERSON_NAME] Dahil" at bounding box center [556, 6] width 56 height 8
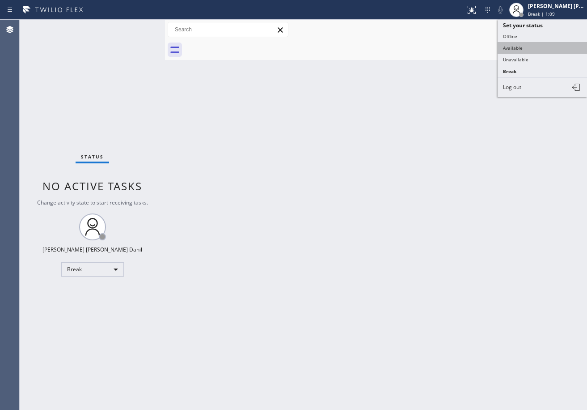
click at [527, 47] on button "Available" at bounding box center [542, 48] width 89 height 12
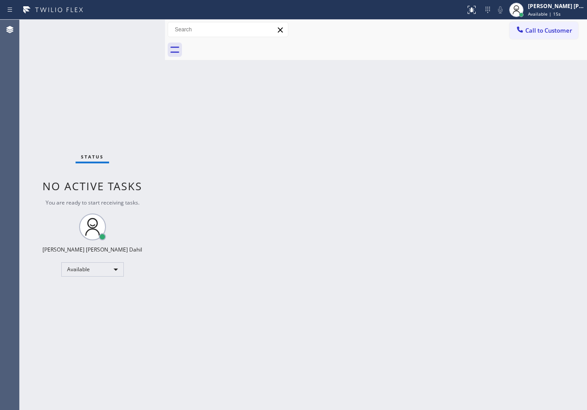
click at [137, 34] on div "Status No active tasks You are ready to start receiving tasks. [PERSON_NAME] [P…" at bounding box center [92, 215] width 145 height 390
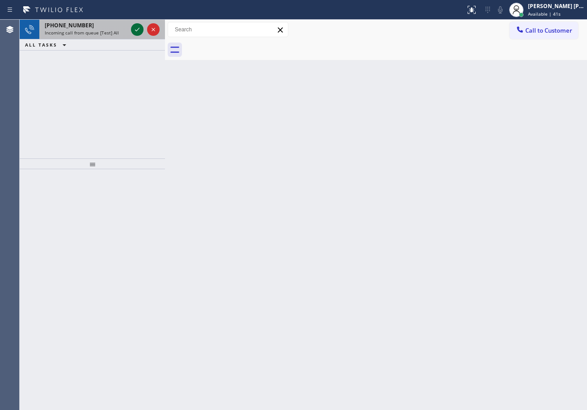
click at [135, 26] on icon at bounding box center [137, 29] width 11 height 11
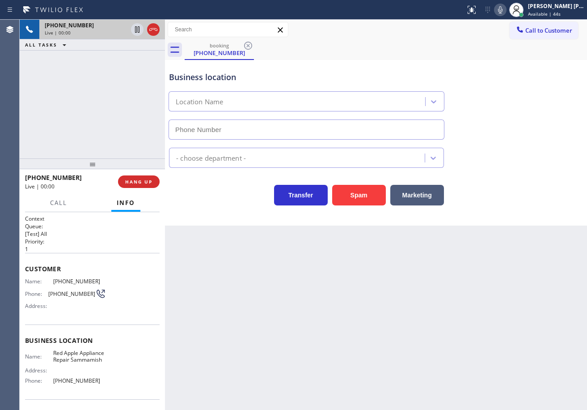
type input "[PHONE_NUMBER]"
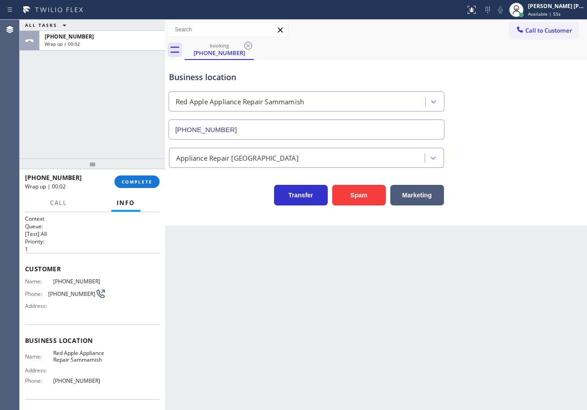
click at [150, 189] on div "[PHONE_NUMBER] Wrap up | 00:02 COMPLETE" at bounding box center [92, 181] width 135 height 23
click at [146, 175] on div "[PHONE_NUMBER] Wrap up | 00:02 COMPLETE" at bounding box center [92, 181] width 135 height 23
click at [149, 182] on span "COMPLETE" at bounding box center [137, 181] width 31 height 6
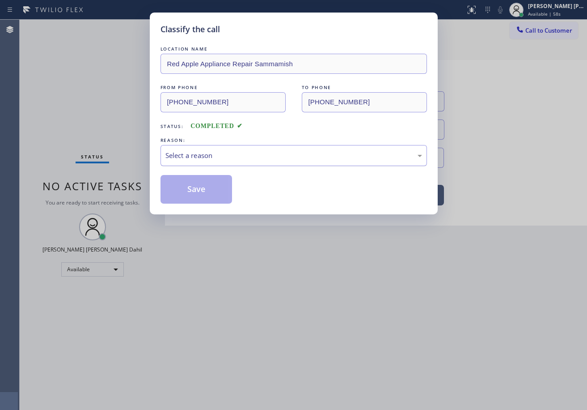
click at [217, 157] on div "Select a reason" at bounding box center [293, 155] width 257 height 10
click at [206, 188] on button "Save" at bounding box center [197, 189] width 72 height 29
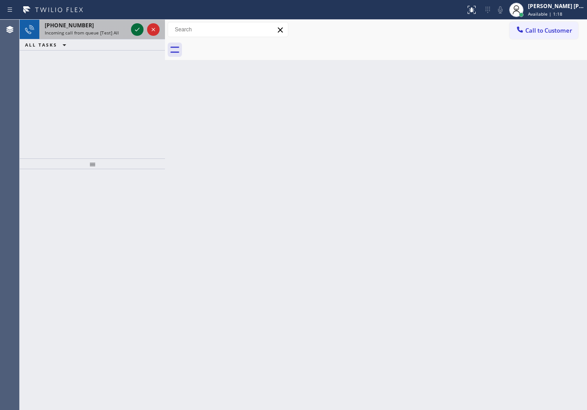
click at [135, 26] on icon at bounding box center [137, 29] width 11 height 11
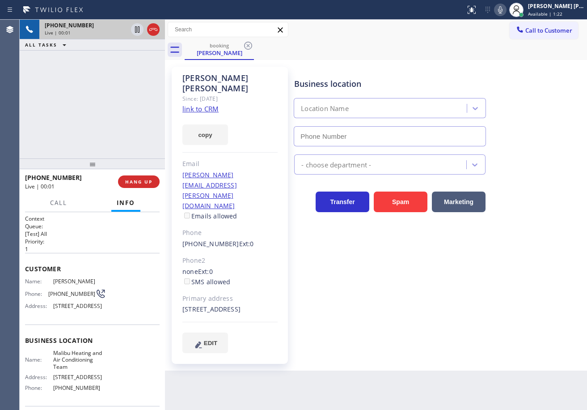
type input "[PHONE_NUMBER]"
click at [202, 104] on link "link to CRM" at bounding box center [200, 108] width 36 height 9
click at [506, 8] on icon at bounding box center [500, 9] width 11 height 11
click at [506, 10] on icon at bounding box center [500, 9] width 11 height 11
click at [491, 39] on div "Call to Customer Outbound call Location [GEOGRAPHIC_DATA] Rewiring Your caller …" at bounding box center [376, 30] width 422 height 20
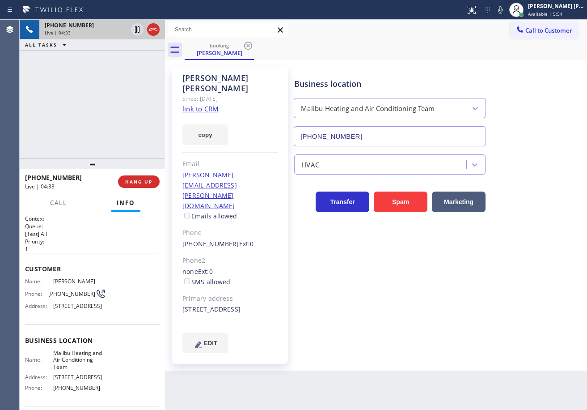
click at [116, 78] on div "[PHONE_NUMBER] Live | 04:33 ALL TASKS ALL TASKS ACTIVE TASKS TASKS IN WRAP UP" at bounding box center [92, 89] width 145 height 139
click at [136, 31] on icon at bounding box center [137, 29] width 11 height 11
drag, startPoint x: 127, startPoint y: 83, endPoint x: 404, endPoint y: 17, distance: 285.0
click at [128, 83] on div "[PHONE_NUMBER] Live | 04:35 ALL TASKS ALL TASKS ACTIVE TASKS TASKS IN WRAP UP" at bounding box center [92, 89] width 145 height 139
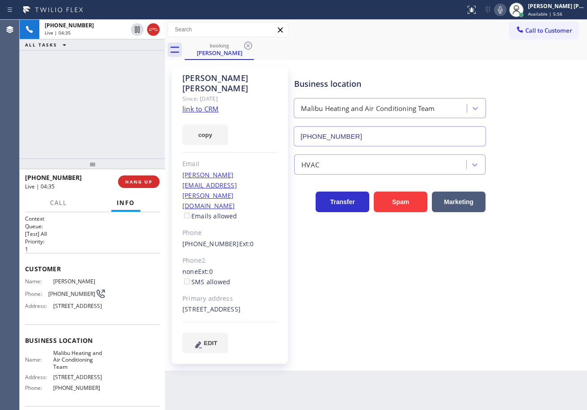
click at [506, 10] on icon at bounding box center [500, 9] width 11 height 11
click at [138, 32] on icon at bounding box center [137, 29] width 4 height 6
click at [131, 59] on div "[PHONE_NUMBER] Live | 04:39 ALL TASKS ALL TASKS ACTIVE TASKS TASKS IN WRAP UP" at bounding box center [92, 89] width 145 height 139
click at [477, 10] on icon at bounding box center [471, 9] width 11 height 11
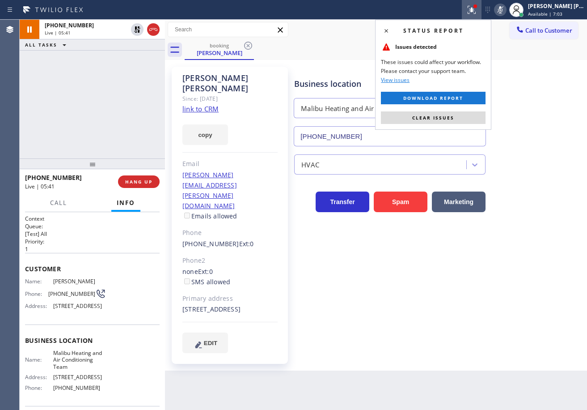
click at [420, 126] on div "Status report Issues detected These issues could affect your workflow. Please c…" at bounding box center [433, 75] width 116 height 110
click at [422, 120] on span "Clear issues" at bounding box center [433, 117] width 42 height 6
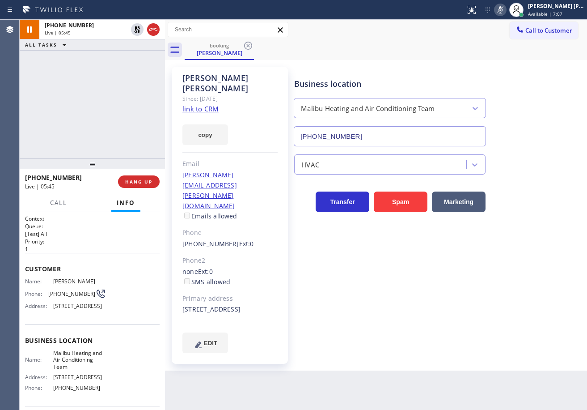
click at [126, 83] on div "[PHONE_NUMBER] Live | 05:45 ALL TASKS ALL TASKS ACTIVE TASKS TASKS IN WRAP UP" at bounding box center [92, 89] width 145 height 139
drag, startPoint x: 510, startPoint y: 8, endPoint x: 497, endPoint y: 45, distance: 39.5
click at [504, 10] on g at bounding box center [500, 9] width 6 height 7
drag, startPoint x: 497, startPoint y: 45, endPoint x: 434, endPoint y: 48, distance: 63.2
click at [495, 45] on div "booking [PERSON_NAME]" at bounding box center [386, 50] width 403 height 20
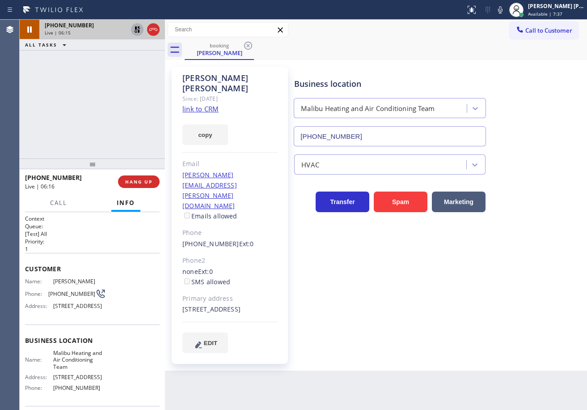
click at [136, 29] on icon at bounding box center [137, 29] width 11 height 11
click at [142, 81] on div "[PHONE_NUMBER] Live | 06:16 ALL TASKS ALL TASKS ACTIVE TASKS TASKS IN WRAP UP" at bounding box center [92, 89] width 145 height 139
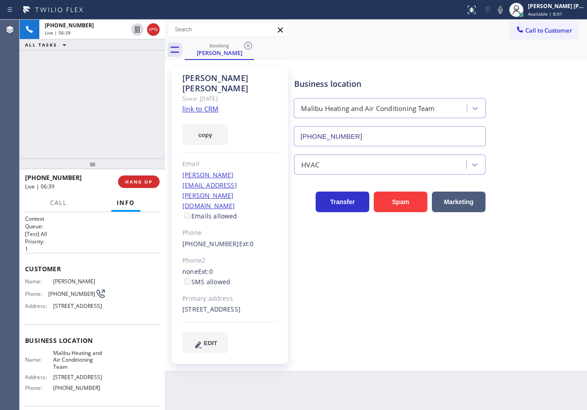
click at [103, 78] on div "[PHONE_NUMBER] Live | 06:39 ALL TASKS ALL TASKS ACTIVE TASKS TASKS IN WRAP UP" at bounding box center [92, 89] width 145 height 139
click at [95, 140] on div "[PHONE_NUMBER] Live | 06:44 ALL TASKS ALL TASKS ACTIVE TASKS TASKS IN WRAP UP" at bounding box center [92, 89] width 145 height 139
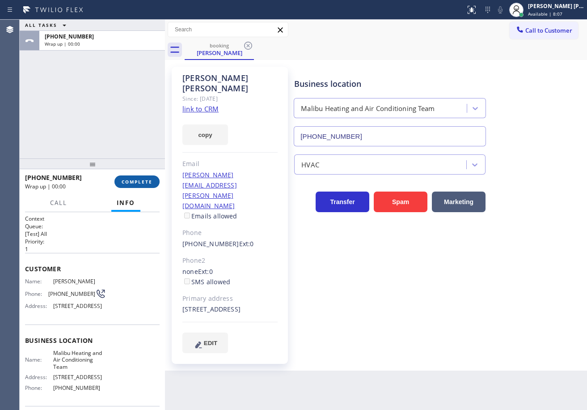
click at [146, 180] on span "COMPLETE" at bounding box center [137, 181] width 31 height 6
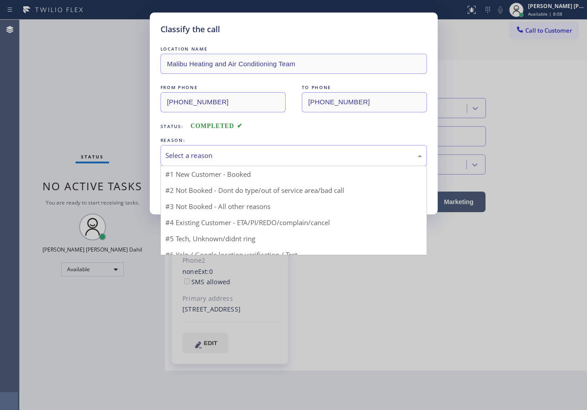
drag, startPoint x: 198, startPoint y: 150, endPoint x: 200, endPoint y: 157, distance: 7.6
click at [199, 152] on div "Select a reason" at bounding box center [293, 155] width 257 height 10
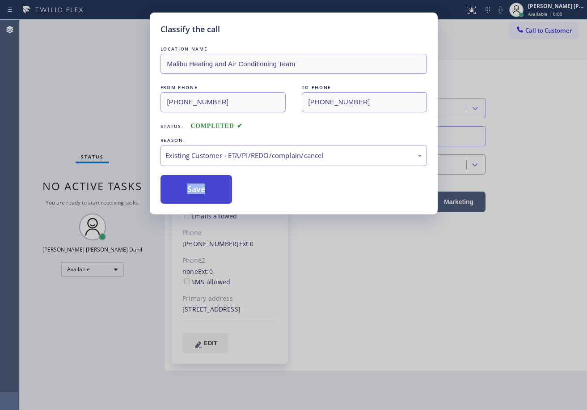
click at [198, 187] on button "Save" at bounding box center [197, 189] width 72 height 29
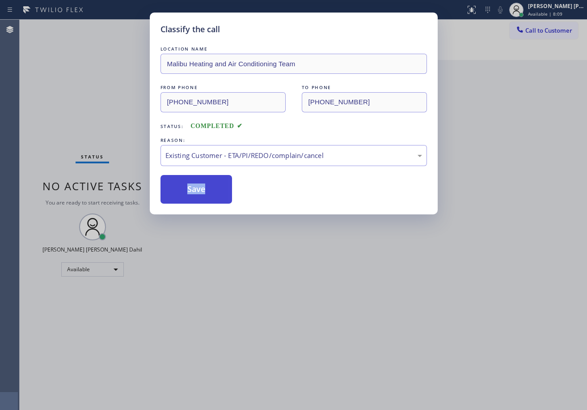
click at [197, 187] on button "Save" at bounding box center [197, 189] width 72 height 29
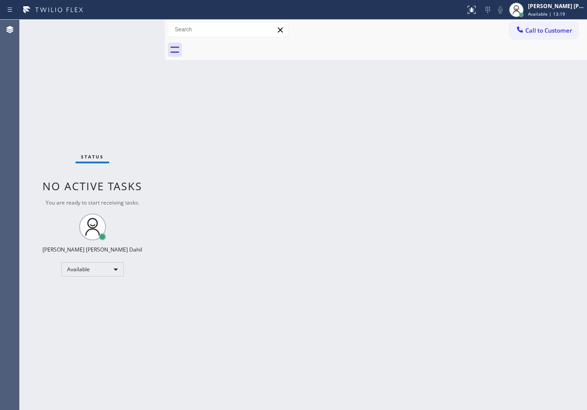
click at [214, 97] on div "Back to Dashboard Change Sender ID Customers Technicians Select a contact Outbo…" at bounding box center [376, 215] width 422 height 390
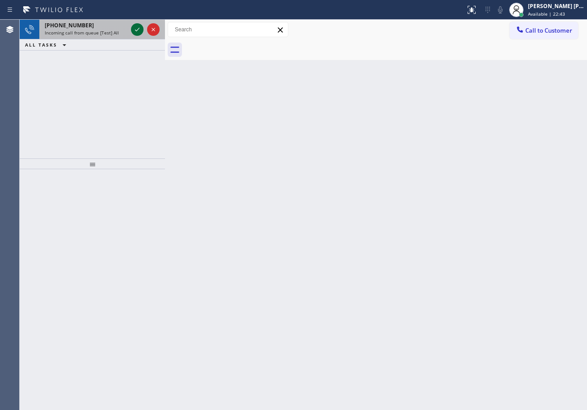
click at [135, 26] on icon at bounding box center [137, 29] width 11 height 11
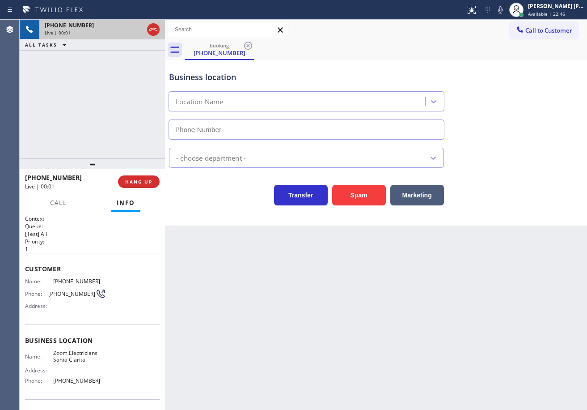
type input "[PHONE_NUMBER]"
click at [214, 307] on div "Back to Dashboard Change Sender ID Customers Technicians Select a contact Outbo…" at bounding box center [376, 215] width 422 height 390
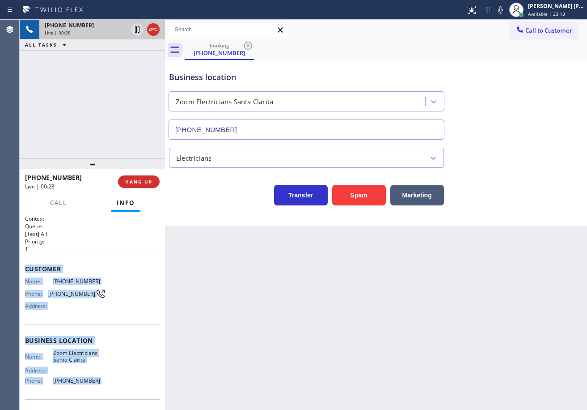
scroll to position [59, 0]
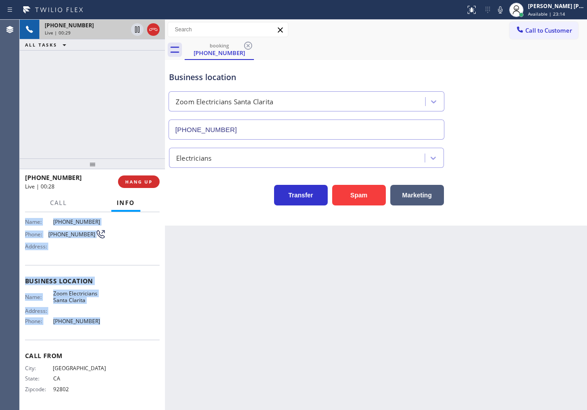
drag, startPoint x: 23, startPoint y: 265, endPoint x: 426, endPoint y: 222, distance: 405.2
click at [102, 317] on div "Context Queue: [Test] All Priority: 1 Customer Name: [PHONE_NUMBER] Phone: [PHO…" at bounding box center [92, 311] width 145 height 198
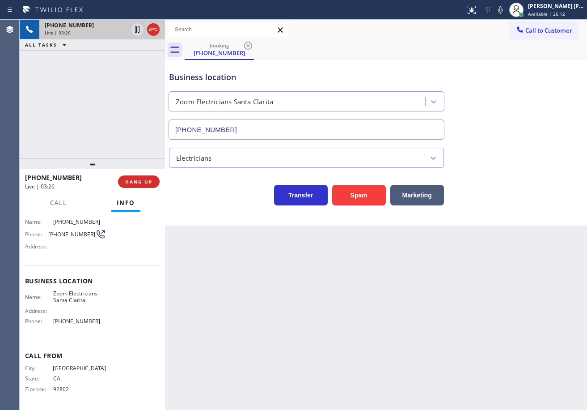
click at [537, 128] on div "Business location Zoom Electricians [GEOGRAPHIC_DATA] [PHONE_NUMBER]" at bounding box center [376, 99] width 418 height 81
click at [535, 126] on div "Business location Zoom Electricians [GEOGRAPHIC_DATA] [PHONE_NUMBER]" at bounding box center [376, 99] width 418 height 81
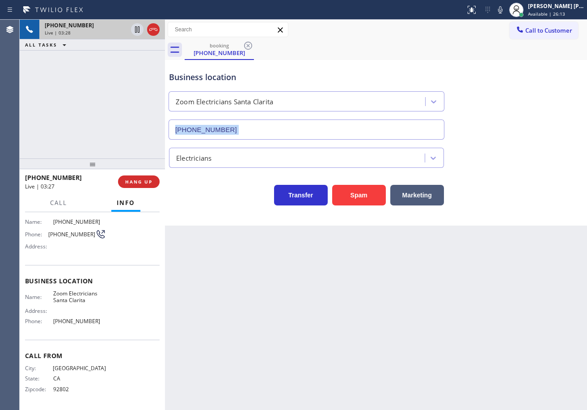
click at [535, 126] on div "Business location Zoom Electricians [GEOGRAPHIC_DATA] [PHONE_NUMBER]" at bounding box center [376, 99] width 418 height 81
drag, startPoint x: 510, startPoint y: 10, endPoint x: 493, endPoint y: 114, distance: 105.5
click at [506, 10] on icon at bounding box center [500, 9] width 11 height 11
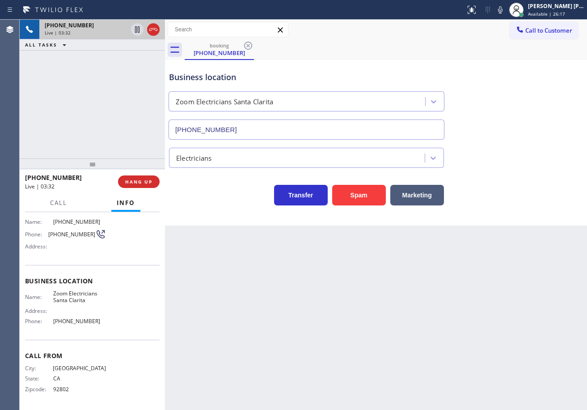
click at [494, 114] on div "Business location Zoom Electricians [GEOGRAPHIC_DATA] [PHONE_NUMBER]" at bounding box center [376, 99] width 418 height 81
click at [136, 30] on icon at bounding box center [137, 29] width 11 height 11
click at [127, 65] on div "[PHONE_NUMBER] Live | 03:34 ALL TASKS ALL TASKS ACTIVE TASKS TASKS IN WRAP UP" at bounding box center [92, 89] width 145 height 139
click at [106, 59] on div "[PHONE_NUMBER] Live | 06:11 ALL TASKS ALL TASKS ACTIVE TASKS TASKS IN WRAP UP" at bounding box center [92, 89] width 145 height 139
click at [136, 27] on icon at bounding box center [137, 29] width 6 height 6
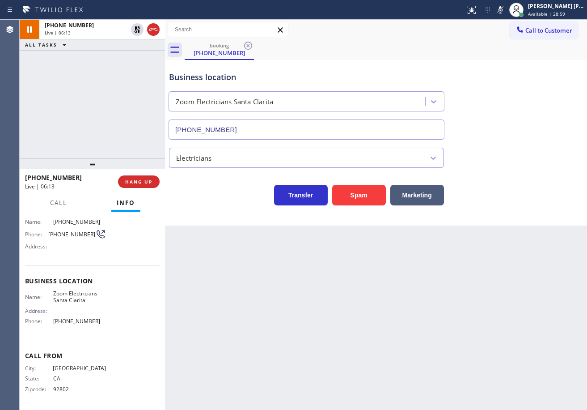
click at [506, 12] on icon at bounding box center [500, 9] width 11 height 11
click at [523, 115] on div "Business location Zoom Electricians [GEOGRAPHIC_DATA] [PHONE_NUMBER]" at bounding box center [376, 99] width 418 height 81
click at [506, 11] on icon at bounding box center [500, 9] width 11 height 11
drag, startPoint x: 509, startPoint y: 10, endPoint x: 510, endPoint y: 29, distance: 18.8
click at [504, 10] on rect at bounding box center [500, 9] width 6 height 6
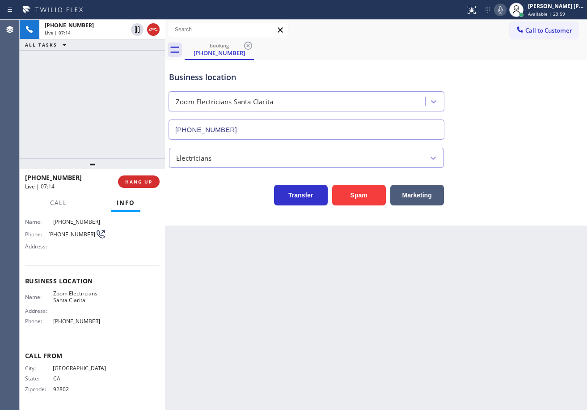
click at [506, 9] on icon at bounding box center [500, 9] width 11 height 11
click at [506, 5] on icon at bounding box center [500, 9] width 11 height 11
click at [500, 47] on div "booking [PHONE_NUMBER]" at bounding box center [386, 50] width 403 height 20
drag, startPoint x: 458, startPoint y: 38, endPoint x: 445, endPoint y: 55, distance: 22.1
click at [458, 38] on div "Call to Customer Outbound call Location [GEOGRAPHIC_DATA] Rewiring Your caller …" at bounding box center [376, 30] width 422 height 20
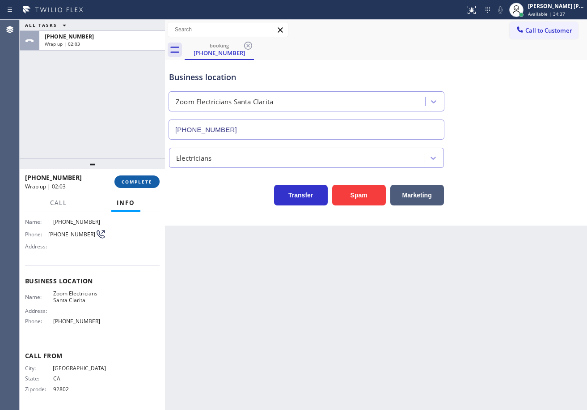
click at [138, 177] on button "COMPLETE" at bounding box center [136, 181] width 45 height 13
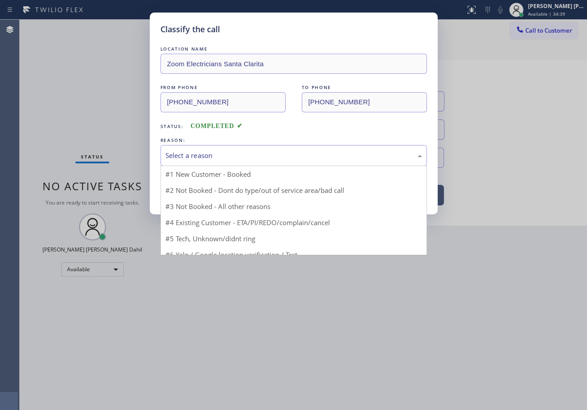
click at [199, 157] on div "Select a reason" at bounding box center [293, 155] width 257 height 10
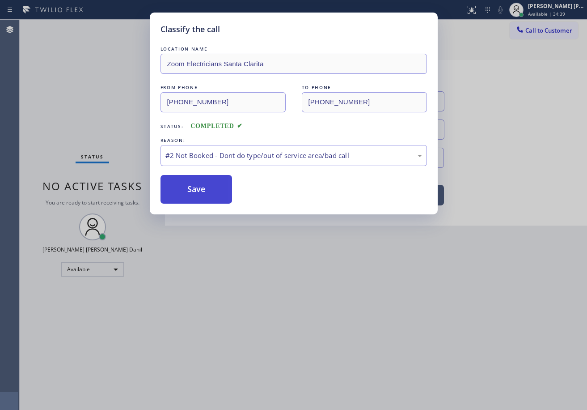
click at [196, 193] on button "Save" at bounding box center [197, 189] width 72 height 29
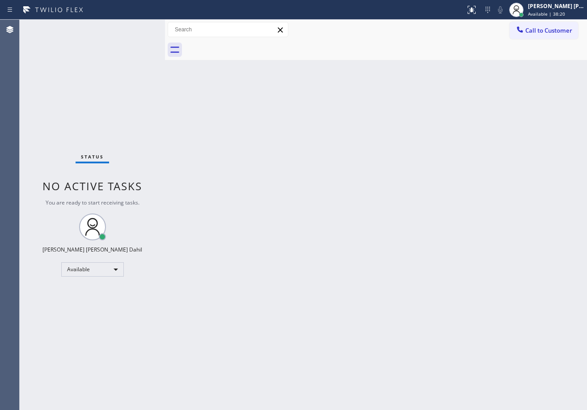
click at [141, 53] on div "Status No active tasks You are ready to start receiving tasks. [PERSON_NAME] [P…" at bounding box center [92, 215] width 145 height 390
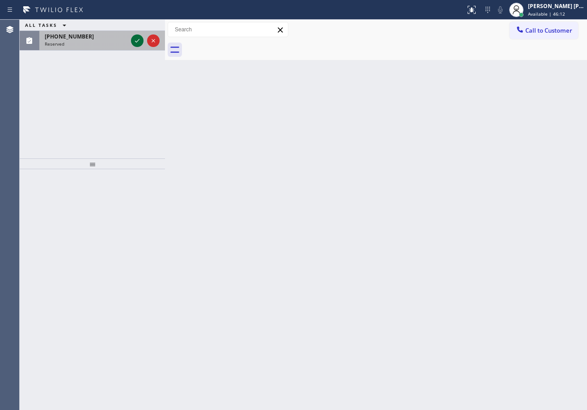
click at [136, 42] on icon at bounding box center [137, 40] width 11 height 11
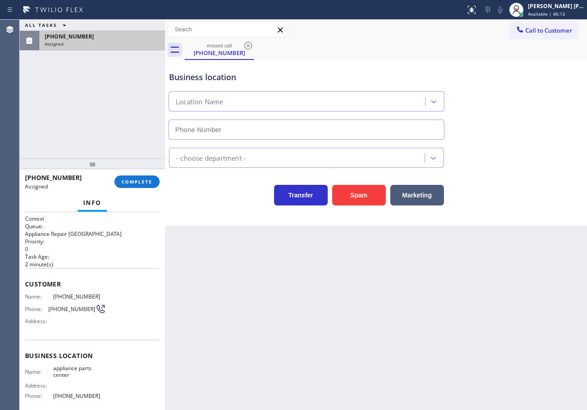
type input "[PHONE_NUMBER]"
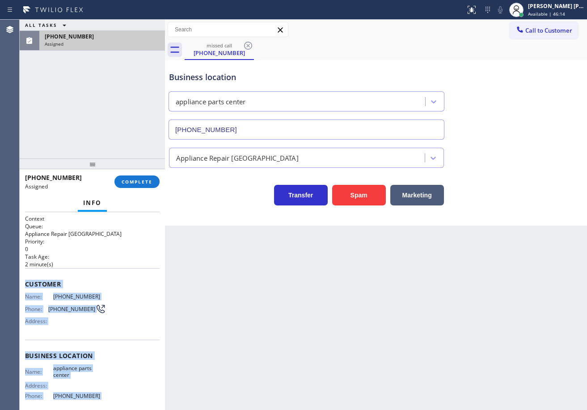
scroll to position [75, 0]
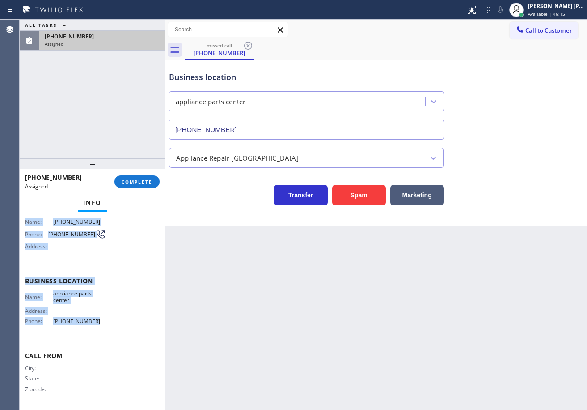
drag, startPoint x: 23, startPoint y: 283, endPoint x: 105, endPoint y: 317, distance: 88.0
click at [105, 321] on div "Context Queue: Appliance Repair High End Priority: 0 Task Age: [DEMOGRAPHIC_DAT…" at bounding box center [92, 311] width 145 height 198
click at [130, 179] on span "COMPLETE" at bounding box center [137, 181] width 31 height 6
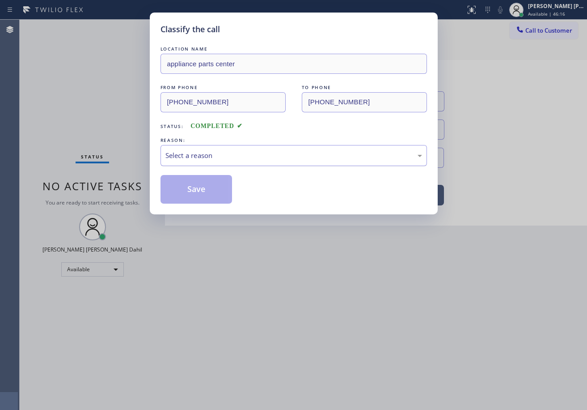
click at [180, 154] on div "Select a reason" at bounding box center [293, 155] width 257 height 10
drag, startPoint x: 214, startPoint y: 223, endPoint x: 205, endPoint y: 194, distance: 30.4
click at [205, 194] on button "Save" at bounding box center [197, 189] width 72 height 29
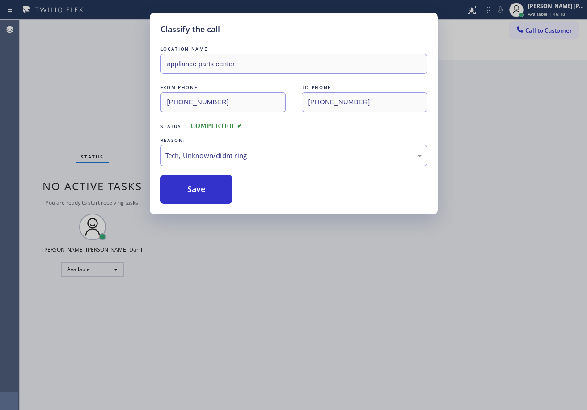
drag, startPoint x: 207, startPoint y: 191, endPoint x: 565, endPoint y: 161, distance: 359.9
click at [208, 189] on button "Save" at bounding box center [197, 189] width 72 height 29
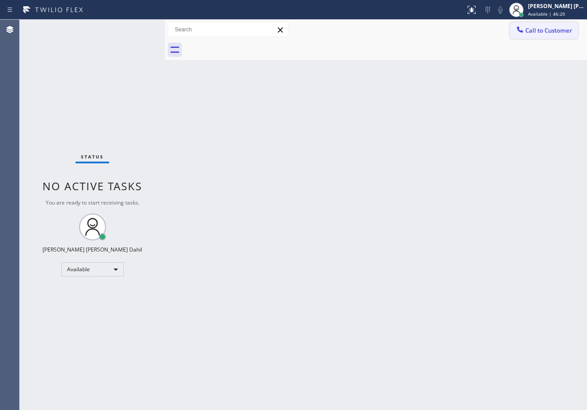
click at [535, 38] on button "Call to Customer" at bounding box center [544, 30] width 68 height 17
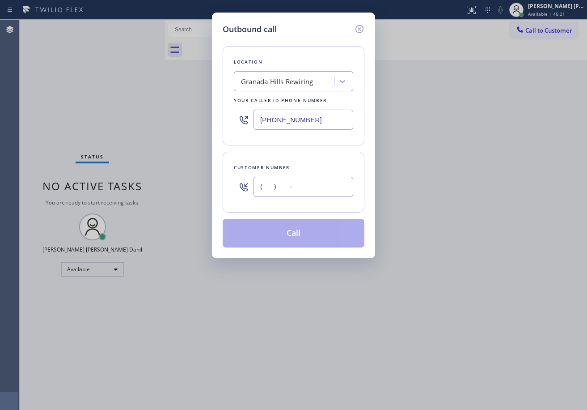
click at [314, 187] on input "(___) ___-____" at bounding box center [304, 187] width 100 height 20
paste input "518) 331-2161"
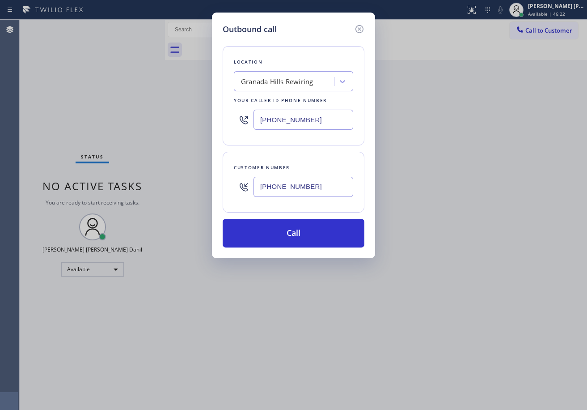
type input "[PHONE_NUMBER]"
click at [276, 114] on input "[PHONE_NUMBER]" at bounding box center [304, 120] width 100 height 20
paste input "817) 482-5346"
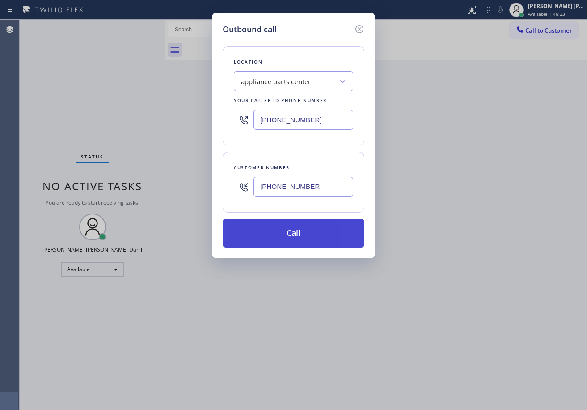
type input "[PHONE_NUMBER]"
click at [286, 234] on button "Call" at bounding box center [294, 233] width 142 height 29
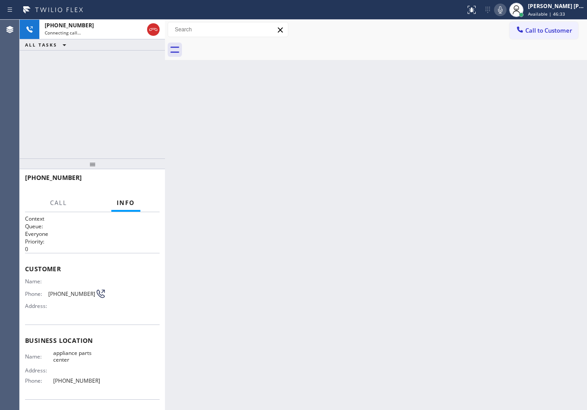
click at [506, 7] on icon at bounding box center [500, 9] width 11 height 11
click at [503, 9] on icon at bounding box center [500, 9] width 4 height 7
click at [506, 306] on div "Back to Dashboard Change Sender ID Customers Technicians Select a contact Outbo…" at bounding box center [376, 215] width 422 height 390
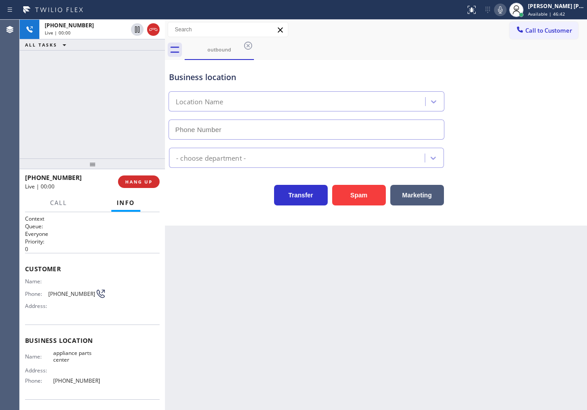
type input "[PHONE_NUMBER]"
click at [80, 114] on div "[PHONE_NUMBER] Live | 00:00 ALL TASKS ALL TASKS ACTIVE TASKS TASKS IN WRAP UP" at bounding box center [92, 89] width 145 height 139
click at [131, 182] on span "HANG UP" at bounding box center [138, 181] width 27 height 6
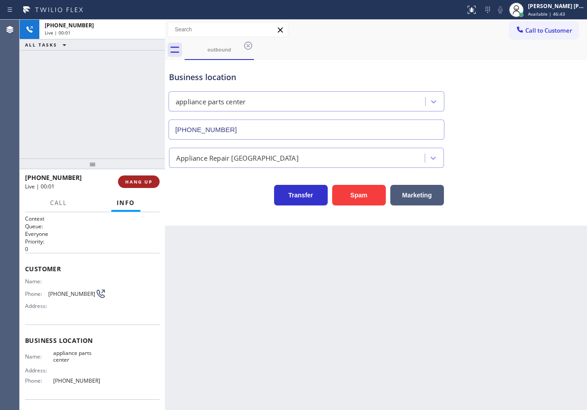
click at [131, 182] on span "HANG UP" at bounding box center [138, 181] width 27 height 6
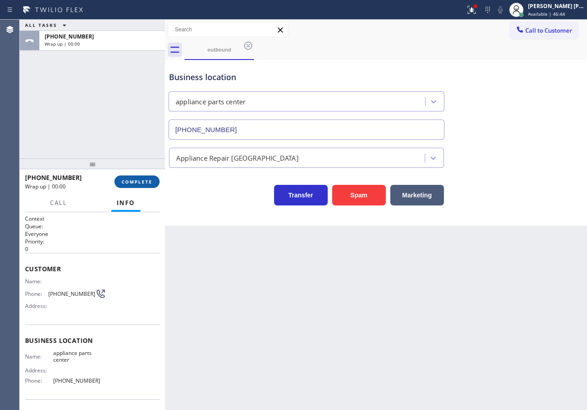
click at [132, 182] on span "COMPLETE" at bounding box center [137, 181] width 31 height 6
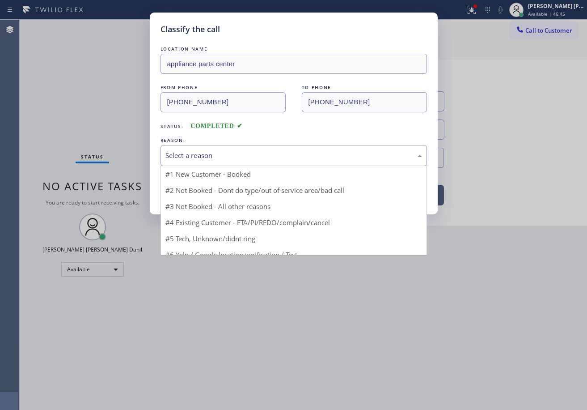
click at [206, 154] on div "Select a reason" at bounding box center [293, 155] width 257 height 10
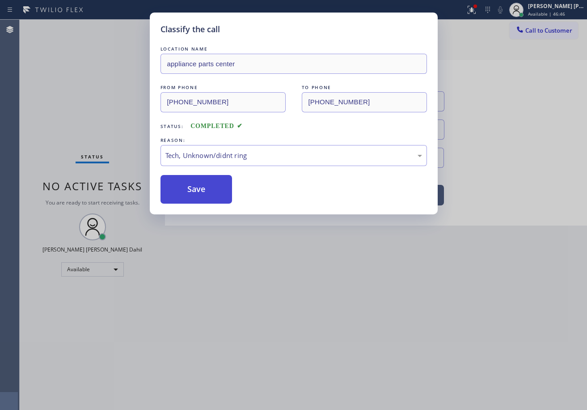
click at [204, 189] on button "Save" at bounding box center [197, 189] width 72 height 29
drag, startPoint x: 204, startPoint y: 189, endPoint x: 227, endPoint y: 188, distance: 22.4
click at [214, 188] on button "Save" at bounding box center [197, 189] width 72 height 29
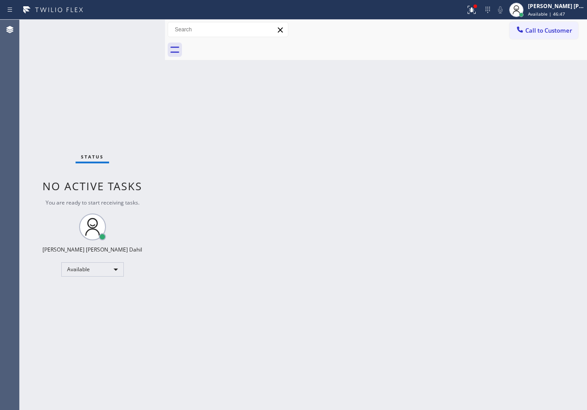
click at [316, 196] on div "Back to Dashboard Change Sender ID Customers Technicians Select a contact Outbo…" at bounding box center [376, 215] width 422 height 390
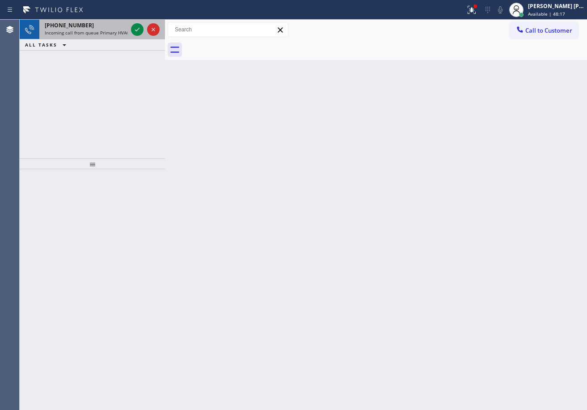
click at [92, 31] on span "Incoming call from queue Primary HVAC" at bounding box center [87, 33] width 85 height 6
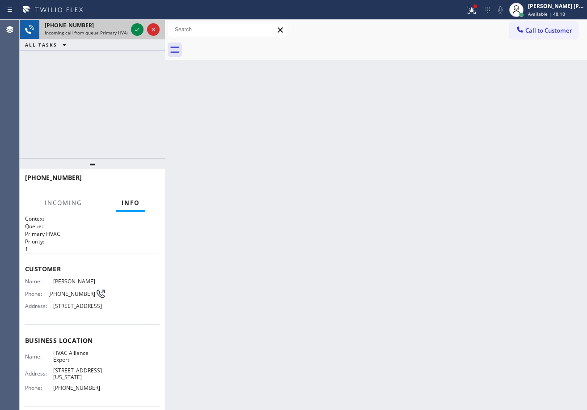
drag, startPoint x: 92, startPoint y: 31, endPoint x: 115, endPoint y: 26, distance: 23.7
click at [93, 30] on span "Incoming call from queue Primary HVAC" at bounding box center [87, 33] width 85 height 6
click at [134, 26] on icon at bounding box center [137, 29] width 11 height 11
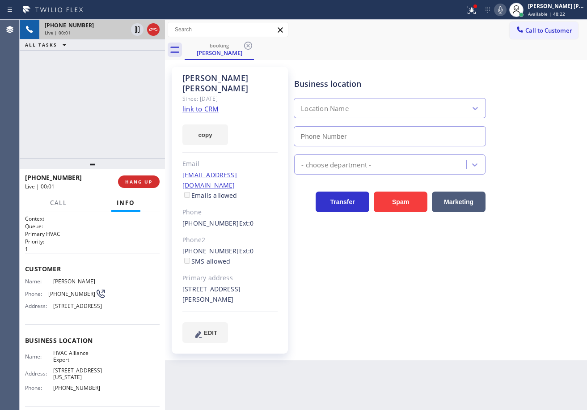
type input "[PHONE_NUMBER]"
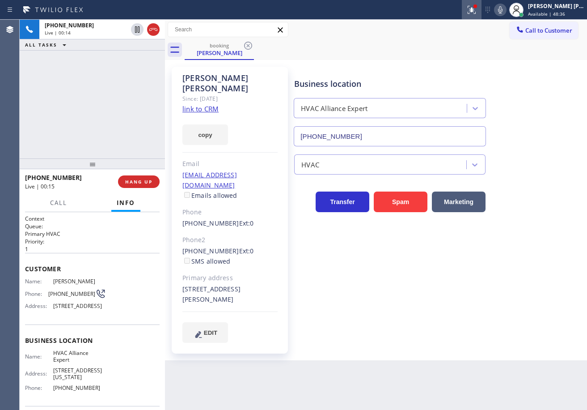
click at [477, 8] on icon at bounding box center [471, 9] width 11 height 11
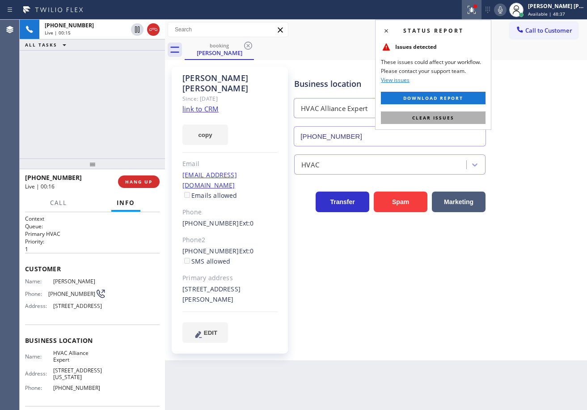
click at [432, 117] on span "Clear issues" at bounding box center [433, 117] width 42 height 6
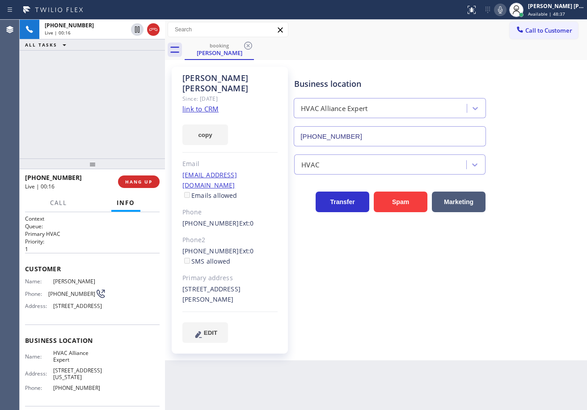
click at [216, 104] on link "link to CRM" at bounding box center [200, 108] width 36 height 9
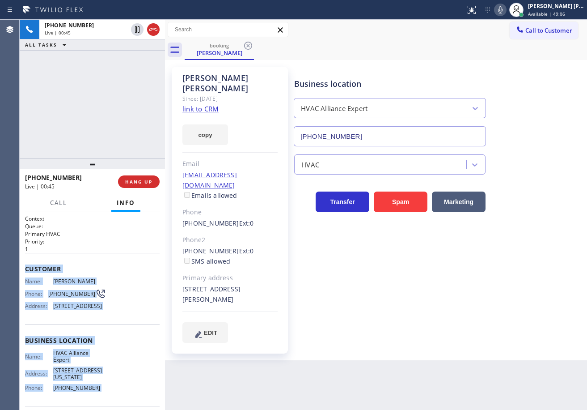
scroll to position [81, 0]
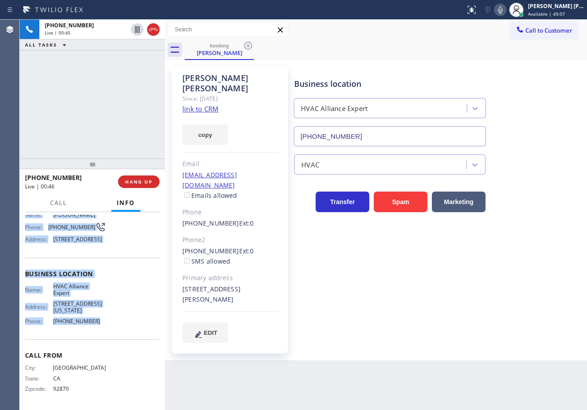
drag, startPoint x: 23, startPoint y: 263, endPoint x: 99, endPoint y: 335, distance: 104.4
click at [99, 335] on div "Context Queue: Primary HVAC Priority: 1 Customer Name: [PERSON_NAME] Phone: [PH…" at bounding box center [92, 311] width 145 height 198
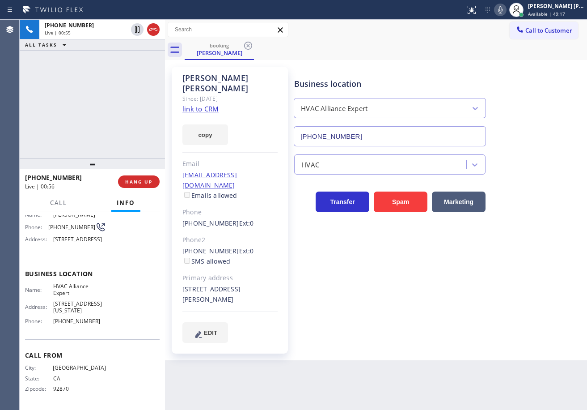
click at [472, 360] on div "Back to Dashboard Change Sender ID Customers Technicians Select a contact Outbo…" at bounding box center [376, 215] width 422 height 390
click at [107, 83] on div "[PHONE_NUMBER] Live | 01:04 ALL TASKS ALL TASKS ACTIVE TASKS TASKS IN WRAP UP" at bounding box center [92, 89] width 145 height 139
click at [136, 25] on icon at bounding box center [137, 29] width 11 height 11
click at [506, 8] on icon at bounding box center [500, 9] width 11 height 11
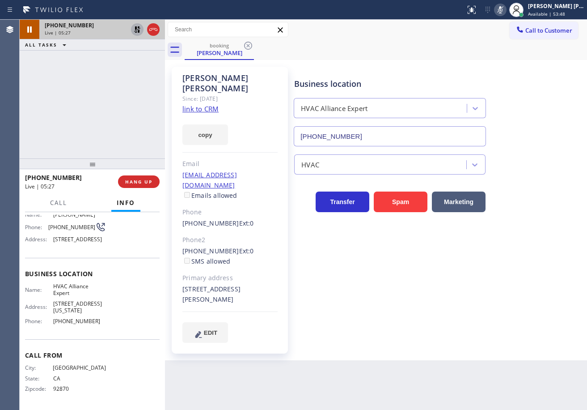
click at [136, 30] on icon at bounding box center [137, 29] width 11 height 11
click at [506, 10] on icon at bounding box center [500, 9] width 11 height 11
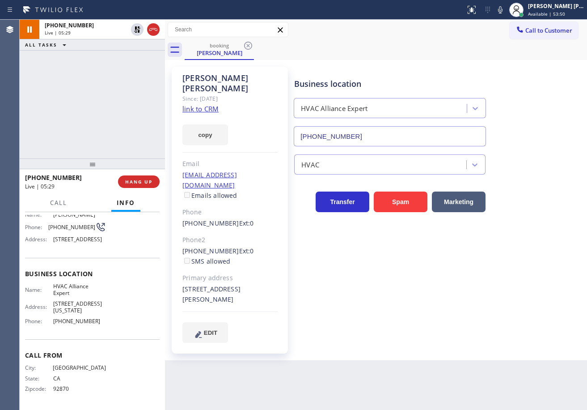
click at [523, 144] on div "Business location HVAC Alliance Expert [PHONE_NUMBER]" at bounding box center [438, 105] width 292 height 81
click at [538, 64] on div "[PERSON_NAME] Since: [DATE] link to CRM copy Email [EMAIL_ADDRESS][DOMAIN_NAME]…" at bounding box center [376, 210] width 418 height 296
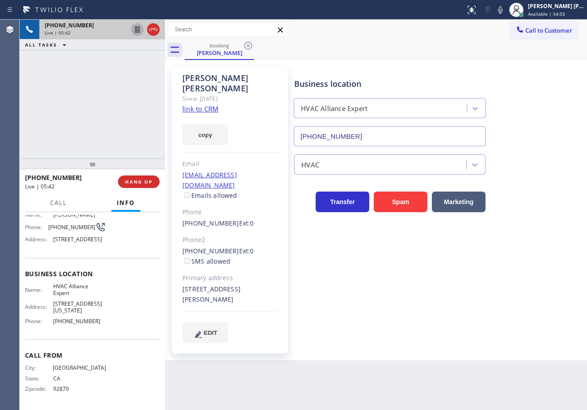
click at [136, 29] on icon at bounding box center [137, 29] width 11 height 11
click at [125, 69] on div "[PHONE_NUMBER] Live | 05:43 ALL TASKS ALL TASKS ACTIVE TASKS TASKS IN WRAP UP" at bounding box center [92, 89] width 145 height 139
click at [136, 29] on icon at bounding box center [137, 29] width 6 height 6
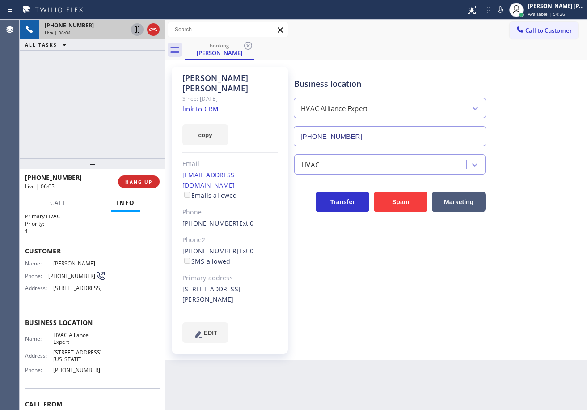
scroll to position [0, 0]
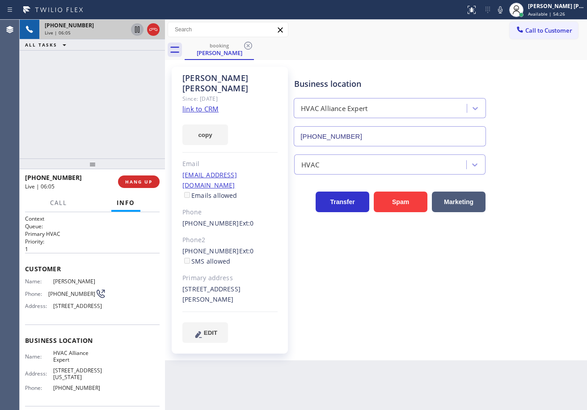
click at [42, 102] on div "[PHONE_NUMBER] Live | 06:05 ALL TASKS ALL TASKS ACTIVE TASKS TASKS IN WRAP UP" at bounding box center [92, 89] width 145 height 139
click at [101, 77] on div "[PHONE_NUMBER] Live | 06:13 ALL TASKS ALL TASKS ACTIVE TASKS TASKS IN WRAP UP" at bounding box center [92, 89] width 145 height 139
click at [139, 68] on div "[PHONE_NUMBER] Live | 06:16 ALL TASKS ALL TASKS ACTIVE TASKS TASKS IN WRAP UP" at bounding box center [92, 89] width 145 height 139
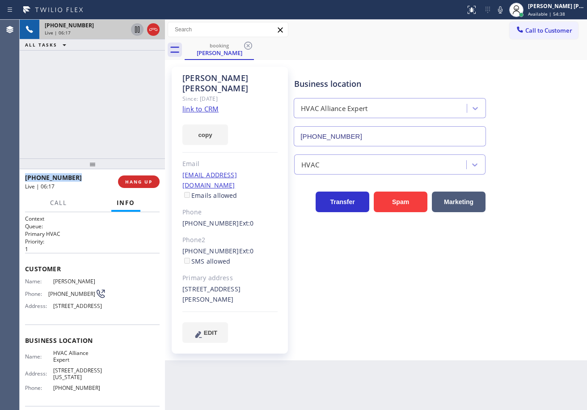
click at [139, 68] on div "[PHONE_NUMBER] Live | 06:17 ALL TASKS ALL TASKS ACTIVE TASKS TASKS IN WRAP UP" at bounding box center [92, 89] width 145 height 139
click at [442, 341] on div "Back to Dashboard Change Sender ID Customers Technicians Select a contact Outbo…" at bounding box center [376, 215] width 422 height 390
click at [442, 338] on div "[PERSON_NAME] Since: [DATE] link to CRM copy Email [EMAIL_ADDRESS][DOMAIN_NAME]…" at bounding box center [376, 210] width 422 height 300
click at [103, 97] on div "[PHONE_NUMBER] Live | 06:22 ALL TASKS ALL TASKS ACTIVE TASKS TASKS IN WRAP UP" at bounding box center [92, 89] width 145 height 139
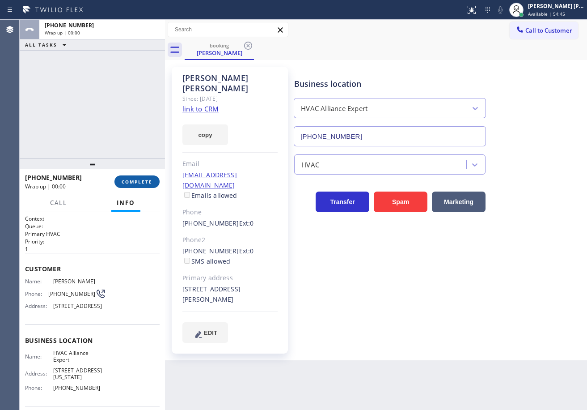
click at [144, 178] on button "COMPLETE" at bounding box center [136, 181] width 45 height 13
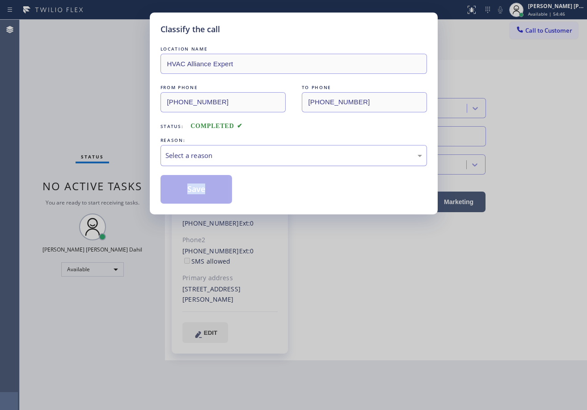
click at [190, 150] on div "Select a reason" at bounding box center [293, 155] width 257 height 10
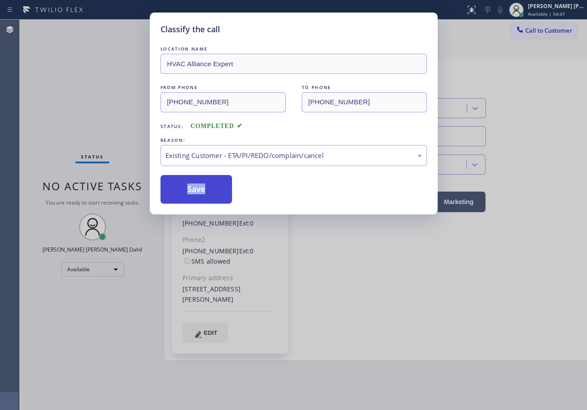
click at [205, 177] on button "Save" at bounding box center [197, 189] width 72 height 29
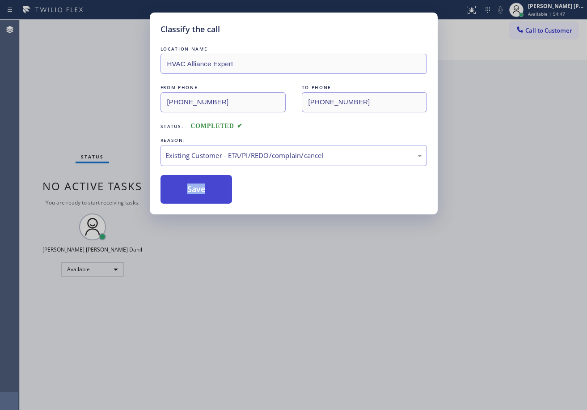
click at [204, 185] on button "Save" at bounding box center [197, 189] width 72 height 29
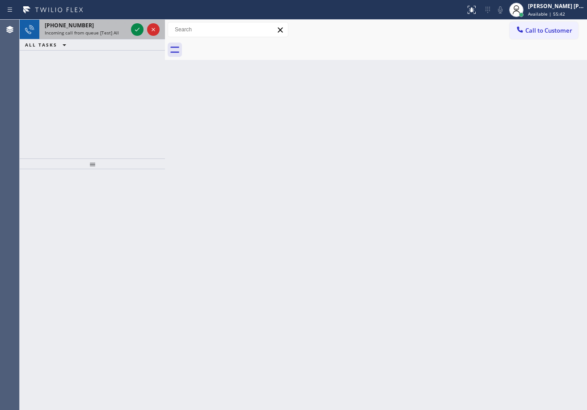
click at [119, 26] on div "[PHONE_NUMBER]" at bounding box center [86, 25] width 83 height 8
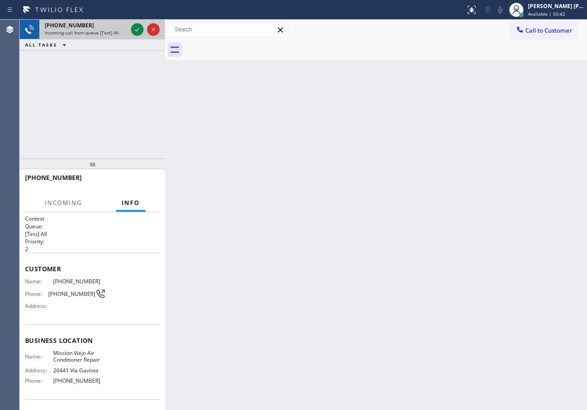
click at [119, 26] on div "[PHONE_NUMBER]" at bounding box center [86, 25] width 83 height 8
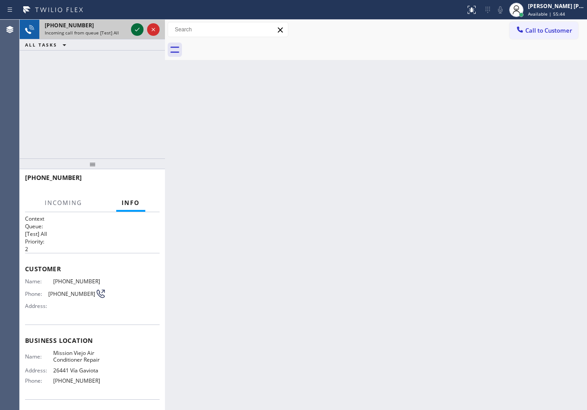
click at [133, 26] on icon at bounding box center [137, 29] width 11 height 11
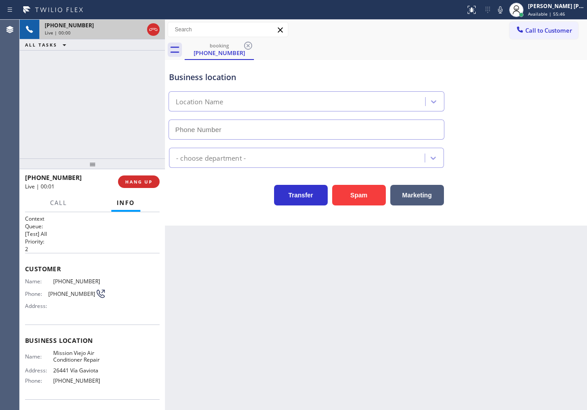
type input "[PHONE_NUMBER]"
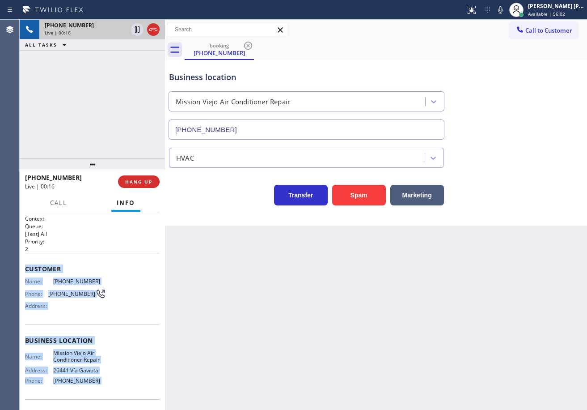
scroll to position [59, 0]
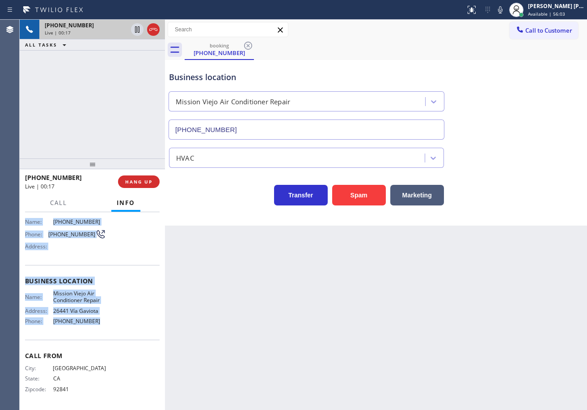
drag, startPoint x: 22, startPoint y: 265, endPoint x: 96, endPoint y: 325, distance: 95.3
click at [96, 325] on div "Context Queue: [Test] All Priority: 2 Customer Name: [PHONE_NUMBER] Phone: [PHO…" at bounding box center [92, 311] width 145 height 198
click at [93, 94] on div "[PHONE_NUMBER] Live | 01:04 ALL TASKS ALL TASKS ACTIVE TASKS TASKS IN WRAP UP" at bounding box center [92, 89] width 145 height 139
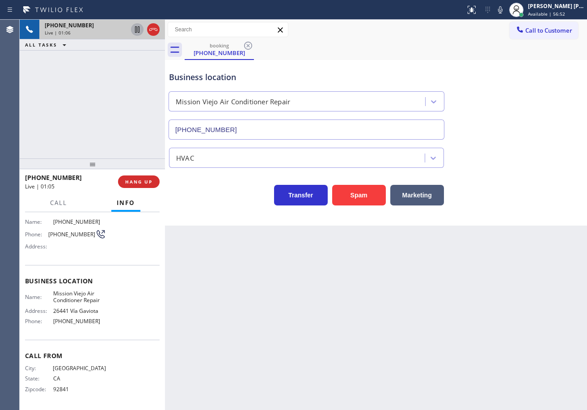
click at [134, 33] on icon at bounding box center [137, 29] width 11 height 11
click at [123, 81] on div "[PHONE_NUMBER] Live | 01:08 ALL TASKS ALL TASKS ACTIVE TASKS TASKS IN WRAP UP" at bounding box center [92, 89] width 145 height 139
click at [136, 30] on icon at bounding box center [137, 29] width 6 height 6
click at [124, 92] on div "[PHONE_NUMBER] Live | 01:11 ALL TASKS ALL TASKS ACTIVE TASKS TASKS IN WRAP UP" at bounding box center [92, 89] width 145 height 139
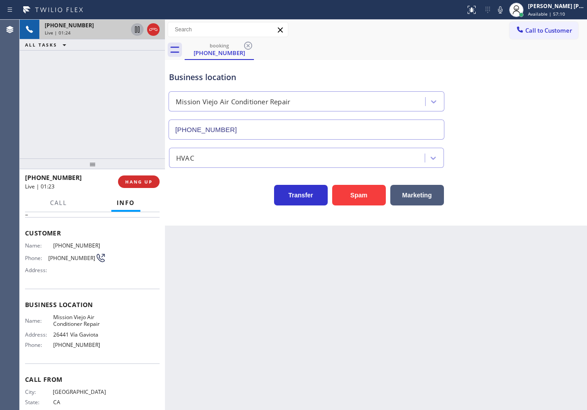
scroll to position [0, 0]
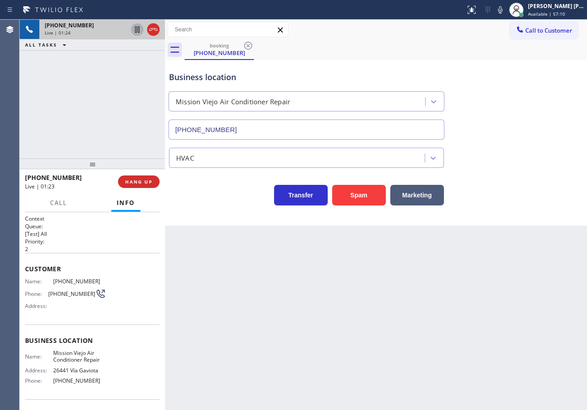
click at [450, 357] on div "Back to Dashboard Change Sender ID Customers Technicians Select a contact Outbo…" at bounding box center [376, 215] width 422 height 390
click at [93, 139] on div "[PHONE_NUMBER] Live | 01:25 ALL TASKS ALL TASKS ACTIVE TASKS TASKS IN WRAP UP" at bounding box center [92, 89] width 145 height 139
click at [145, 178] on span "HANG UP" at bounding box center [138, 181] width 27 height 6
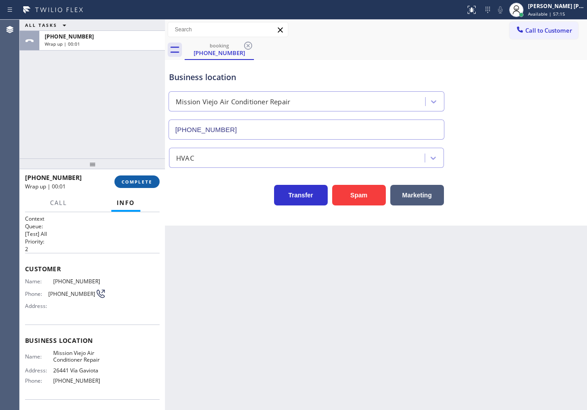
click at [140, 177] on button "COMPLETE" at bounding box center [136, 181] width 45 height 13
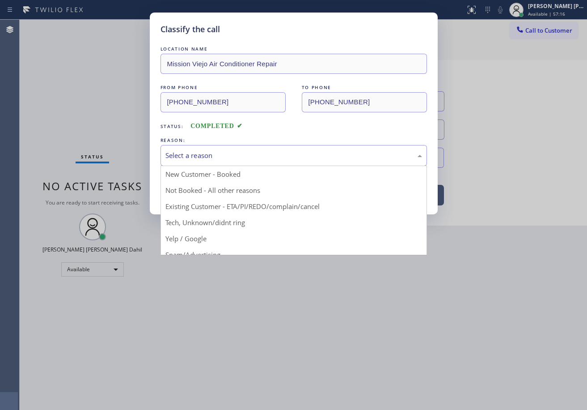
click at [187, 157] on div "Select a reason" at bounding box center [293, 155] width 257 height 10
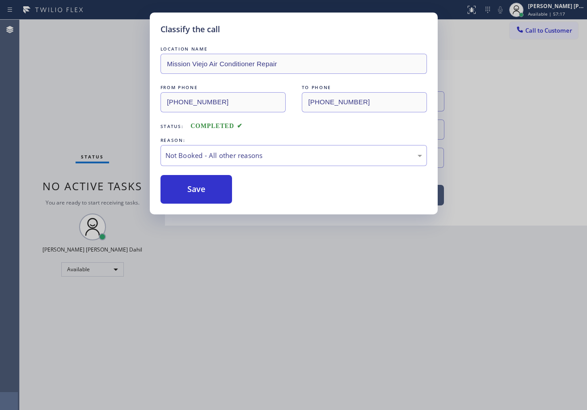
click at [186, 189] on button "Save" at bounding box center [197, 189] width 72 height 29
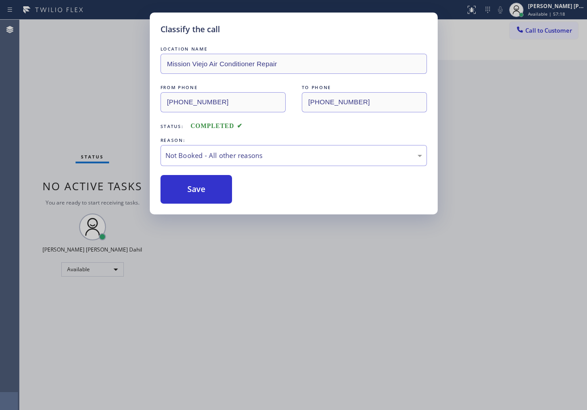
click at [548, 30] on span "Call to Customer" at bounding box center [548, 30] width 47 height 8
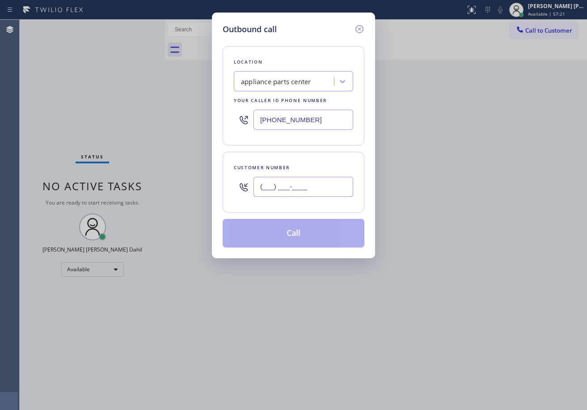
click at [318, 188] on input "(___) ___-____" at bounding box center [304, 187] width 100 height 20
paste input "714) 251-9337"
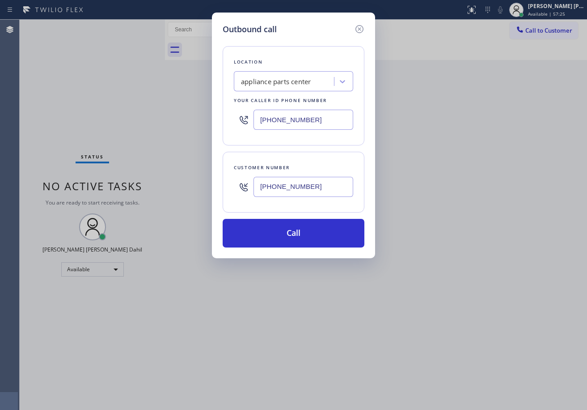
type input "[PHONE_NUMBER]"
click at [318, 124] on input "[PHONE_NUMBER]" at bounding box center [304, 120] width 100 height 20
paste input "714) 942-581"
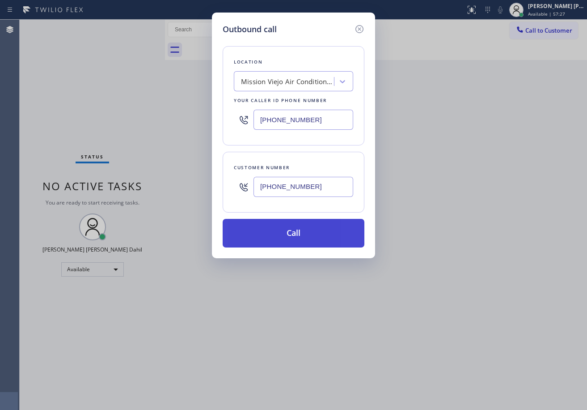
type input "[PHONE_NUMBER]"
click at [301, 235] on button "Call" at bounding box center [294, 233] width 142 height 29
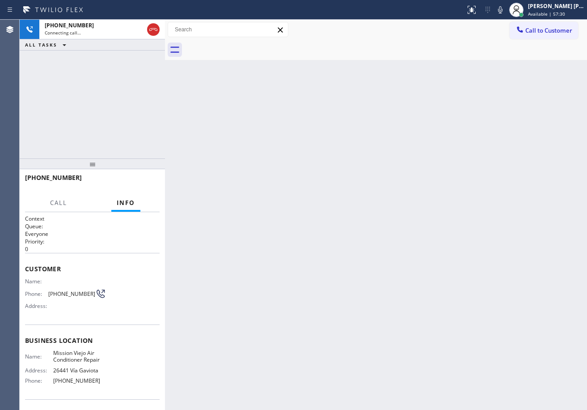
click at [467, 288] on div "Back to Dashboard Change Sender ID Customers Technicians Select a contact Outbo…" at bounding box center [376, 215] width 422 height 390
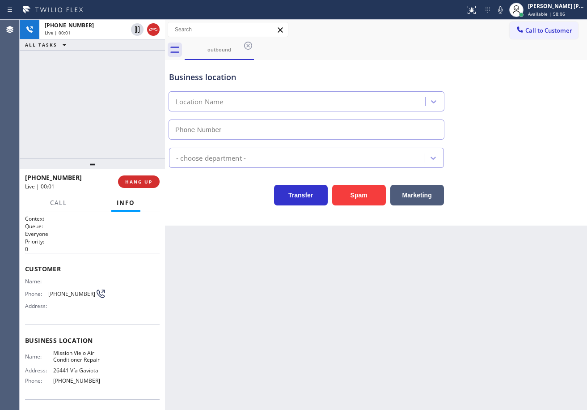
type input "[PHONE_NUMBER]"
click at [128, 105] on div "[PHONE_NUMBER] Live | 00:23 ALL TASKS ALL TASKS ACTIVE TASKS TASKS IN WRAP UP" at bounding box center [92, 89] width 145 height 139
click at [143, 181] on span "HANG UP" at bounding box center [138, 181] width 27 height 6
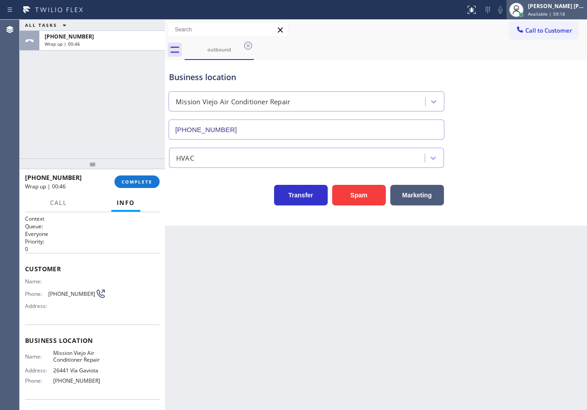
click at [562, 12] on span "Available | 59:18" at bounding box center [546, 14] width 37 height 6
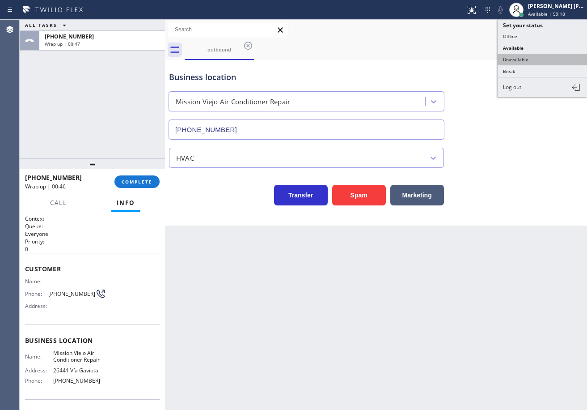
click at [535, 56] on button "Unavailable" at bounding box center [542, 60] width 89 height 12
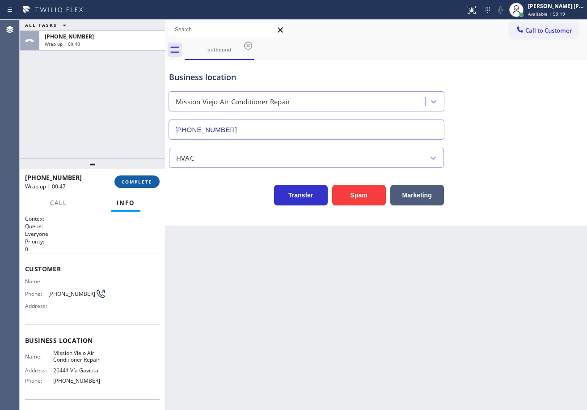
click at [136, 184] on span "COMPLETE" at bounding box center [137, 181] width 31 height 6
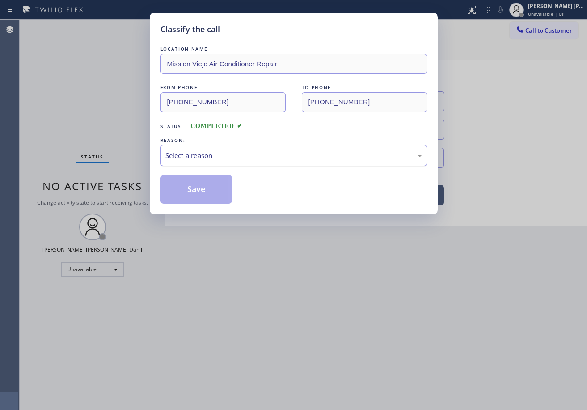
drag, startPoint x: 184, startPoint y: 158, endPoint x: 190, endPoint y: 163, distance: 7.3
click at [185, 158] on div "Select a reason" at bounding box center [293, 155] width 257 height 10
click at [191, 190] on button "Save" at bounding box center [197, 189] width 72 height 29
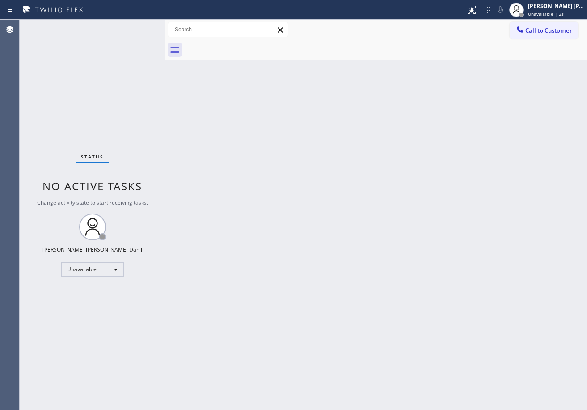
click at [552, 12] on span "Unavailable | 2s" at bounding box center [546, 14] width 36 height 6
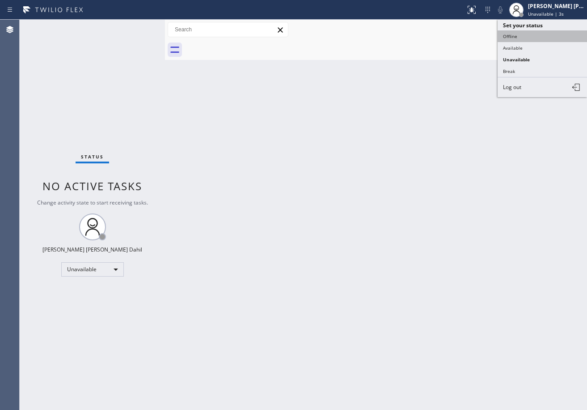
click at [532, 35] on button "Offline" at bounding box center [542, 36] width 89 height 12
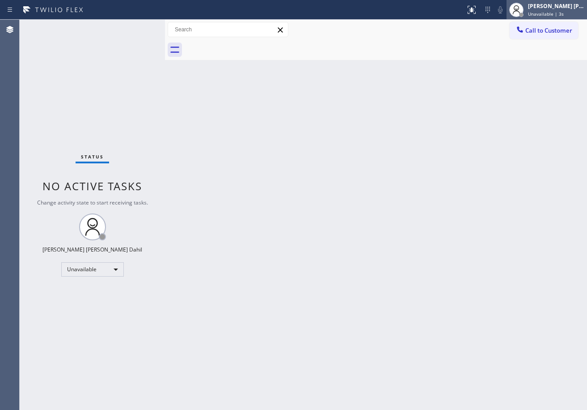
click at [540, 6] on div "[PERSON_NAME] [PERSON_NAME] Dahil" at bounding box center [556, 6] width 56 height 8
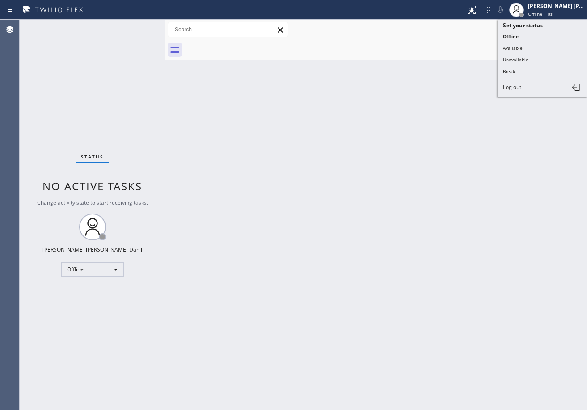
click at [528, 92] on button "Log out" at bounding box center [542, 87] width 89 height 20
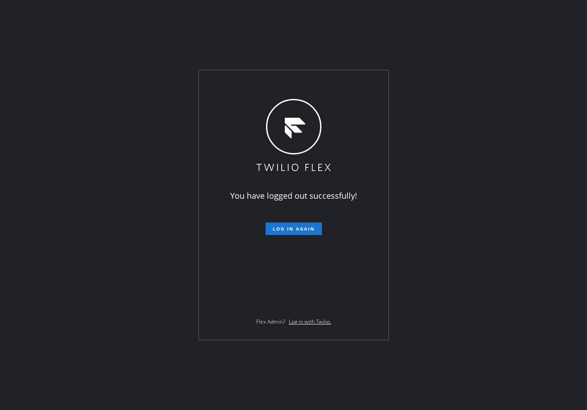
click at [56, 201] on div "You have logged out successfully! Log in again Flex Admin? Log in with Twilio." at bounding box center [293, 205] width 587 height 410
